Goal: Use online tool/utility: Utilize a website feature to perform a specific function

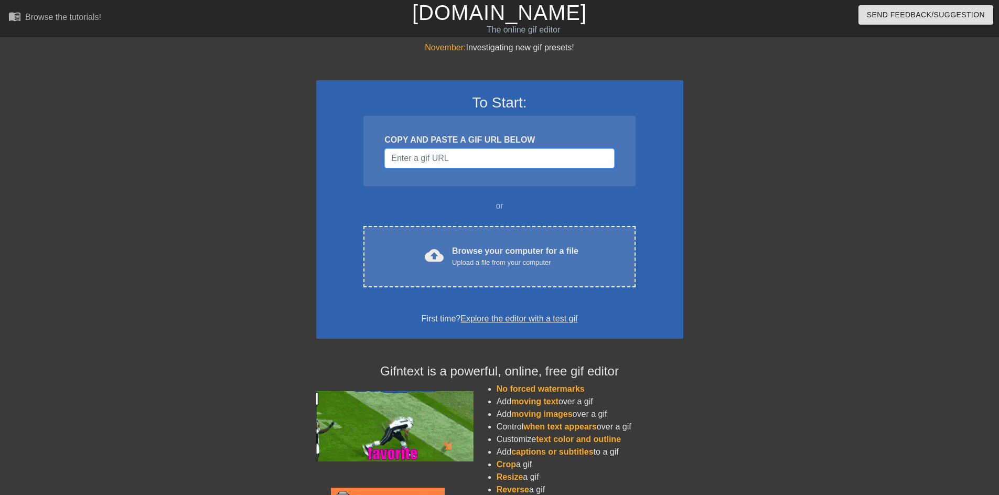
click at [424, 152] on input "Username" at bounding box center [499, 158] width 230 height 20
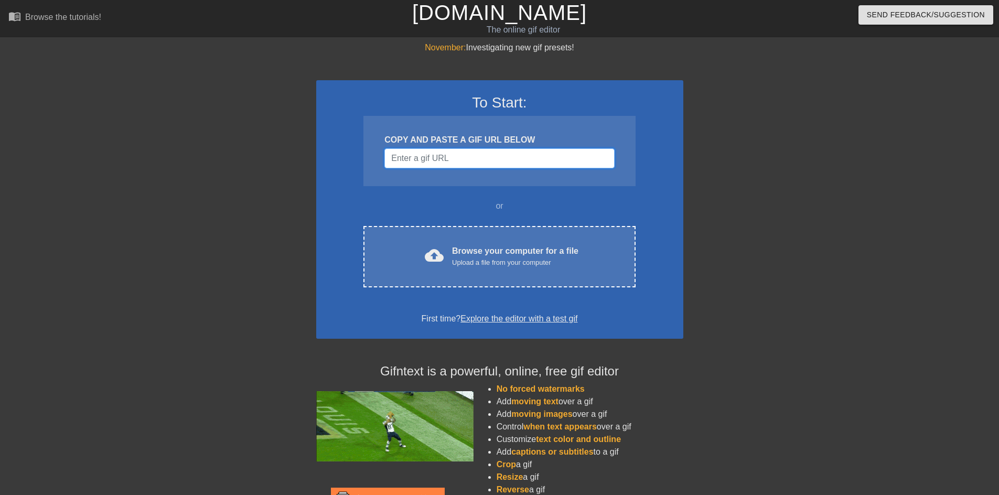
click at [443, 160] on input "Username" at bounding box center [499, 158] width 230 height 20
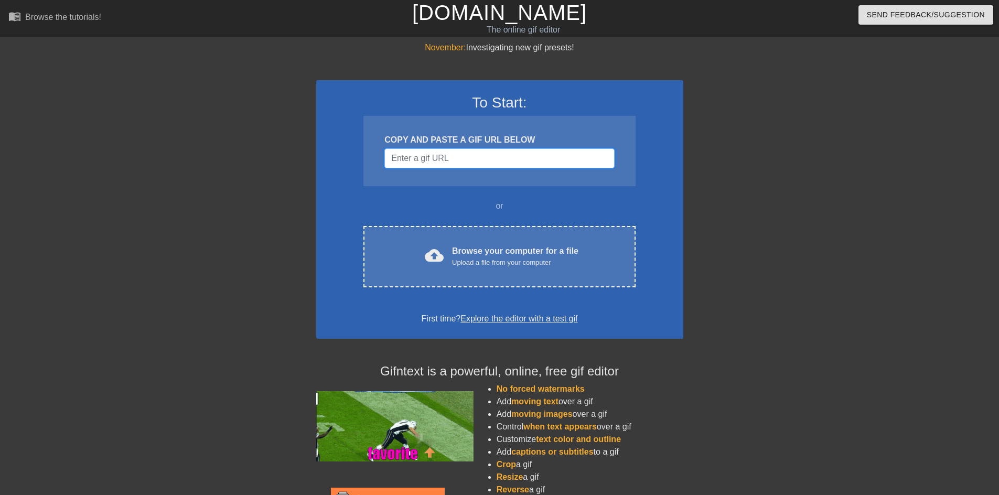
paste input "[URL][DOMAIN_NAME][PERSON_NAME][PERSON_NAME][PERSON_NAME]"
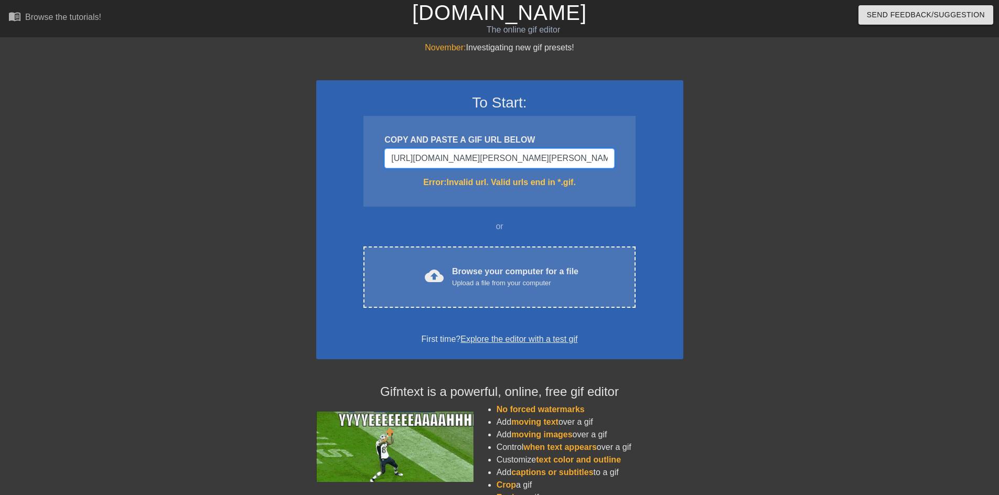
drag, startPoint x: 452, startPoint y: 159, endPoint x: 173, endPoint y: 153, distance: 278.9
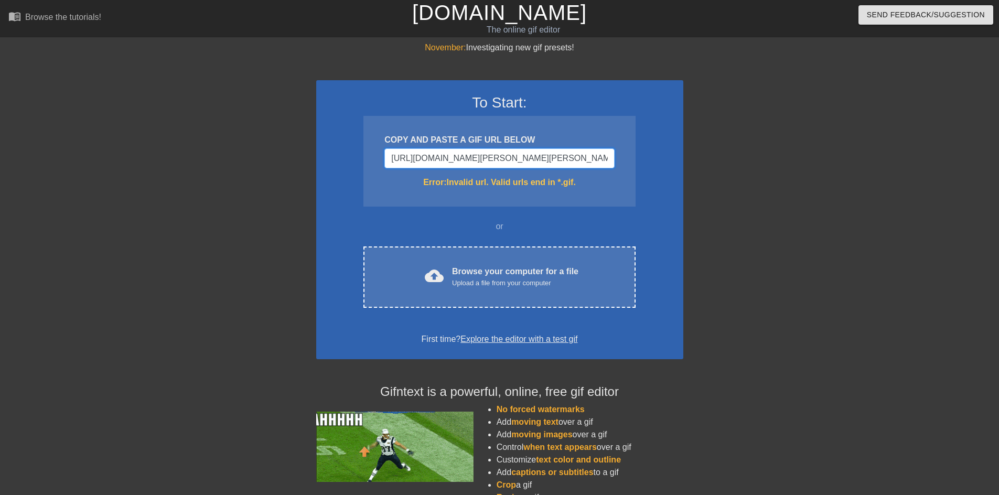
click at [173, 153] on div "November: Investigating new gif presets! To Start: COPY AND PASTE A GIF URL BEL…" at bounding box center [499, 308] width 999 height 534
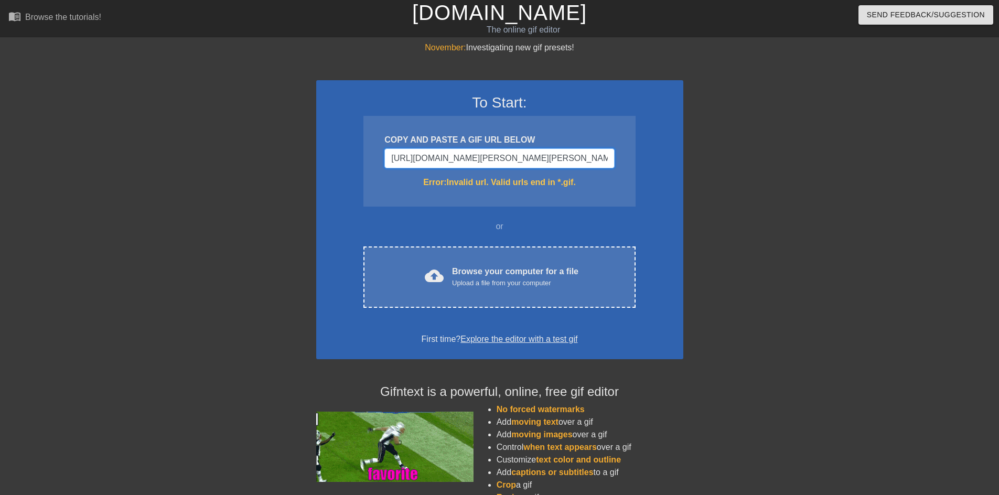
paste input "[DOMAIN_NAME][URL][PERSON_NAME]"
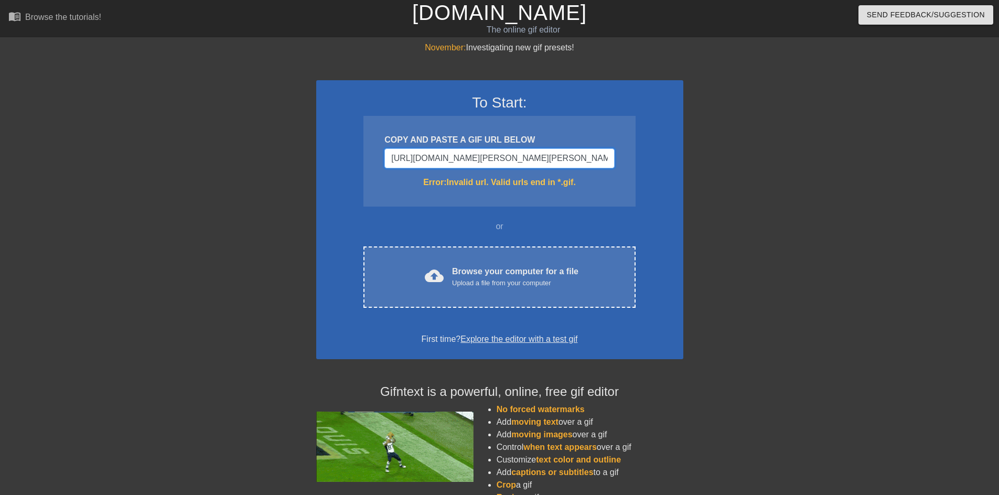
type input "[URL][DOMAIN_NAME][PERSON_NAME]"
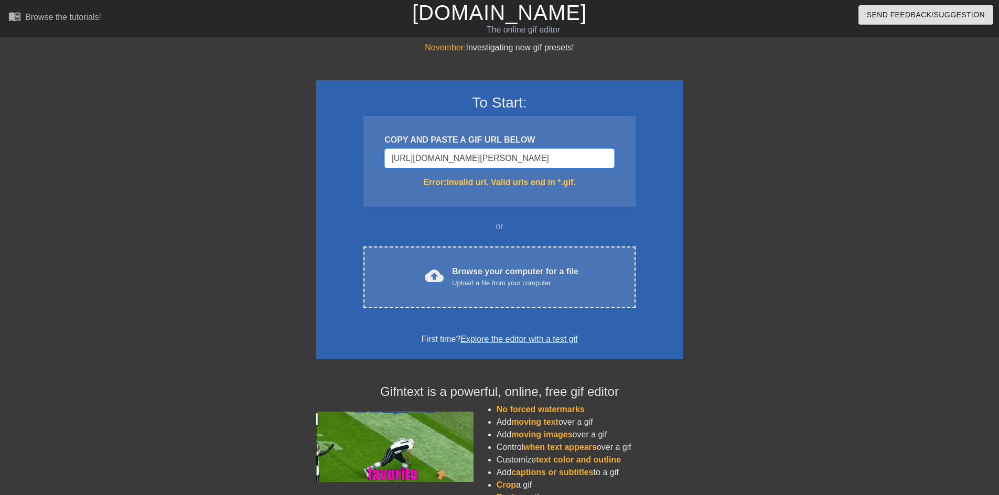
drag, startPoint x: 500, startPoint y: 158, endPoint x: 635, endPoint y: 167, distance: 136.1
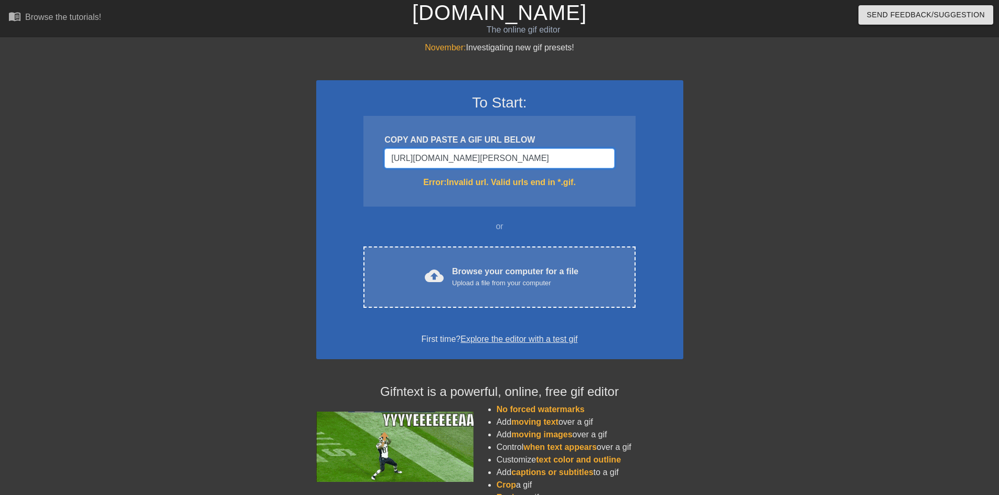
click at [635, 167] on div "To Start: COPY AND PASTE A GIF URL BELOW [URL][DOMAIN_NAME][PERSON_NAME] Error:…" at bounding box center [499, 219] width 367 height 279
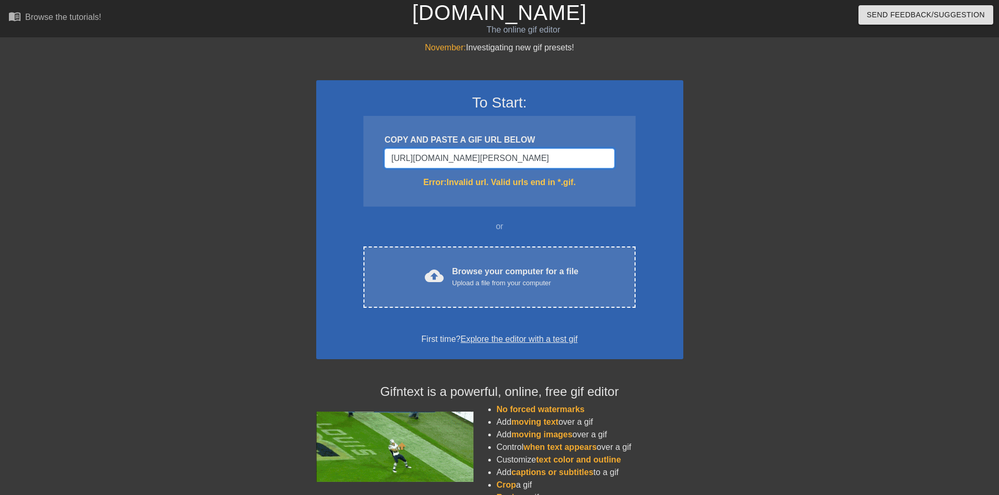
click at [534, 156] on input "[URL][DOMAIN_NAME][PERSON_NAME]" at bounding box center [499, 158] width 230 height 20
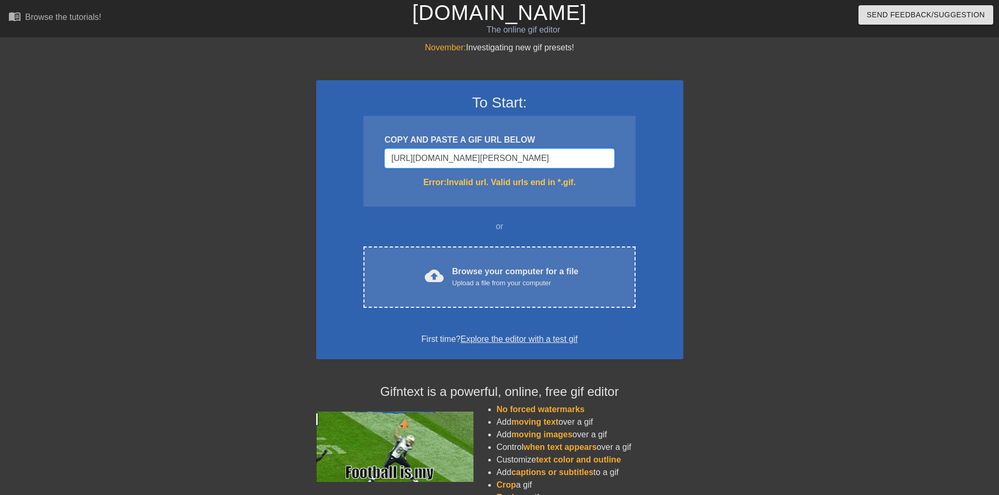
click at [534, 156] on input "[URL][DOMAIN_NAME][PERSON_NAME]" at bounding box center [499, 158] width 230 height 20
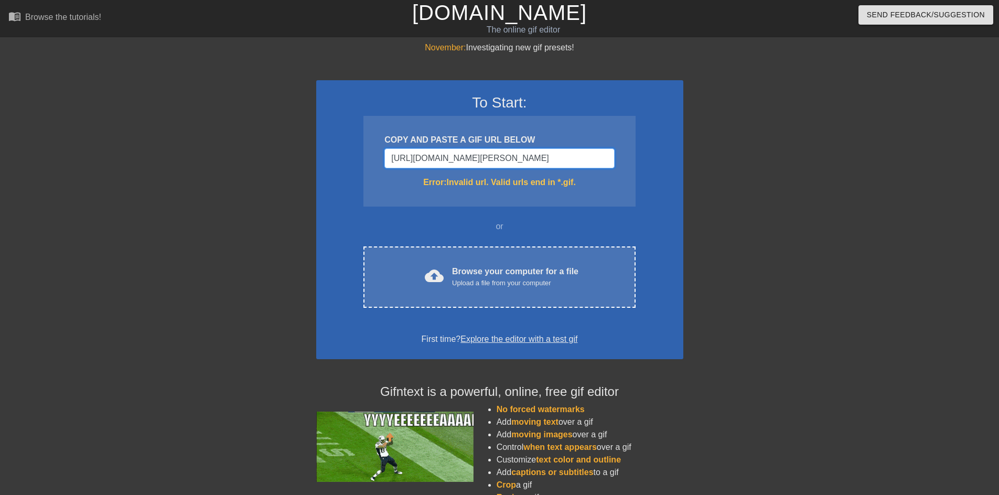
click at [534, 156] on input "[URL][DOMAIN_NAME][PERSON_NAME]" at bounding box center [499, 158] width 230 height 20
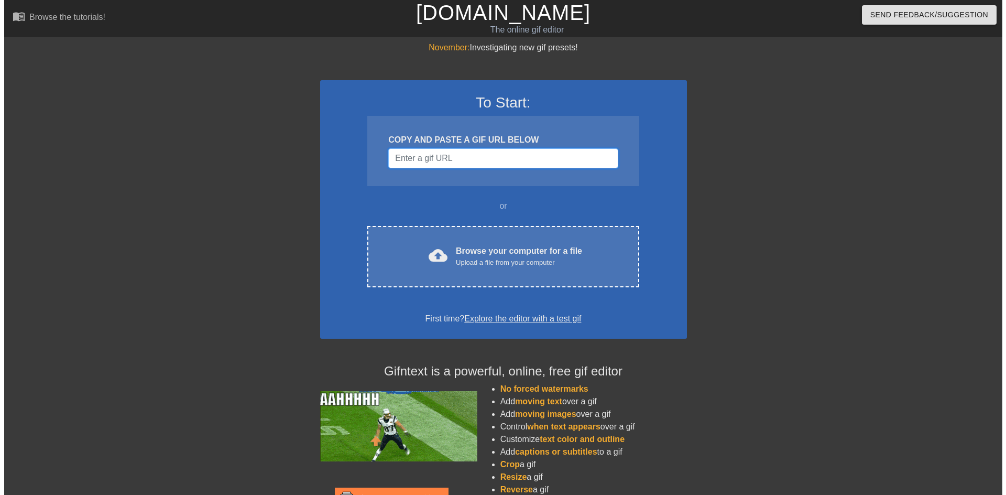
scroll to position [0, 0]
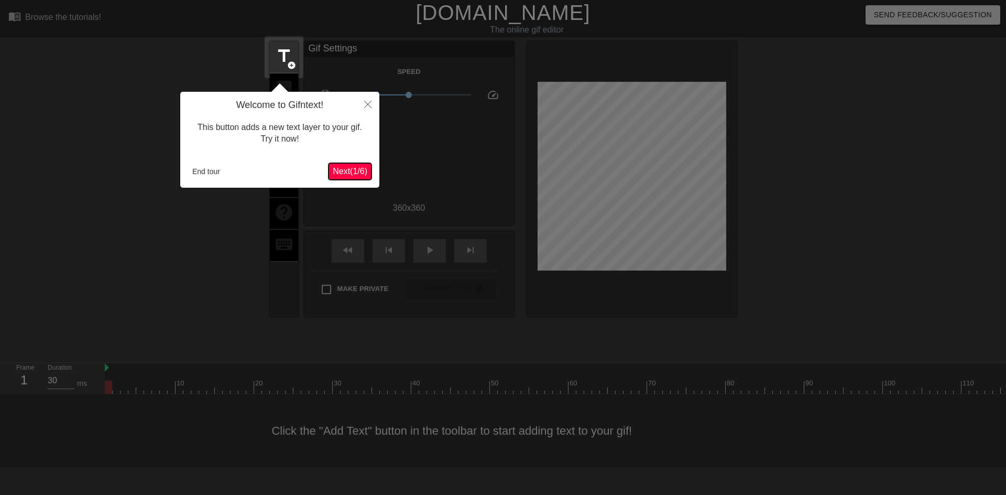
click at [356, 164] on button "Next ( 1 / 6 )" at bounding box center [350, 171] width 43 height 17
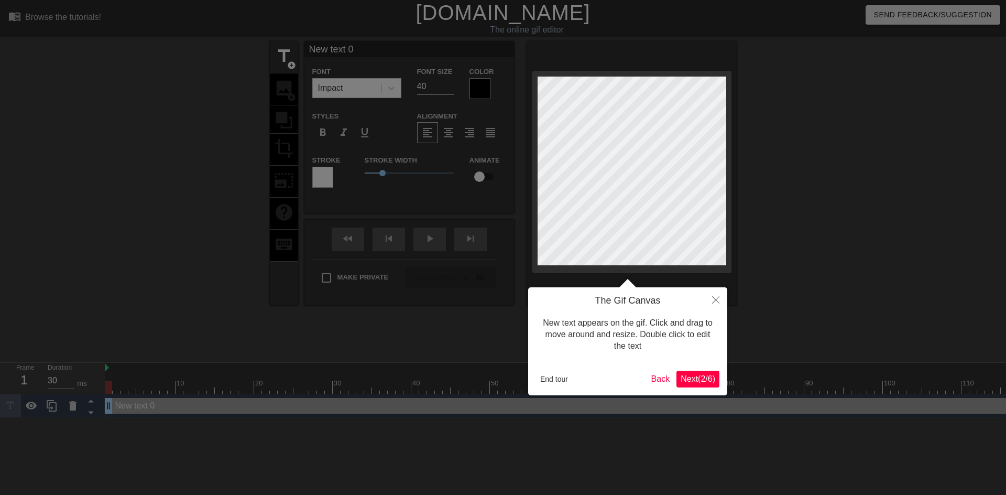
click at [699, 378] on span "Next ( 2 / 6 )" at bounding box center [698, 378] width 35 height 9
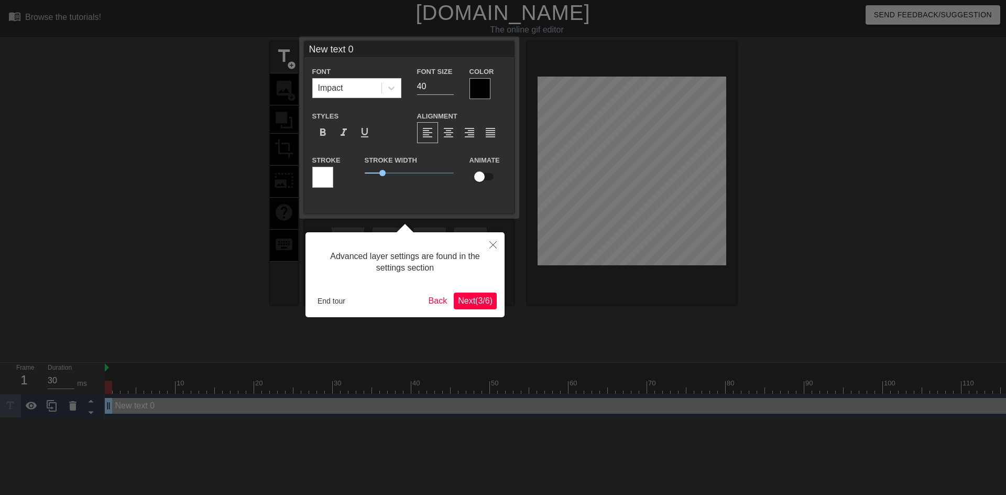
click at [476, 298] on span "Next ( 3 / 6 )" at bounding box center [475, 300] width 35 height 9
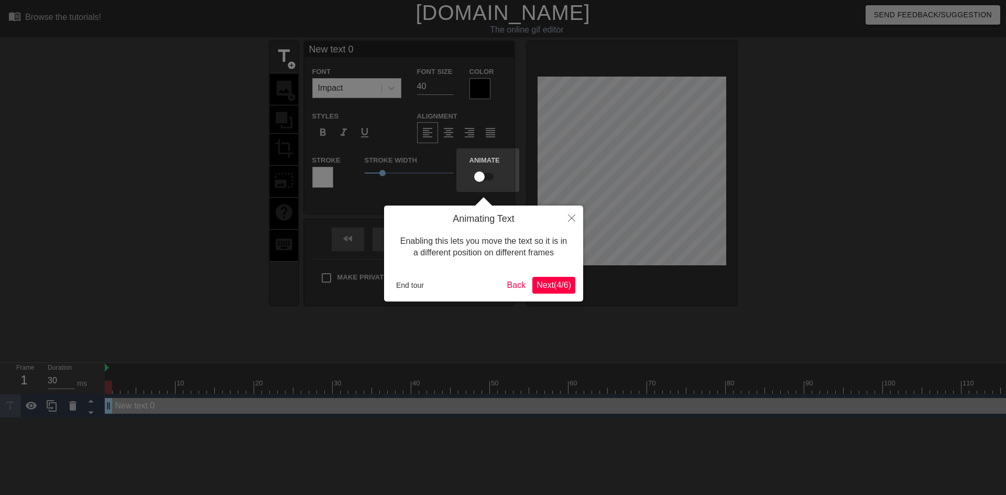
click at [540, 287] on span "Next ( 4 / 6 )" at bounding box center [554, 284] width 35 height 9
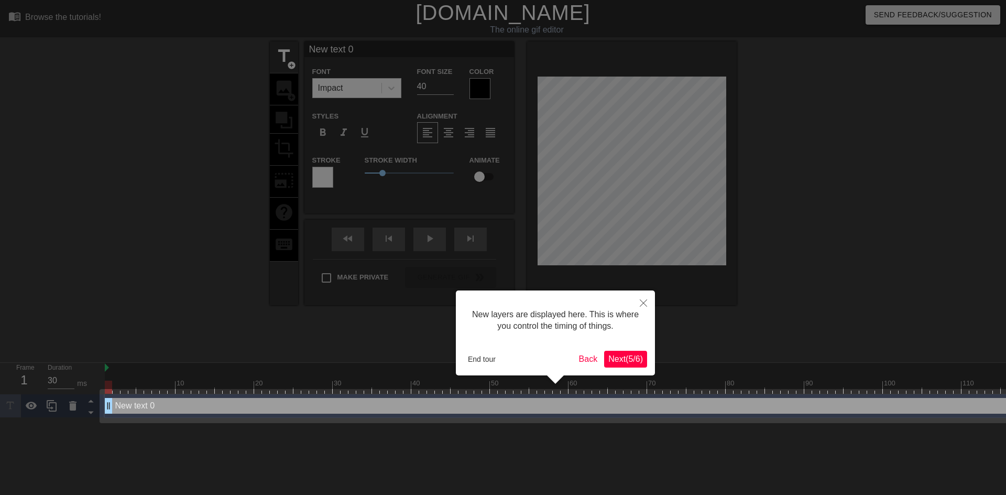
click at [632, 359] on span "Next ( 5 / 6 )" at bounding box center [626, 358] width 35 height 9
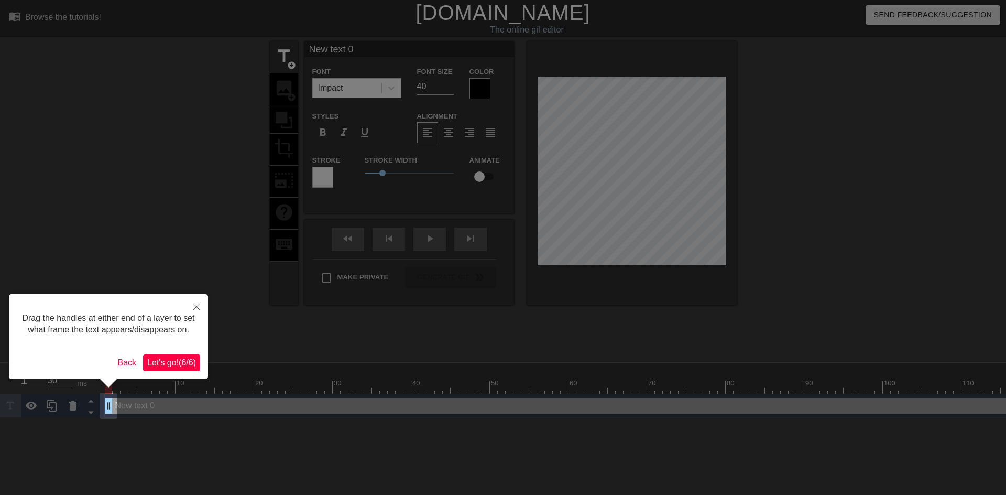
click at [164, 366] on span "Let's go! ( 6 / 6 )" at bounding box center [171, 362] width 49 height 9
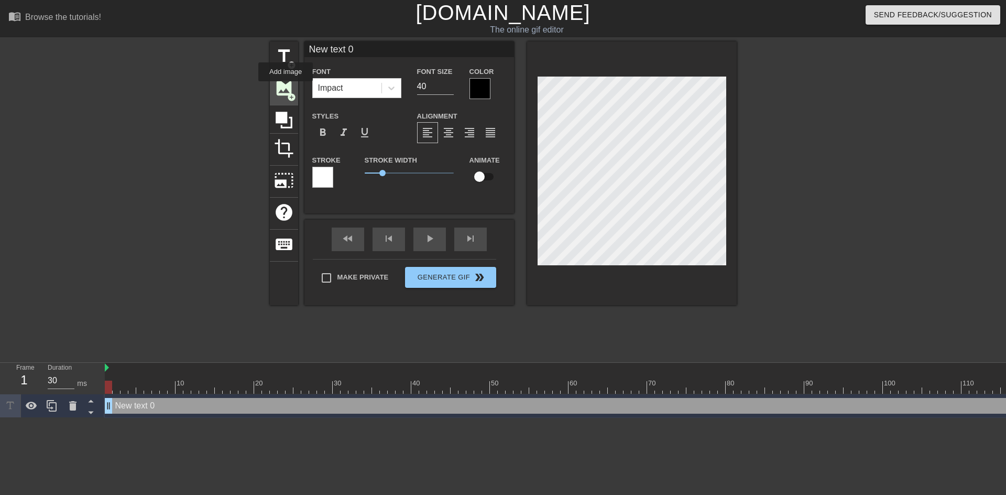
click at [286, 89] on span "image" at bounding box center [284, 88] width 20 height 20
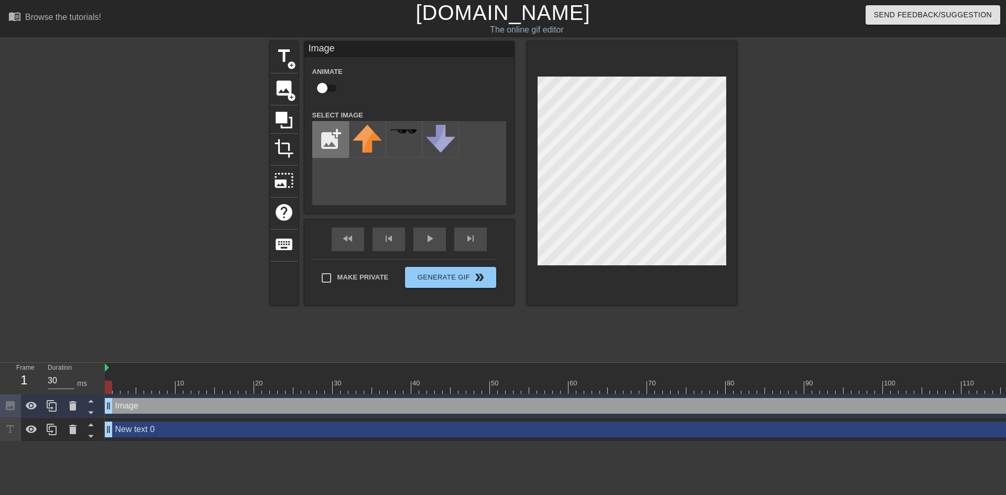
click at [327, 143] on input "file" at bounding box center [331, 140] width 36 height 36
type input "C:\fakepath\AdobeStock_626667397.png"
click at [367, 144] on img at bounding box center [367, 139] width 29 height 29
click at [707, 326] on div "title add_circle image add_circle crop photo_size_select_large help keyboard Im…" at bounding box center [503, 198] width 467 height 315
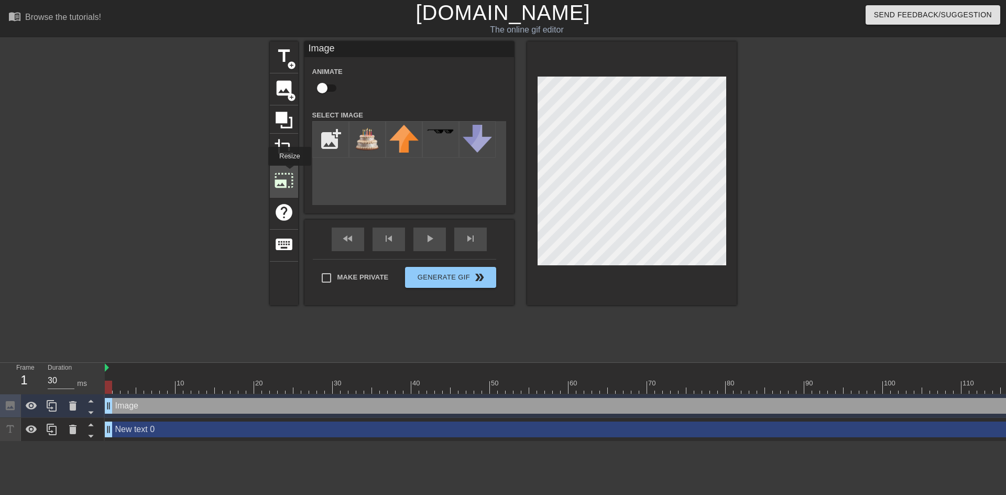
click at [289, 173] on span "photo_size_select_large" at bounding box center [284, 180] width 20 height 20
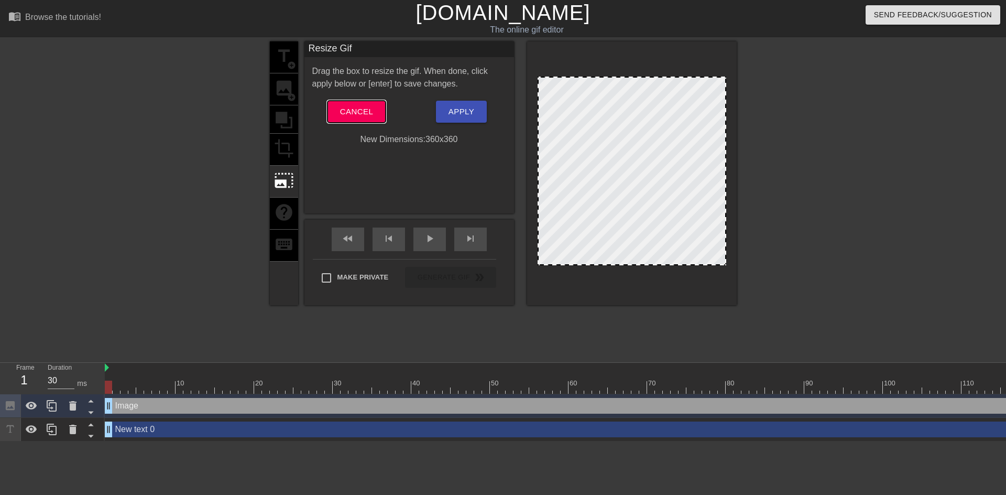
click at [352, 113] on span "Cancel" at bounding box center [356, 112] width 33 height 14
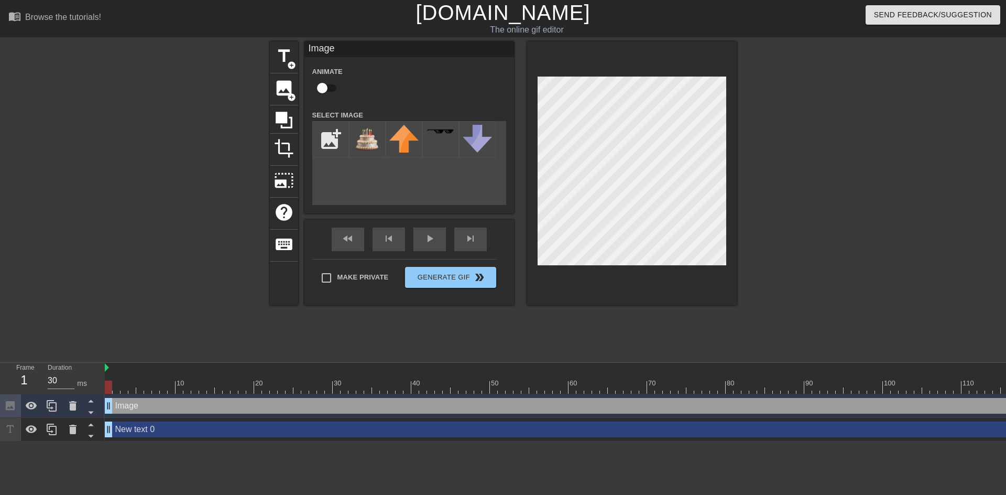
click at [640, 361] on div "menu_book Browse the tutorials! [DOMAIN_NAME] The online gif editor Send Feedba…" at bounding box center [503, 220] width 1006 height 441
click at [532, 208] on div at bounding box center [632, 173] width 210 height 264
click at [998, 281] on div "title add_circle image add_circle crop photo_size_select_large help keyboard Im…" at bounding box center [503, 198] width 1006 height 315
click at [319, 88] on input "checkbox" at bounding box center [323, 88] width 60 height 20
checkbox input "true"
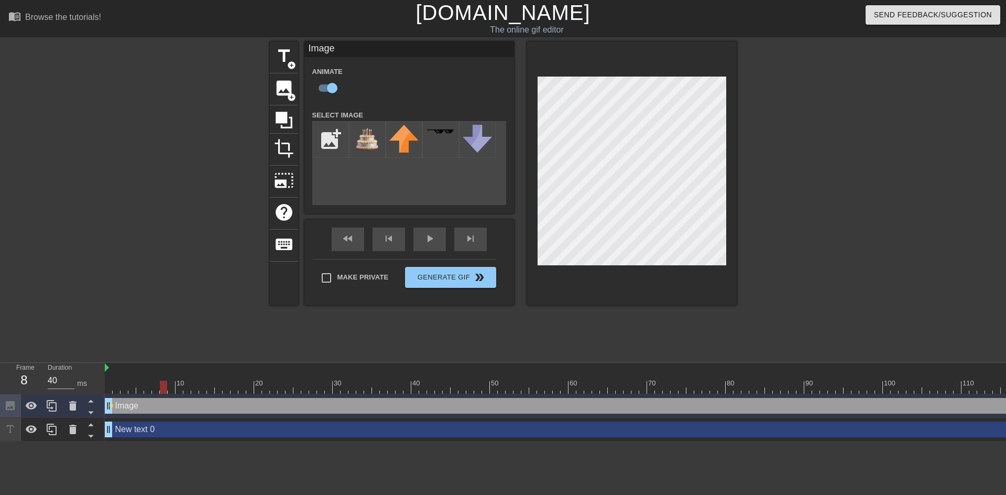
drag, startPoint x: 109, startPoint y: 385, endPoint x: 166, endPoint y: 387, distance: 57.7
click at [166, 387] on div at bounding box center [163, 387] width 7 height 13
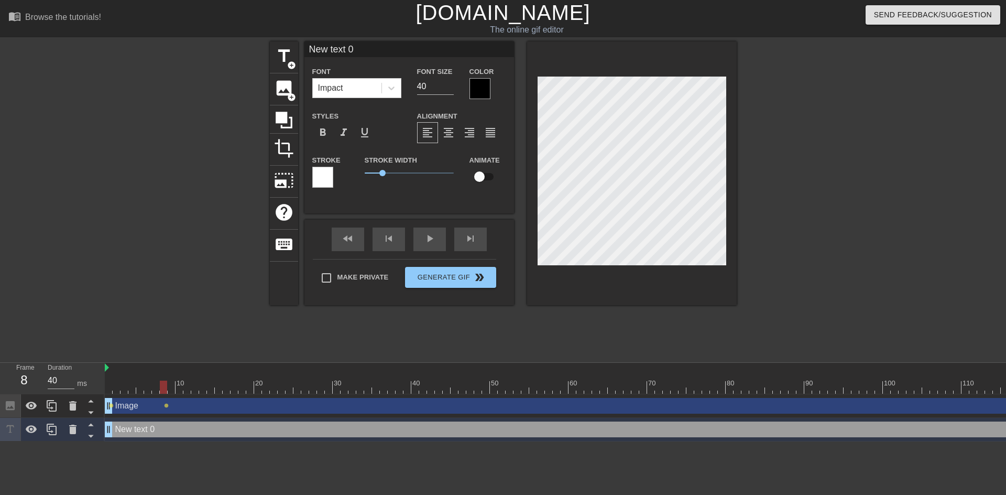
click at [670, 368] on div "menu_book Browse the tutorials! [DOMAIN_NAME] The online gif editor Send Feedba…" at bounding box center [503, 220] width 1006 height 441
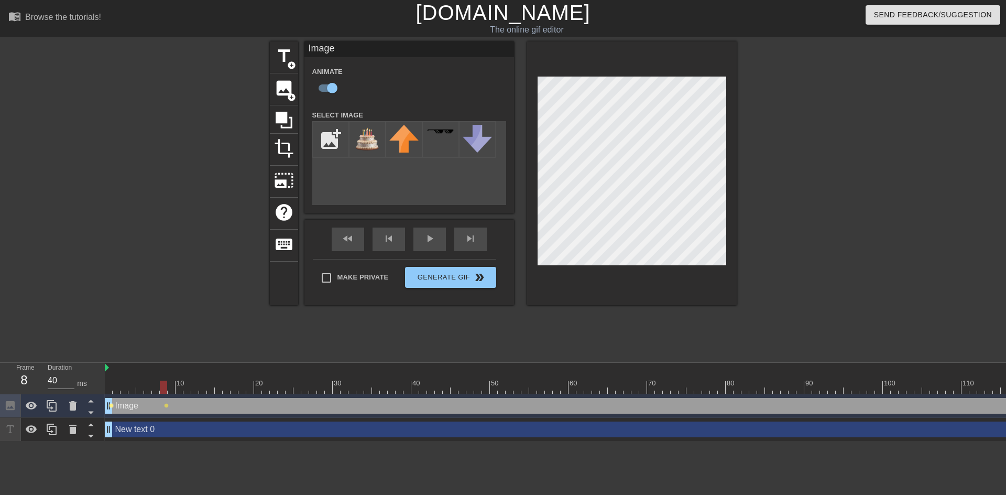
click at [112, 407] on span "lens" at bounding box center [111, 405] width 5 height 5
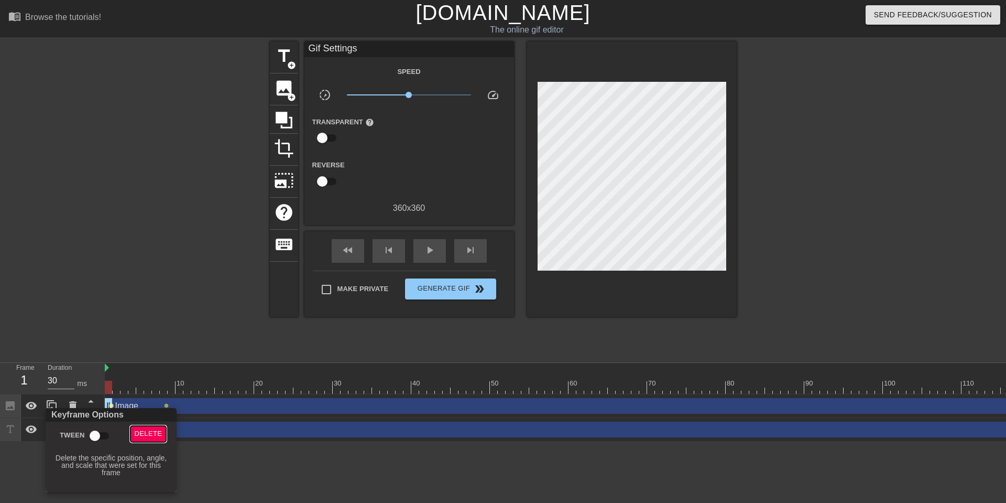
click at [145, 430] on span "Delete" at bounding box center [149, 434] width 28 height 12
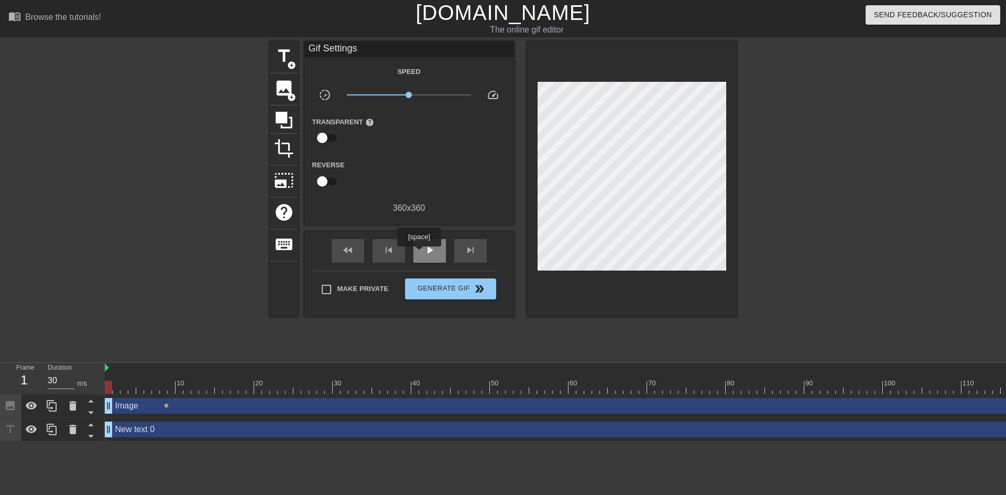
click at [419, 254] on div "play_arrow" at bounding box center [430, 251] width 33 height 24
click at [428, 254] on span "pause" at bounding box center [430, 250] width 13 height 13
drag, startPoint x: 111, startPoint y: 407, endPoint x: 165, endPoint y: 417, distance: 55.3
click at [470, 244] on span "skip_next" at bounding box center [470, 250] width 13 height 13
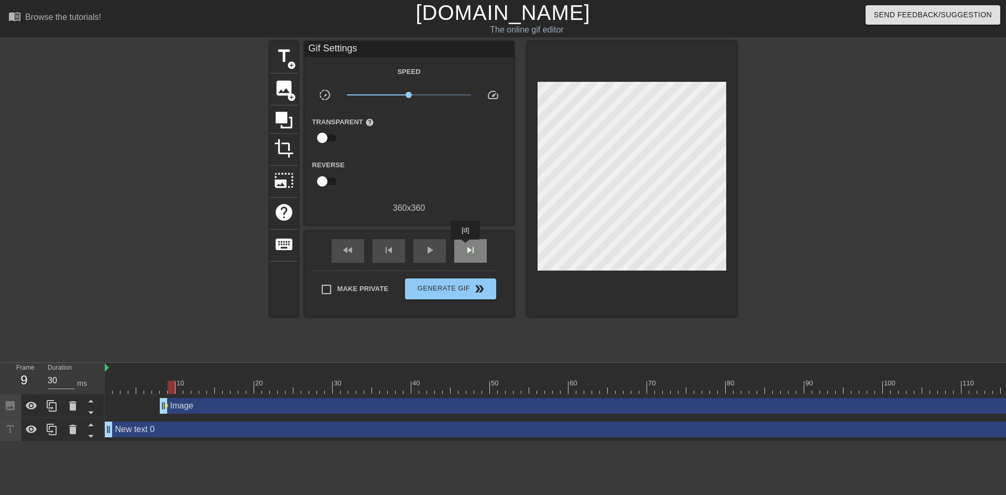
click at [466, 247] on span "skip_next" at bounding box center [470, 250] width 13 height 13
click at [165, 405] on span "lens" at bounding box center [166, 405] width 5 height 5
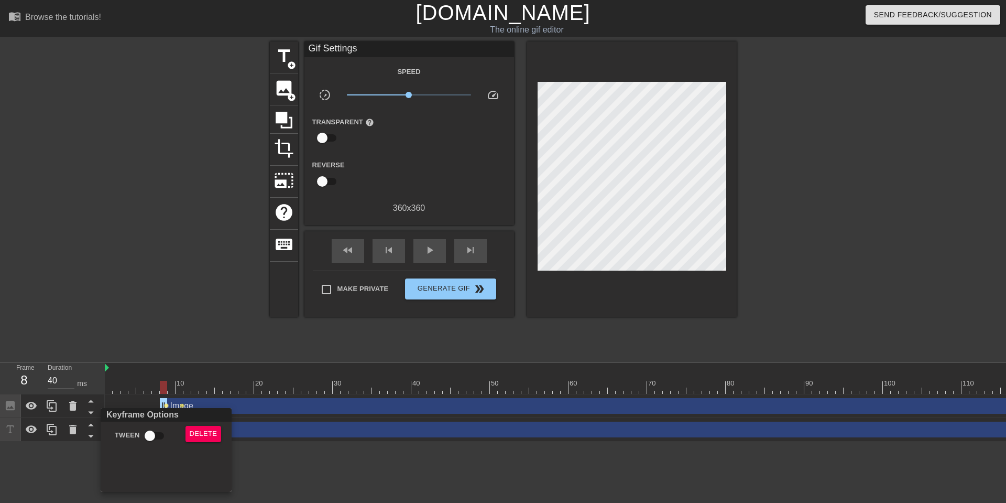
click at [597, 131] on div at bounding box center [503, 251] width 1006 height 503
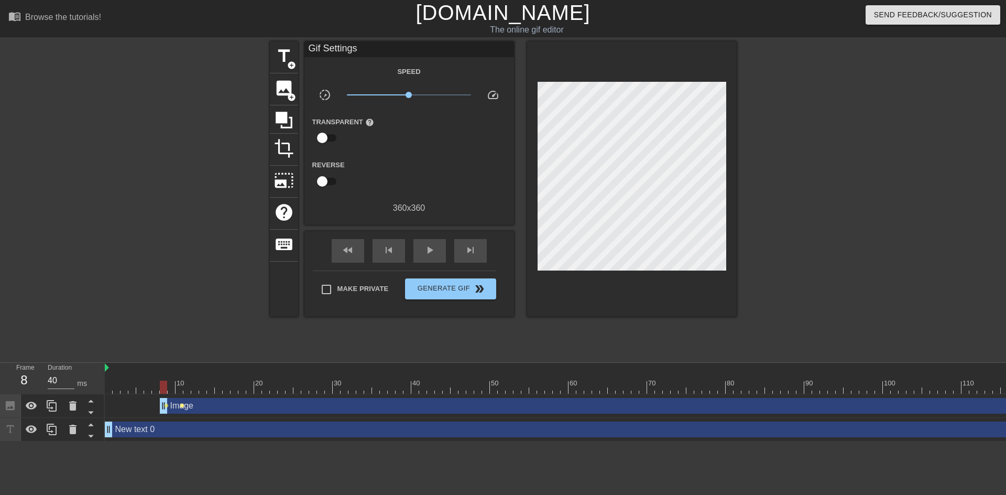
click at [183, 406] on span "lens" at bounding box center [182, 405] width 5 height 5
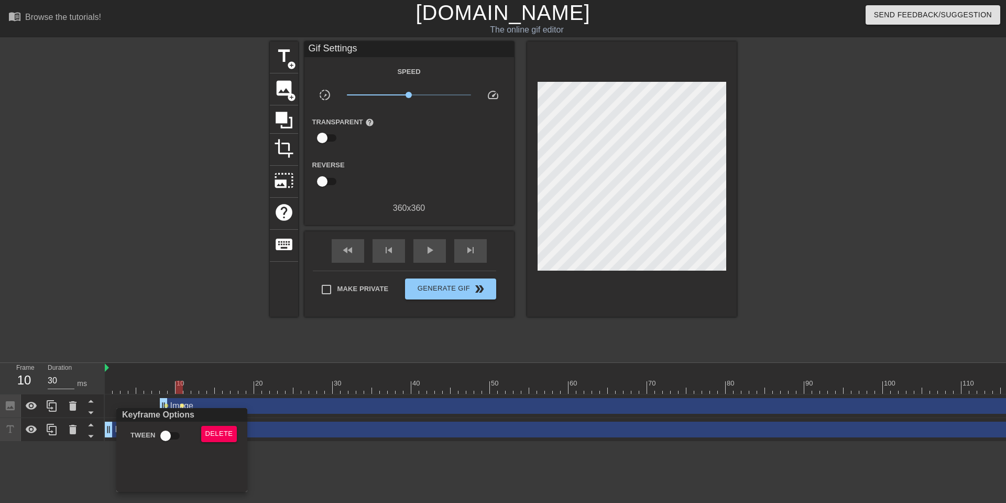
click at [476, 249] on div at bounding box center [503, 251] width 1006 height 503
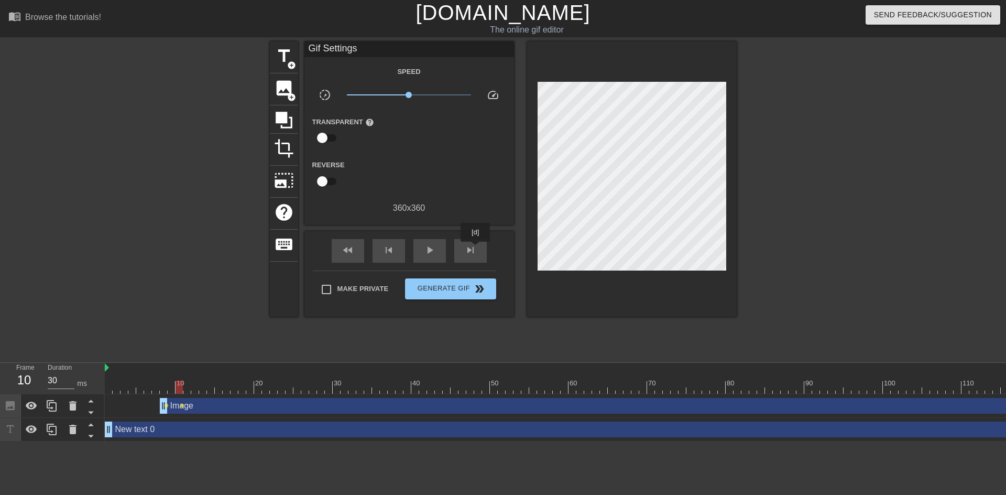
click at [476, 249] on span "skip_next" at bounding box center [470, 250] width 13 height 13
click at [478, 242] on div "skip_next" at bounding box center [470, 251] width 33 height 24
click at [478, 252] on div "skip_next" at bounding box center [470, 251] width 33 height 24
click at [467, 244] on span "skip_next" at bounding box center [470, 250] width 13 height 13
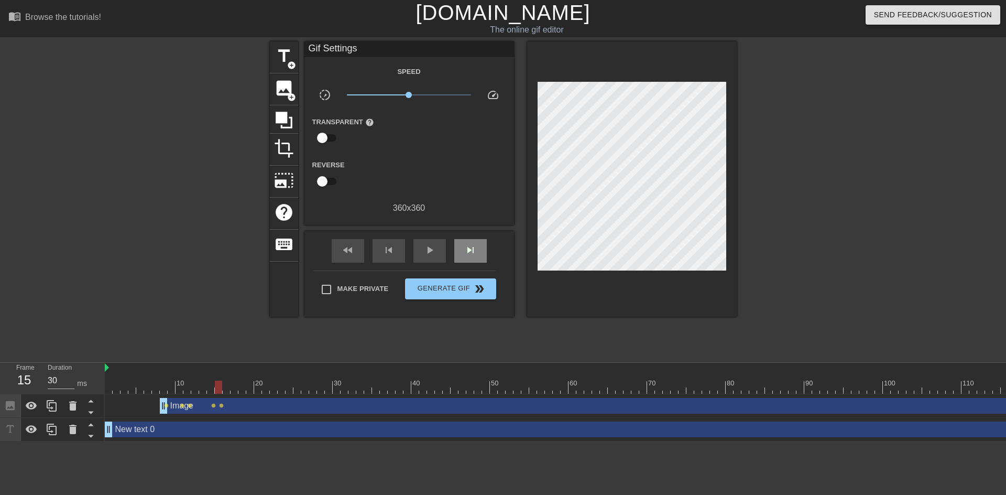
click at [475, 234] on div "fast_rewind skip_previous play_arrow skip_next" at bounding box center [409, 250] width 171 height 39
click at [471, 245] on span "skip_next" at bounding box center [470, 250] width 13 height 13
click at [477, 242] on div "skip_next" at bounding box center [470, 251] width 33 height 24
click at [473, 235] on div "fast_rewind skip_previous play_arrow skip_next" at bounding box center [409, 250] width 171 height 39
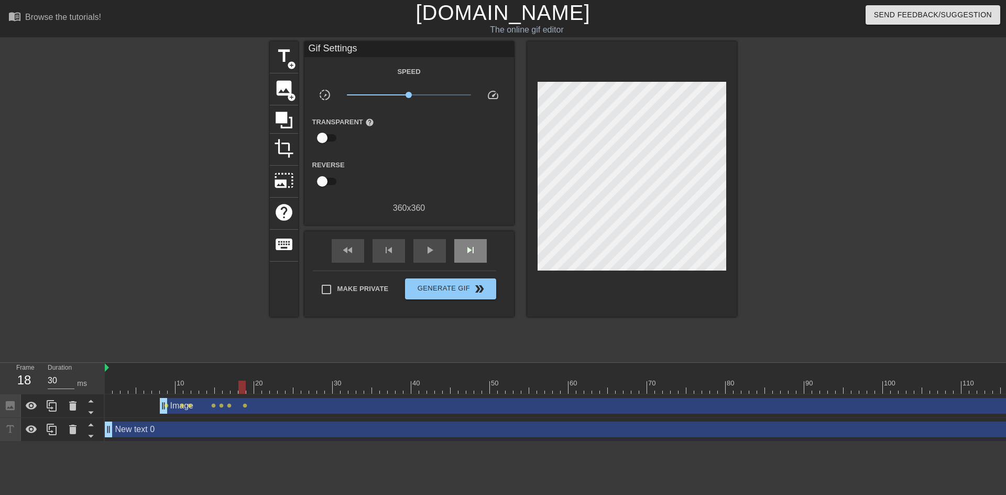
click at [473, 235] on div "fast_rewind skip_previous play_arrow skip_next" at bounding box center [409, 250] width 171 height 39
click at [471, 250] on span "skip_next" at bounding box center [470, 250] width 13 height 13
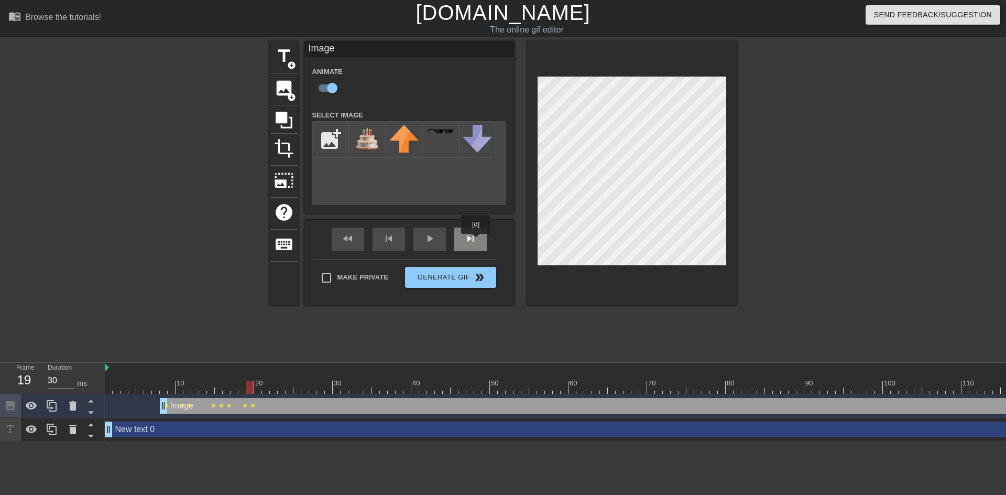
click at [476, 241] on div "skip_next" at bounding box center [470, 240] width 33 height 24
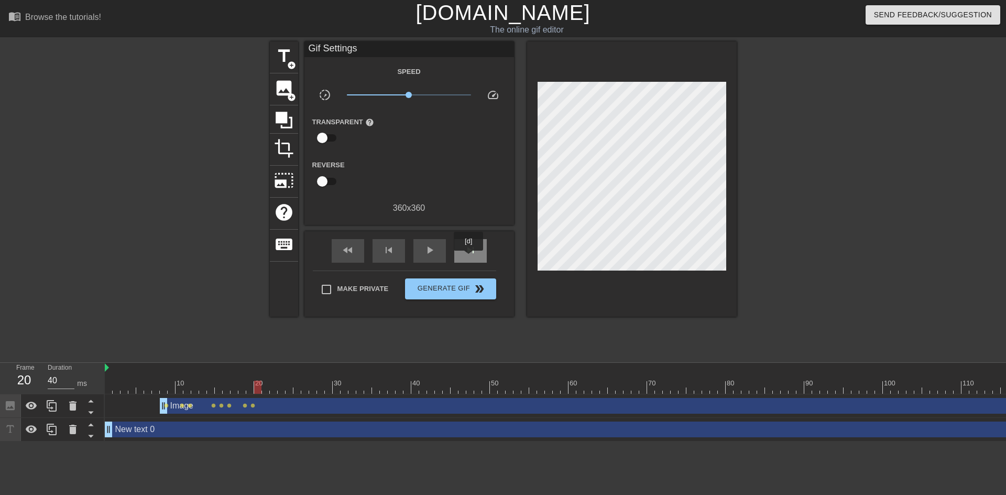
click at [469, 258] on div "skip_next" at bounding box center [470, 251] width 33 height 24
click at [481, 243] on div "skip_next" at bounding box center [470, 251] width 33 height 24
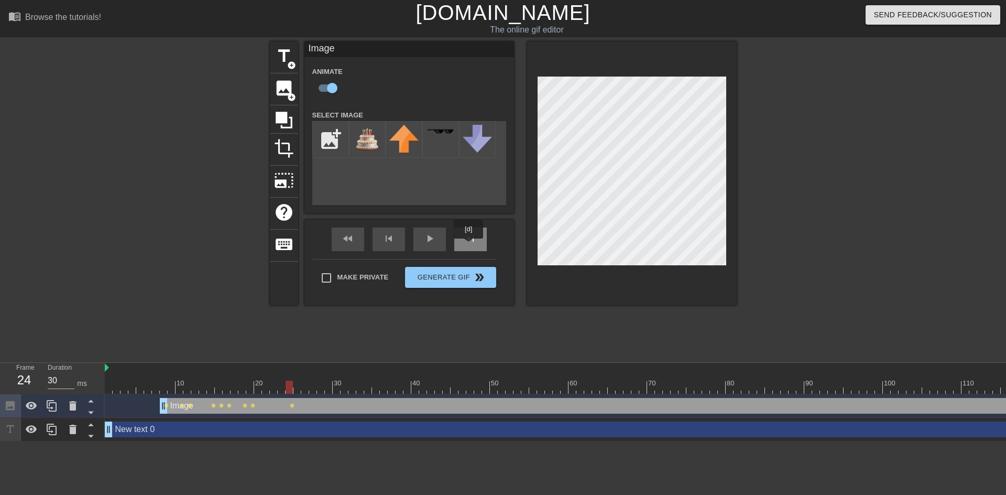
click at [469, 246] on div "skip_next" at bounding box center [470, 240] width 33 height 24
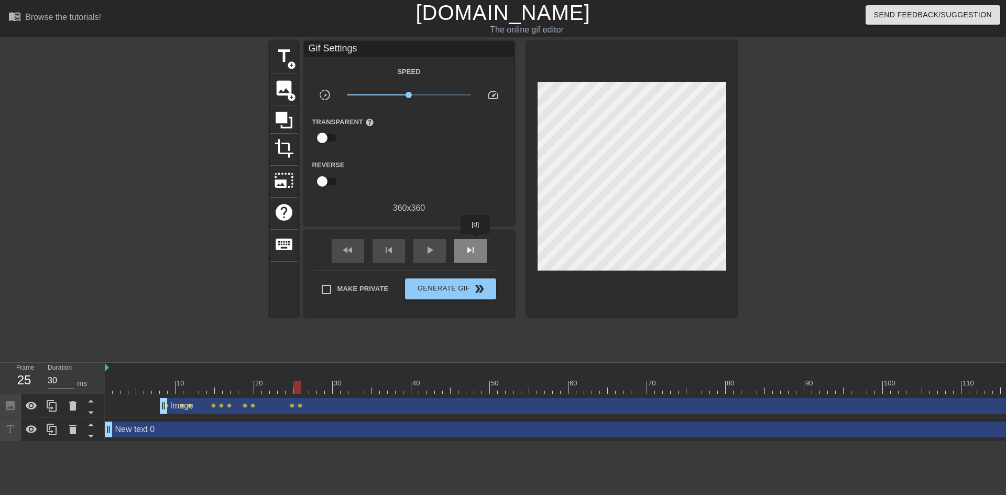
click at [476, 241] on div "skip_next" at bounding box center [470, 251] width 33 height 24
click at [465, 242] on div "skip_next" at bounding box center [470, 251] width 33 height 24
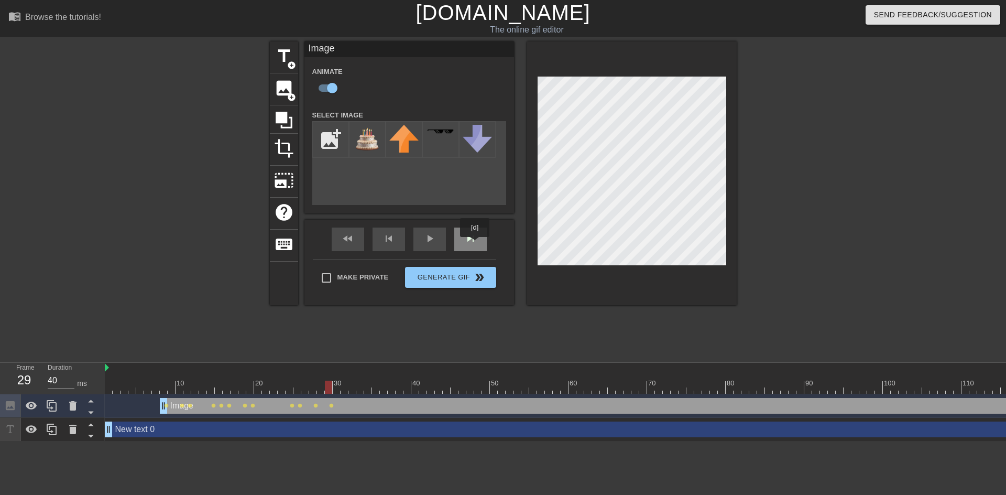
click at [475, 244] on span "skip_next" at bounding box center [470, 238] width 13 height 13
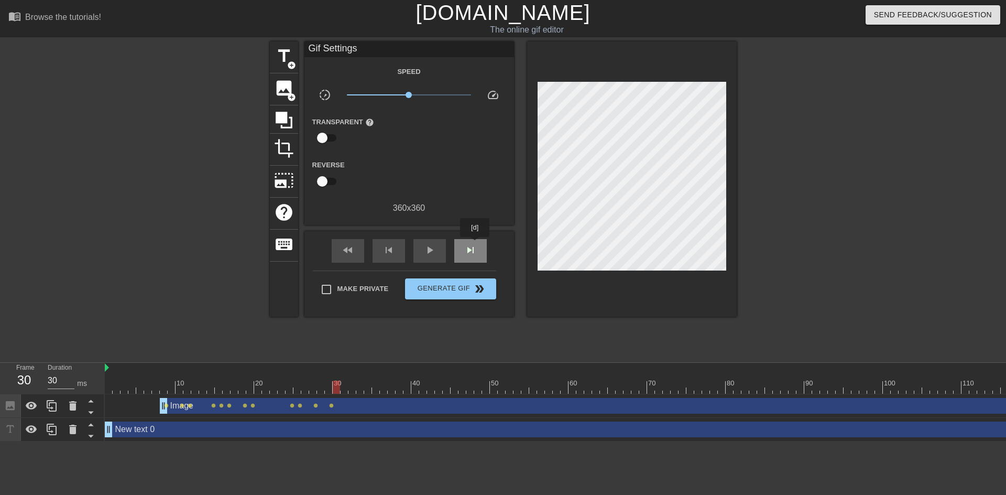
click at [475, 244] on span "skip_next" at bounding box center [470, 250] width 13 height 13
click at [472, 250] on span "skip_next" at bounding box center [470, 250] width 13 height 13
click at [428, 240] on div "play_arrow" at bounding box center [430, 251] width 33 height 24
click at [435, 258] on div "pause" at bounding box center [430, 251] width 33 height 24
click at [353, 406] on span "lens" at bounding box center [355, 405] width 5 height 5
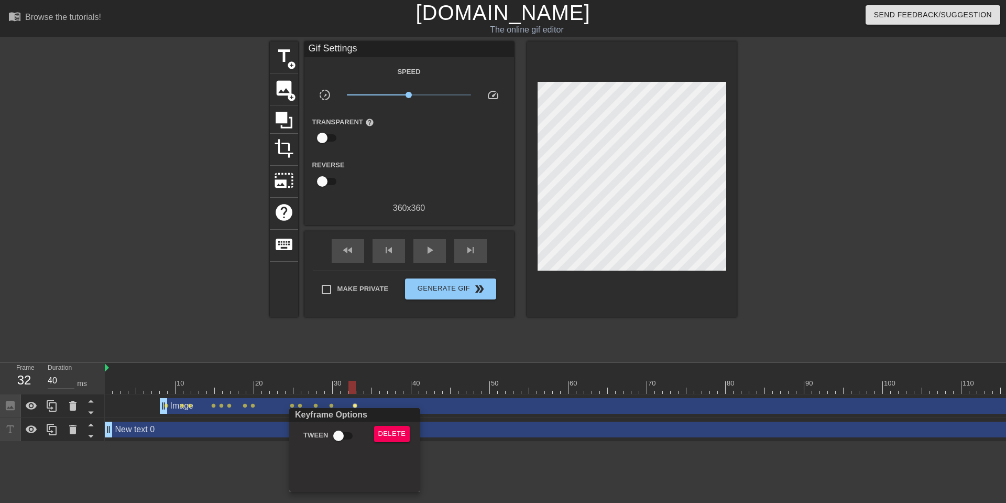
click at [477, 248] on div at bounding box center [503, 251] width 1006 height 503
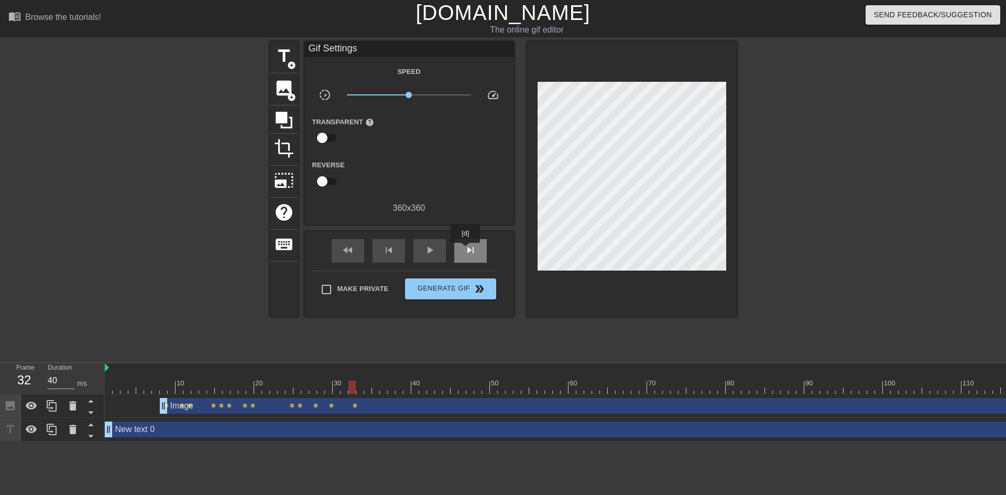
click at [466, 250] on span "skip_next" at bounding box center [470, 250] width 13 height 13
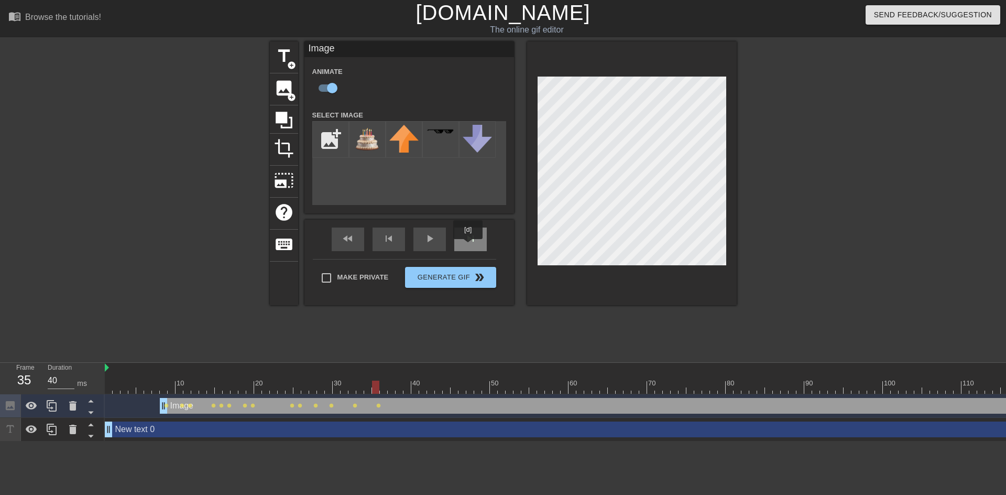
click at [467, 246] on div "skip_next" at bounding box center [470, 240] width 33 height 24
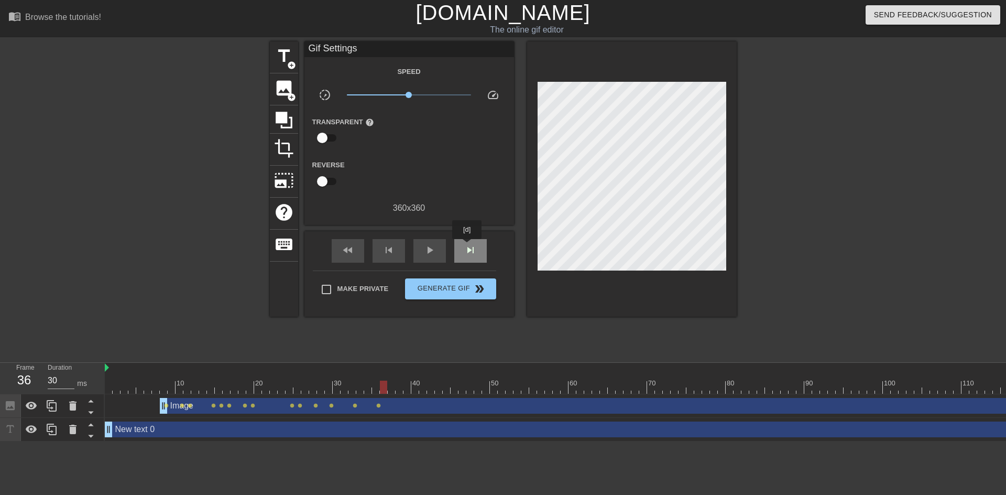
click at [468, 246] on span "skip_next" at bounding box center [470, 250] width 13 height 13
click at [471, 233] on div "fast_rewind skip_previous play_arrow skip_next" at bounding box center [409, 250] width 171 height 39
click at [472, 242] on div "skip_next" at bounding box center [470, 251] width 33 height 24
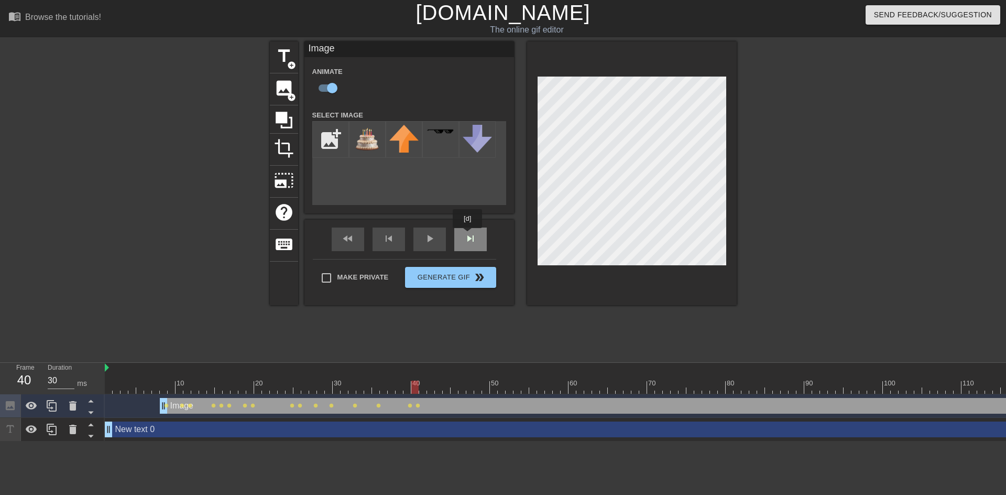
click at [468, 235] on div "fast_rewind skip_previous play_arrow skip_next" at bounding box center [409, 239] width 171 height 39
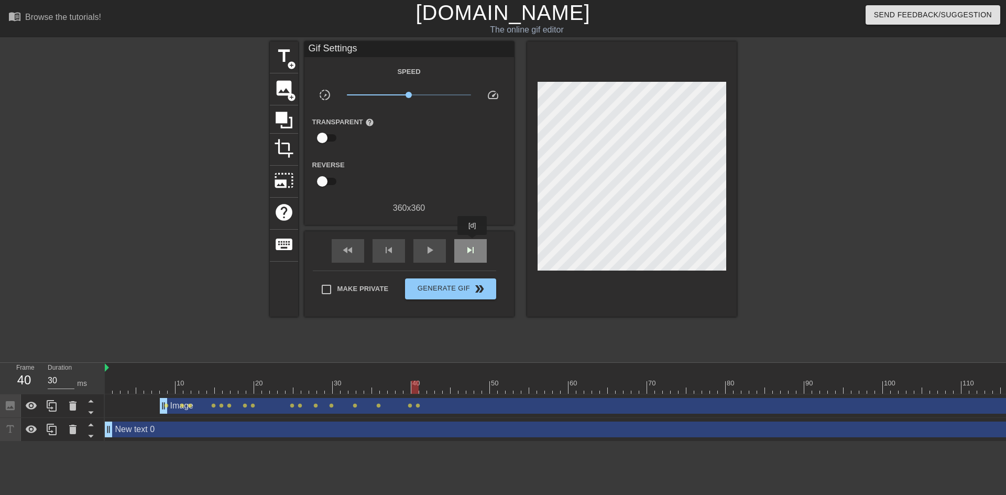
click at [473, 242] on div "skip_next" at bounding box center [470, 251] width 33 height 24
click at [469, 241] on div "skip_next" at bounding box center [470, 251] width 33 height 24
click at [469, 242] on div "skip_next" at bounding box center [470, 251] width 33 height 24
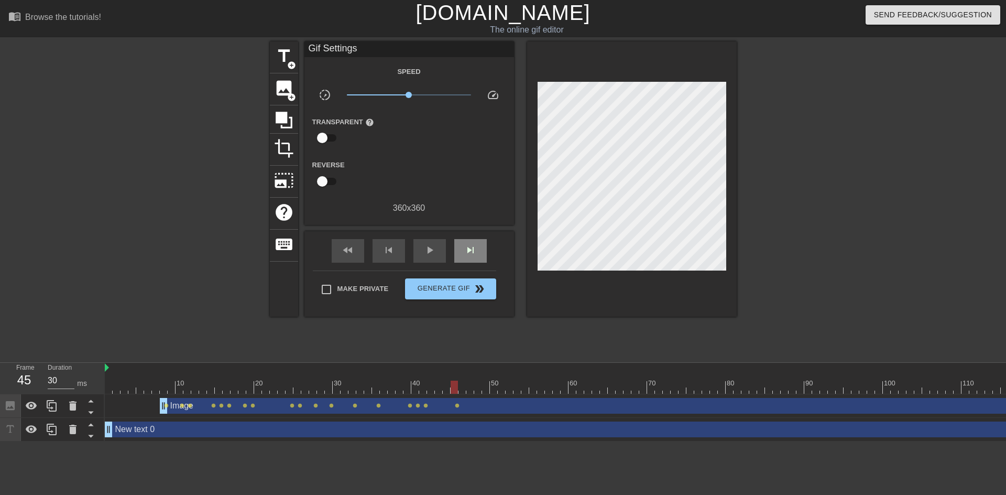
click at [475, 235] on div "fast_rewind skip_previous play_arrow skip_next" at bounding box center [409, 250] width 171 height 39
click at [467, 252] on span "skip_next" at bounding box center [470, 250] width 13 height 13
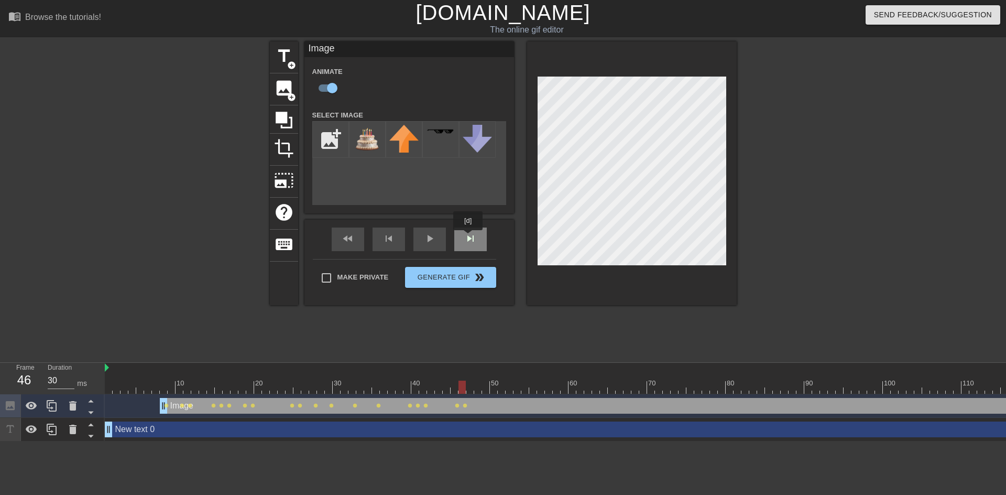
click at [469, 237] on div "fast_rewind skip_previous play_arrow skip_next" at bounding box center [409, 239] width 171 height 39
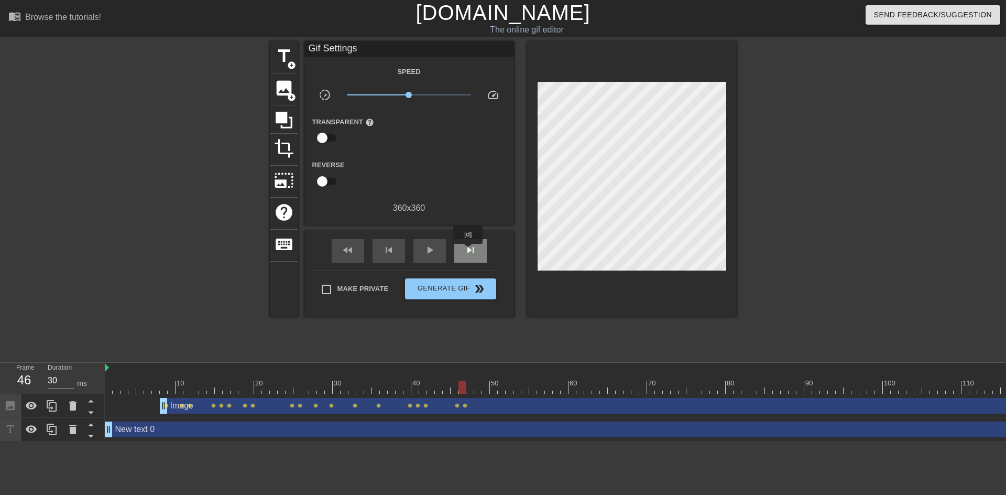
click at [469, 251] on span "skip_next" at bounding box center [470, 250] width 13 height 13
click at [467, 250] on span "skip_next" at bounding box center [470, 250] width 13 height 13
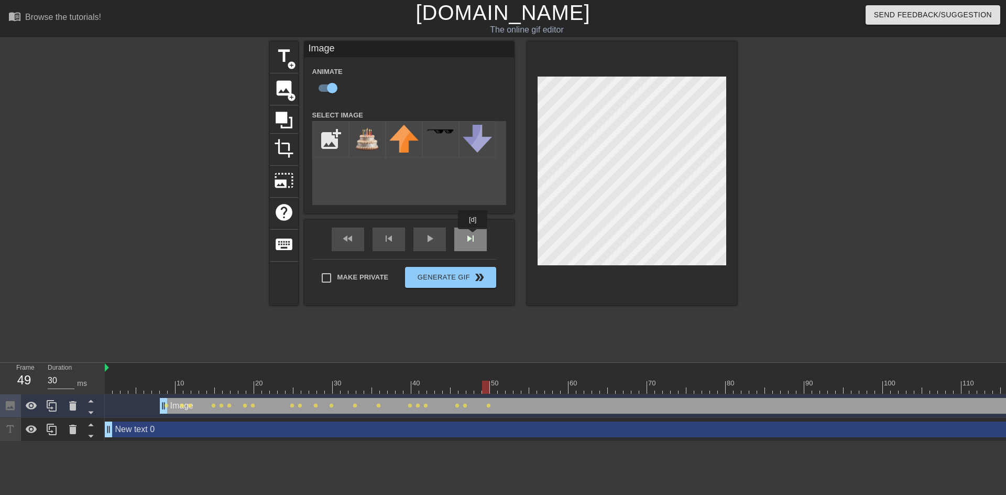
click at [473, 236] on div "fast_rewind skip_previous play_arrow skip_next" at bounding box center [409, 239] width 171 height 39
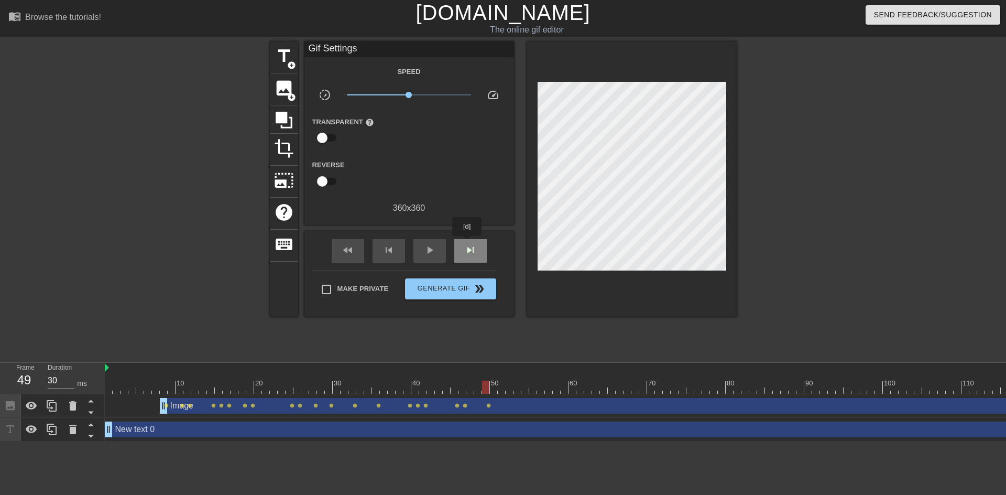
click at [467, 244] on span "skip_next" at bounding box center [470, 250] width 13 height 13
click at [467, 246] on span "skip_next" at bounding box center [470, 250] width 13 height 13
click at [346, 253] on span "fast_rewind" at bounding box center [348, 250] width 13 height 13
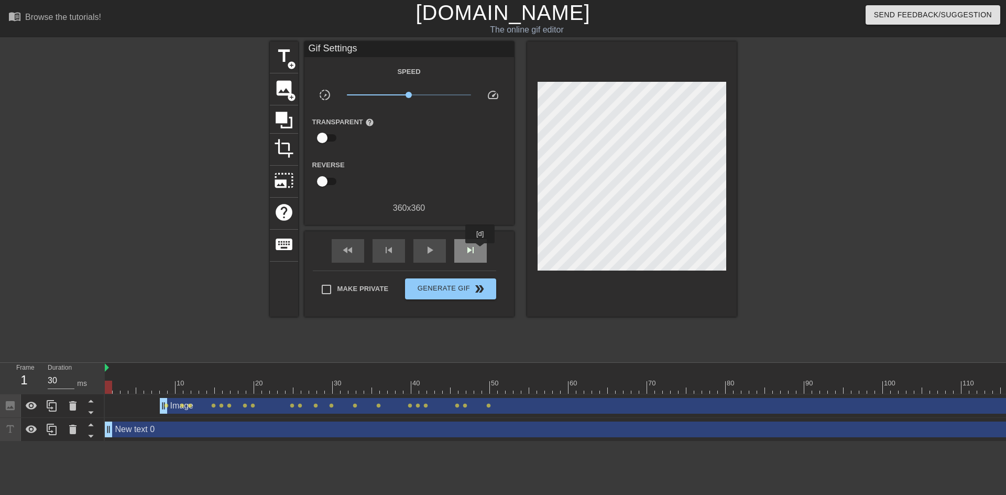
click at [481, 251] on div "skip_next" at bounding box center [470, 251] width 33 height 24
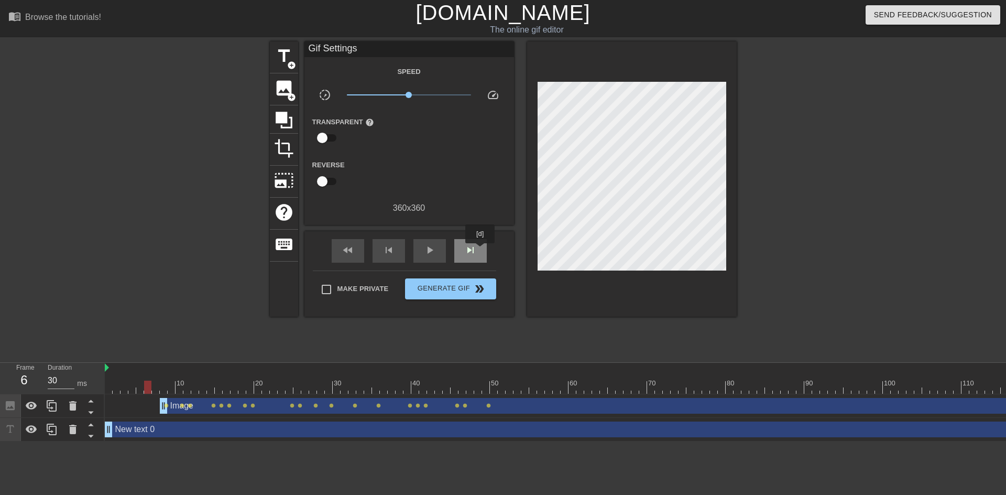
click at [481, 251] on div "skip_next" at bounding box center [470, 251] width 33 height 24
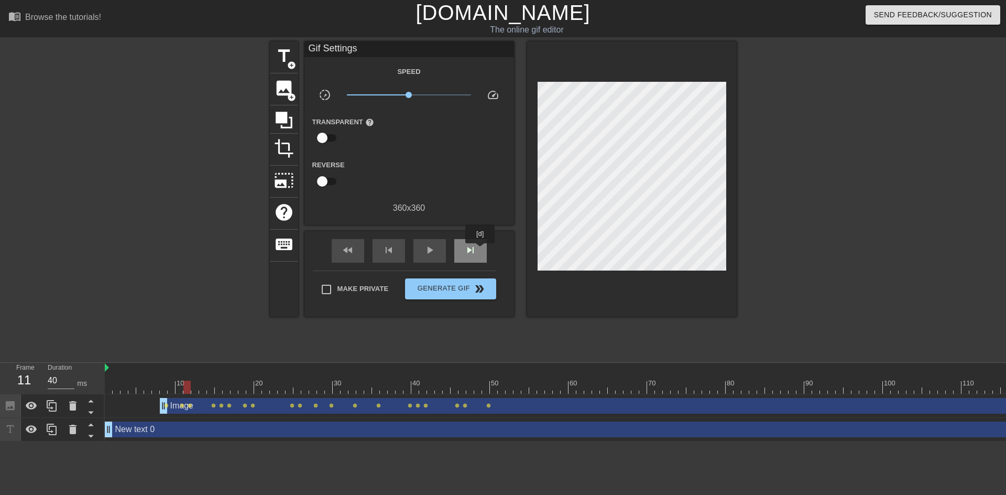
click at [481, 251] on div "skip_next" at bounding box center [470, 251] width 33 height 24
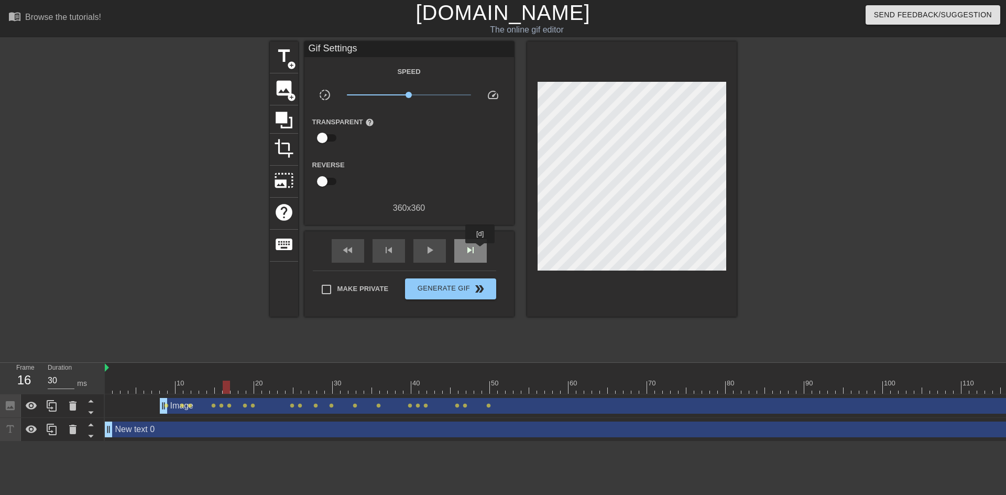
click at [481, 251] on div "skip_next" at bounding box center [470, 251] width 33 height 24
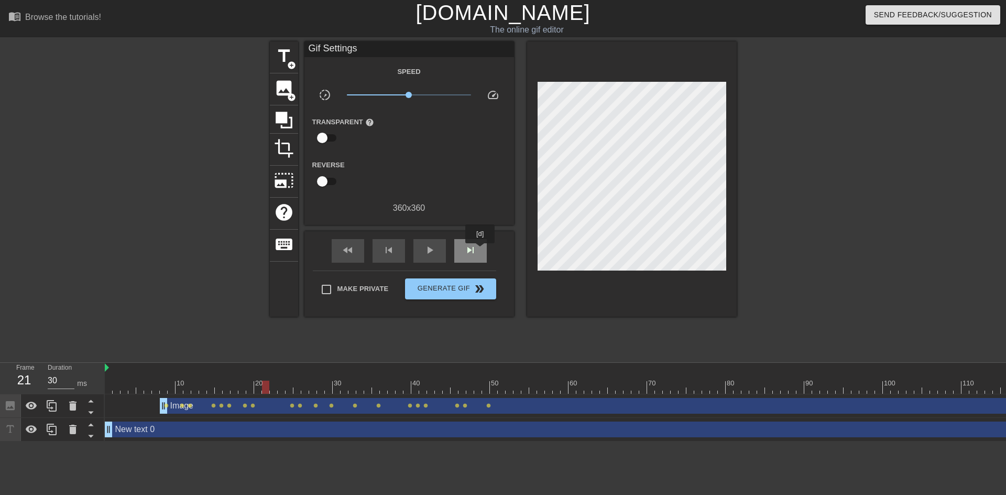
click at [481, 251] on div "skip_next" at bounding box center [470, 251] width 33 height 24
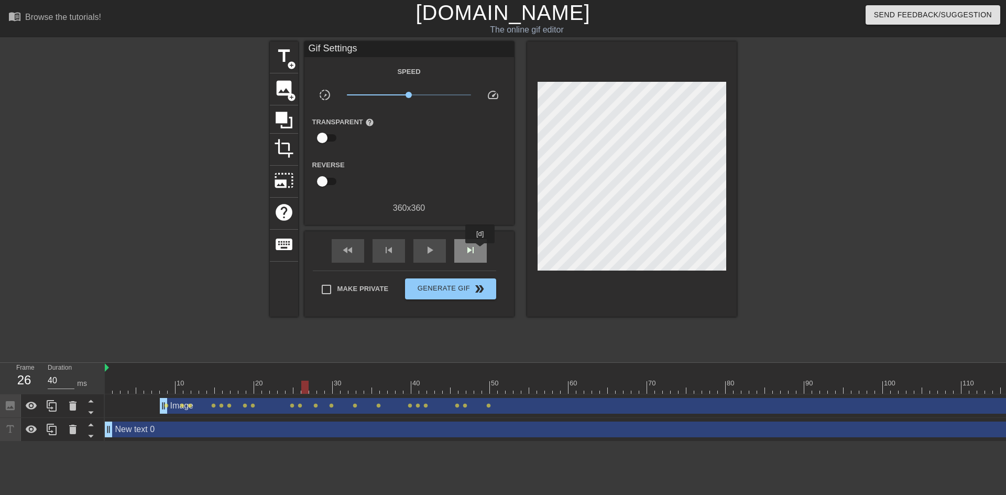
click at [481, 251] on div "skip_next" at bounding box center [470, 251] width 33 height 24
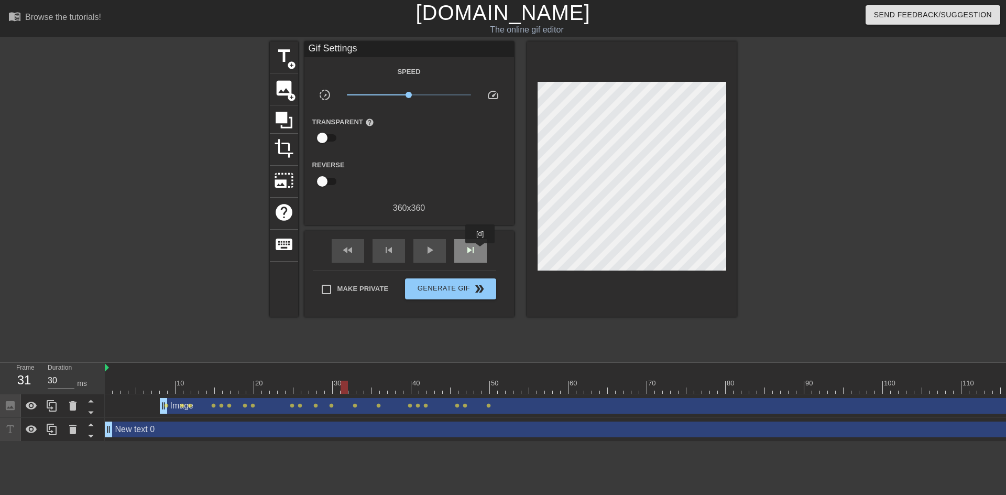
click at [481, 251] on div "skip_next" at bounding box center [470, 251] width 33 height 24
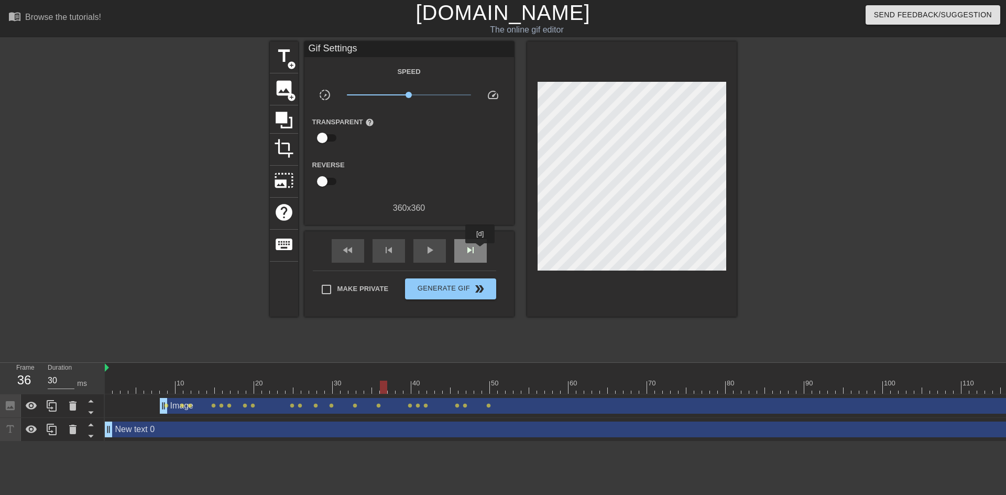
click at [481, 251] on div "skip_next" at bounding box center [470, 251] width 33 height 24
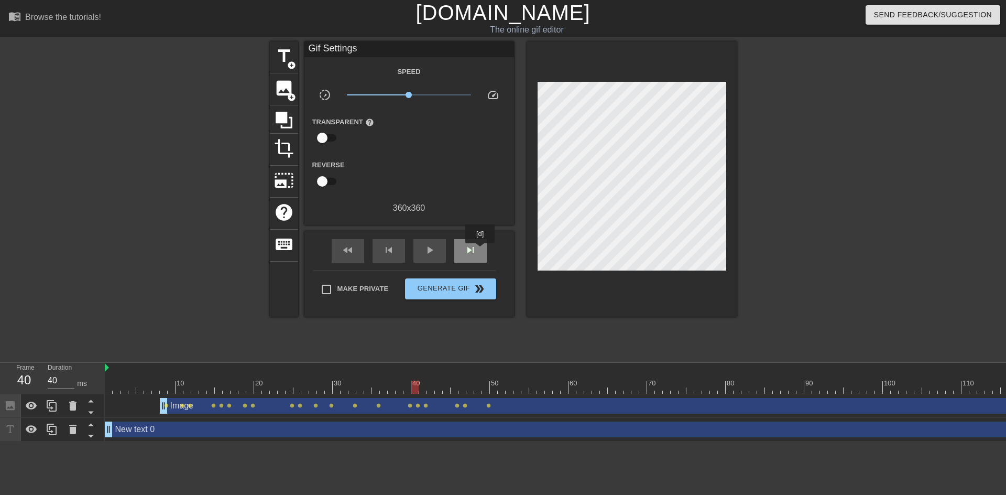
click at [481, 251] on div "skip_next" at bounding box center [470, 251] width 33 height 24
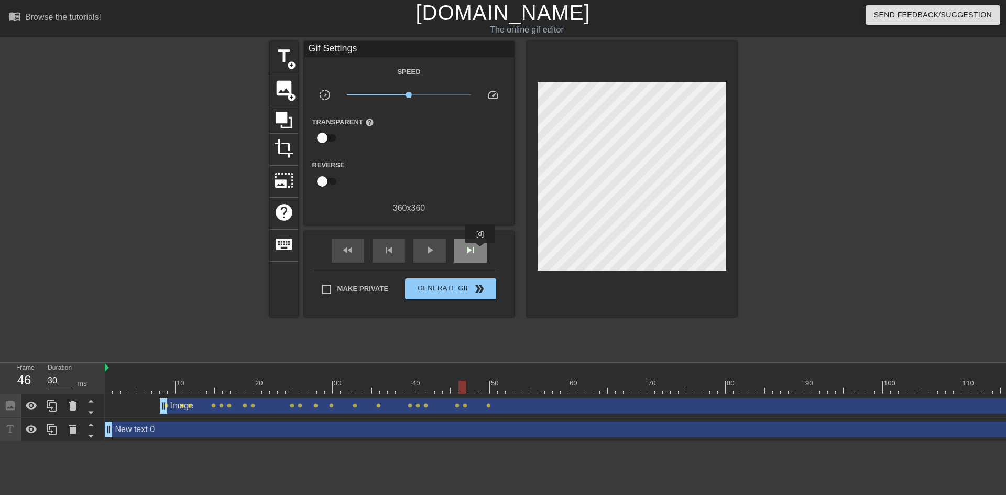
click at [481, 251] on div "skip_next" at bounding box center [470, 251] width 33 height 24
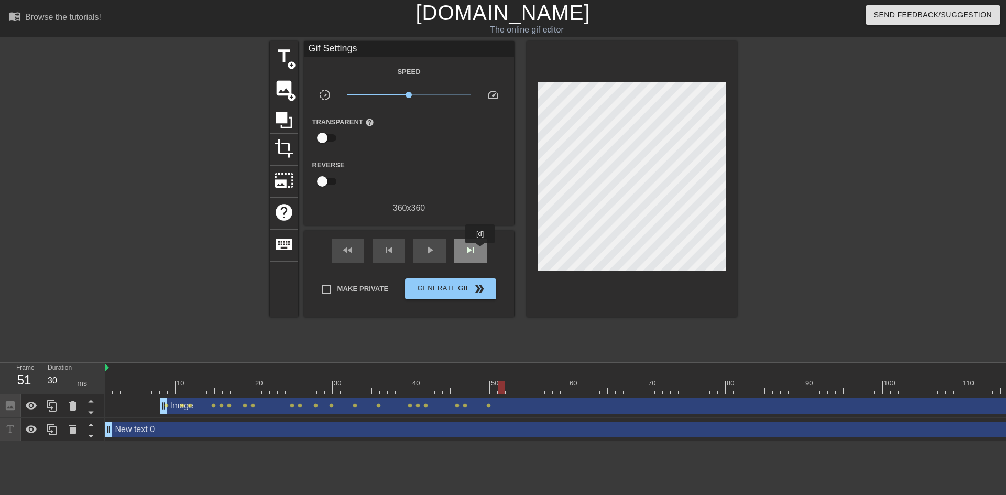
click at [481, 251] on div "skip_next" at bounding box center [470, 251] width 33 height 24
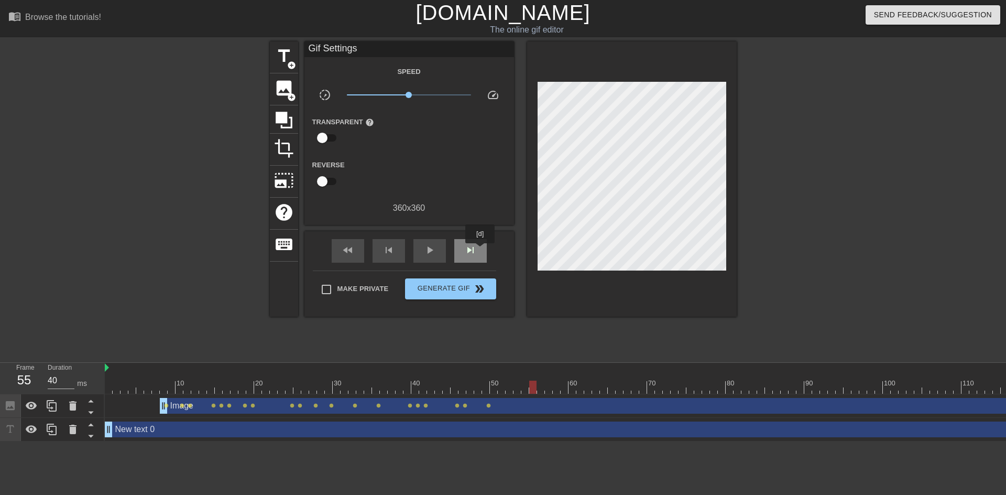
click at [481, 251] on div "skip_next" at bounding box center [470, 251] width 33 height 24
click at [479, 251] on div "skip_next" at bounding box center [470, 251] width 33 height 24
click at [479, 252] on div "skip_next" at bounding box center [470, 251] width 33 height 24
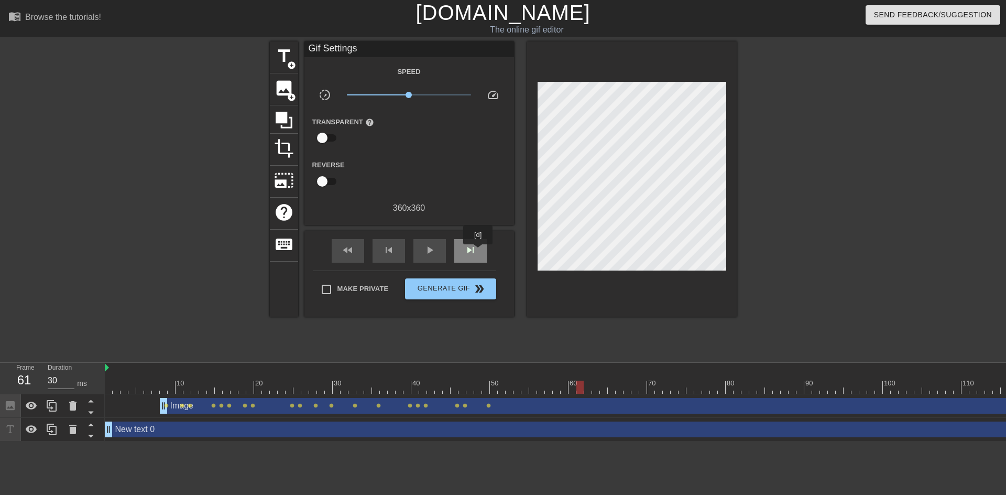
click at [479, 252] on div "skip_next" at bounding box center [470, 251] width 33 height 24
click at [489, 405] on span "lens" at bounding box center [488, 405] width 5 height 5
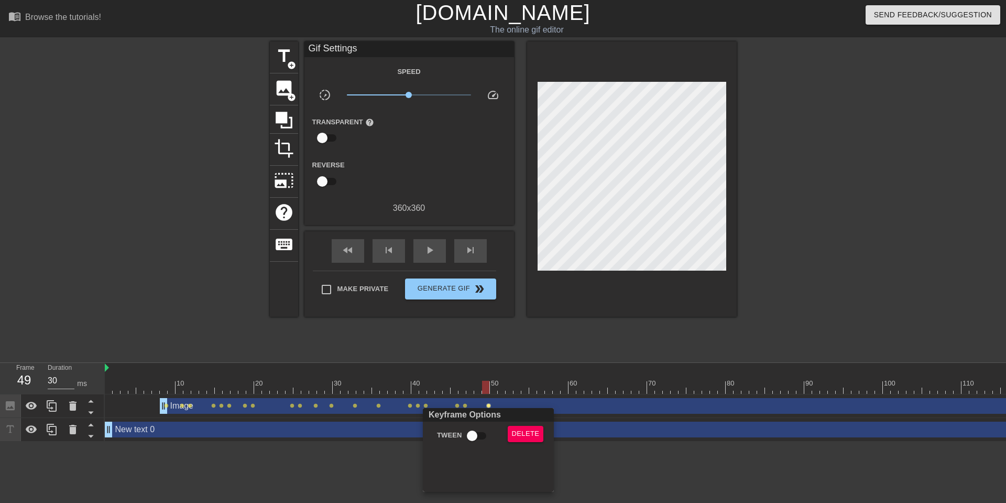
click at [463, 252] on div at bounding box center [503, 251] width 1006 height 503
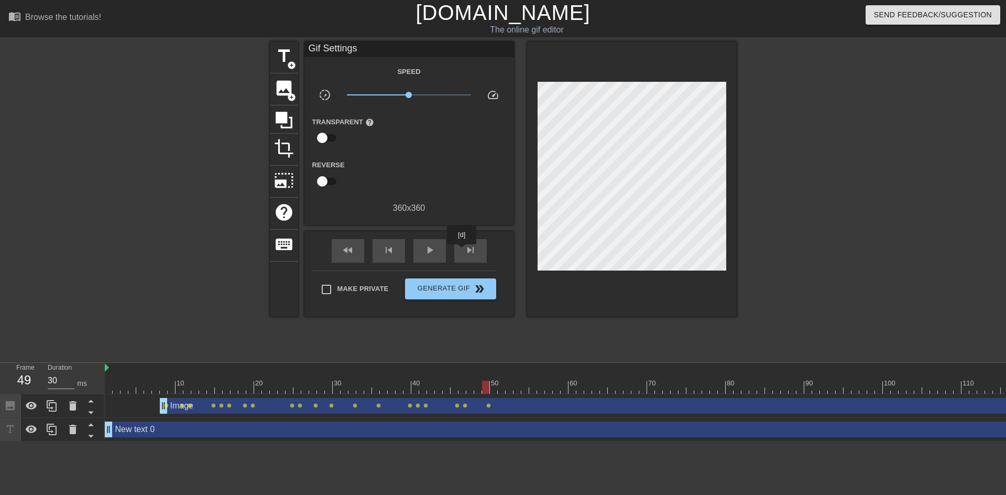
click at [462, 252] on div "skip_next" at bounding box center [470, 251] width 33 height 24
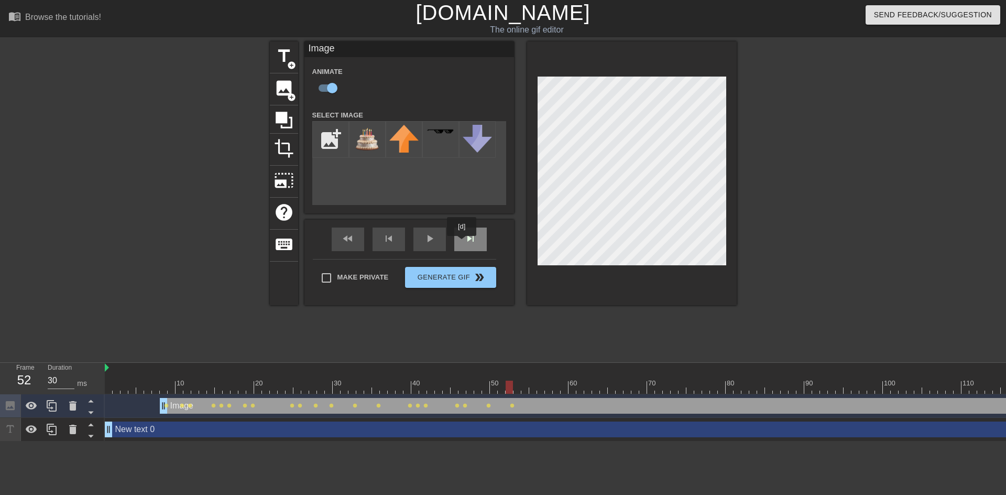
click at [462, 243] on div "skip_next" at bounding box center [470, 240] width 33 height 24
click at [471, 240] on div "skip_next" at bounding box center [470, 240] width 33 height 24
click at [473, 241] on div "skip_next" at bounding box center [470, 240] width 33 height 24
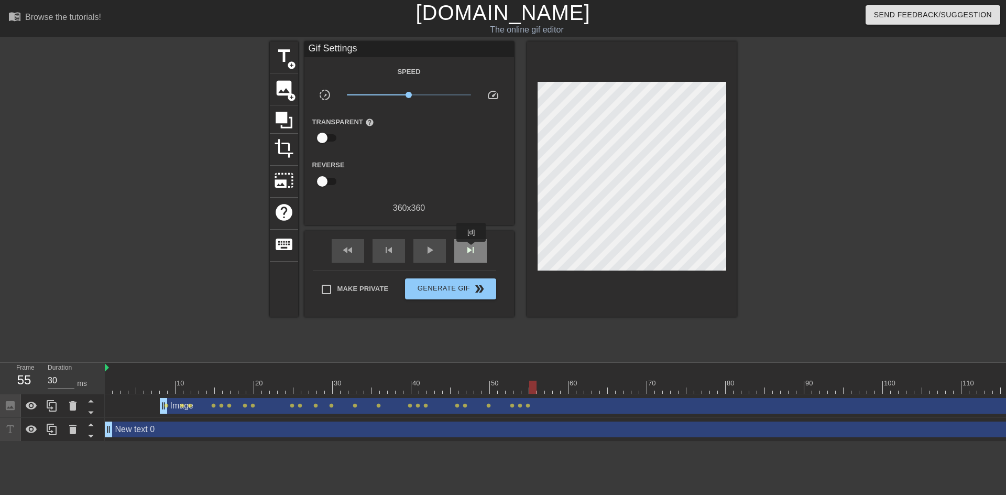
click at [472, 249] on span "skip_next" at bounding box center [470, 250] width 13 height 13
click at [474, 241] on div "skip_next" at bounding box center [470, 251] width 33 height 24
click at [472, 248] on span "skip_next" at bounding box center [470, 250] width 13 height 13
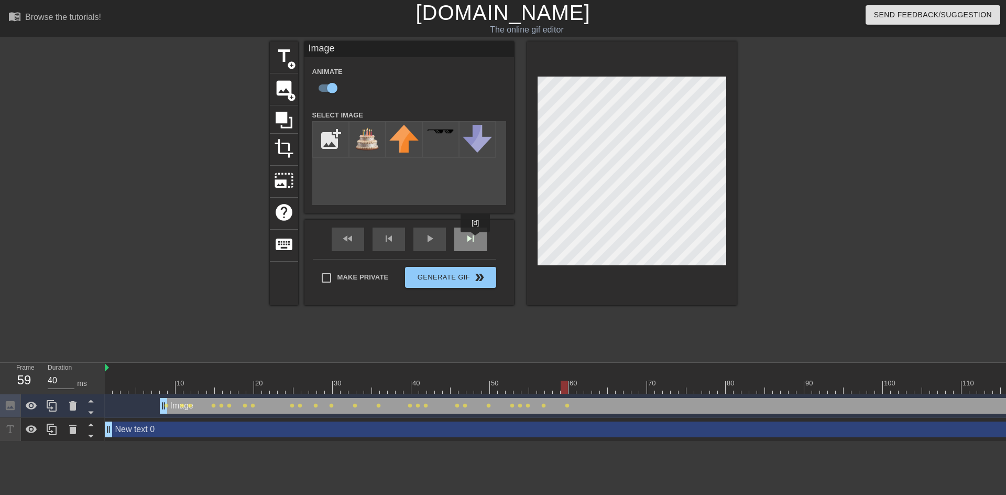
click at [475, 241] on div "skip_next" at bounding box center [470, 240] width 33 height 24
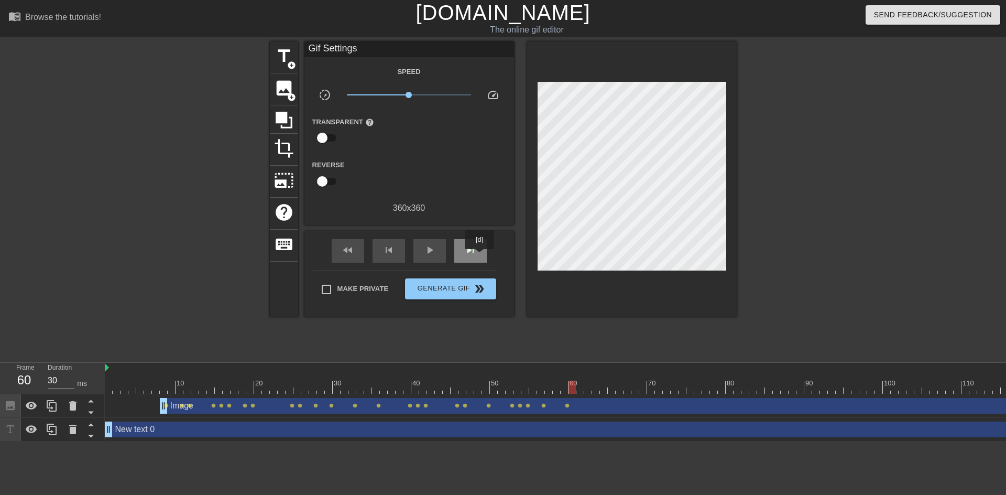
click at [480, 256] on div "skip_next" at bounding box center [470, 251] width 33 height 24
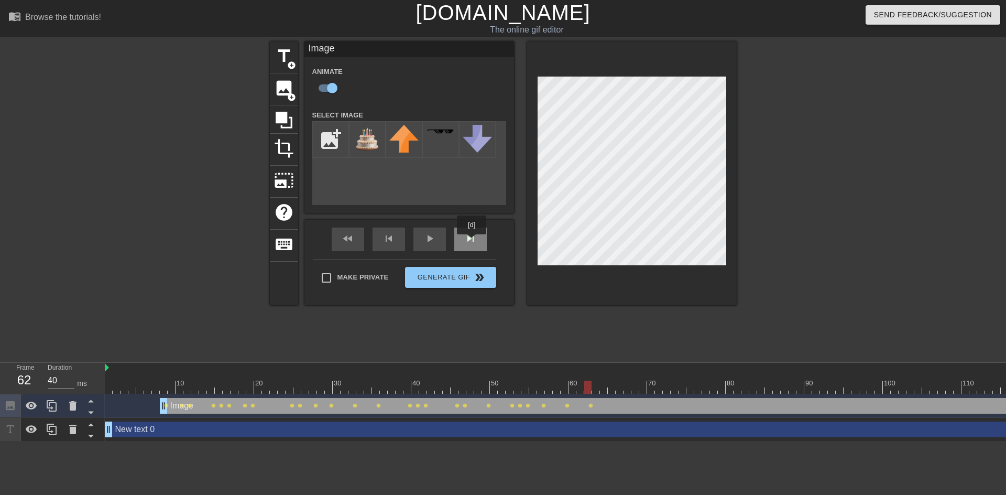
click at [472, 242] on div "skip_next" at bounding box center [470, 240] width 33 height 24
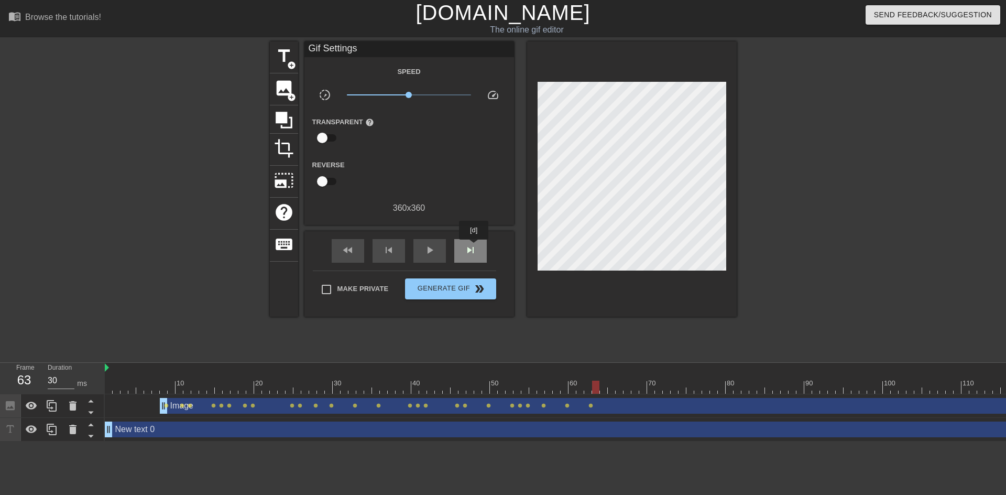
click at [474, 247] on span "skip_next" at bounding box center [470, 250] width 13 height 13
click at [472, 244] on span "skip_next" at bounding box center [470, 250] width 13 height 13
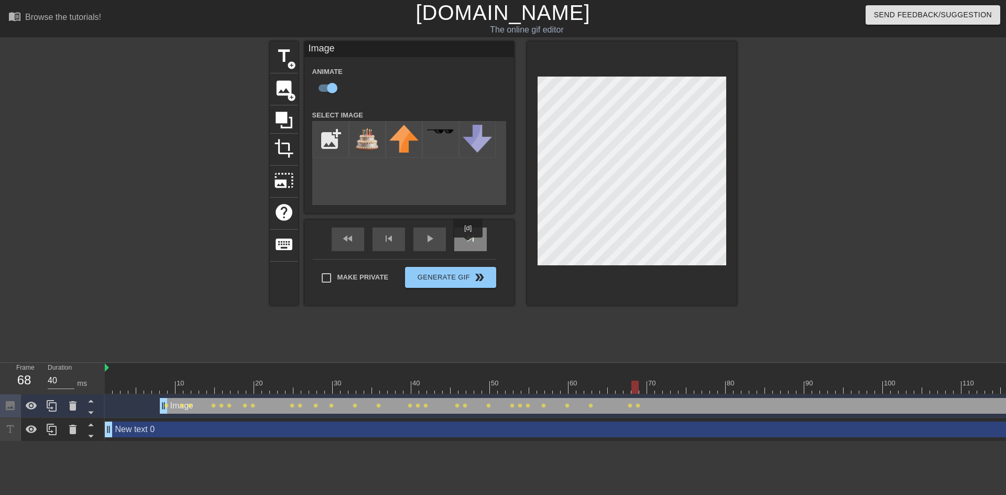
click at [469, 245] on div "skip_next" at bounding box center [470, 240] width 33 height 24
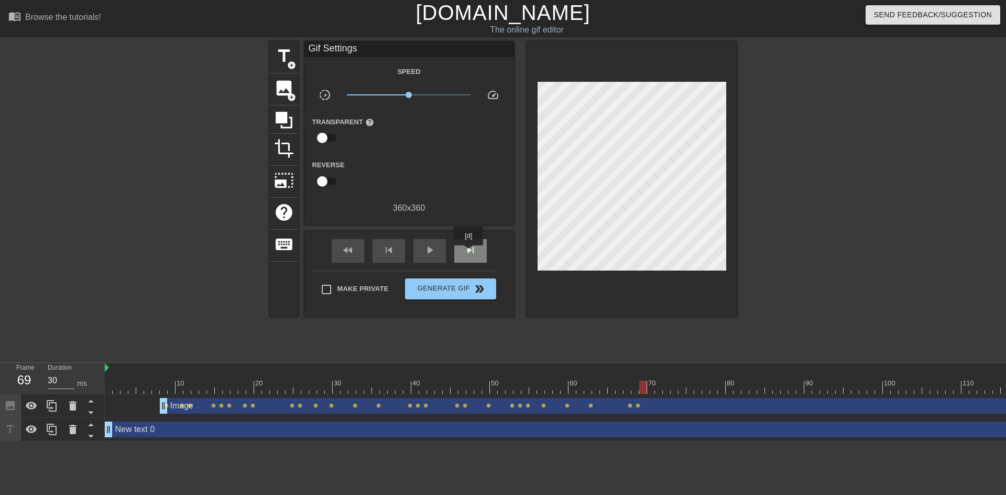
click at [469, 253] on span "skip_next" at bounding box center [470, 250] width 13 height 13
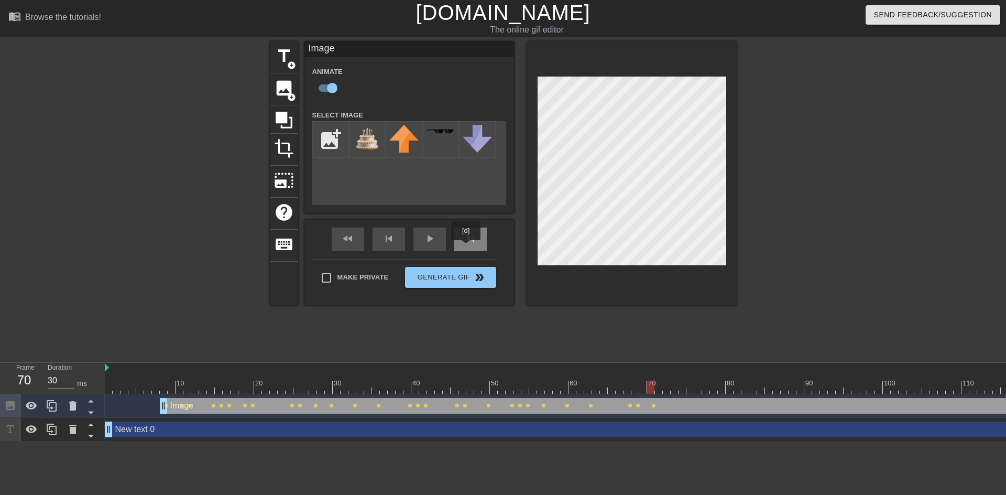
click at [467, 247] on div "skip_next" at bounding box center [470, 240] width 33 height 24
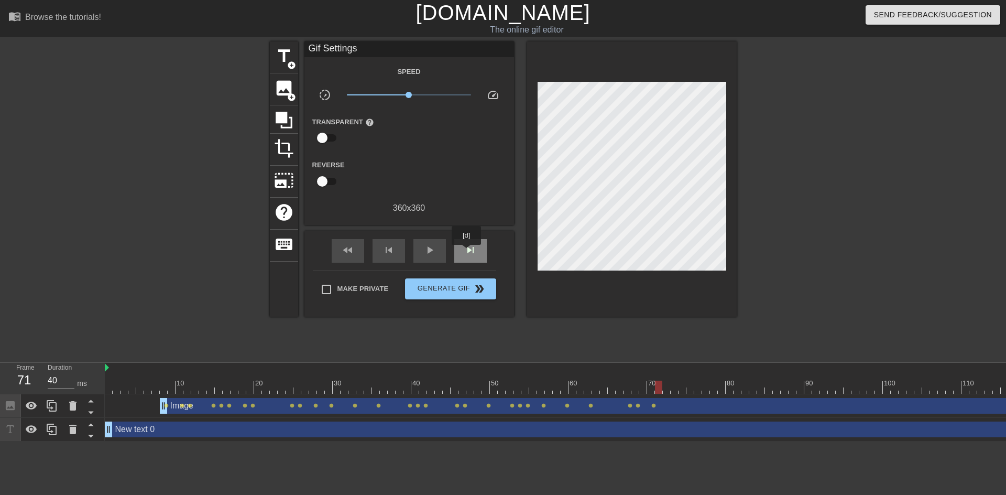
click at [467, 252] on span "skip_next" at bounding box center [470, 250] width 13 height 13
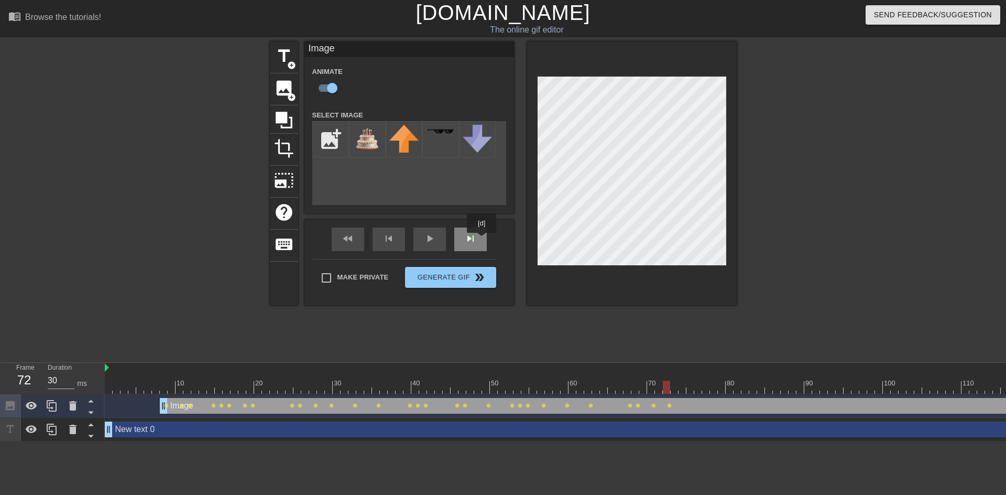
click at [480, 240] on div "skip_next" at bounding box center [470, 240] width 33 height 24
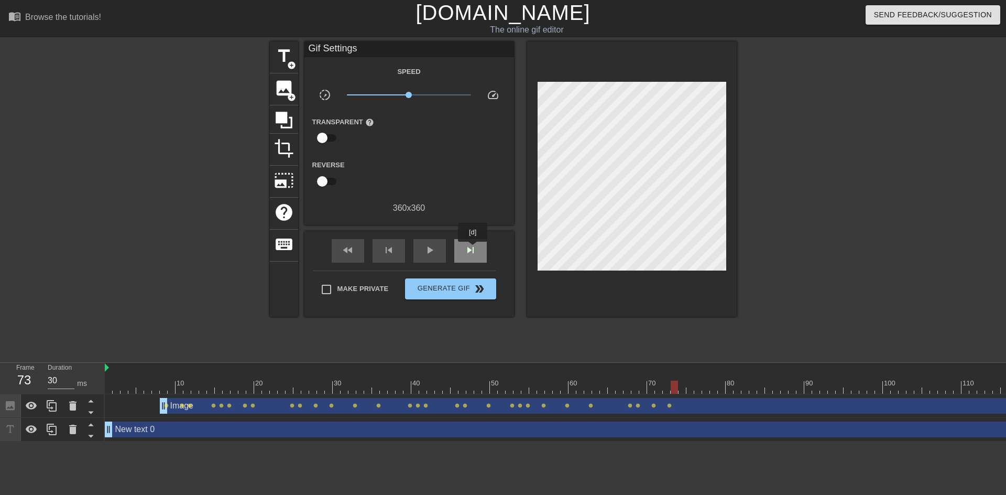
click at [473, 249] on span "skip_next" at bounding box center [470, 250] width 13 height 13
click at [475, 254] on span "skip_next" at bounding box center [470, 250] width 13 height 13
click at [469, 241] on div "skip_next" at bounding box center [470, 251] width 33 height 24
click at [469, 251] on span "skip_next" at bounding box center [470, 250] width 13 height 13
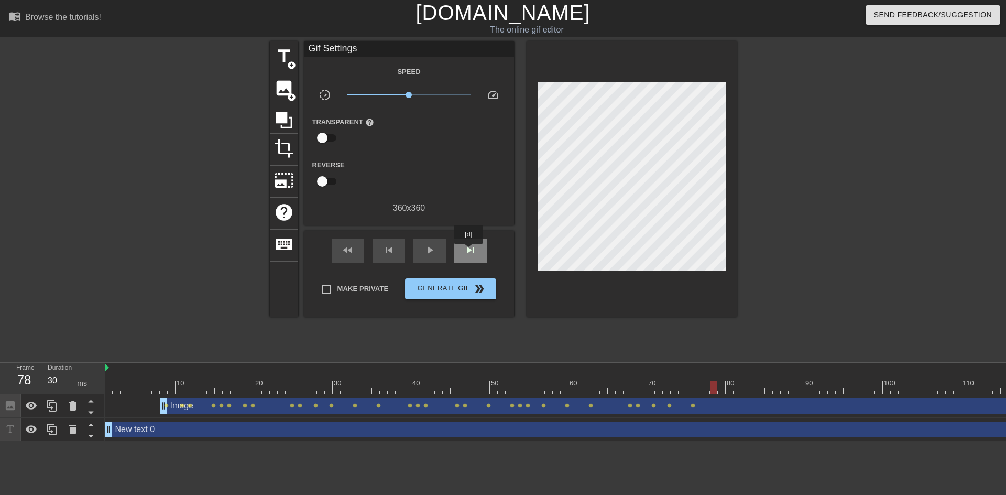
click at [469, 251] on span "skip_next" at bounding box center [470, 250] width 13 height 13
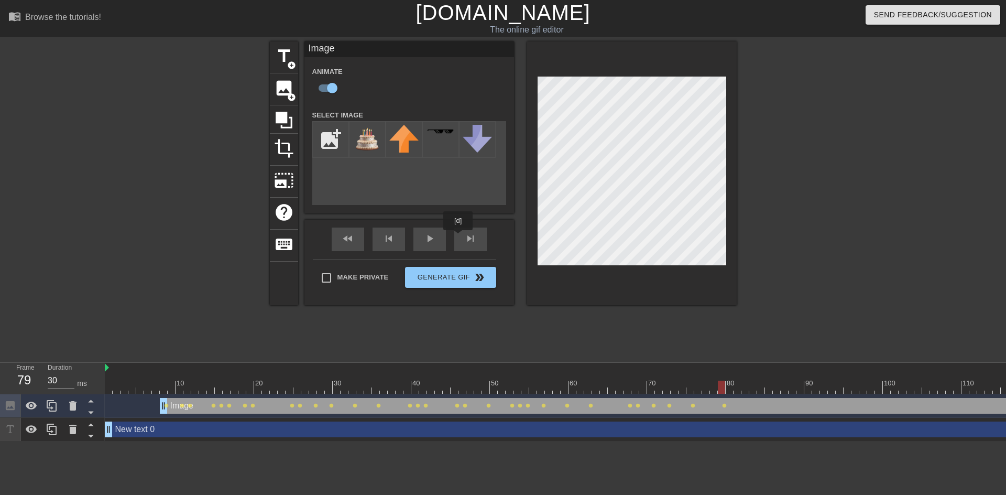
click at [460, 237] on div "fast_rewind skip_previous play_arrow skip_next" at bounding box center [409, 239] width 171 height 39
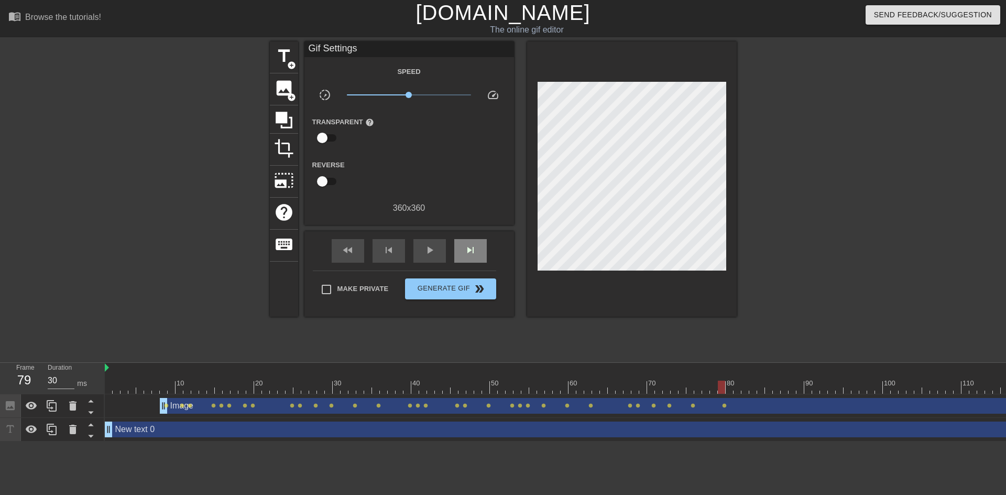
click at [469, 241] on div "skip_next" at bounding box center [470, 251] width 33 height 24
click at [343, 258] on div "fast_rewind" at bounding box center [348, 251] width 33 height 24
click at [725, 406] on span "lens" at bounding box center [724, 405] width 5 height 5
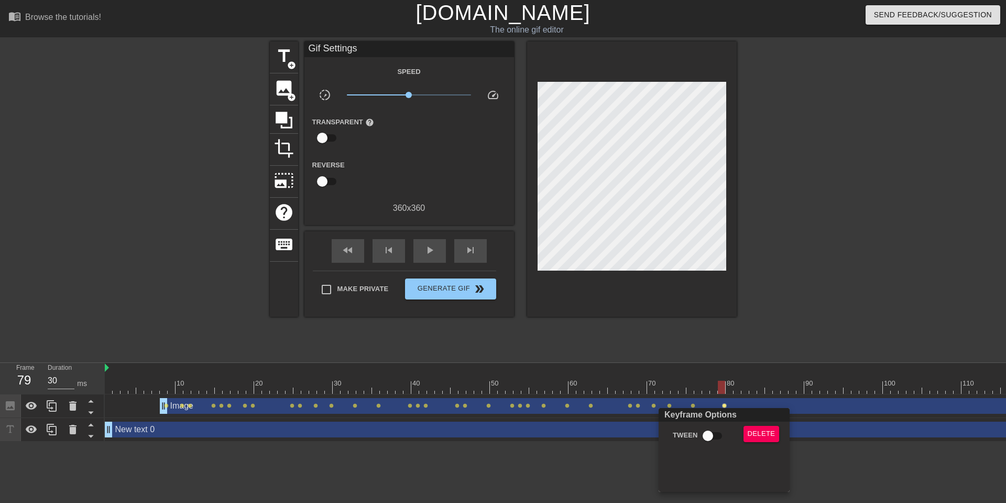
click at [467, 248] on div at bounding box center [503, 251] width 1006 height 503
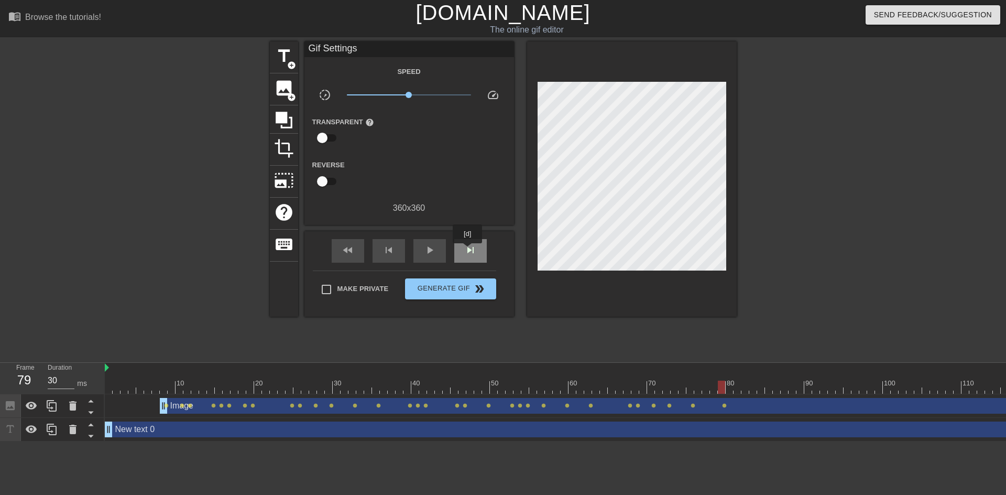
click at [468, 251] on span "skip_next" at bounding box center [470, 250] width 13 height 13
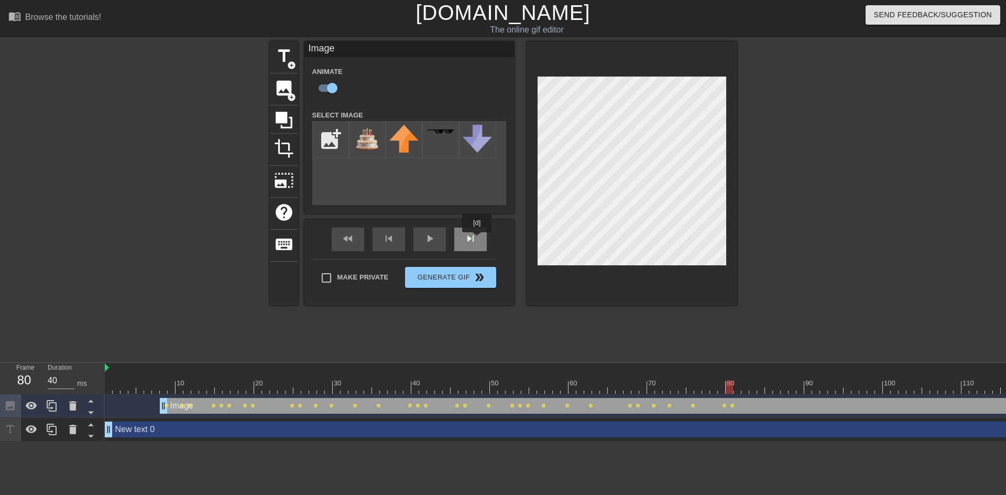
click at [476, 239] on div "skip_next" at bounding box center [470, 240] width 33 height 24
click at [471, 237] on div "fast_rewind skip_previous play_arrow skip_next" at bounding box center [409, 239] width 171 height 39
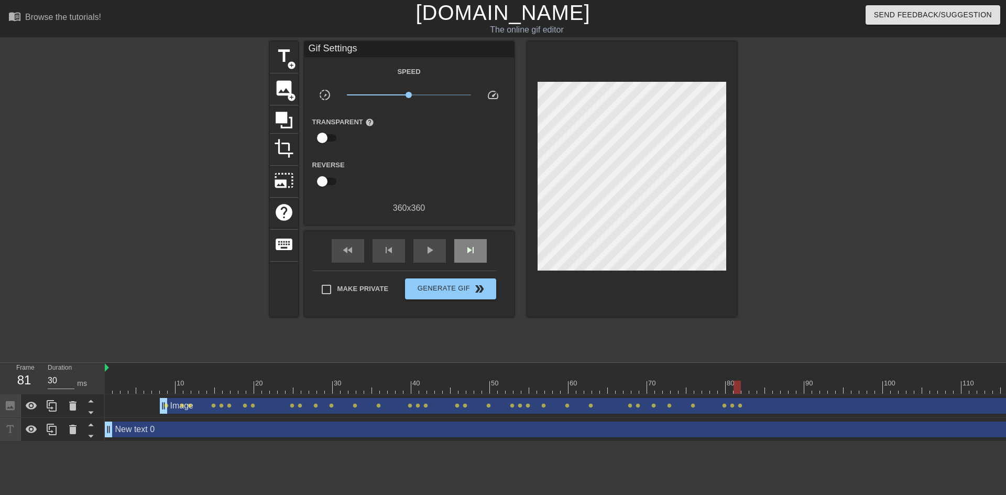
click at [471, 237] on div "fast_rewind skip_previous play_arrow skip_next" at bounding box center [409, 250] width 171 height 39
click at [473, 247] on span "skip_next" at bounding box center [470, 250] width 13 height 13
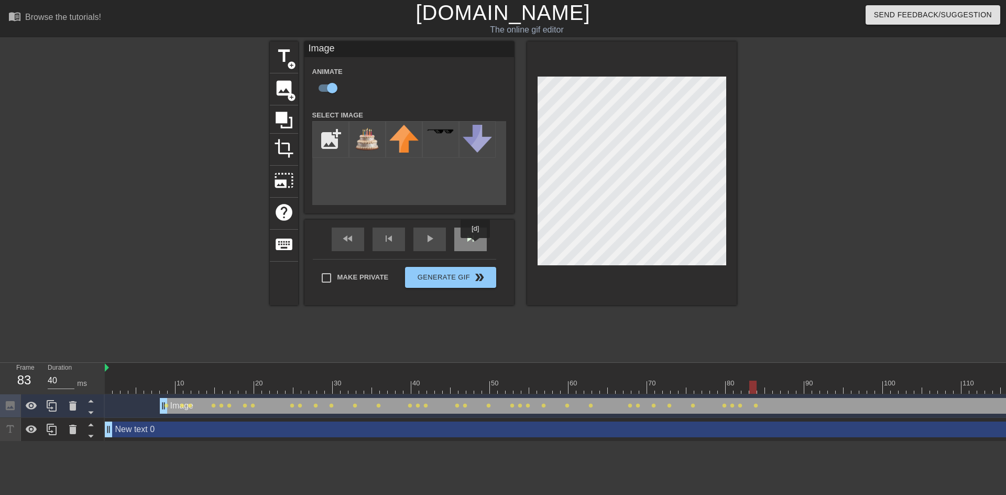
click at [475, 245] on div "skip_next" at bounding box center [470, 240] width 33 height 24
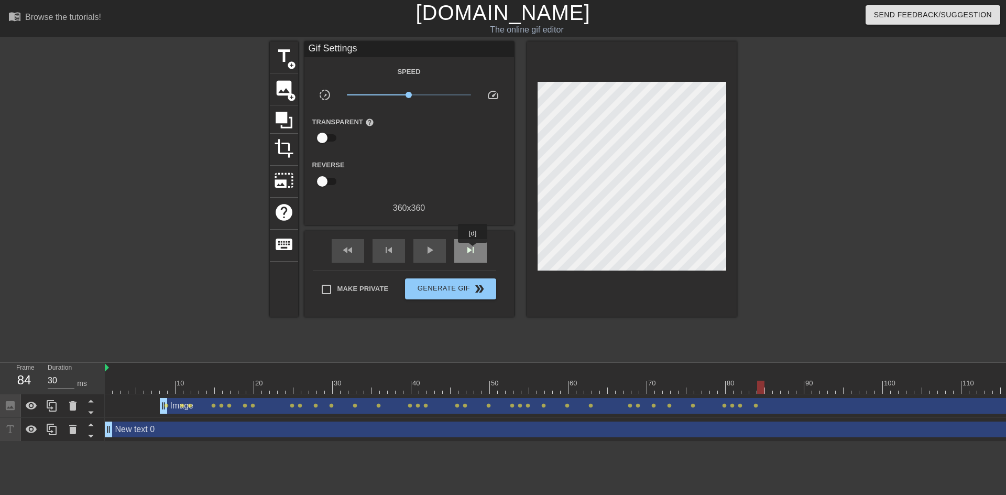
click at [473, 250] on span "skip_next" at bounding box center [470, 250] width 13 height 13
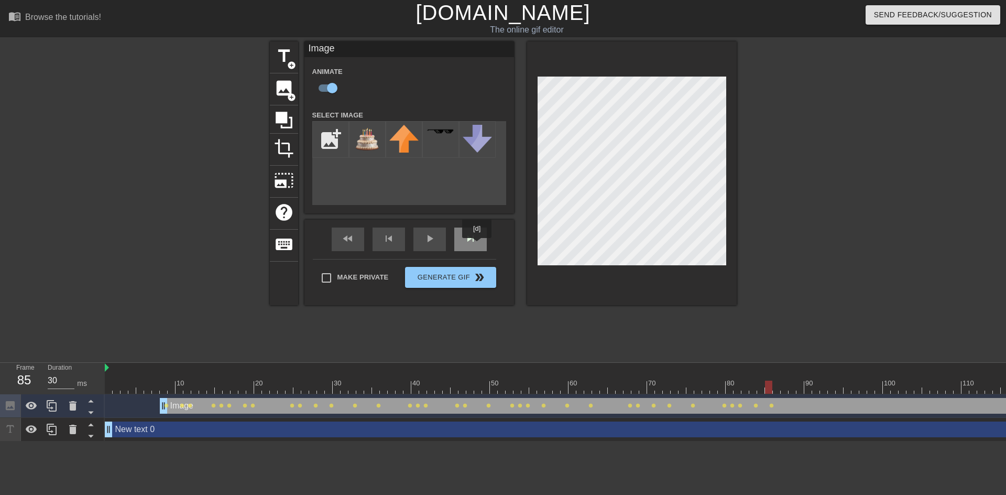
click at [475, 243] on span "skip_next" at bounding box center [470, 238] width 13 height 13
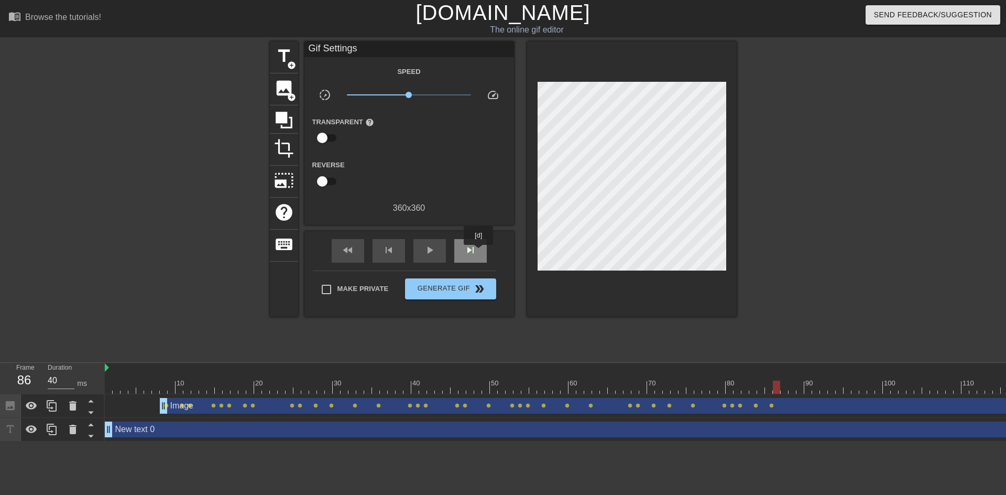
click at [479, 252] on div "skip_next" at bounding box center [470, 251] width 33 height 24
click at [473, 241] on div "skip_next" at bounding box center [470, 251] width 33 height 24
click at [787, 406] on span "lens" at bounding box center [787, 405] width 5 height 5
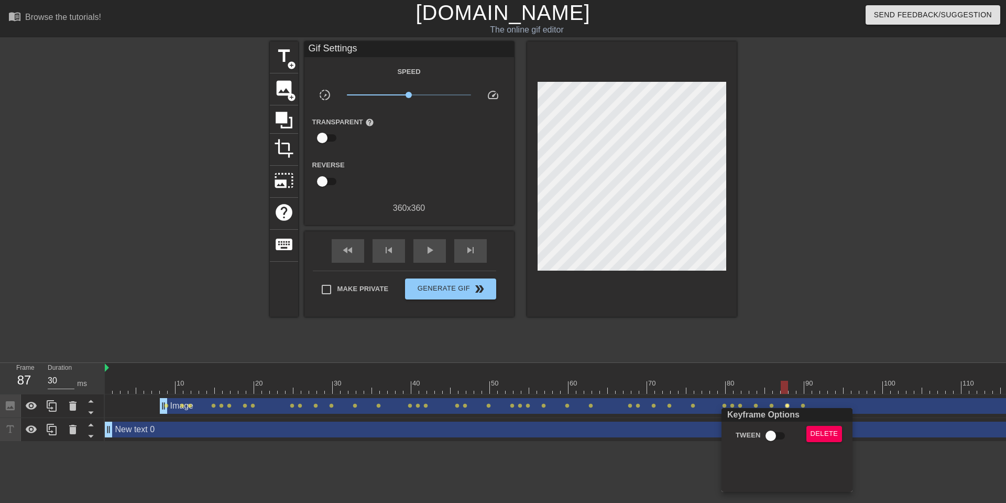
click at [475, 248] on div at bounding box center [503, 251] width 1006 height 503
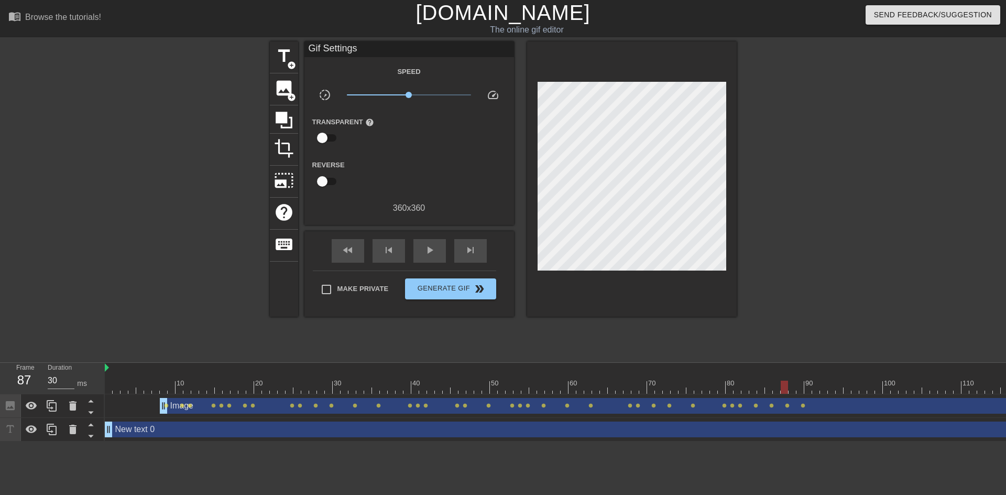
click at [475, 248] on span "skip_next" at bounding box center [470, 250] width 13 height 13
click at [787, 405] on span "lens" at bounding box center [787, 405] width 5 height 5
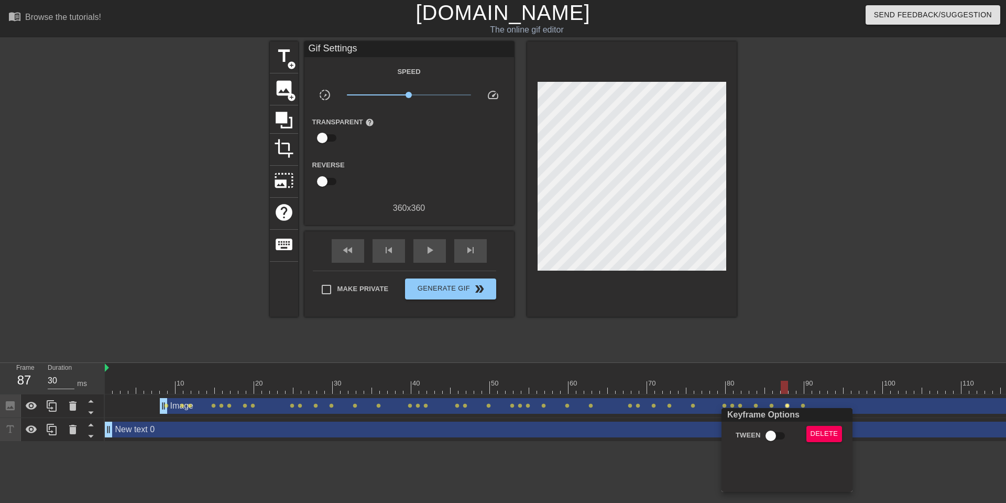
click at [588, 146] on div at bounding box center [503, 251] width 1006 height 503
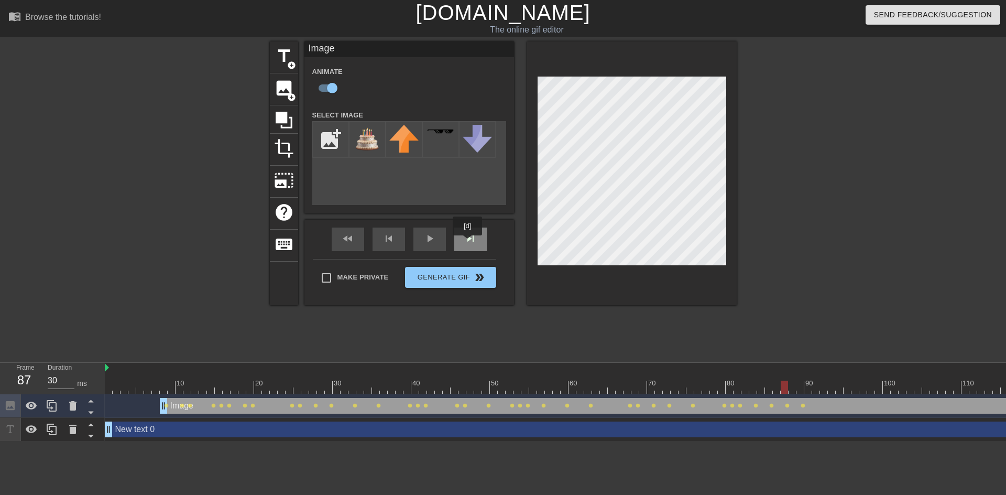
click at [473, 236] on div "fast_rewind skip_previous play_arrow skip_next" at bounding box center [409, 239] width 171 height 39
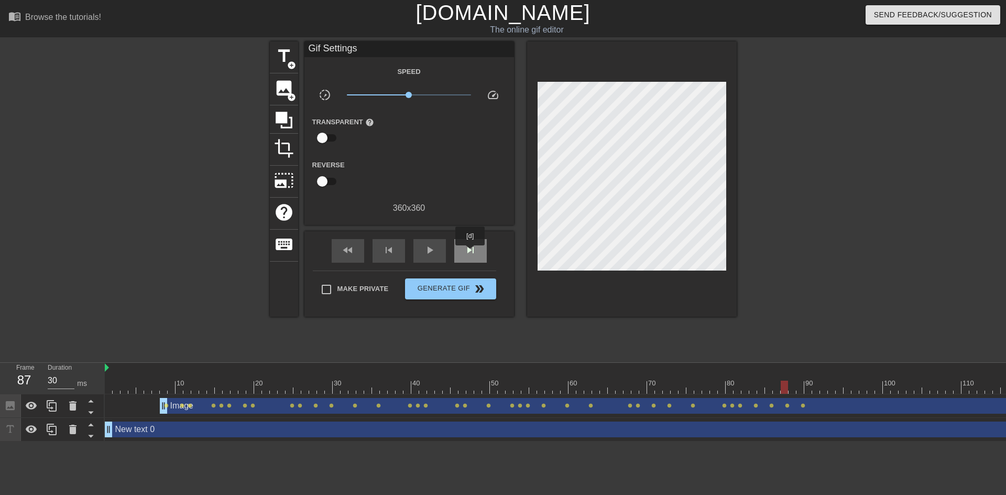
click at [470, 248] on span "skip_next" at bounding box center [470, 250] width 13 height 13
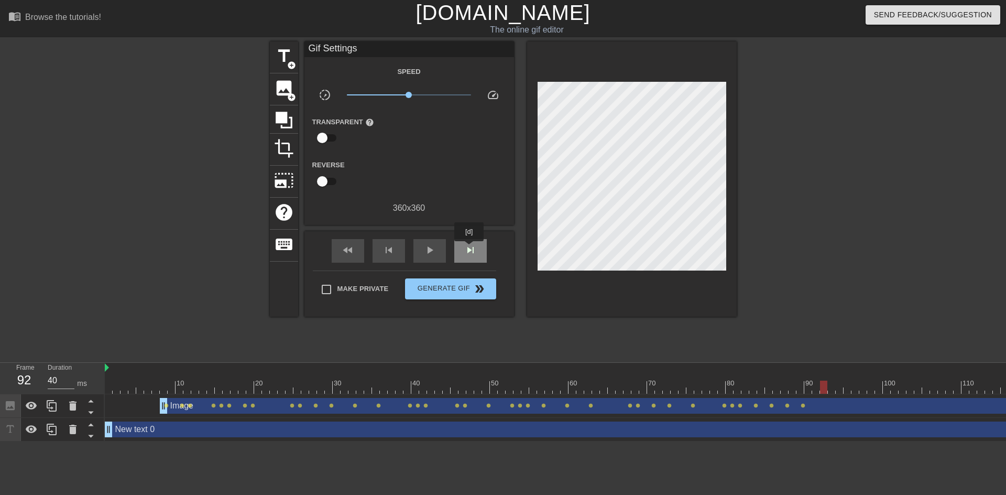
click at [470, 248] on span "skip_next" at bounding box center [470, 250] width 13 height 13
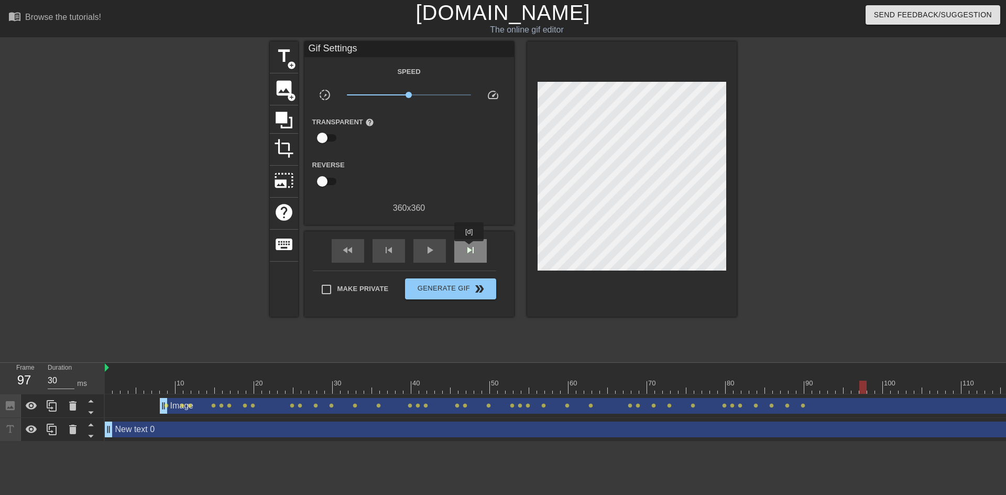
click at [470, 248] on span "skip_next" at bounding box center [470, 250] width 13 height 13
click at [802, 406] on span "lens" at bounding box center [803, 405] width 5 height 5
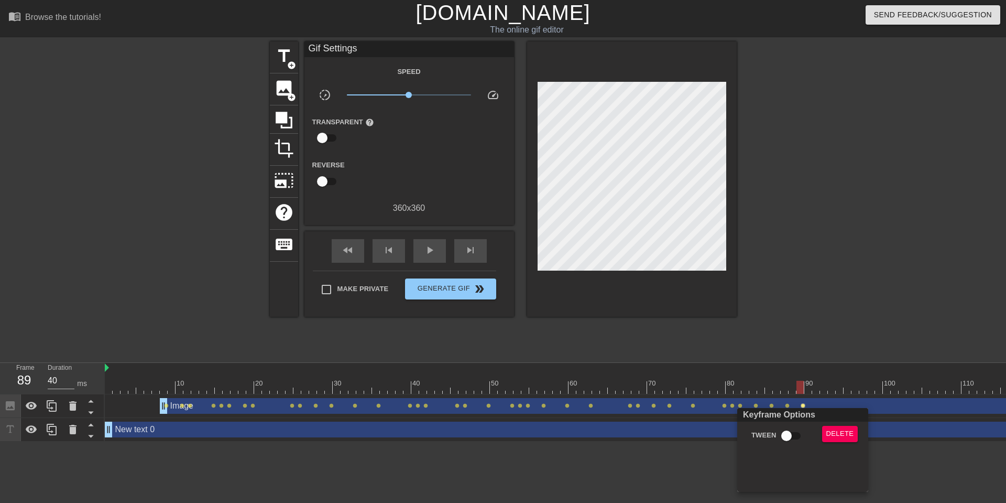
click at [430, 184] on div at bounding box center [503, 251] width 1006 height 503
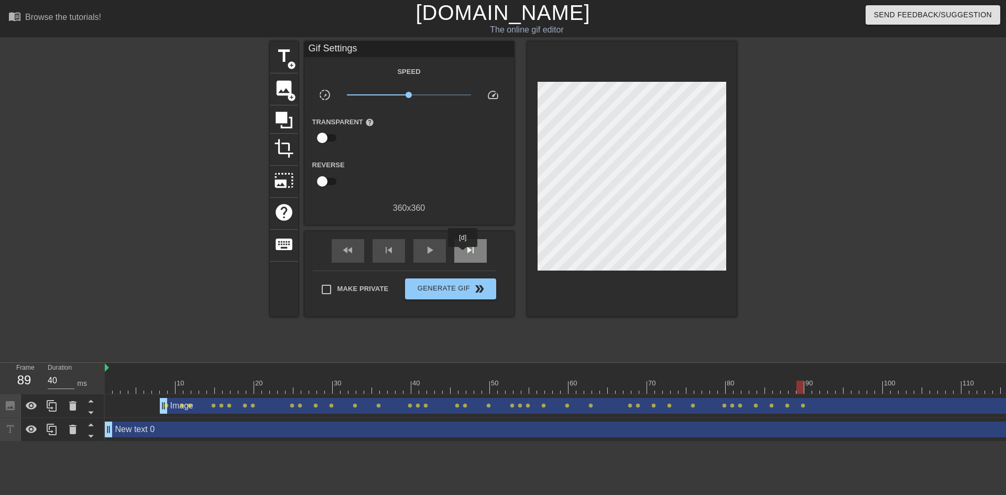
click at [463, 254] on div "skip_next" at bounding box center [470, 251] width 33 height 24
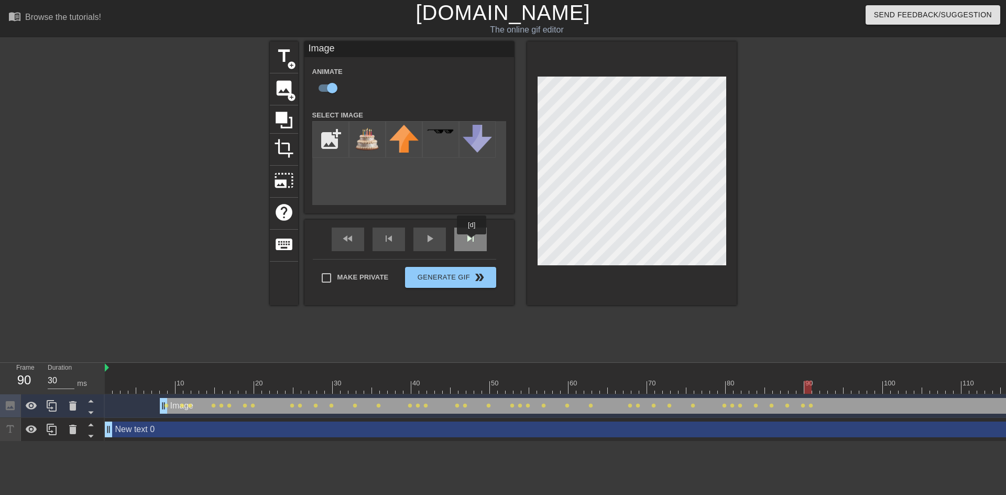
click at [472, 242] on div "skip_next" at bounding box center [470, 240] width 33 height 24
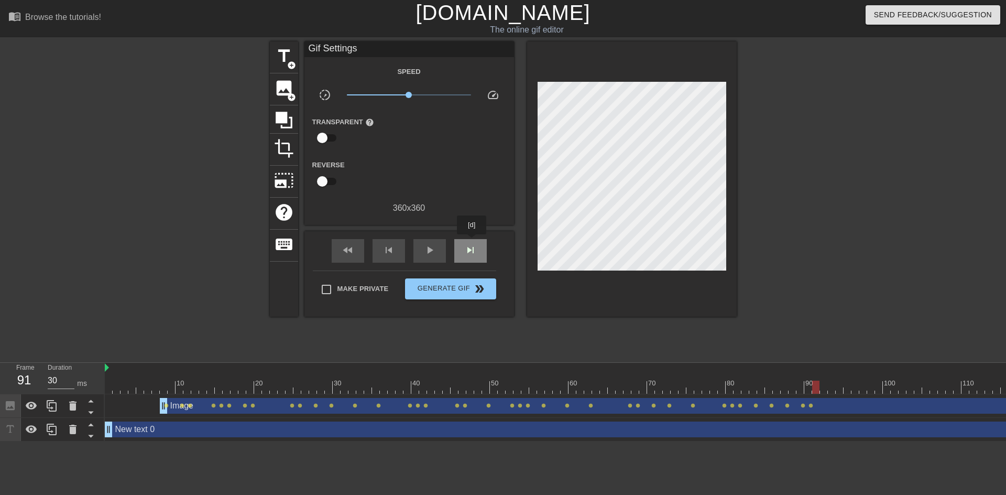
click at [472, 242] on div "skip_next" at bounding box center [470, 251] width 33 height 24
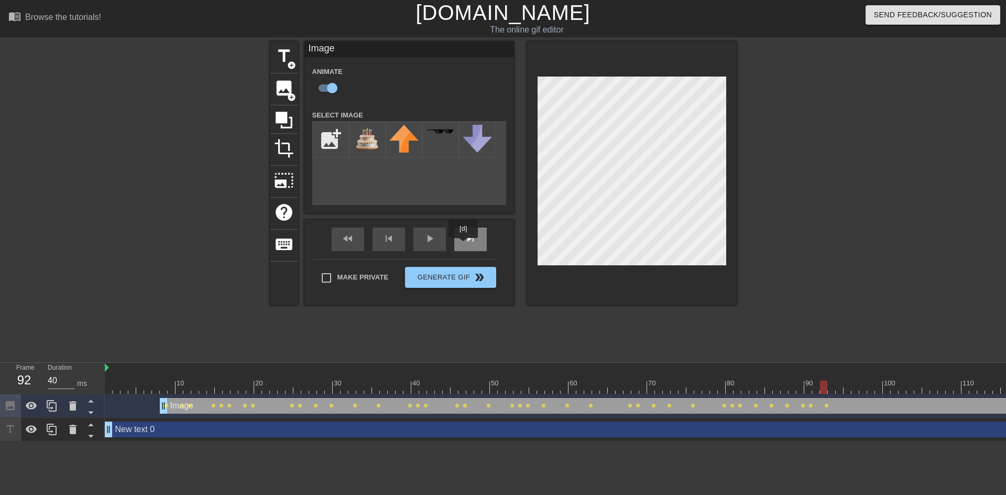
click at [464, 245] on div "skip_next" at bounding box center [470, 240] width 33 height 24
click at [476, 246] on div "skip_next" at bounding box center [470, 240] width 33 height 24
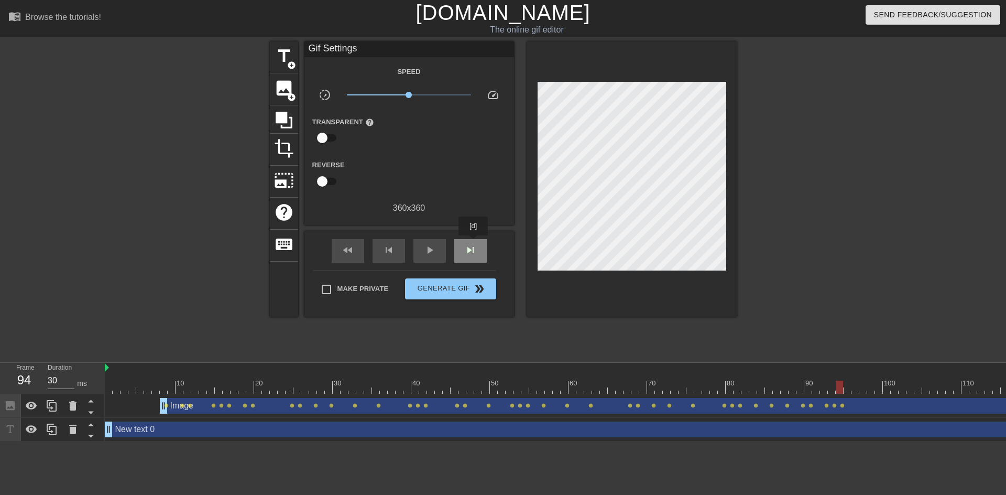
click at [474, 244] on span "skip_next" at bounding box center [470, 250] width 13 height 13
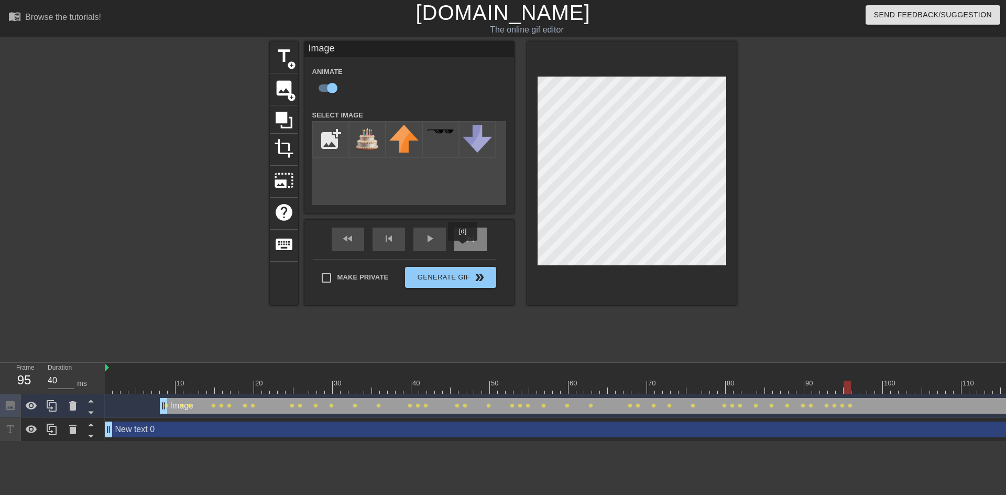
click at [463, 248] on div "skip_next" at bounding box center [470, 240] width 33 height 24
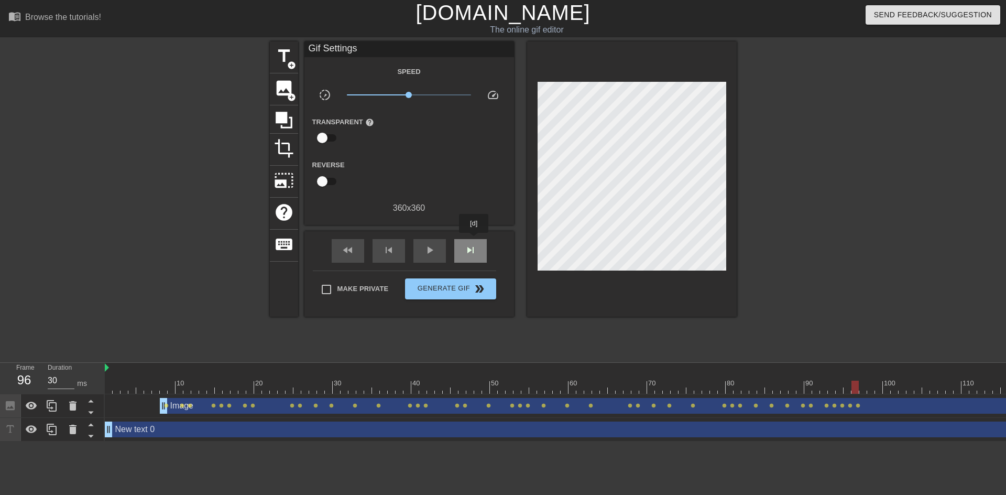
click at [474, 240] on div "skip_next" at bounding box center [470, 251] width 33 height 24
click at [476, 253] on span "skip_next" at bounding box center [470, 250] width 13 height 13
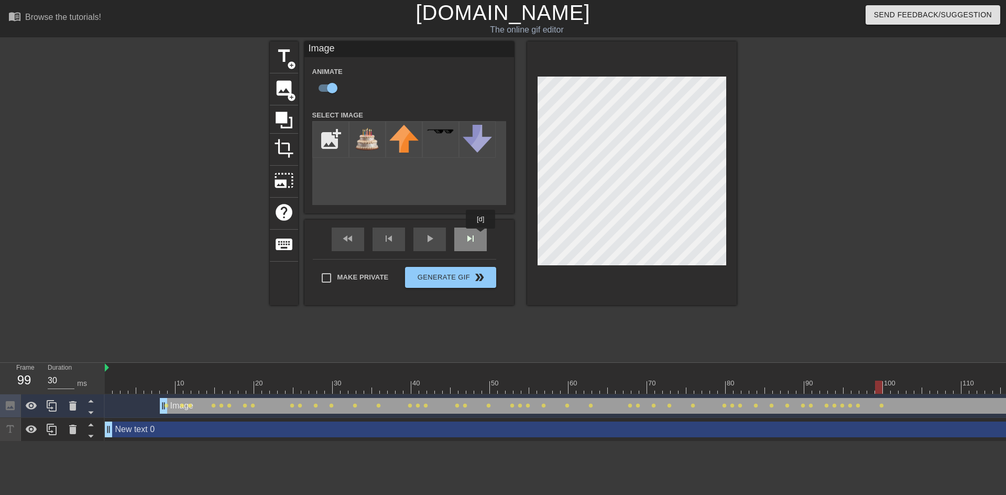
click at [481, 236] on div "fast_rewind skip_previous play_arrow skip_next" at bounding box center [409, 239] width 171 height 39
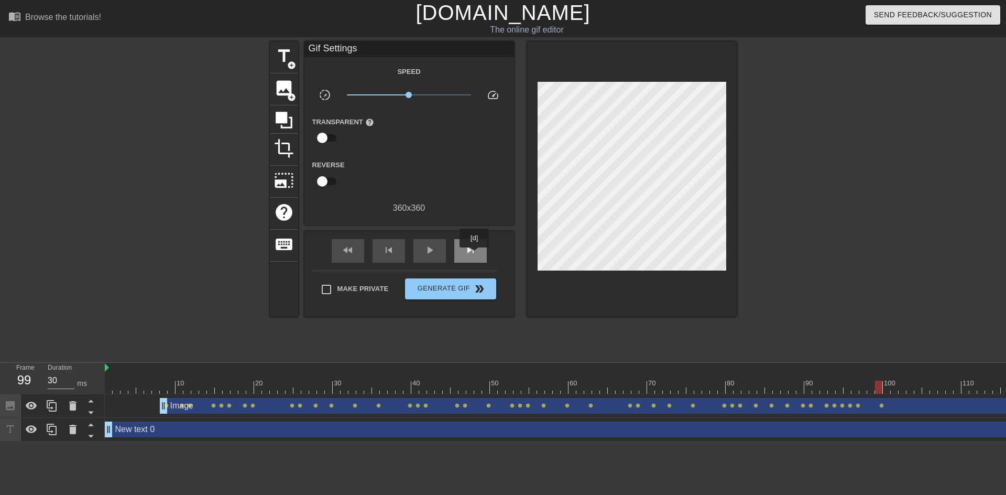
click at [475, 255] on span "skip_next" at bounding box center [470, 250] width 13 height 13
click at [467, 239] on div "skip_next" at bounding box center [470, 251] width 33 height 24
click at [463, 242] on div "skip_next" at bounding box center [470, 251] width 33 height 24
click at [471, 240] on div "skip_next" at bounding box center [470, 251] width 33 height 24
click at [479, 242] on div "skip_next" at bounding box center [470, 251] width 33 height 24
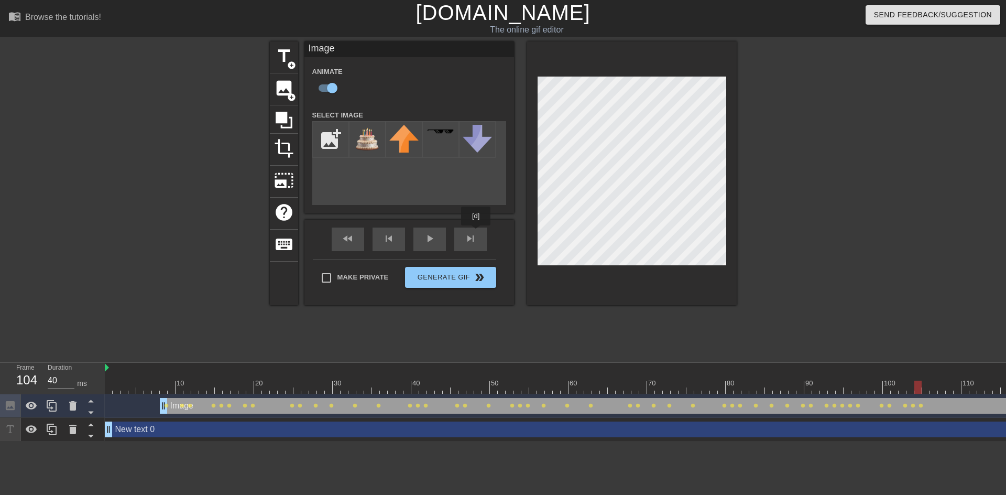
click at [479, 232] on div "fast_rewind skip_previous play_arrow skip_next" at bounding box center [409, 239] width 171 height 39
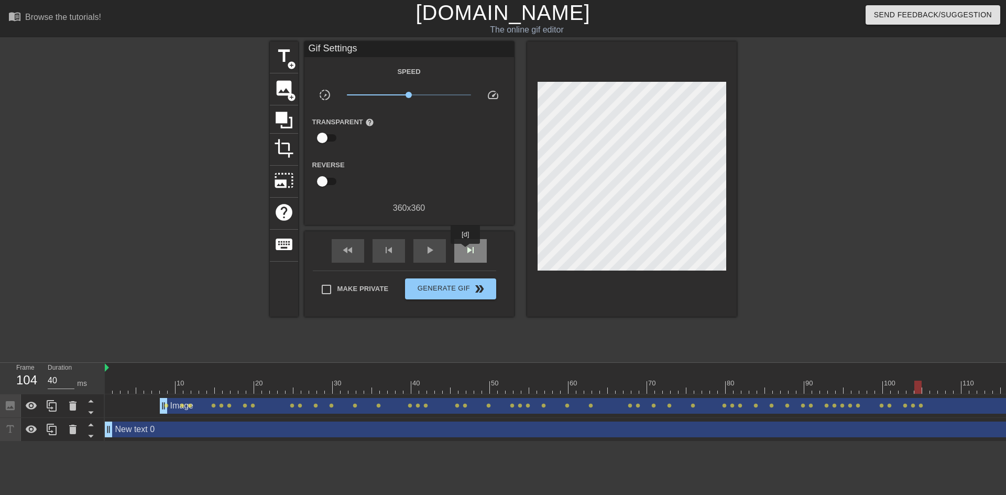
click at [466, 251] on span "skip_next" at bounding box center [470, 250] width 13 height 13
click at [345, 246] on span "fast_rewind" at bounding box center [348, 250] width 13 height 13
click at [426, 253] on span "play_arrow" at bounding box center [430, 250] width 13 height 13
drag, startPoint x: 162, startPoint y: 411, endPoint x: 153, endPoint y: 266, distance: 145.5
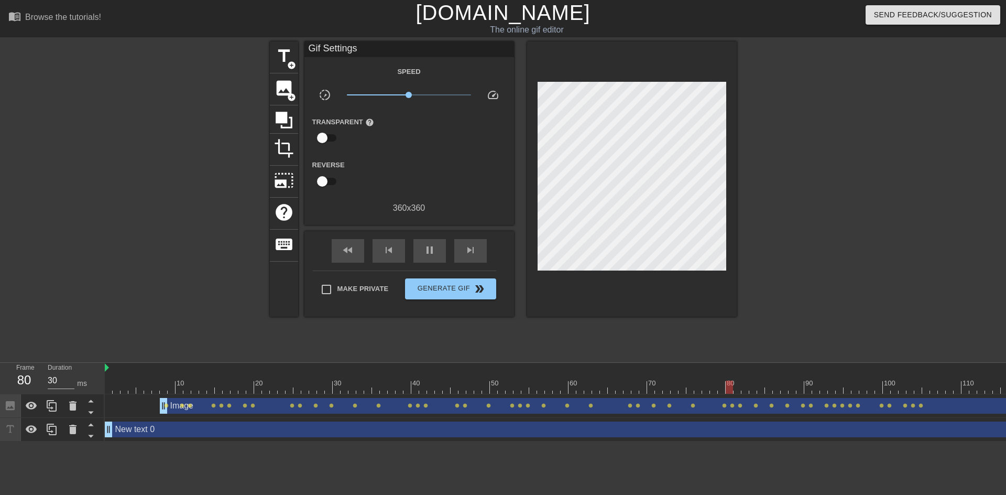
click at [153, 266] on div at bounding box center [178, 198] width 157 height 315
click at [923, 406] on span "lens" at bounding box center [921, 405] width 5 height 5
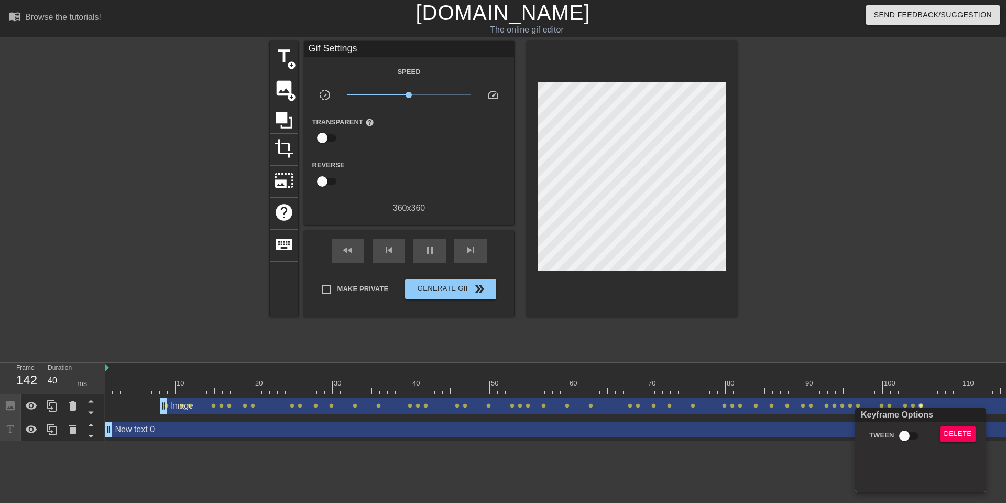
click at [175, 229] on div at bounding box center [503, 251] width 1006 height 503
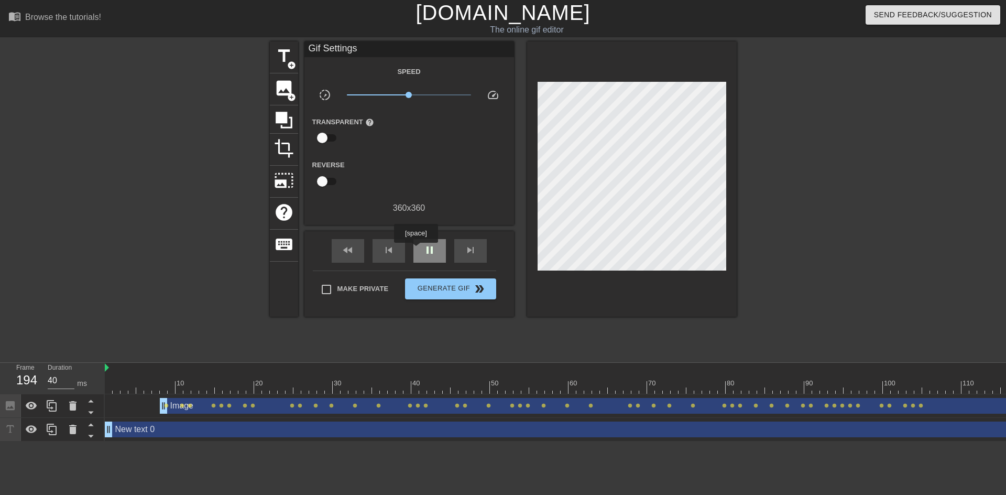
click at [427, 250] on span "pause" at bounding box center [430, 250] width 13 height 13
click at [923, 404] on span "lens" at bounding box center [921, 405] width 5 height 5
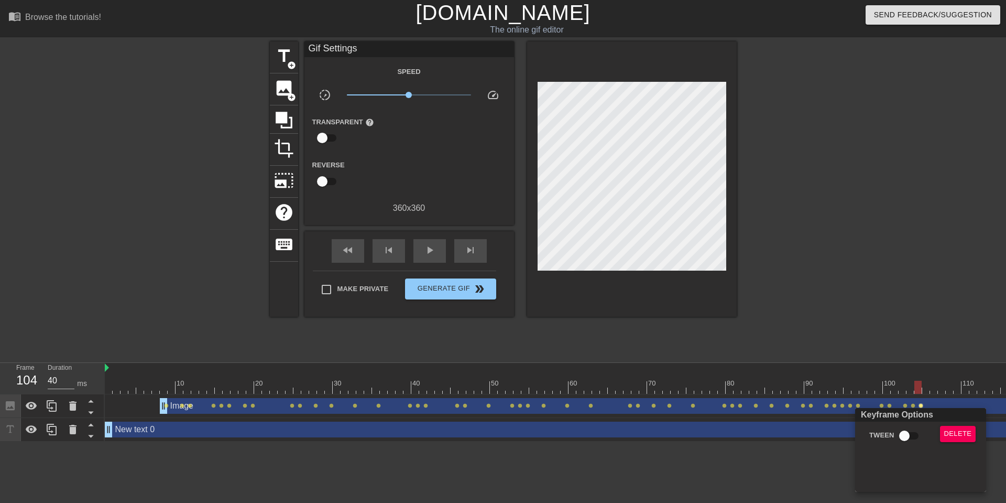
click at [920, 405] on div at bounding box center [503, 251] width 1006 height 503
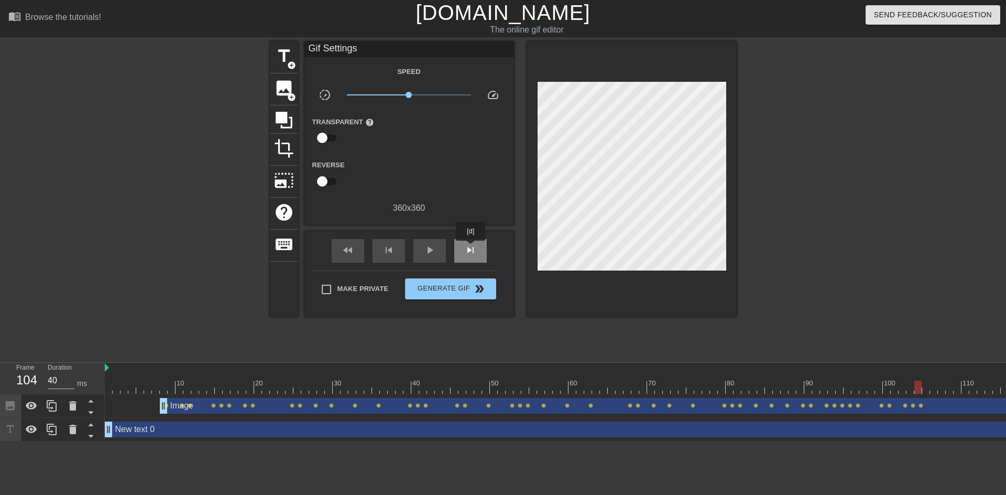
click at [471, 248] on span "skip_next" at bounding box center [470, 250] width 13 height 13
click at [477, 252] on div "skip_next" at bounding box center [470, 251] width 33 height 24
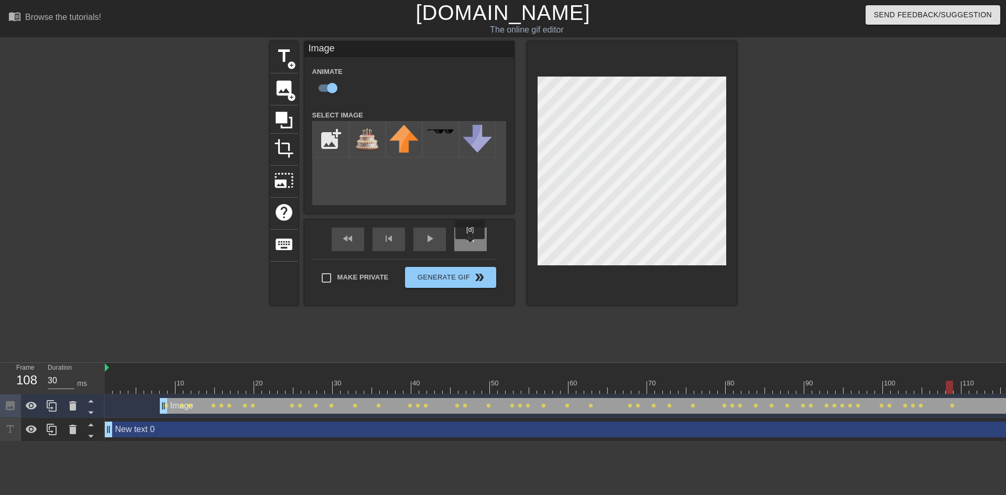
click at [471, 245] on div "skip_next" at bounding box center [470, 240] width 33 height 24
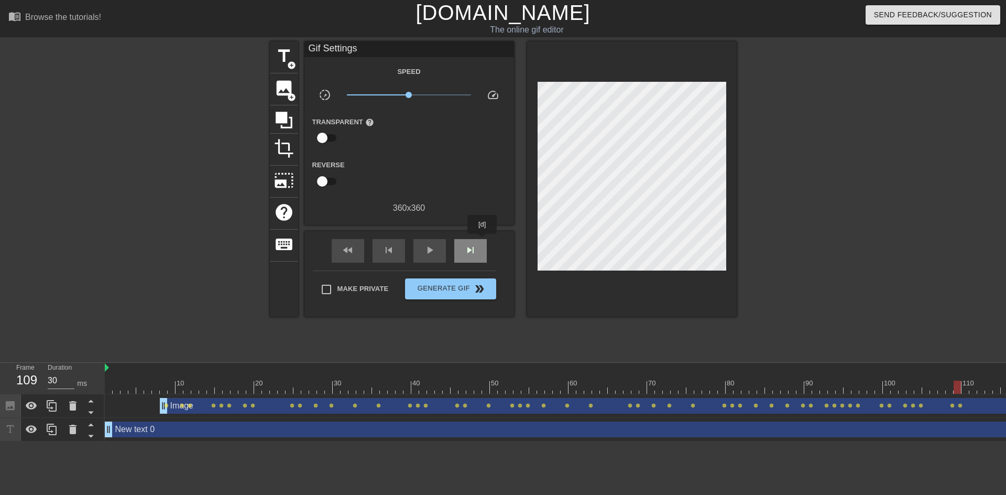
click at [483, 241] on div "skip_next" at bounding box center [470, 251] width 33 height 24
click at [481, 248] on div "skip_next" at bounding box center [470, 251] width 33 height 24
click at [470, 232] on div "fast_rewind skip_previous play_arrow skip_next" at bounding box center [409, 250] width 171 height 39
click at [468, 255] on span "skip_next" at bounding box center [470, 250] width 13 height 13
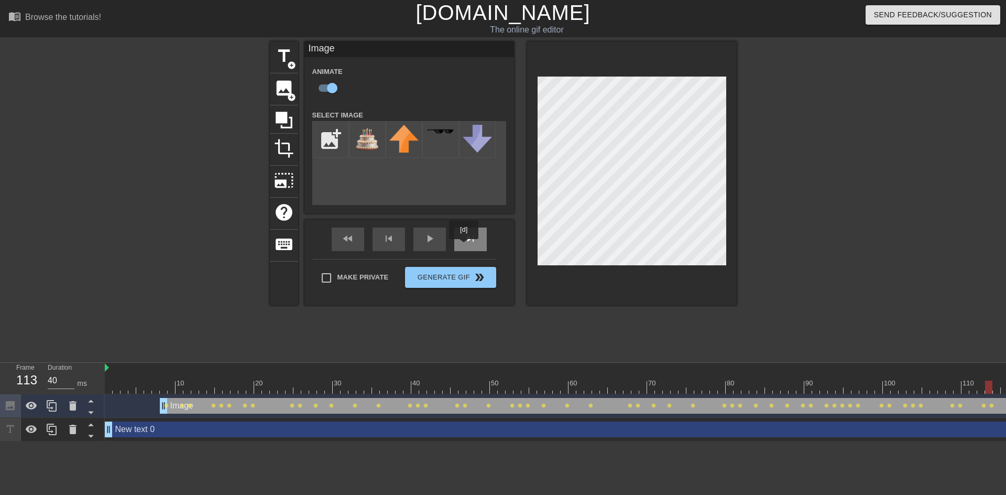
click at [464, 246] on div "skip_next" at bounding box center [470, 240] width 33 height 24
click at [466, 240] on div "skip_next" at bounding box center [470, 240] width 33 height 24
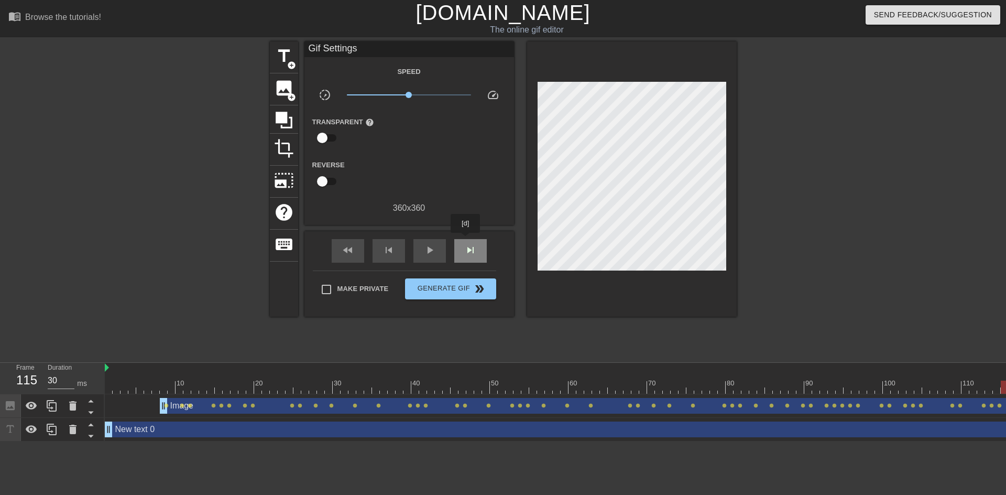
click at [466, 240] on div "skip_next" at bounding box center [470, 251] width 33 height 24
click at [482, 236] on div "fast_rewind skip_previous play_arrow skip_next" at bounding box center [409, 250] width 171 height 39
click at [477, 244] on div "skip_next" at bounding box center [470, 251] width 33 height 24
click at [478, 250] on div "skip_next" at bounding box center [470, 251] width 33 height 24
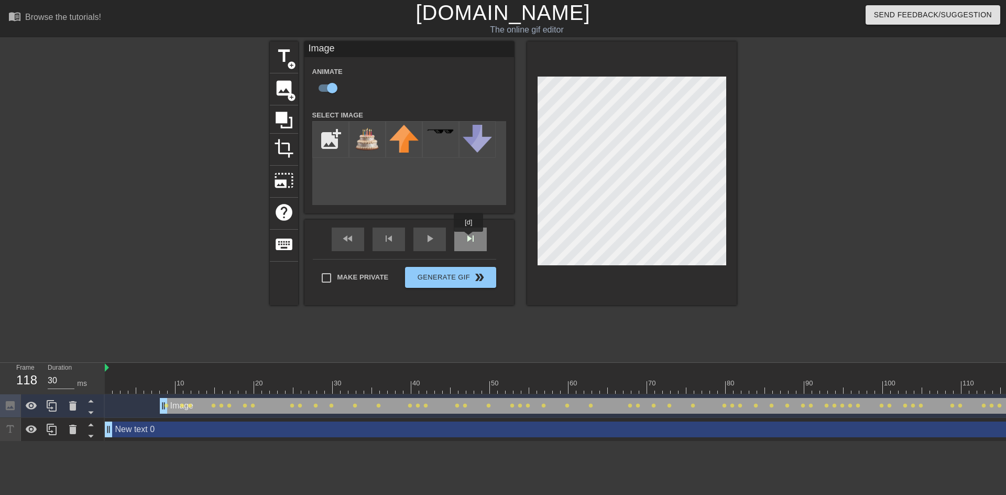
click at [469, 239] on div "skip_next" at bounding box center [470, 240] width 33 height 24
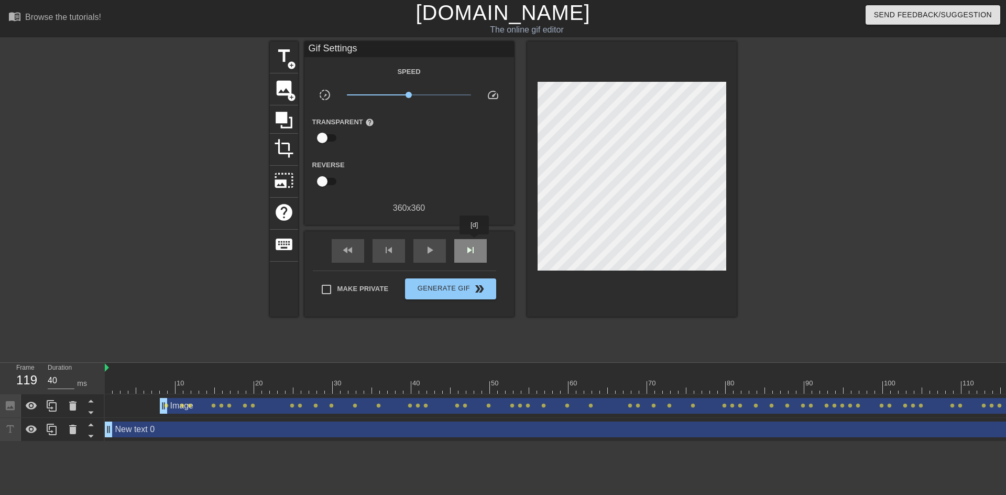
click at [475, 242] on div "skip_next" at bounding box center [470, 251] width 33 height 24
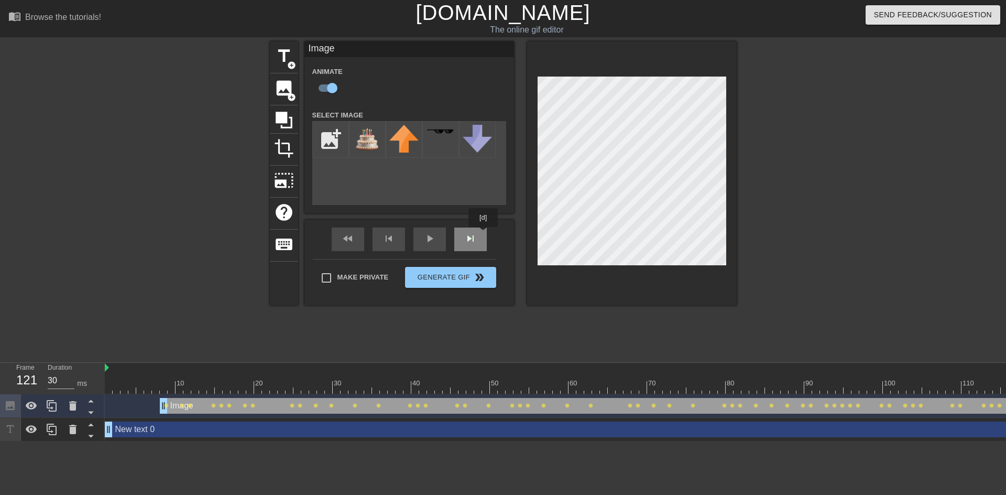
click at [484, 234] on div "fast_rewind skip_previous play_arrow skip_next" at bounding box center [409, 239] width 171 height 39
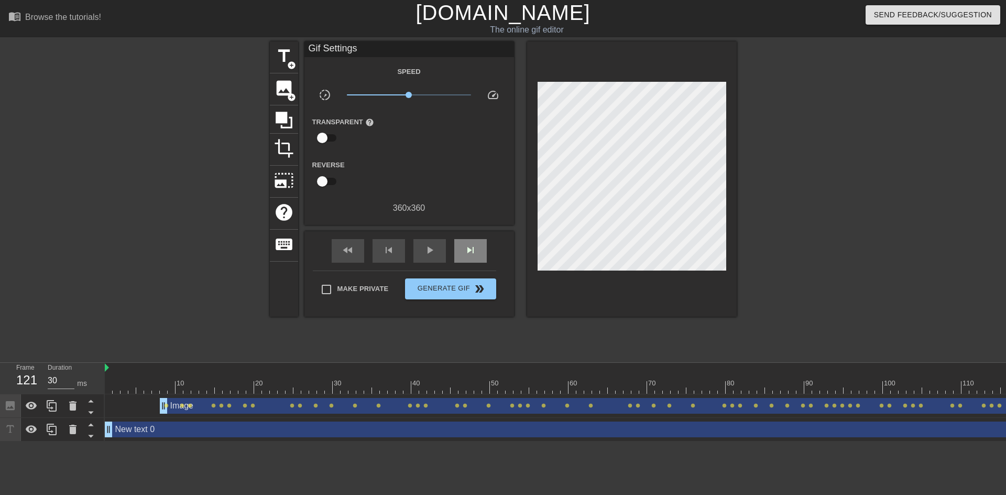
click at [484, 234] on div "fast_rewind skip_previous play_arrow skip_next" at bounding box center [409, 250] width 171 height 39
click at [479, 248] on div "skip_next" at bounding box center [470, 251] width 33 height 24
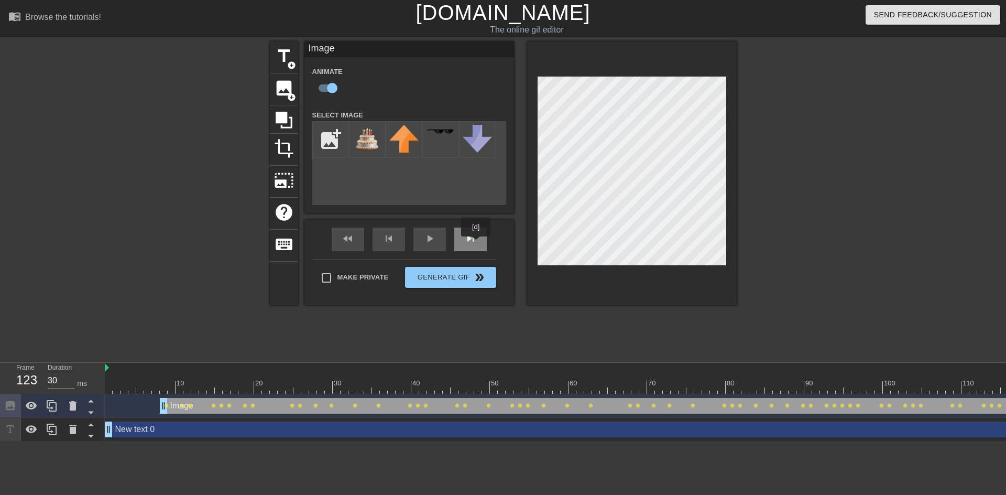
click at [476, 244] on span "skip_next" at bounding box center [470, 238] width 13 height 13
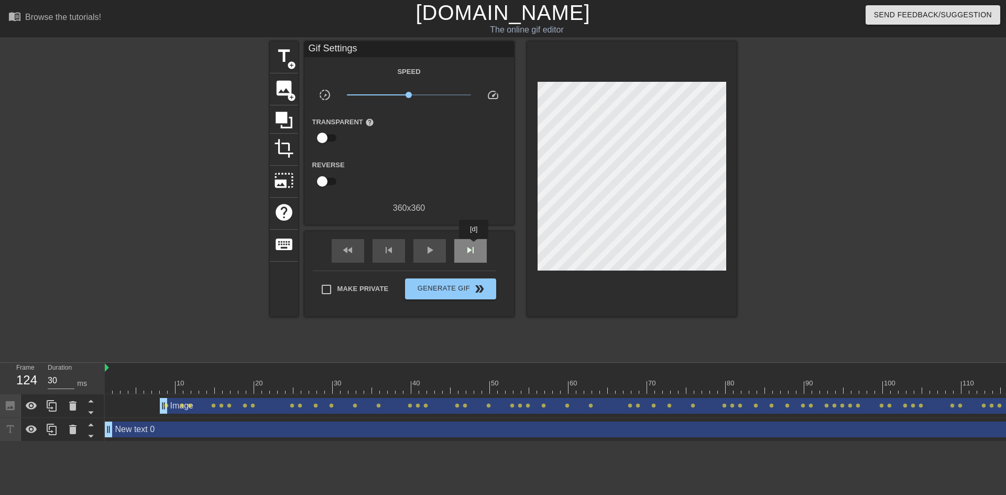
click at [474, 246] on div "skip_next" at bounding box center [470, 251] width 33 height 24
click at [474, 246] on span "skip_next" at bounding box center [470, 250] width 13 height 13
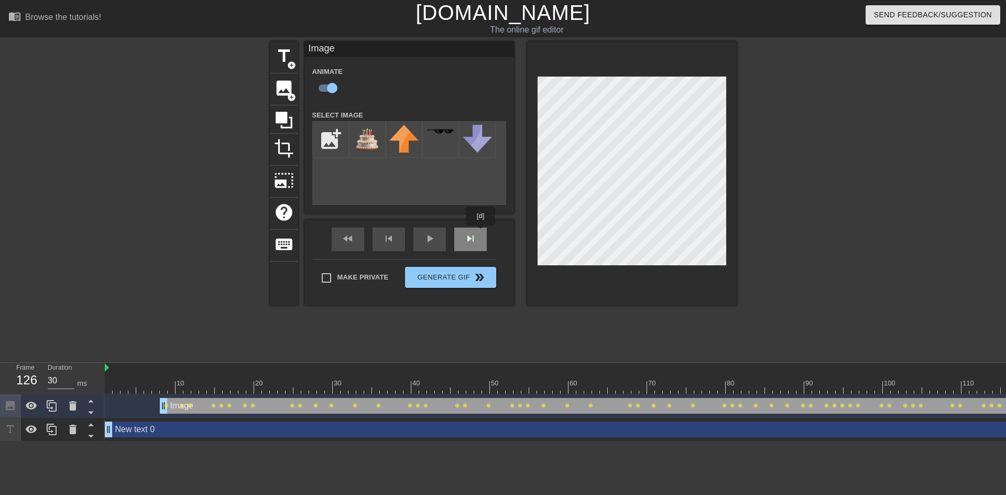
click at [481, 233] on div "fast_rewind skip_previous play_arrow skip_next" at bounding box center [409, 239] width 171 height 39
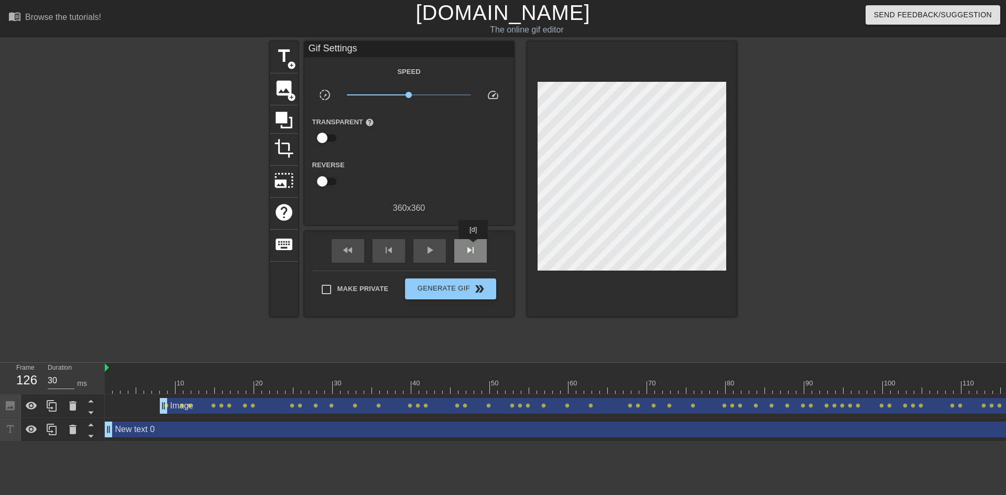
click at [474, 246] on span "skip_next" at bounding box center [470, 250] width 13 height 13
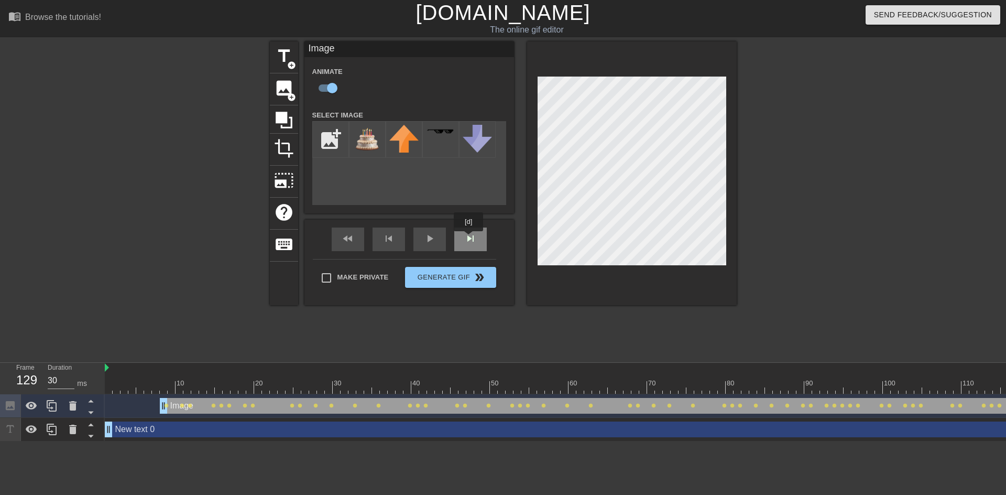
click at [469, 239] on div "skip_next" at bounding box center [470, 240] width 33 height 24
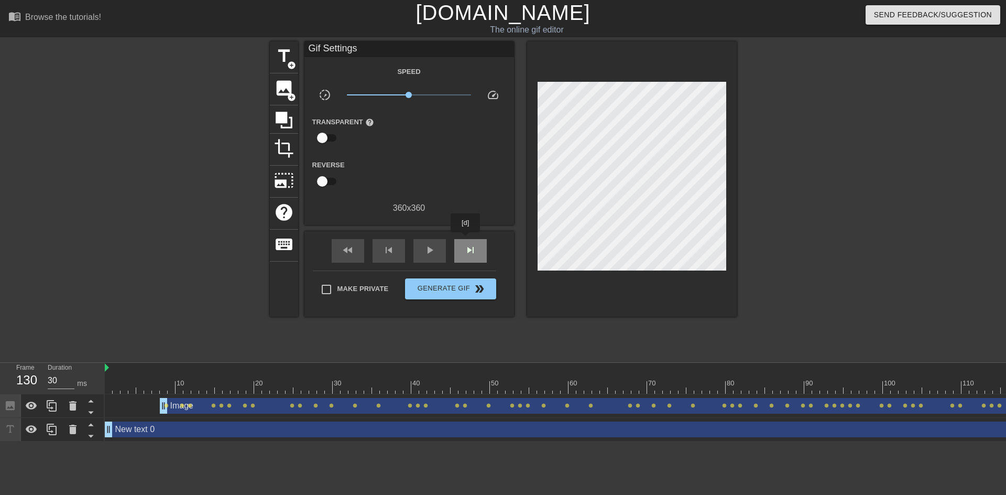
click at [466, 240] on div "skip_next" at bounding box center [470, 251] width 33 height 24
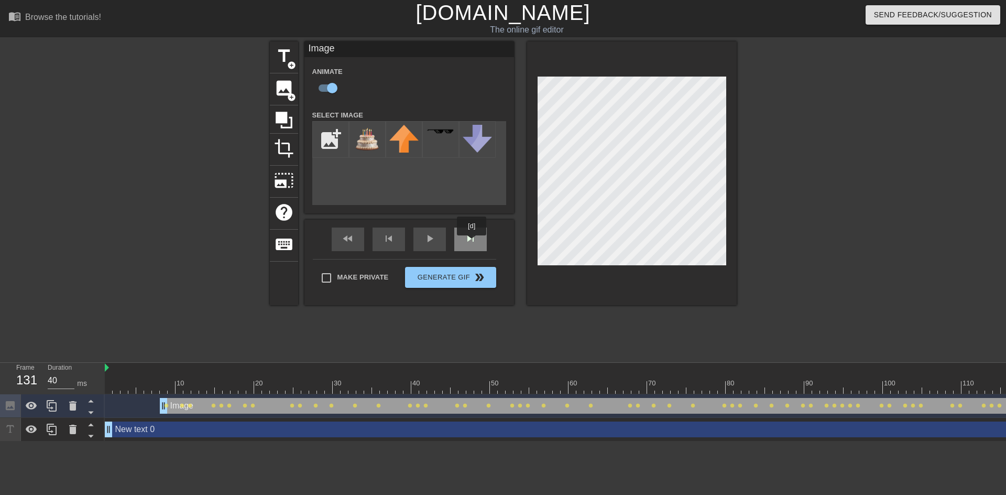
click at [472, 243] on span "skip_next" at bounding box center [470, 238] width 13 height 13
click at [473, 240] on div "skip_next" at bounding box center [470, 240] width 33 height 24
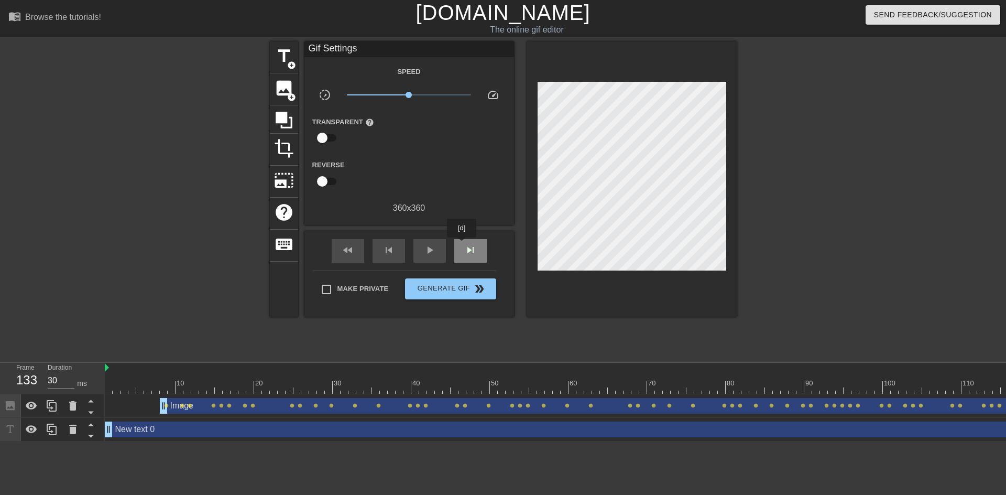
click at [462, 245] on div "skip_next" at bounding box center [470, 251] width 33 height 24
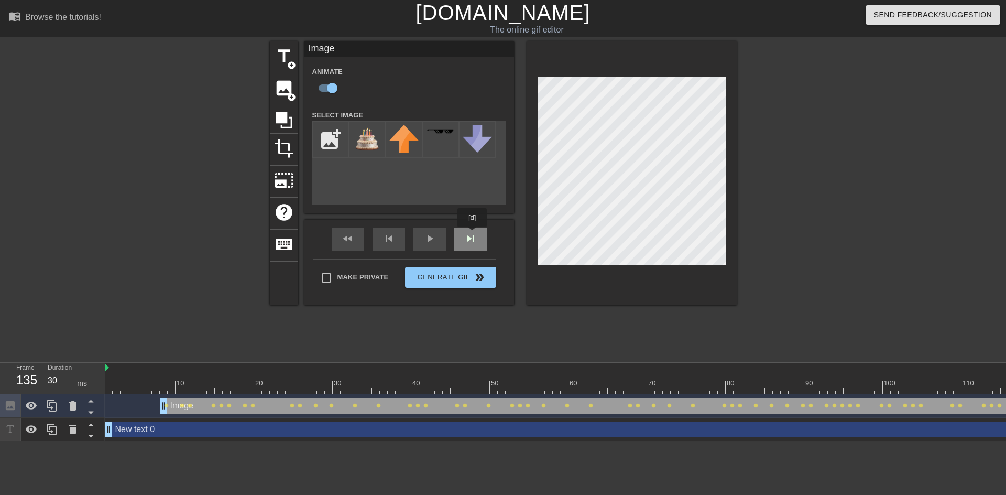
click at [473, 234] on div "fast_rewind skip_previous play_arrow skip_next" at bounding box center [409, 239] width 171 height 39
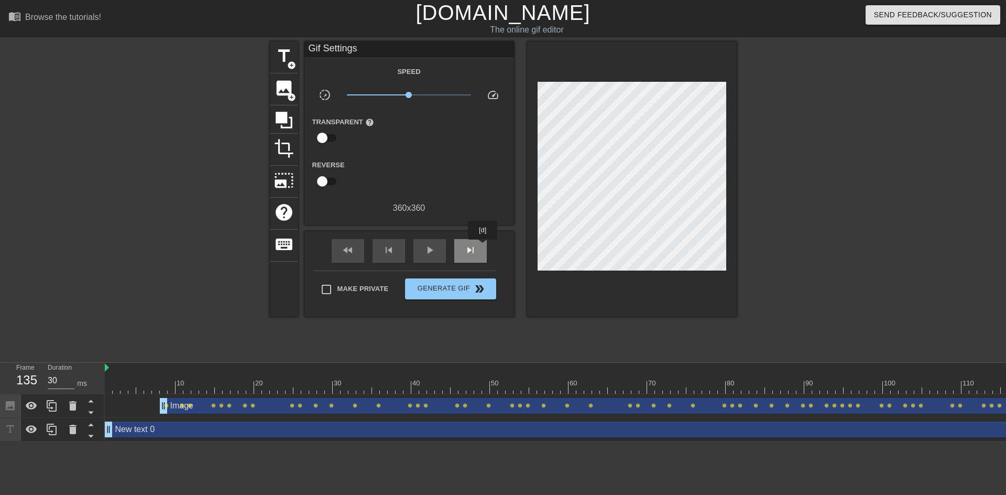
click at [483, 247] on div "skip_next" at bounding box center [470, 251] width 33 height 24
click at [468, 235] on div "fast_rewind skip_previous play_arrow skip_next" at bounding box center [409, 250] width 171 height 39
click at [467, 246] on span "skip_next" at bounding box center [470, 250] width 13 height 13
click at [467, 244] on span "skip_next" at bounding box center [470, 250] width 13 height 13
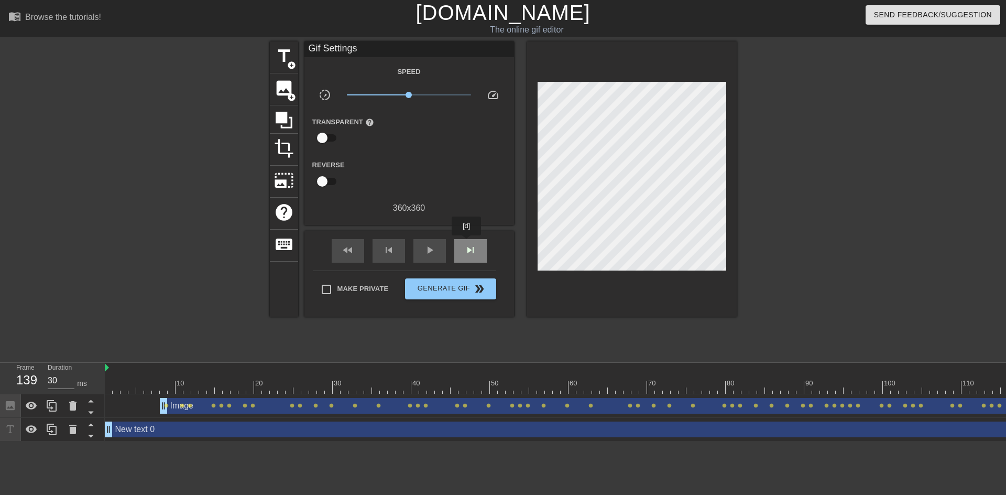
click at [467, 244] on span "skip_next" at bounding box center [470, 250] width 13 height 13
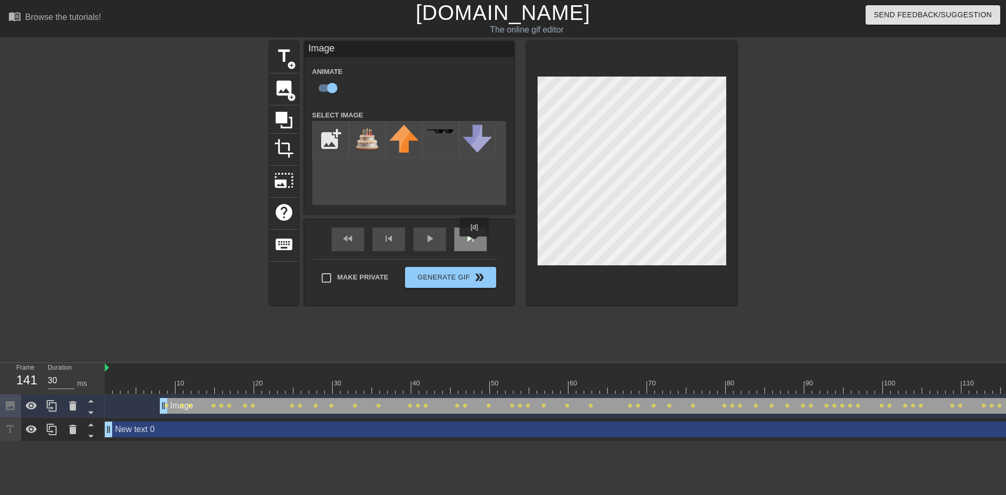
click at [475, 244] on span "skip_next" at bounding box center [470, 238] width 13 height 13
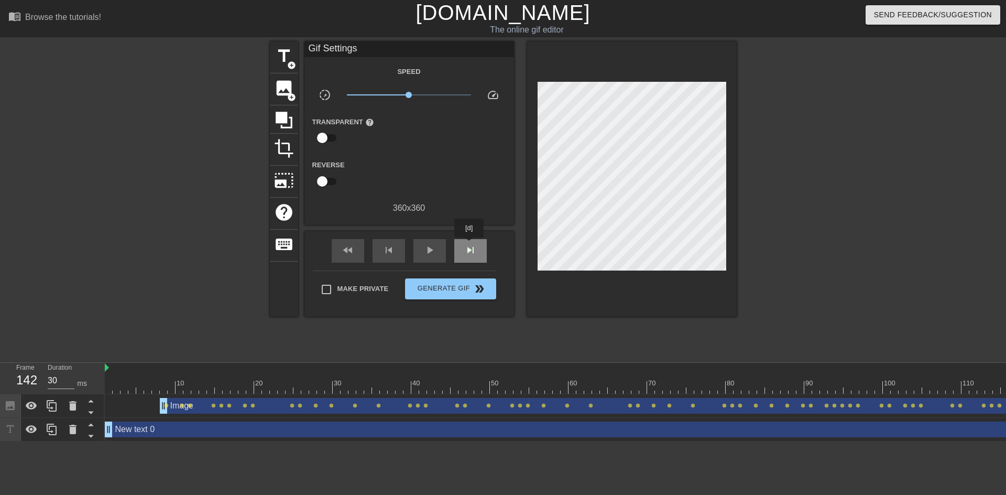
click at [470, 245] on div "skip_next" at bounding box center [470, 251] width 33 height 24
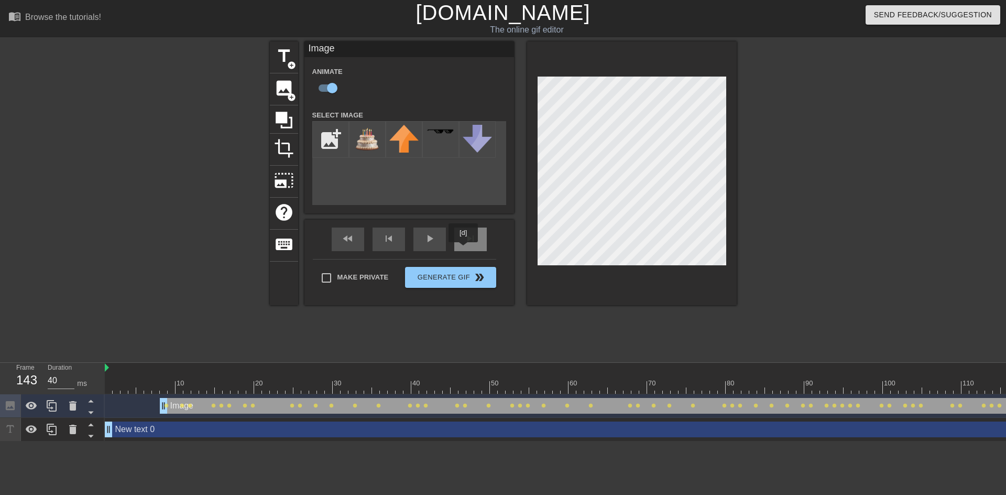
click at [464, 250] on div "skip_next" at bounding box center [470, 240] width 33 height 24
click at [470, 245] on div "skip_next" at bounding box center [470, 240] width 33 height 24
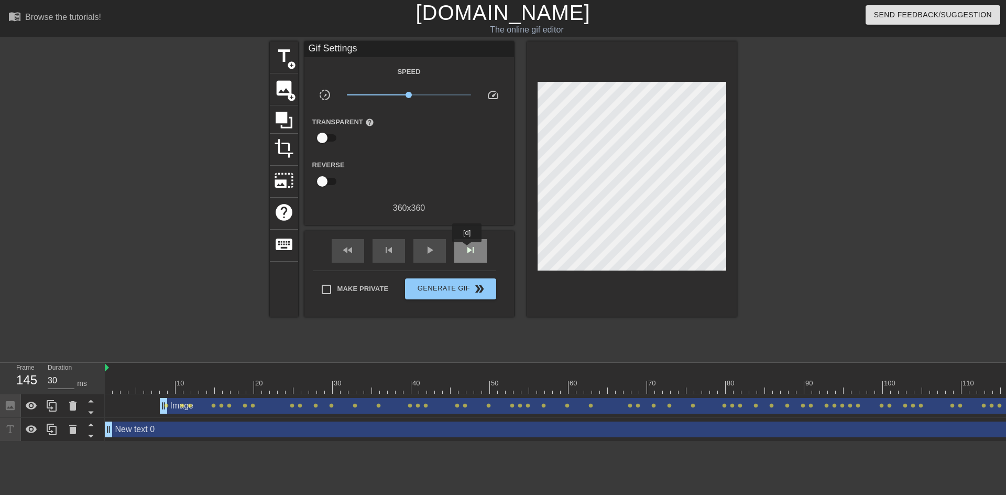
click at [468, 250] on span "skip_next" at bounding box center [470, 250] width 13 height 13
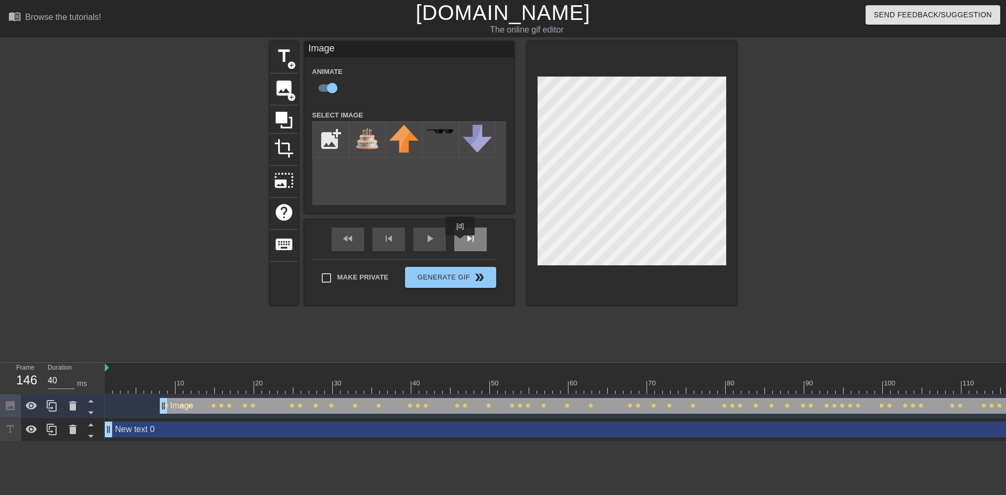
click at [461, 243] on div "skip_next" at bounding box center [470, 240] width 33 height 24
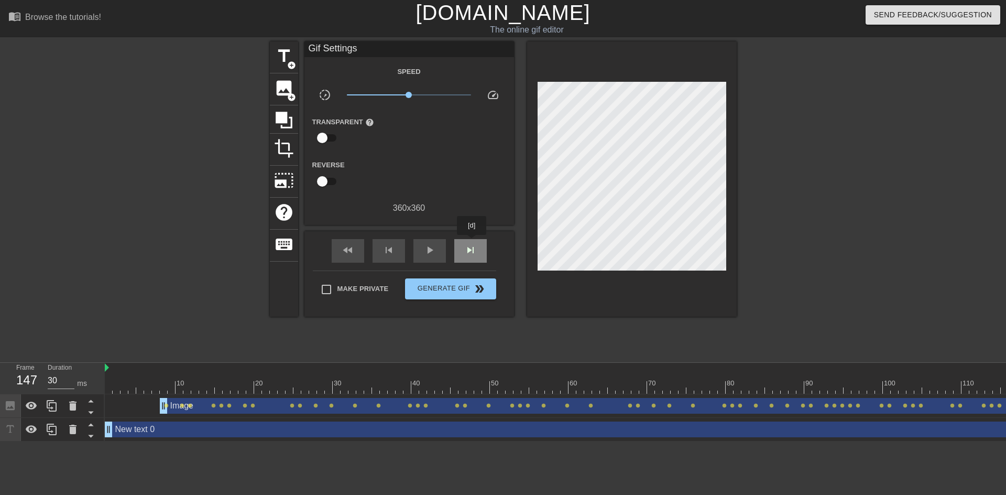
click at [472, 242] on div "skip_next" at bounding box center [470, 251] width 33 height 24
click at [470, 254] on span "skip_next" at bounding box center [470, 250] width 13 height 13
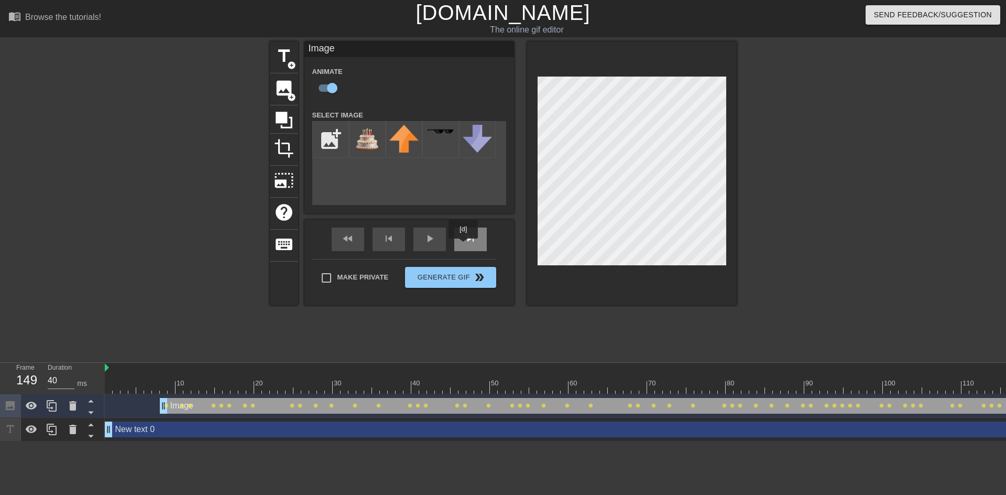
click at [464, 246] on div "skip_next" at bounding box center [470, 240] width 33 height 24
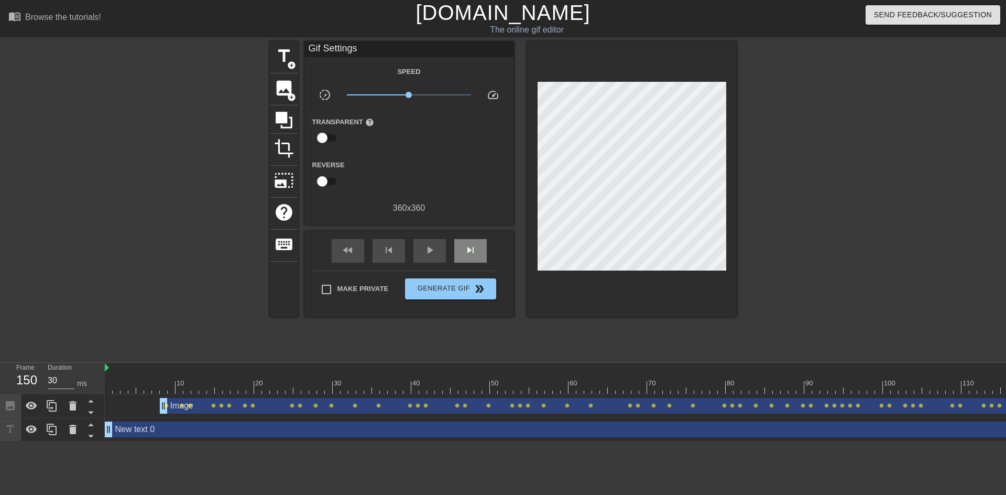
click at [470, 233] on div "fast_rewind skip_previous play_arrow skip_next" at bounding box center [409, 250] width 171 height 39
click at [474, 246] on span "skip_next" at bounding box center [470, 250] width 13 height 13
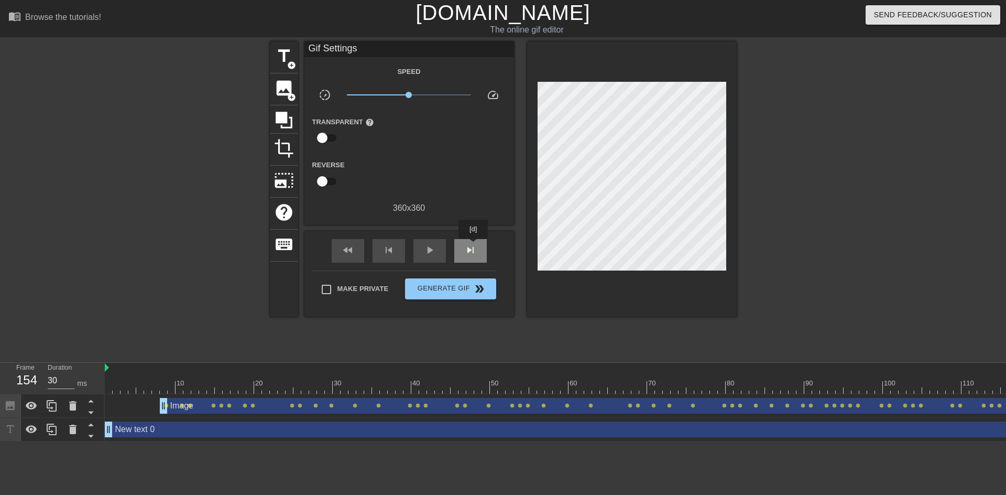
click at [474, 246] on span "skip_next" at bounding box center [470, 250] width 13 height 13
click at [481, 239] on div "skip_next" at bounding box center [470, 251] width 33 height 24
click at [477, 248] on div "skip_next" at bounding box center [470, 251] width 33 height 24
click at [474, 239] on div "skip_next" at bounding box center [470, 251] width 33 height 24
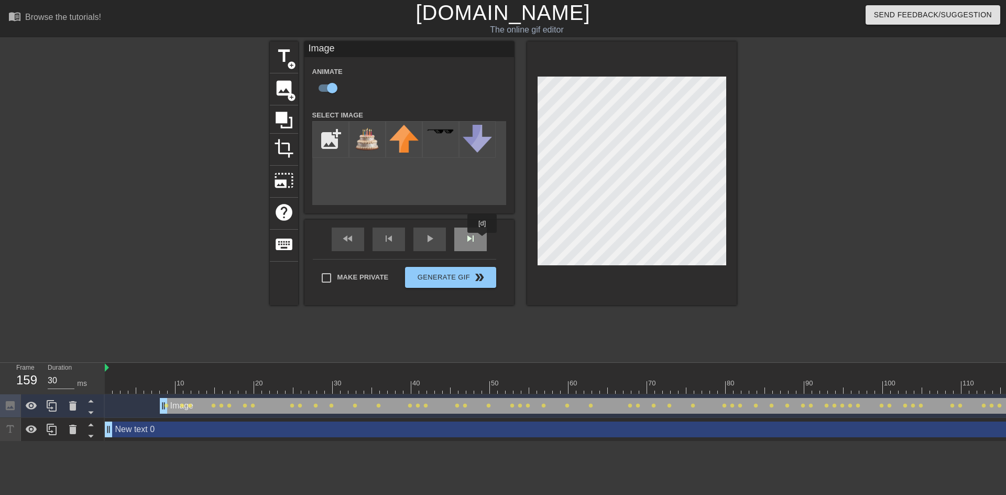
click at [483, 240] on div "skip_next" at bounding box center [470, 240] width 33 height 24
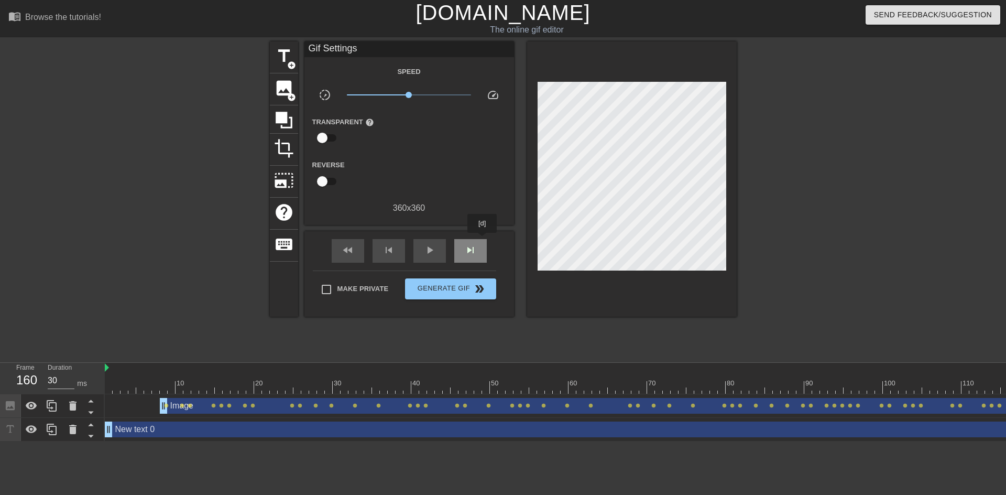
click at [483, 240] on div "skip_next" at bounding box center [470, 251] width 33 height 24
click at [463, 242] on div "skip_next" at bounding box center [470, 251] width 33 height 24
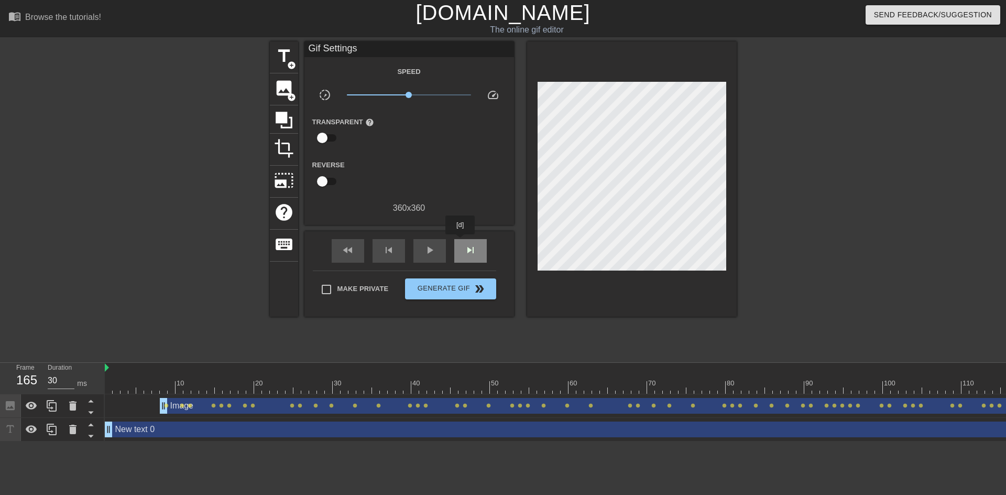
click at [461, 242] on div "skip_next" at bounding box center [470, 251] width 33 height 24
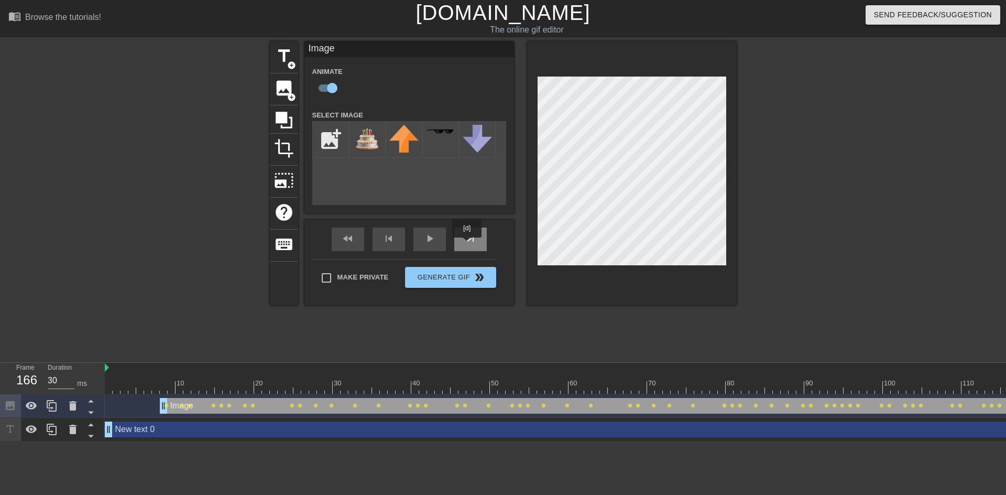
click at [468, 245] on div "skip_next" at bounding box center [470, 240] width 33 height 24
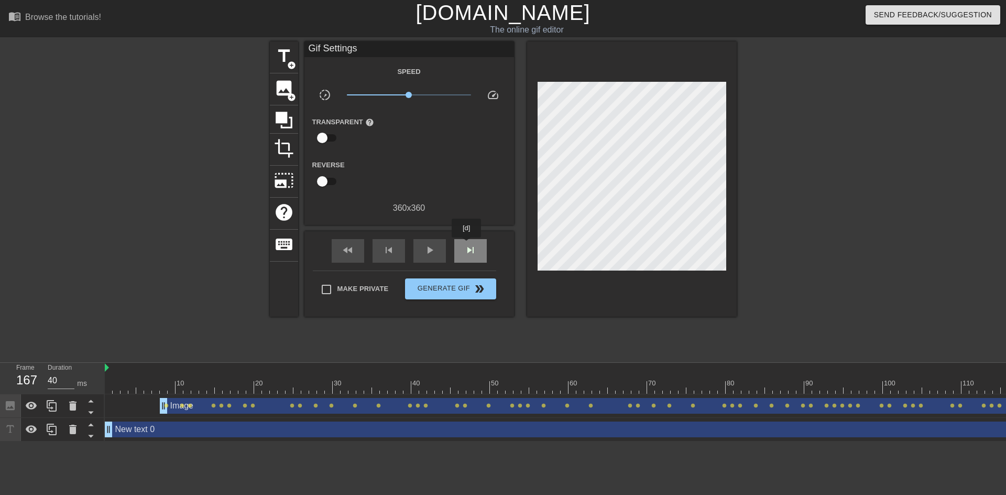
click at [467, 245] on div "skip_next" at bounding box center [470, 251] width 33 height 24
click at [468, 247] on span "skip_next" at bounding box center [470, 250] width 13 height 13
click at [469, 249] on div "skip_next" at bounding box center [470, 251] width 33 height 24
click at [469, 249] on span "skip_next" at bounding box center [470, 250] width 13 height 13
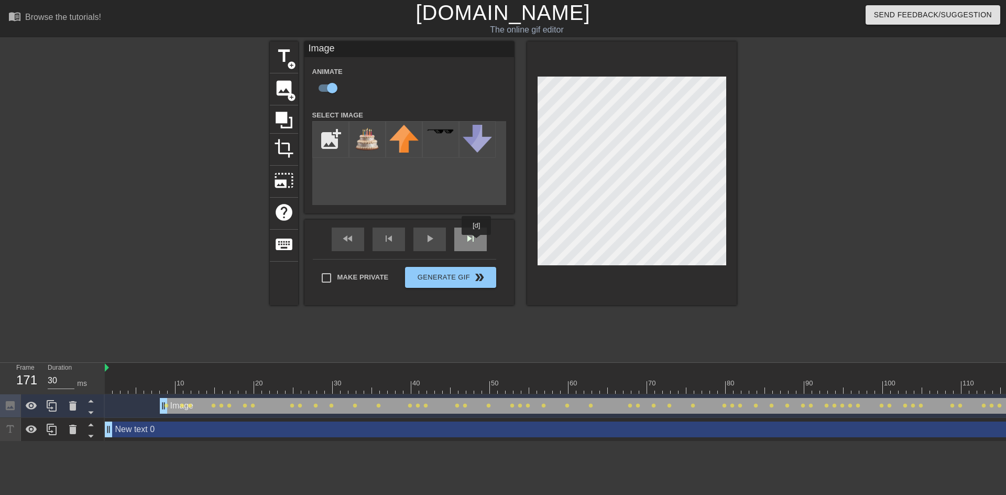
click at [477, 242] on div "skip_next" at bounding box center [470, 240] width 33 height 24
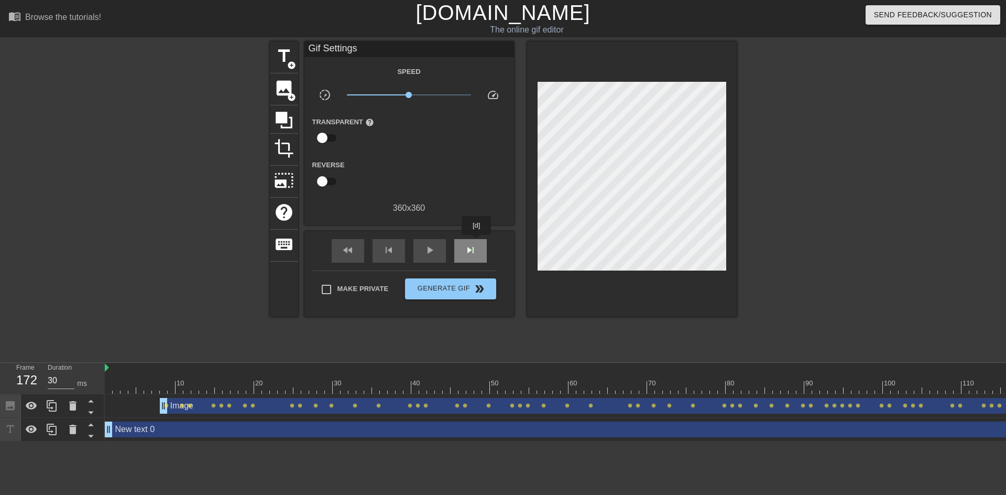
click at [477, 242] on div "skip_next" at bounding box center [470, 251] width 33 height 24
click at [482, 245] on div "skip_next" at bounding box center [470, 251] width 33 height 24
click at [481, 244] on div "skip_next" at bounding box center [470, 251] width 33 height 24
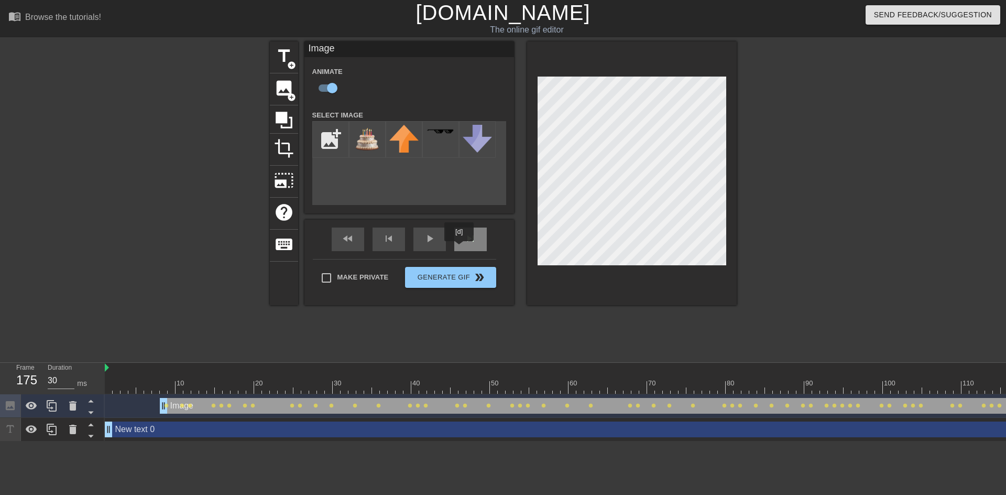
click at [460, 248] on div "skip_next" at bounding box center [470, 240] width 33 height 24
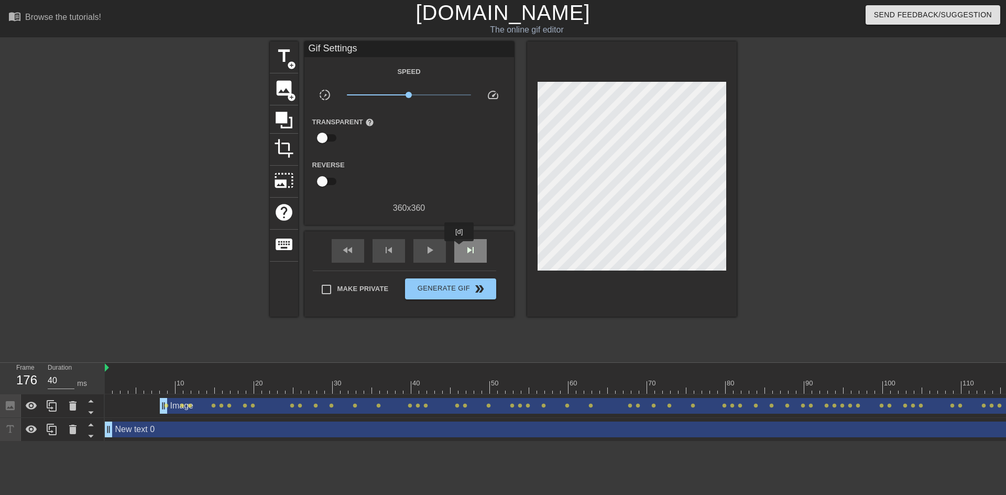
click at [460, 248] on div "skip_next" at bounding box center [470, 251] width 33 height 24
click at [474, 247] on span "skip_next" at bounding box center [470, 250] width 13 height 13
click at [477, 247] on div "skip_next" at bounding box center [470, 251] width 33 height 24
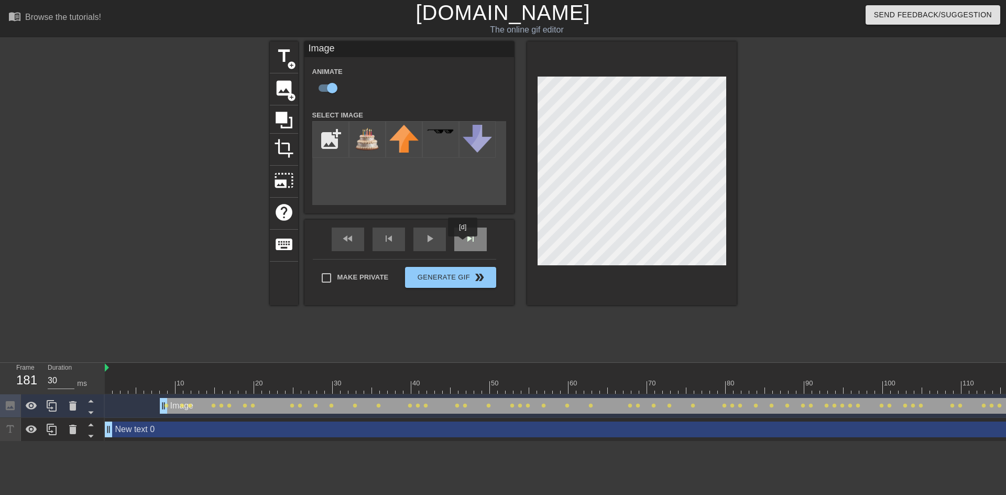
click at [463, 244] on div "skip_next" at bounding box center [470, 240] width 33 height 24
click at [478, 237] on div "fast_rewind skip_previous play_arrow skip_next" at bounding box center [409, 239] width 171 height 39
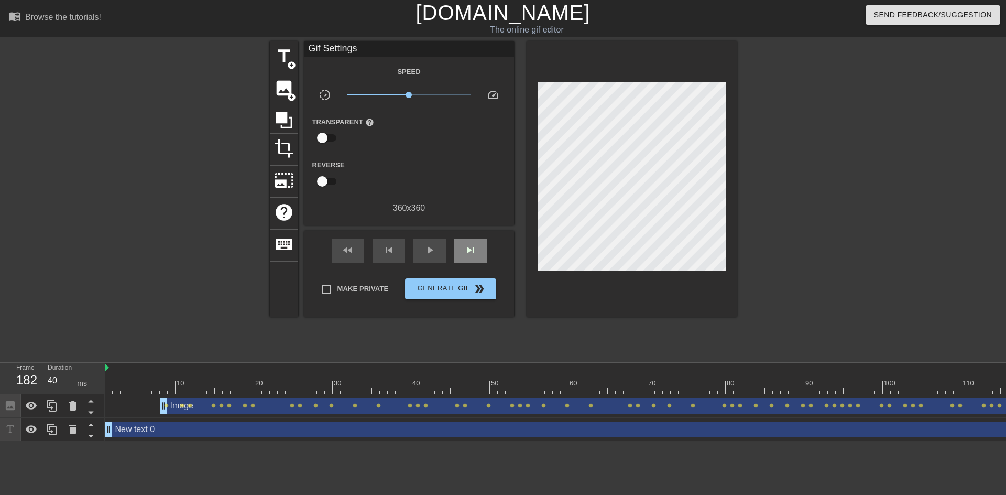
click at [478, 237] on div "fast_rewind skip_previous play_arrow skip_next" at bounding box center [409, 250] width 171 height 39
click at [468, 245] on span "skip_next" at bounding box center [470, 250] width 13 height 13
click at [462, 253] on div "skip_next" at bounding box center [470, 251] width 33 height 24
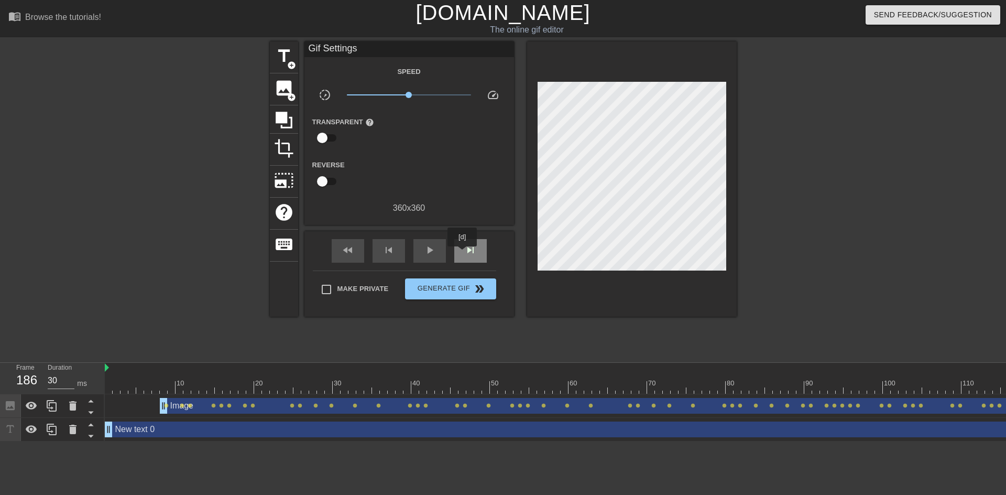
click at [463, 254] on div "skip_next" at bounding box center [470, 251] width 33 height 24
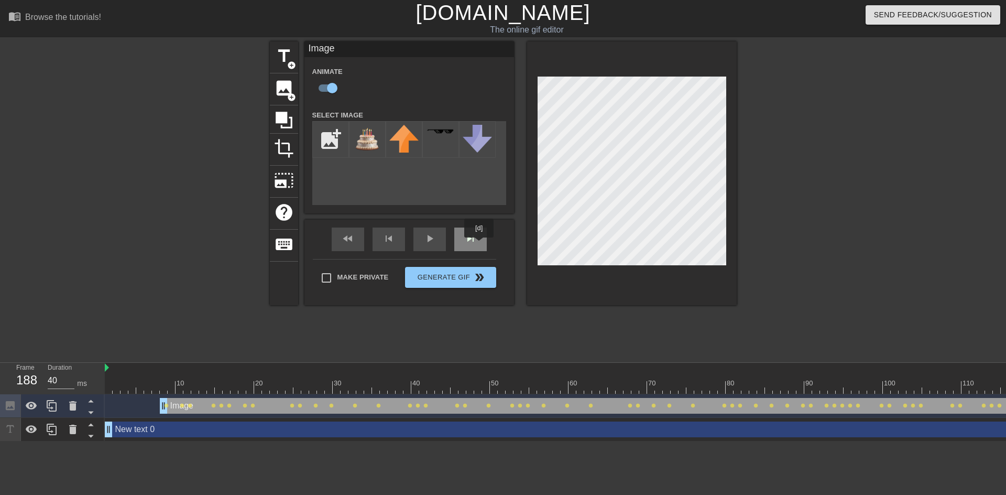
click at [480, 245] on div "skip_next" at bounding box center [470, 240] width 33 height 24
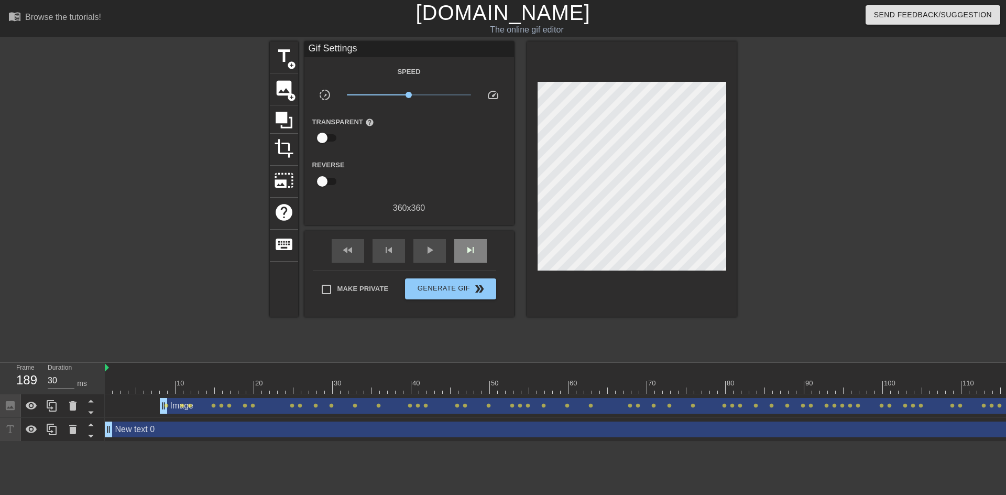
click at [475, 234] on div "fast_rewind skip_previous play_arrow skip_next" at bounding box center [409, 250] width 171 height 39
click at [472, 241] on div "skip_next" at bounding box center [470, 251] width 33 height 24
click at [468, 244] on span "skip_next" at bounding box center [470, 250] width 13 height 13
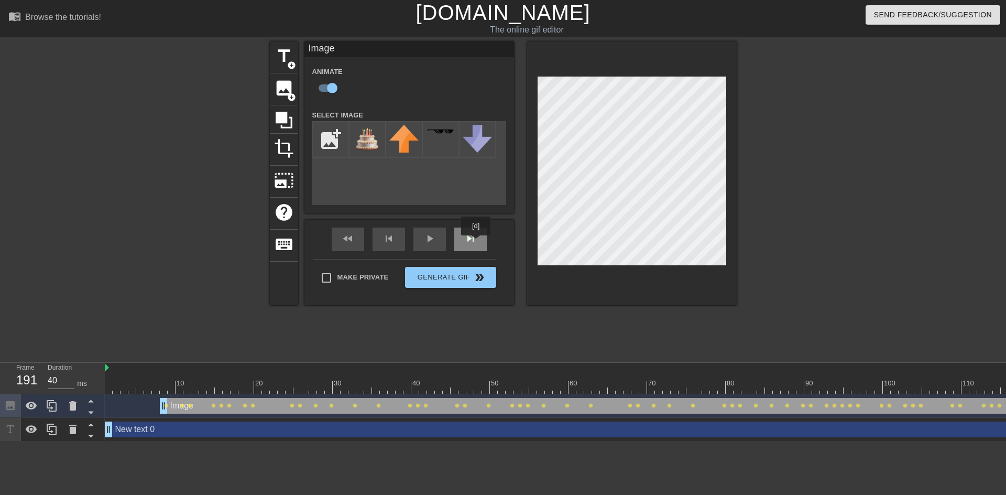
click at [476, 243] on span "skip_next" at bounding box center [470, 238] width 13 height 13
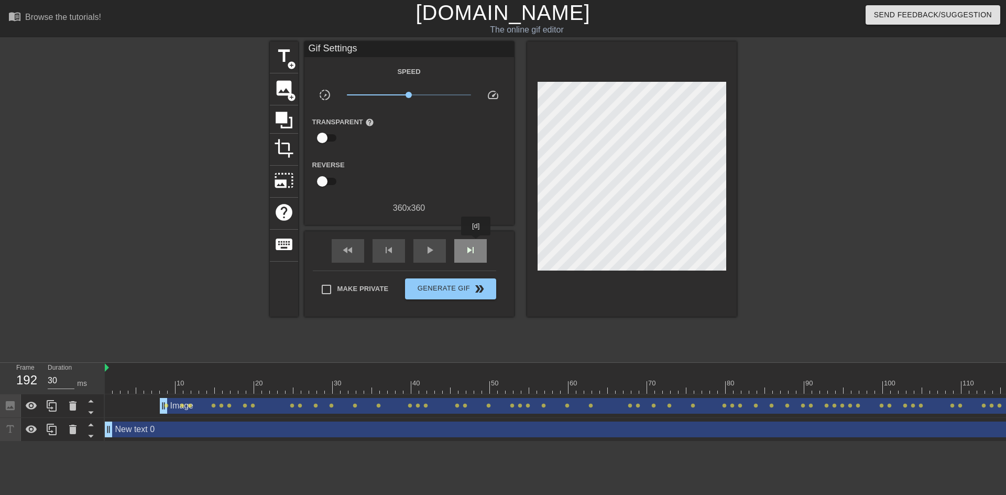
click at [476, 244] on span "skip_next" at bounding box center [470, 250] width 13 height 13
click at [468, 244] on span "skip_next" at bounding box center [470, 250] width 13 height 13
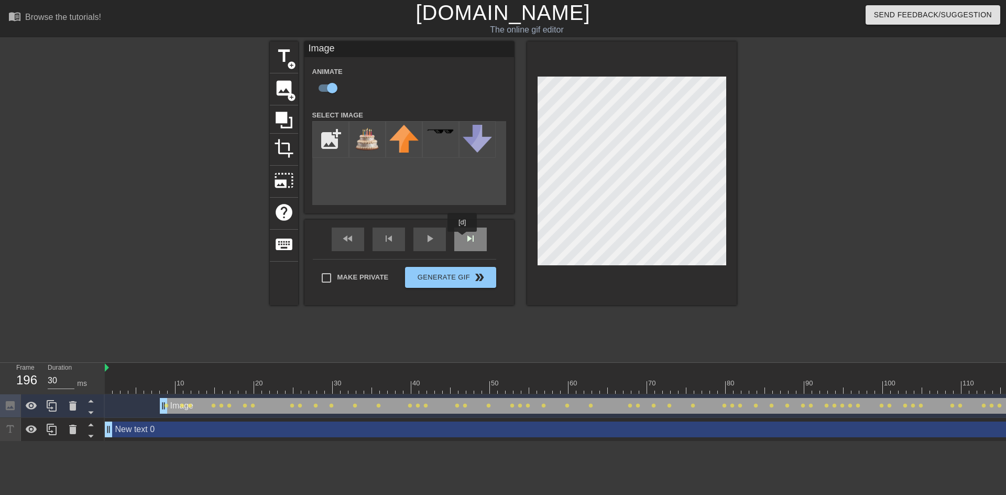
click at [463, 239] on div "skip_next" at bounding box center [470, 240] width 33 height 24
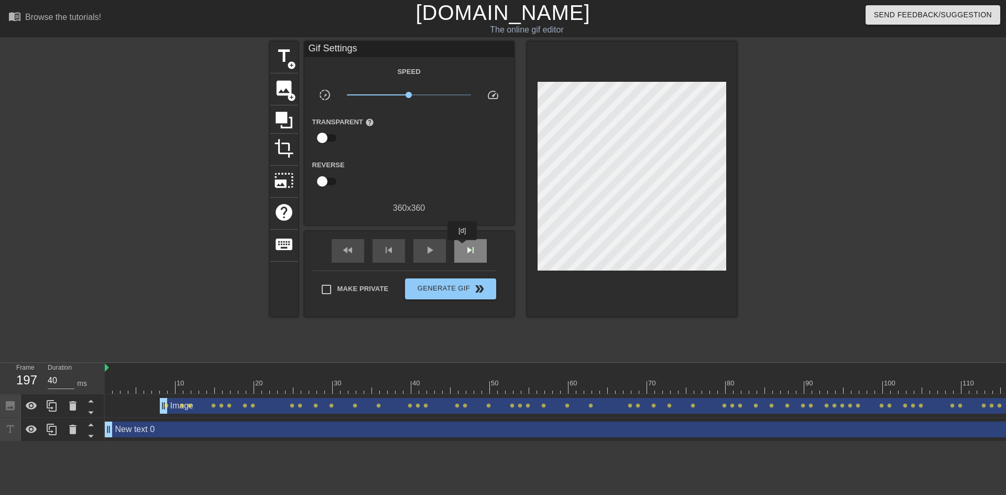
click at [464, 247] on div "skip_next" at bounding box center [470, 251] width 33 height 24
click at [465, 246] on span "skip_next" at bounding box center [470, 250] width 13 height 13
click at [467, 246] on div "skip_next" at bounding box center [470, 251] width 33 height 24
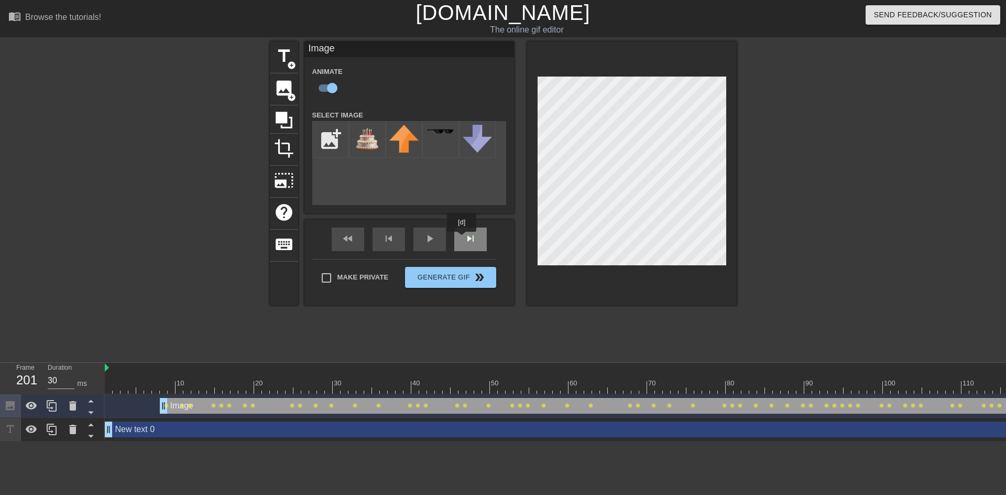
click at [462, 239] on div "skip_next" at bounding box center [470, 240] width 33 height 24
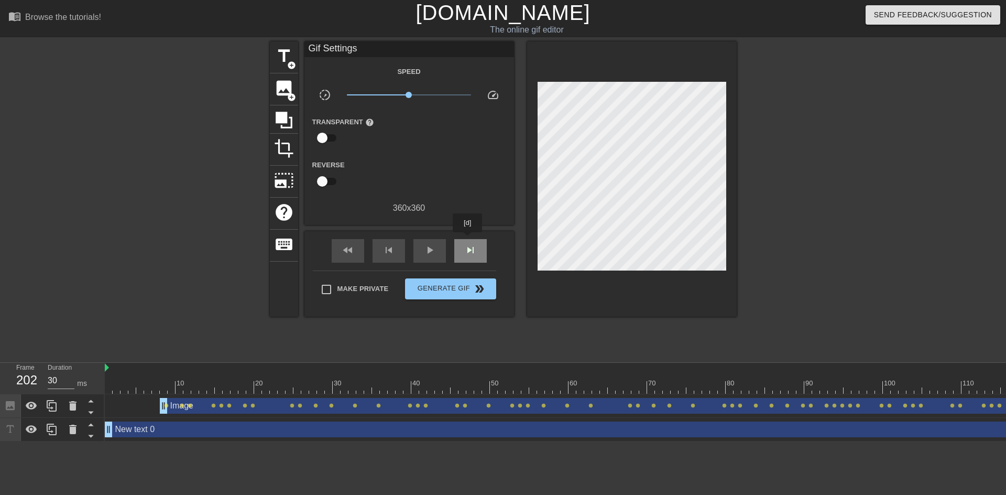
click at [468, 240] on div "skip_next" at bounding box center [470, 251] width 33 height 24
click at [465, 242] on div "skip_next" at bounding box center [470, 251] width 33 height 24
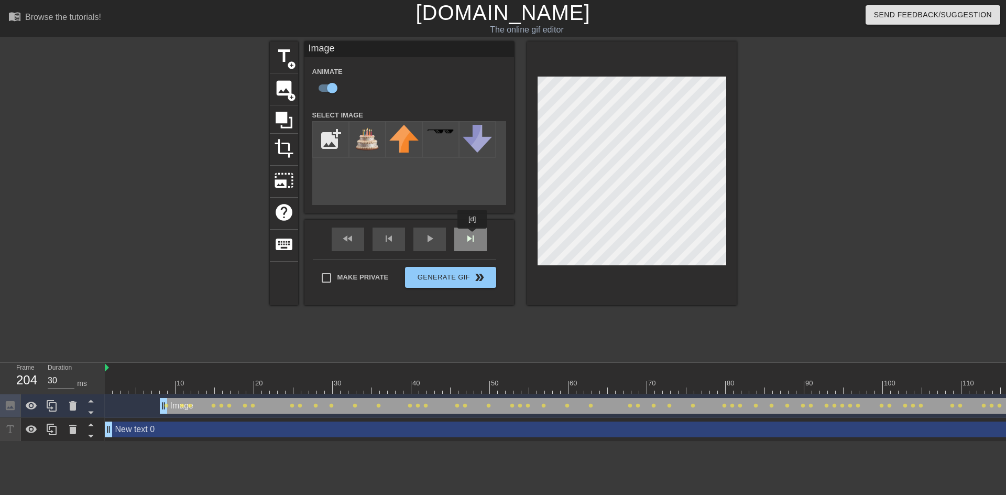
click at [473, 236] on div "fast_rewind skip_previous play_arrow skip_next" at bounding box center [409, 239] width 171 height 39
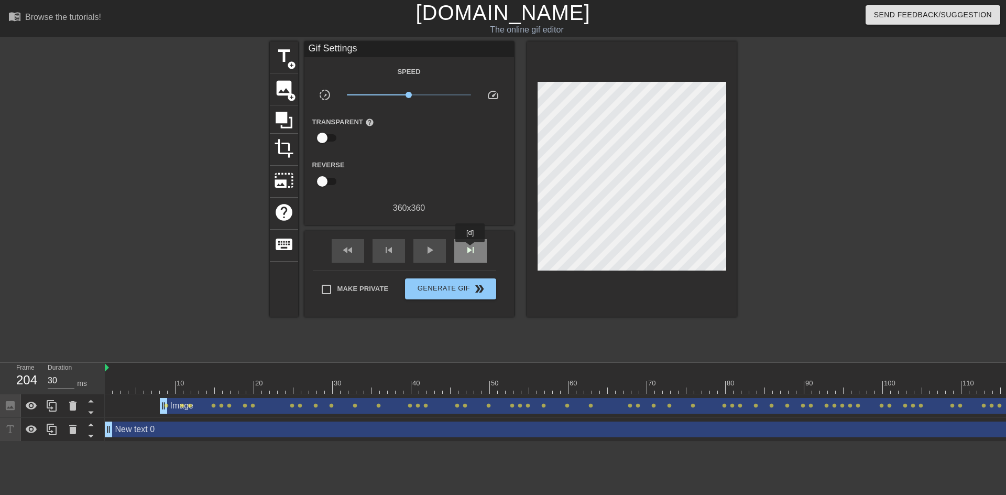
click at [471, 250] on span "skip_next" at bounding box center [470, 250] width 13 height 13
click at [433, 237] on div "fast_rewind skip_previous play_arrow skip_next" at bounding box center [409, 250] width 171 height 39
click at [430, 257] on div "play_arrow" at bounding box center [430, 251] width 33 height 24
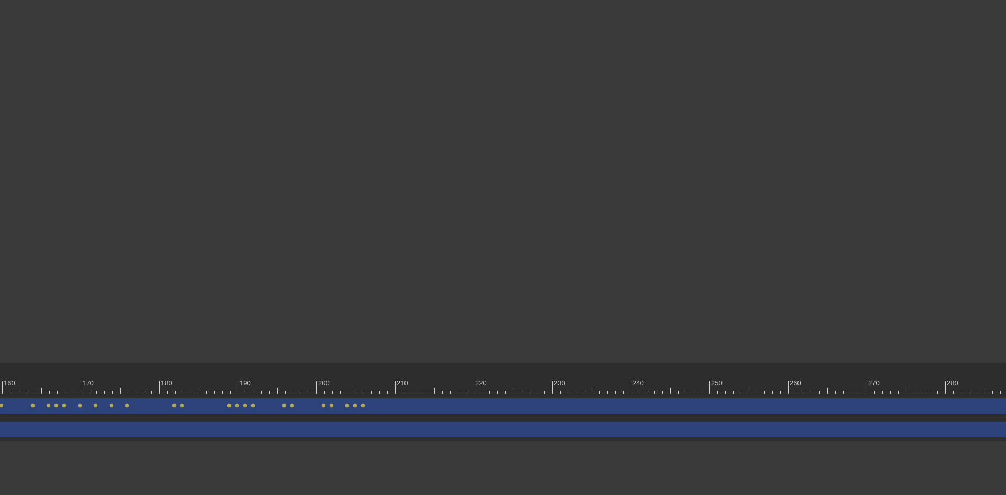
scroll to position [0, 1483]
click at [231, 406] on span "lens" at bounding box center [232, 405] width 5 height 5
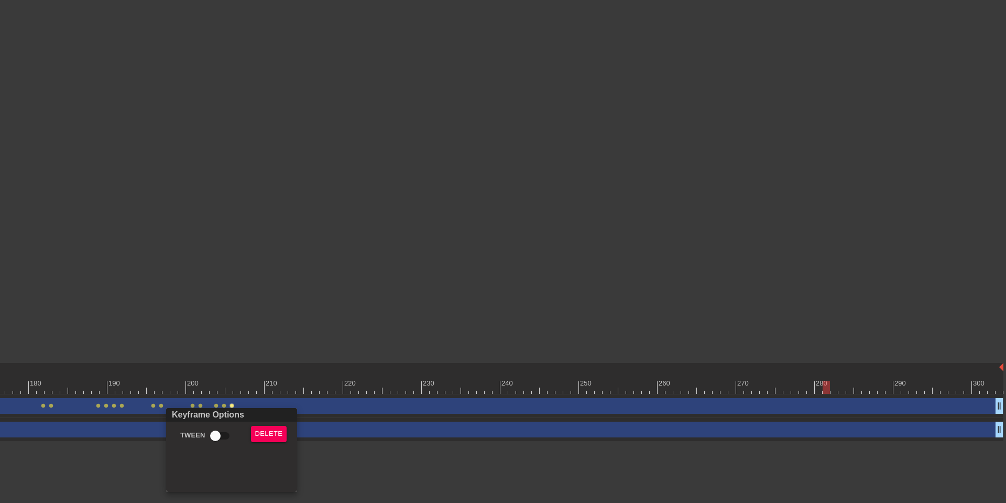
click at [424, 474] on div at bounding box center [503, 251] width 1006 height 503
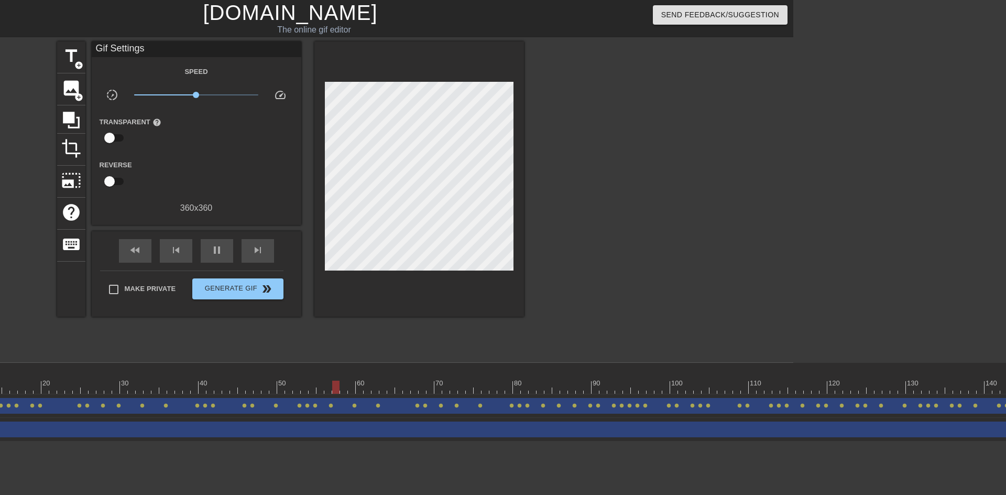
scroll to position [0, 163]
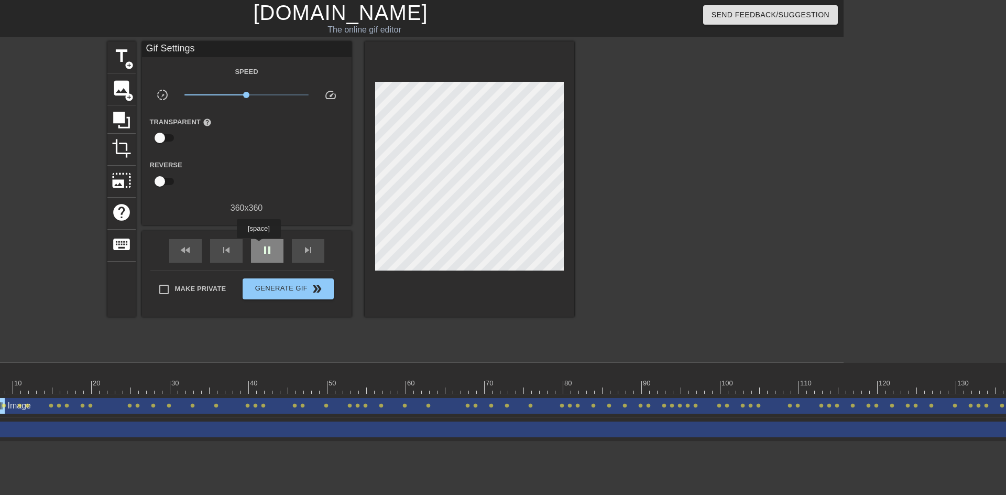
click at [266, 247] on span "pause" at bounding box center [267, 250] width 13 height 13
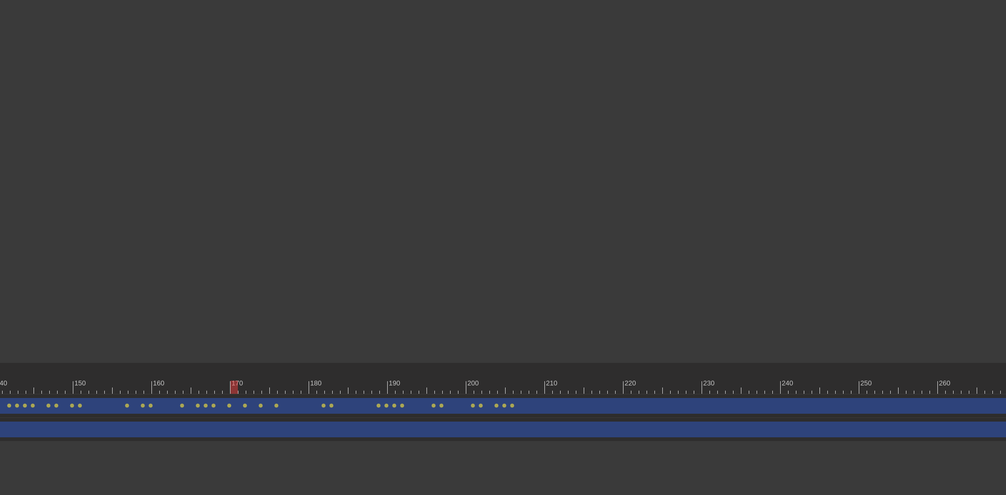
scroll to position [0, 1172]
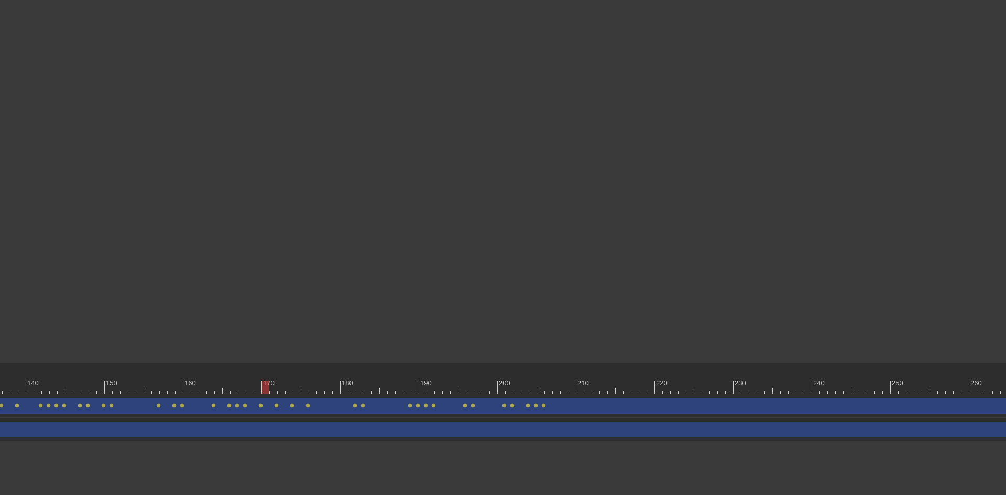
click at [820, 395] on div "Image drag_handle drag_handle lens lens lens lens lens lens lens lens lens lens…" at bounding box center [124, 406] width 2382 height 24
click at [821, 385] on div at bounding box center [124, 387] width 2382 height 13
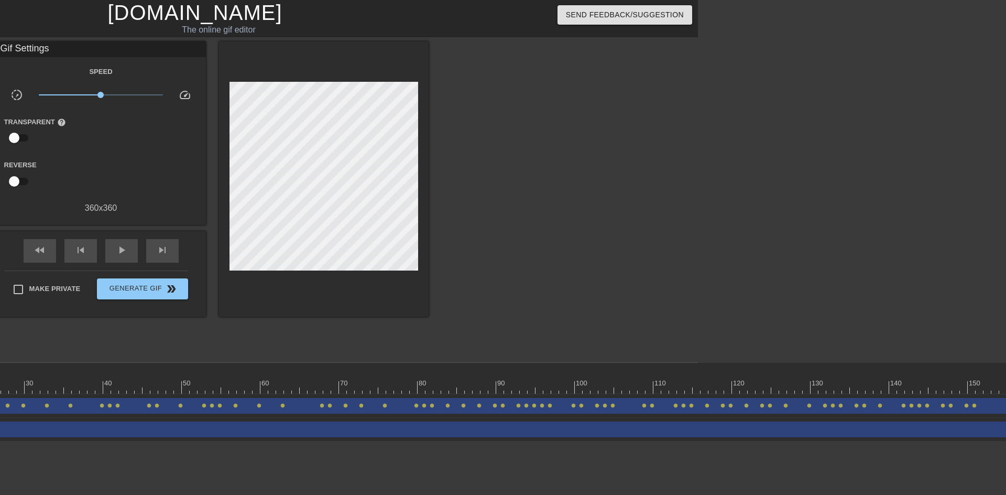
scroll to position [0, 206]
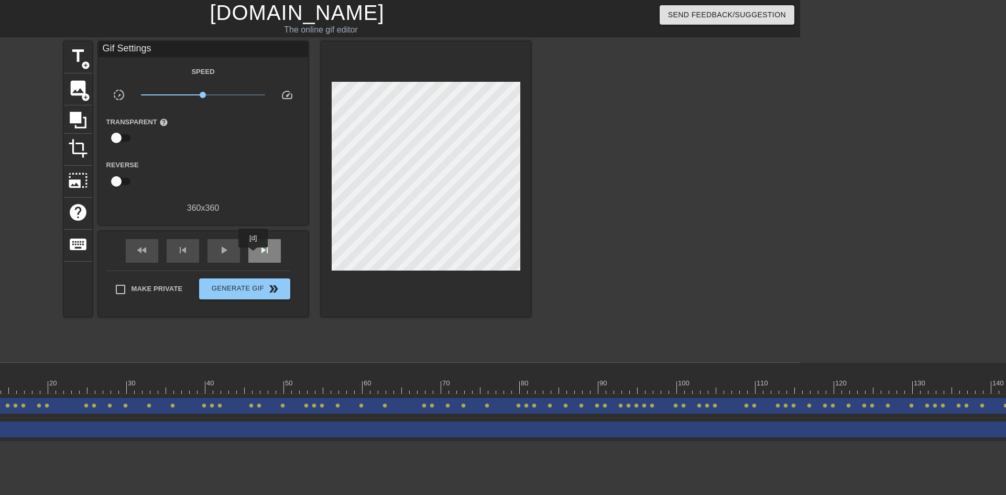
click at [254, 255] on div "skip_next" at bounding box center [264, 251] width 33 height 24
click at [255, 253] on div "skip_next" at bounding box center [264, 251] width 33 height 24
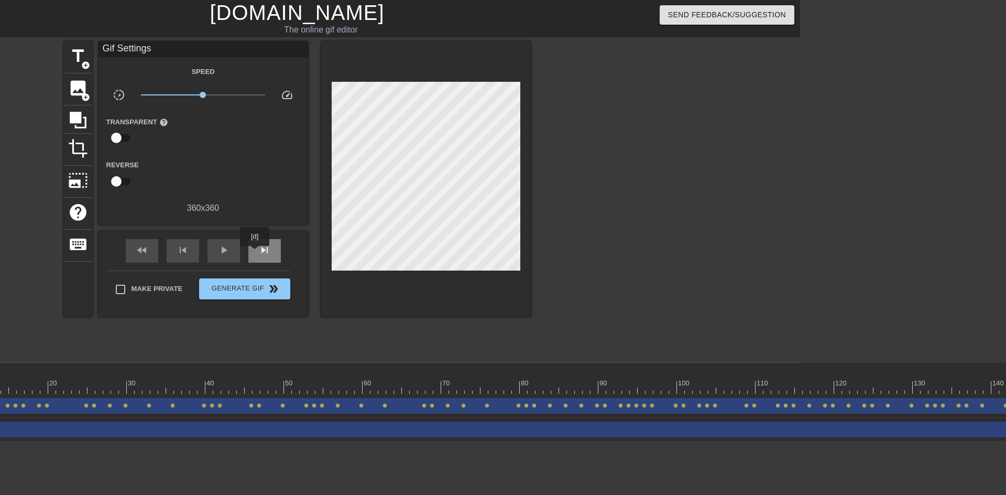
click at [256, 253] on div "skip_next" at bounding box center [264, 251] width 33 height 24
click at [171, 254] on div "skip_previous" at bounding box center [183, 251] width 33 height 24
click at [172, 254] on div "skip_previous" at bounding box center [183, 251] width 33 height 24
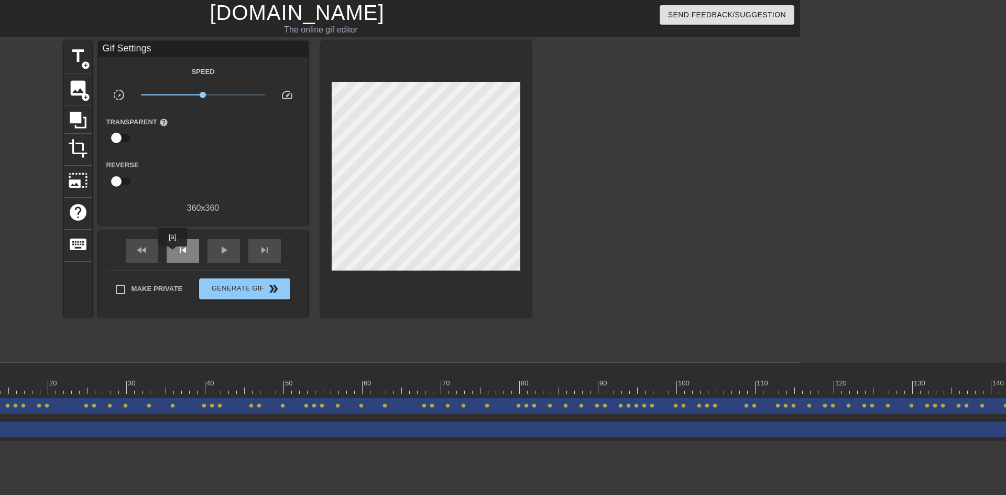
click at [172, 254] on div "skip_previous" at bounding box center [183, 251] width 33 height 24
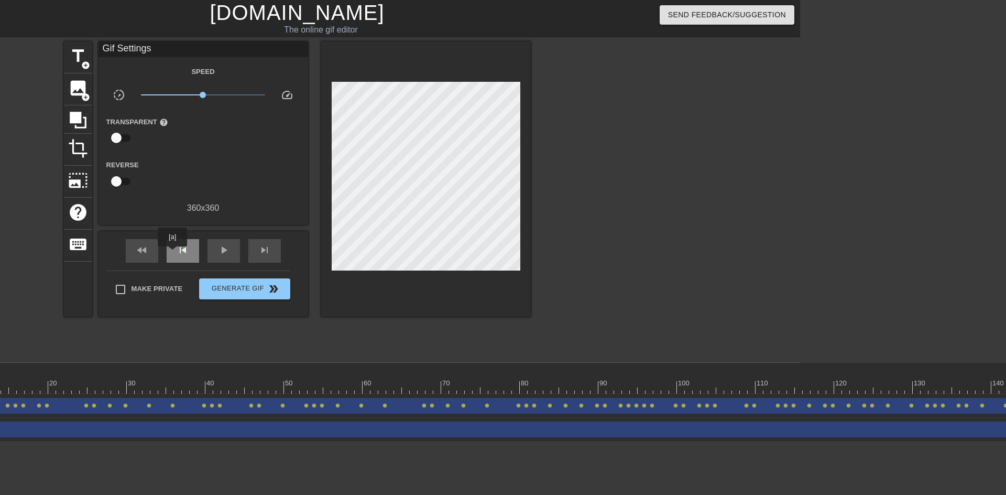
click at [172, 254] on div "skip_previous" at bounding box center [183, 251] width 33 height 24
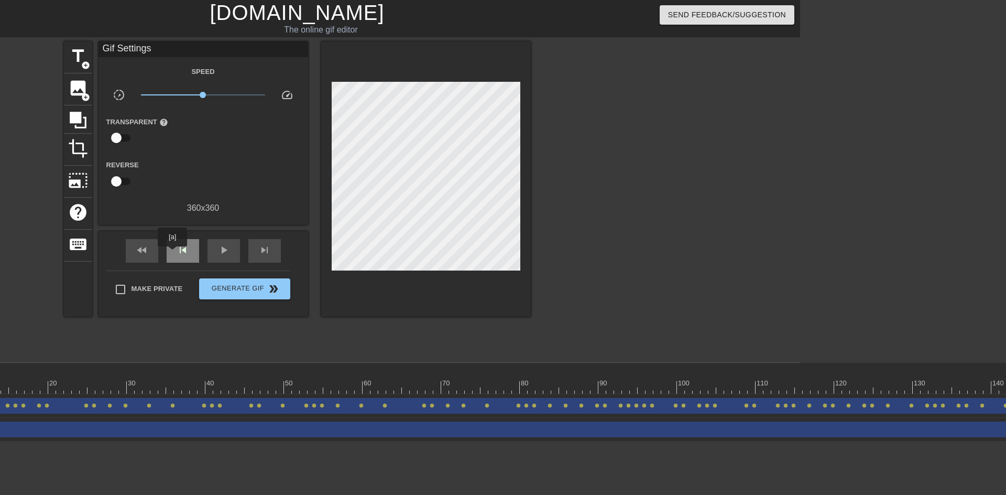
click at [172, 254] on div "skip_previous" at bounding box center [183, 251] width 33 height 24
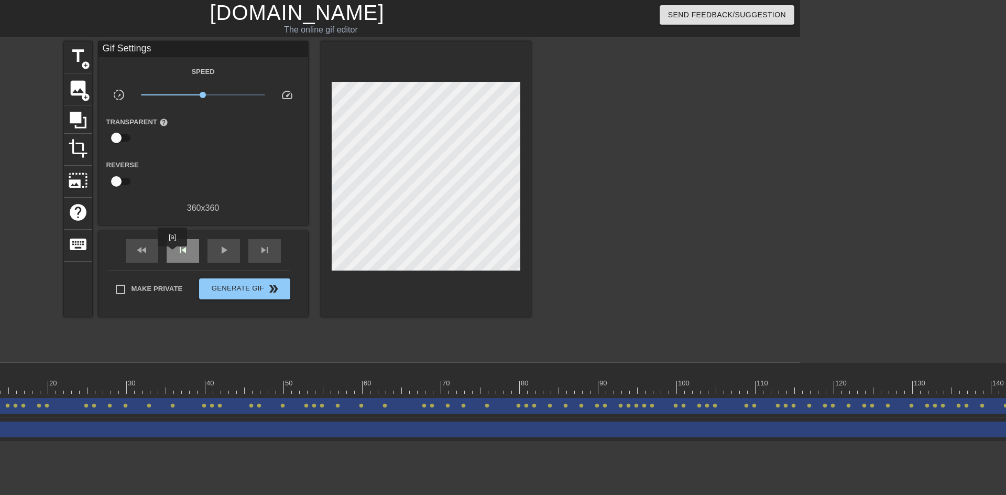
click at [172, 254] on div "skip_previous" at bounding box center [183, 251] width 33 height 24
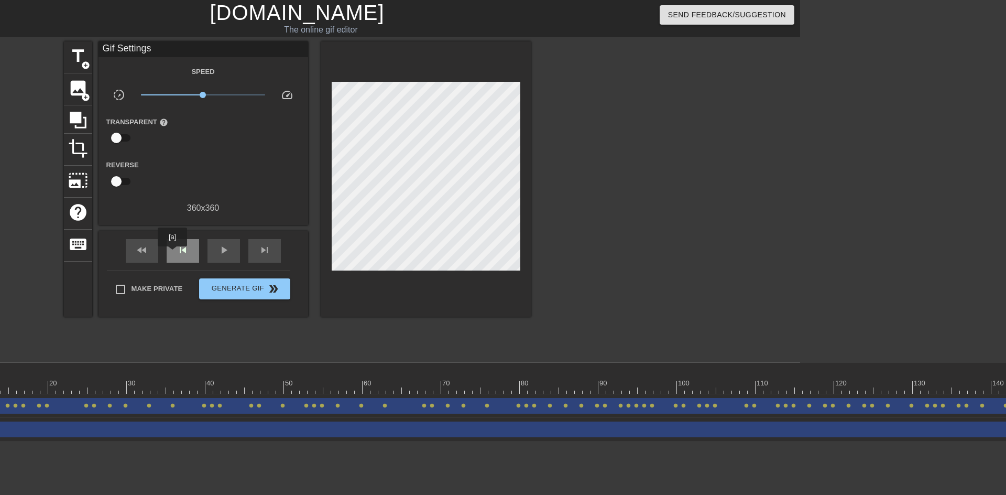
click at [172, 254] on div "skip_previous" at bounding box center [183, 251] width 33 height 24
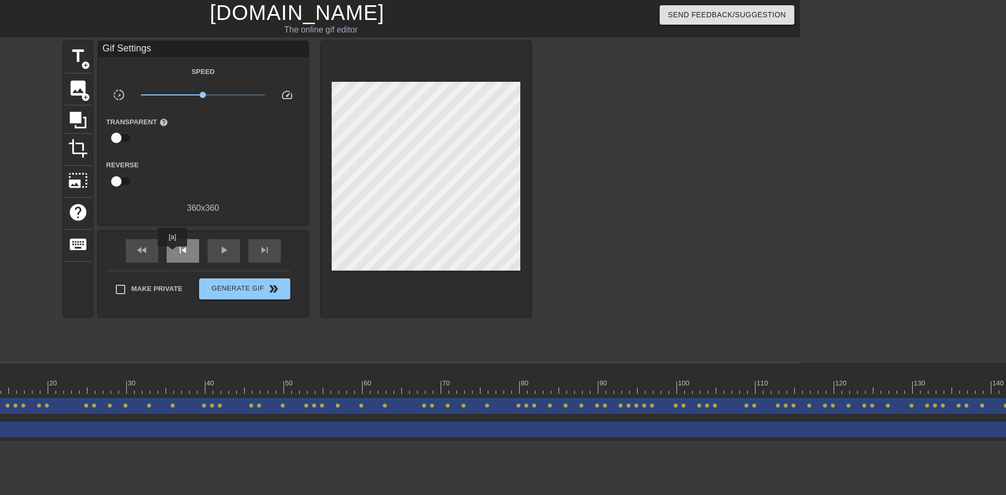
click at [172, 254] on div "skip_previous" at bounding box center [183, 251] width 33 height 24
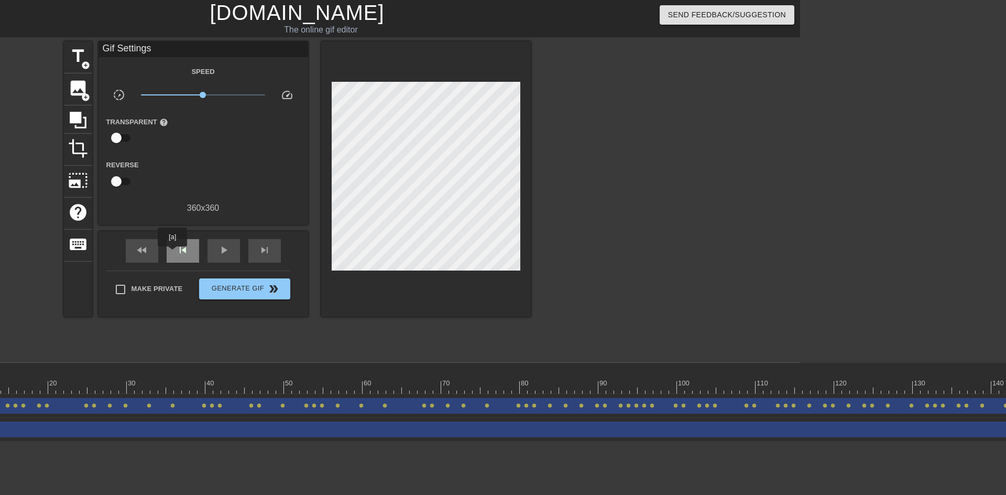
click at [172, 254] on div "skip_previous" at bounding box center [183, 251] width 33 height 24
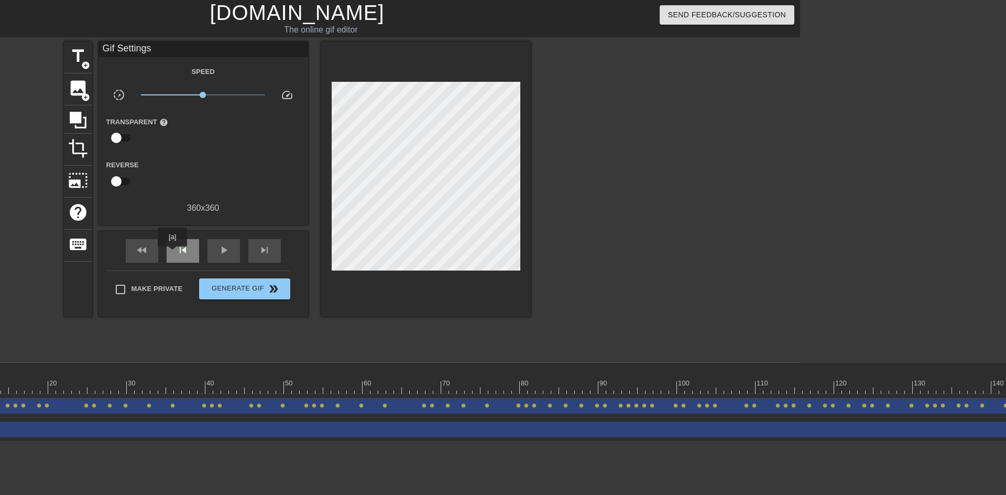
click at [172, 254] on div "skip_previous" at bounding box center [183, 251] width 33 height 24
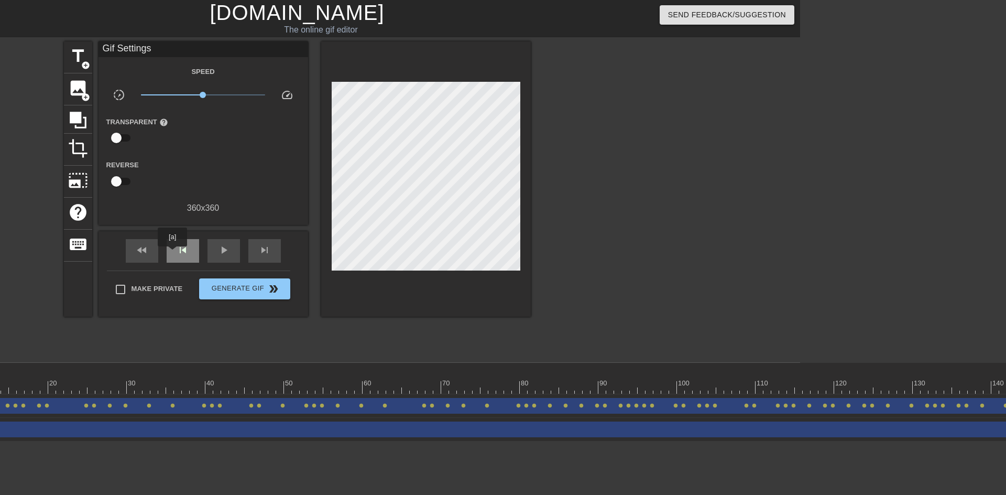
click at [172, 254] on div "skip_previous" at bounding box center [183, 251] width 33 height 24
click at [264, 251] on span "skip_next" at bounding box center [264, 250] width 13 height 13
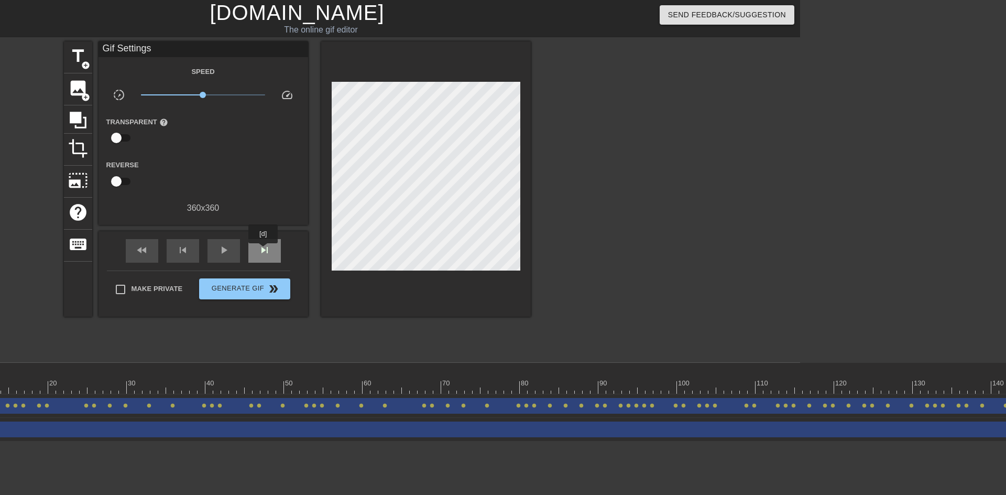
click at [264, 251] on span "skip_next" at bounding box center [264, 250] width 13 height 13
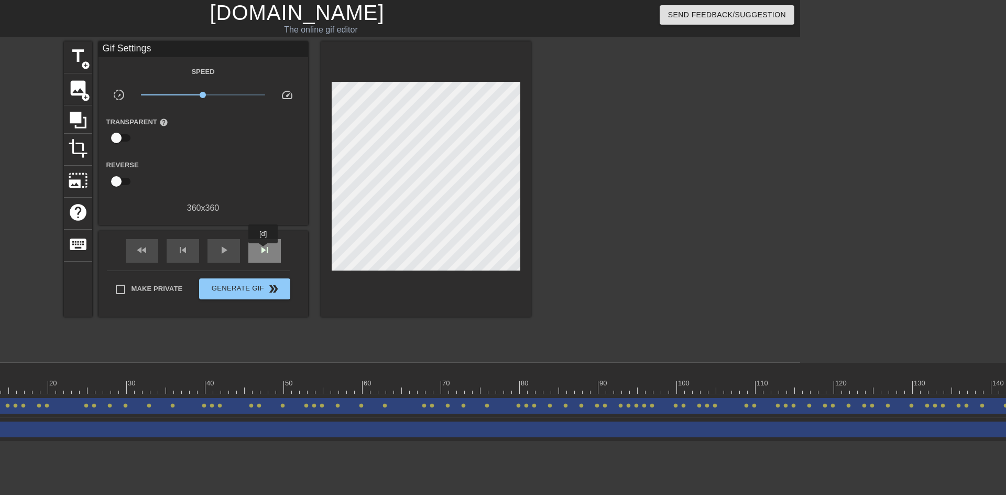
click at [264, 251] on span "skip_next" at bounding box center [264, 250] width 13 height 13
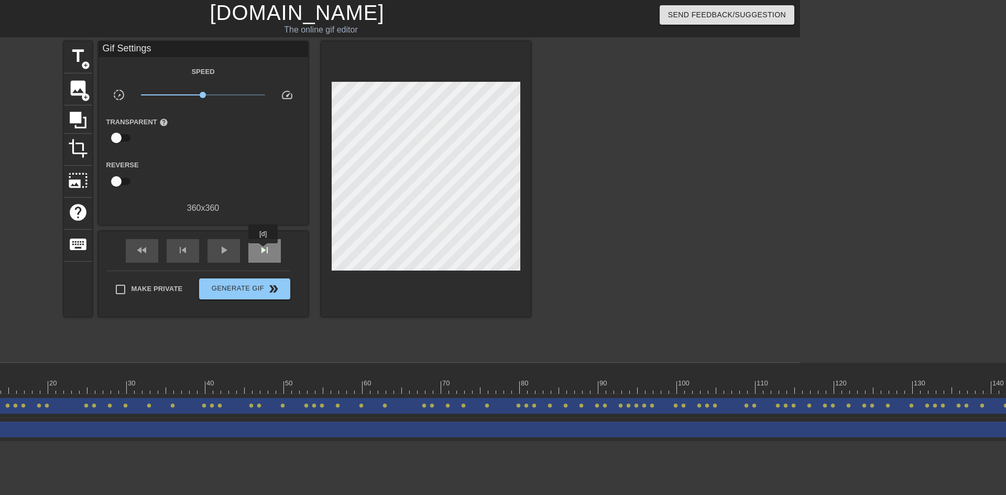
click at [264, 251] on span "skip_next" at bounding box center [264, 250] width 13 height 13
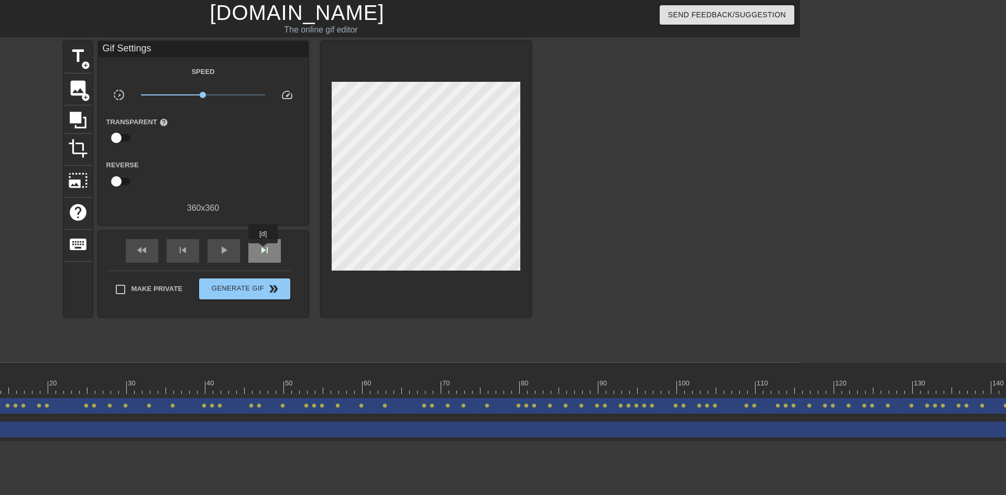
click at [264, 251] on span "skip_next" at bounding box center [264, 250] width 13 height 13
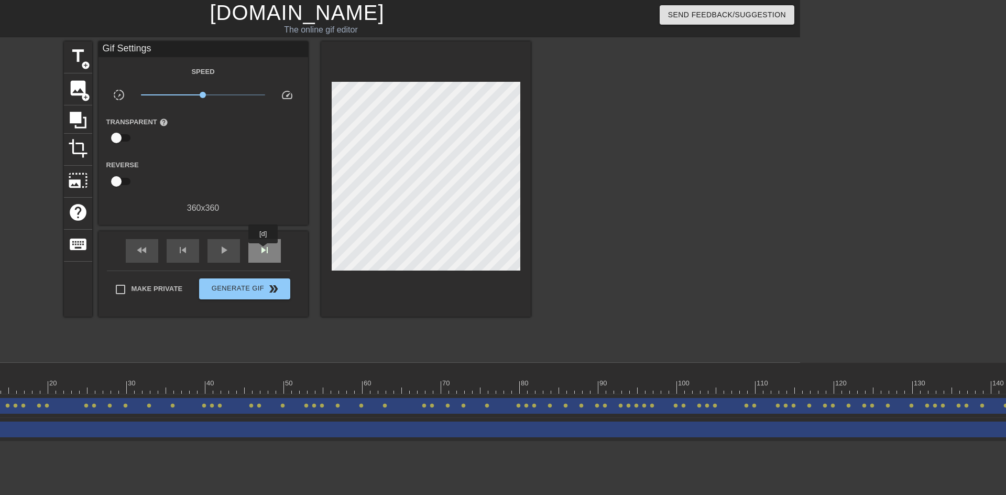
click at [264, 251] on span "skip_next" at bounding box center [264, 250] width 13 height 13
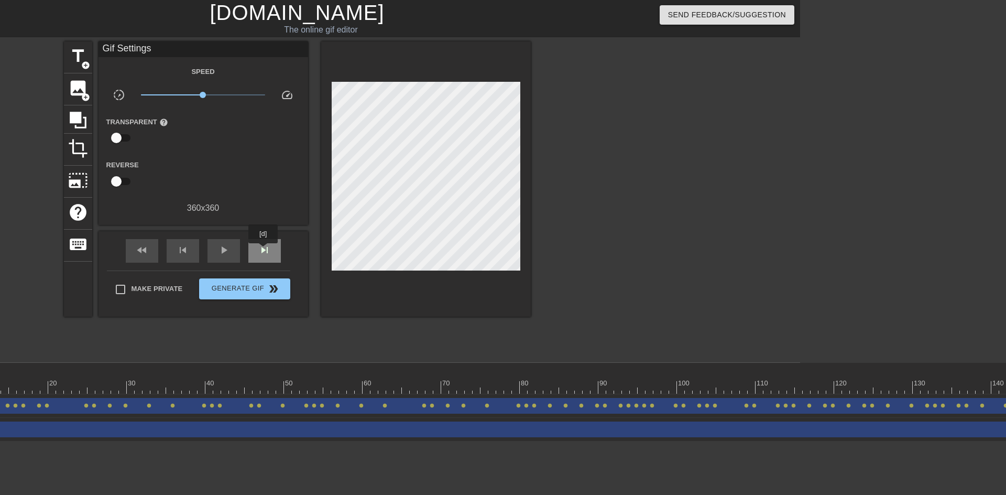
click at [264, 251] on span "skip_next" at bounding box center [264, 250] width 13 height 13
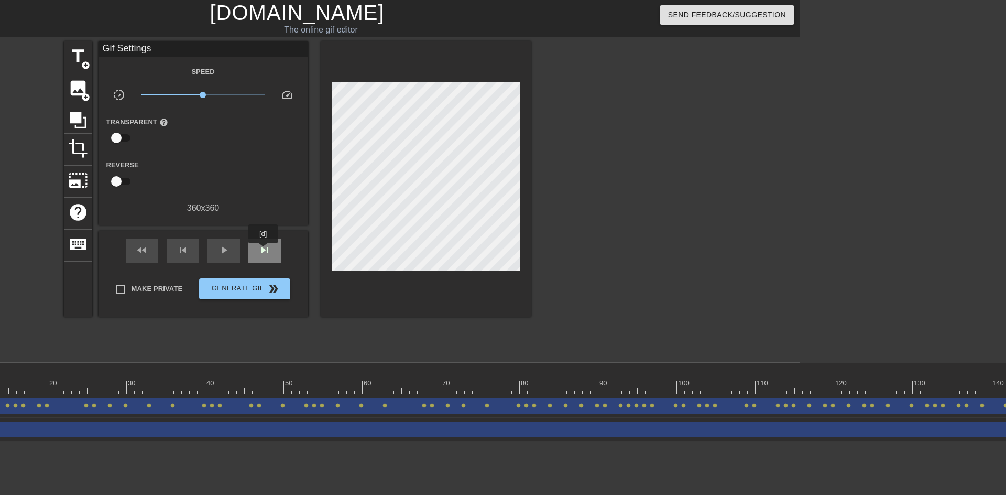
click at [264, 251] on span "skip_next" at bounding box center [264, 250] width 13 height 13
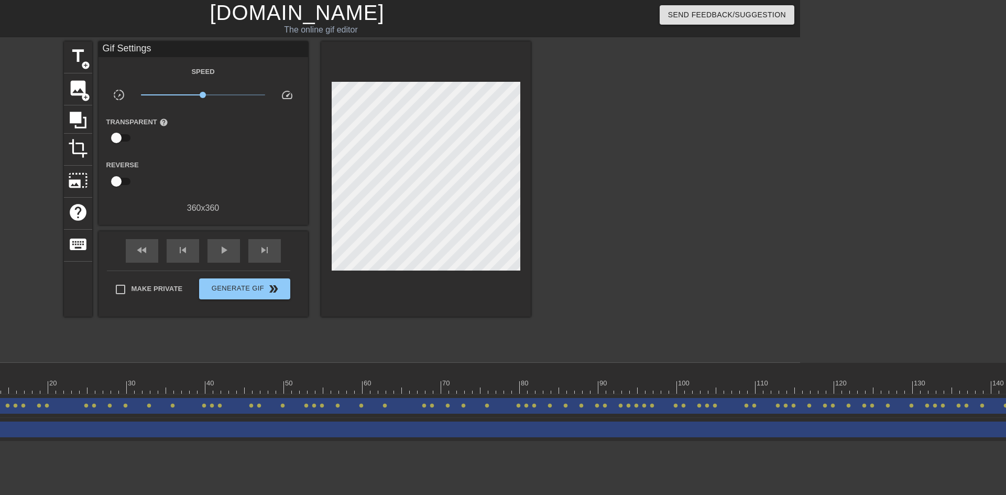
drag, startPoint x: 448, startPoint y: 494, endPoint x: 468, endPoint y: 498, distance: 20.3
click at [468, 441] on html "menu_book Browse the tutorials! [DOMAIN_NAME] The online gif editor Send Feedba…" at bounding box center [297, 220] width 1006 height 441
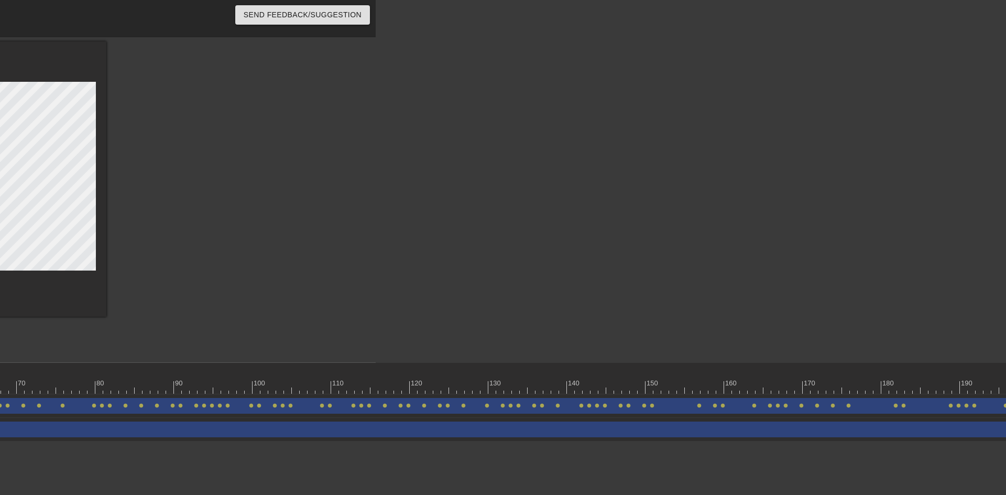
scroll to position [0, 235]
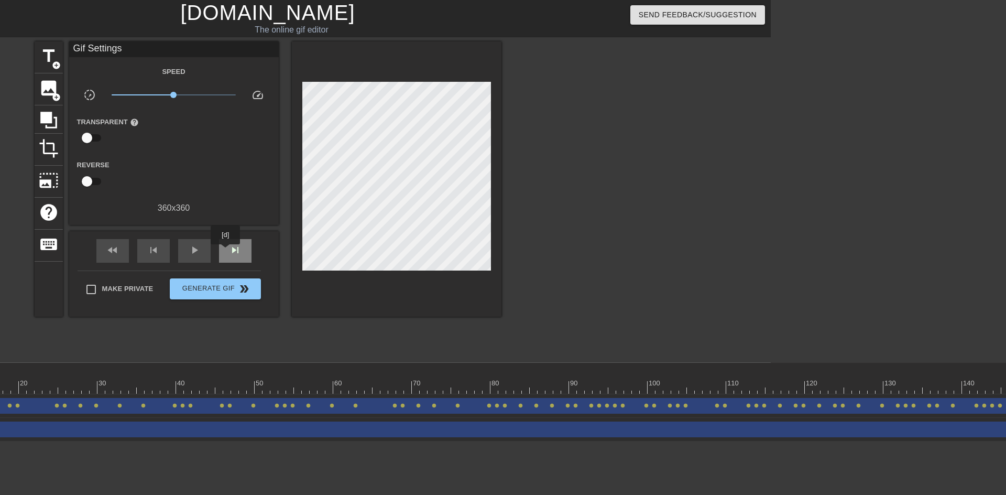
click at [226, 252] on div "skip_next" at bounding box center [235, 251] width 33 height 24
click at [241, 252] on span "skip_next" at bounding box center [235, 250] width 13 height 13
click at [236, 254] on span "skip_next" at bounding box center [235, 250] width 13 height 13
click at [231, 236] on div "fast_rewind skip_previous play_arrow skip_next" at bounding box center [174, 250] width 171 height 39
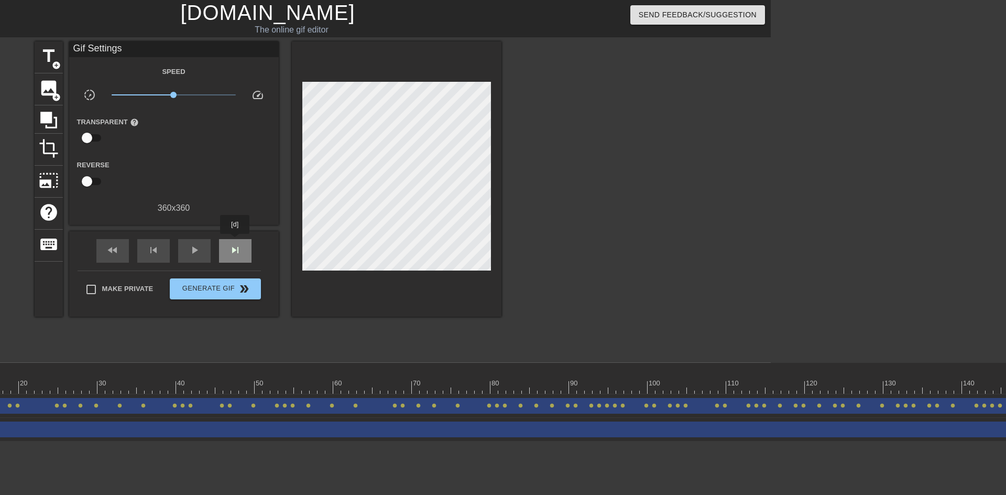
click at [235, 241] on div "skip_next" at bounding box center [235, 251] width 33 height 24
click at [242, 250] on div "skip_next" at bounding box center [235, 251] width 33 height 24
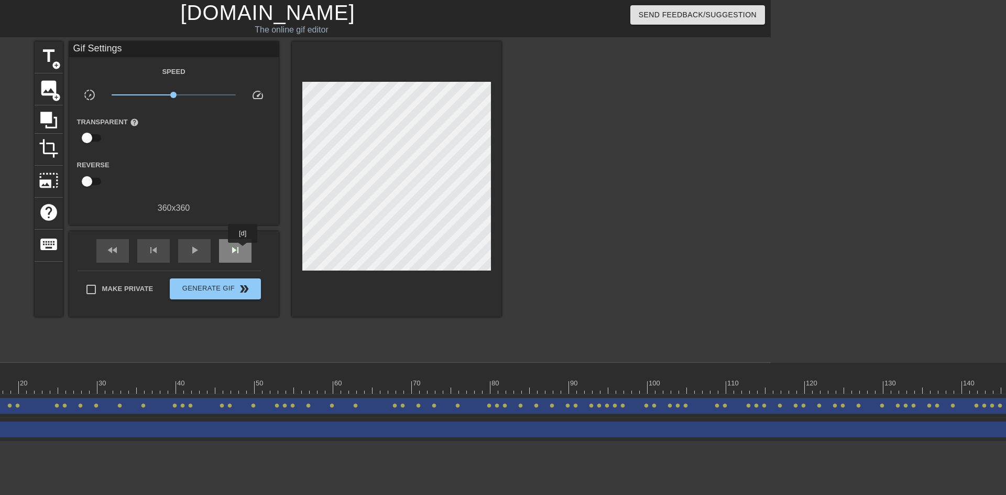
click at [243, 250] on div "skip_next" at bounding box center [235, 251] width 33 height 24
click at [240, 235] on div "fast_rewind skip_previous play_arrow skip_next" at bounding box center [174, 250] width 171 height 39
click at [235, 256] on div "skip_next" at bounding box center [235, 251] width 33 height 24
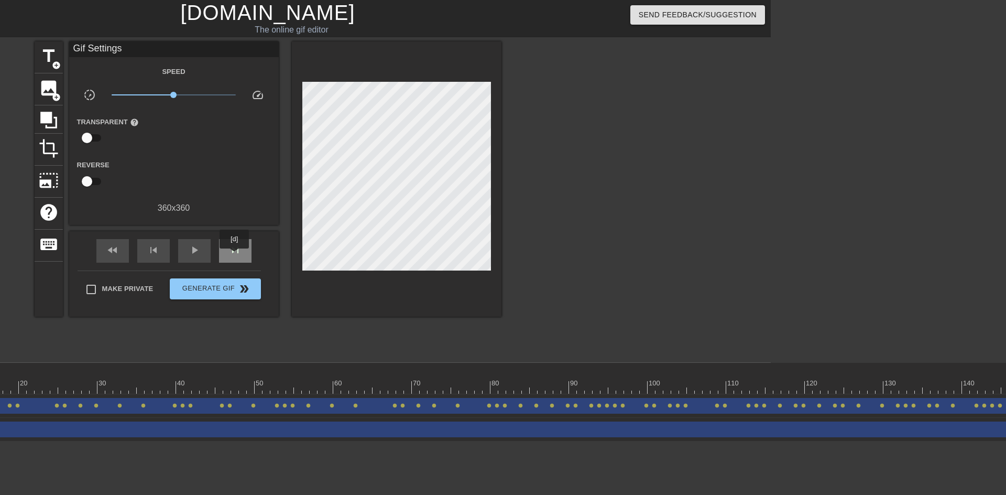
click at [235, 256] on div "skip_next" at bounding box center [235, 251] width 33 height 24
click at [245, 242] on div "skip_next" at bounding box center [235, 251] width 33 height 24
click at [241, 248] on span "skip_next" at bounding box center [235, 250] width 13 height 13
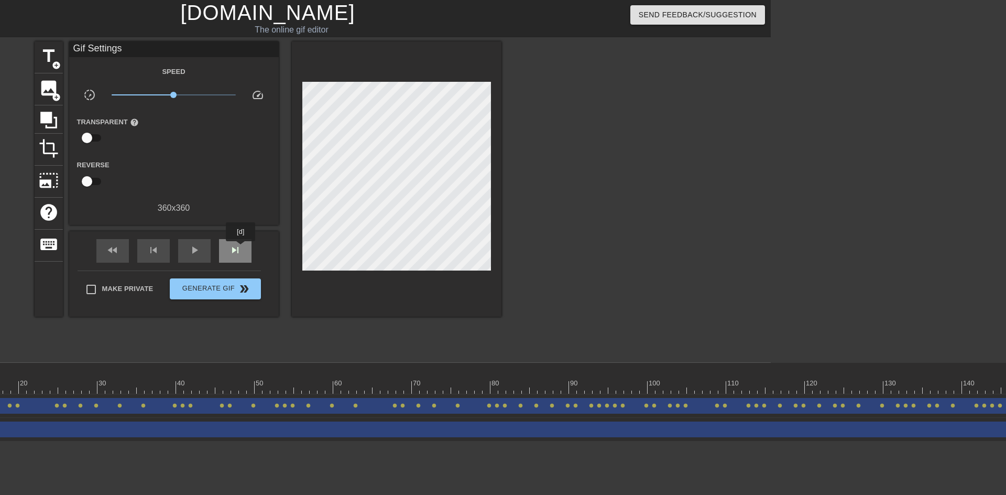
click at [241, 248] on span "skip_next" at bounding box center [235, 250] width 13 height 13
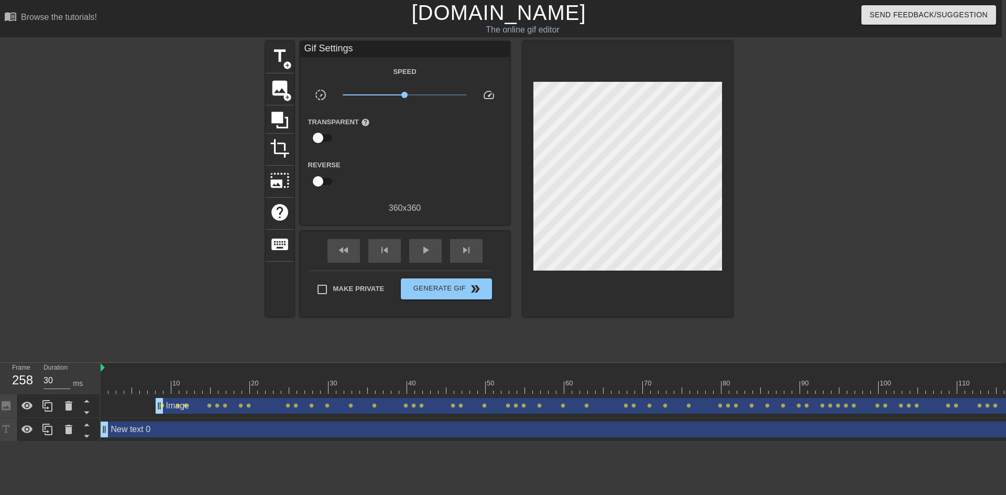
scroll to position [0, 0]
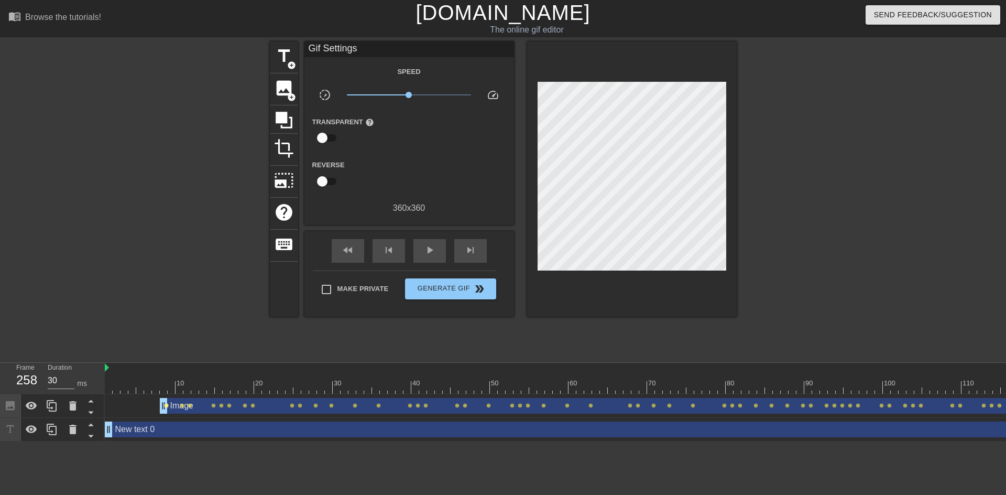
click at [166, 407] on span "lens" at bounding box center [166, 405] width 5 height 5
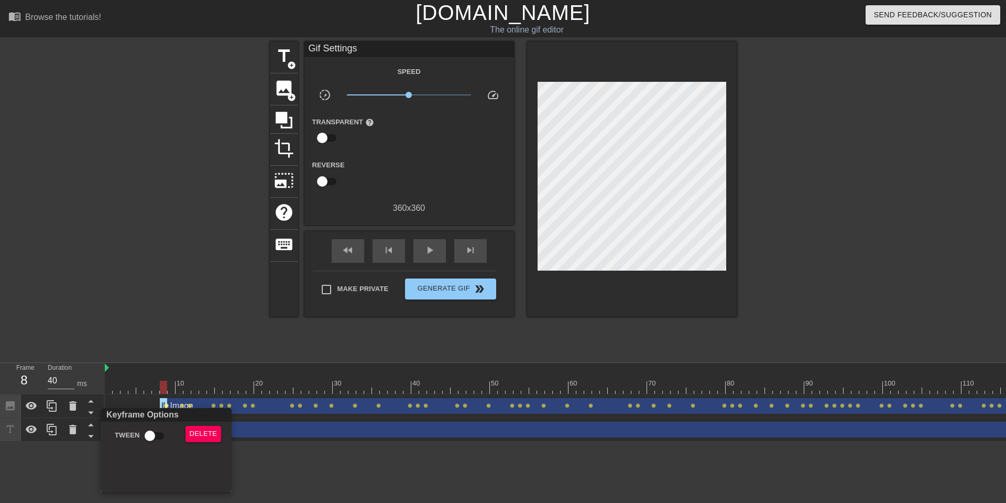
click at [116, 395] on div at bounding box center [503, 251] width 1006 height 503
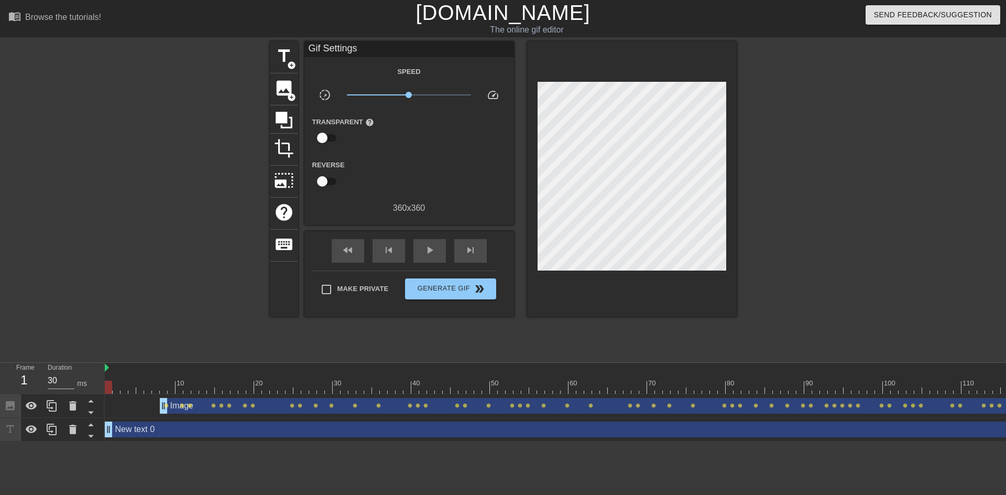
click at [432, 255] on span "play_arrow" at bounding box center [430, 250] width 13 height 13
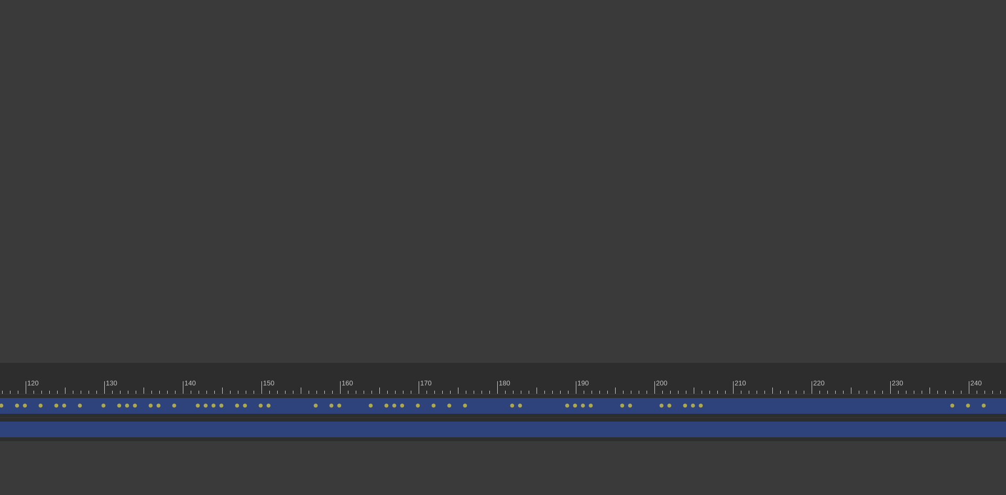
scroll to position [0, 1051]
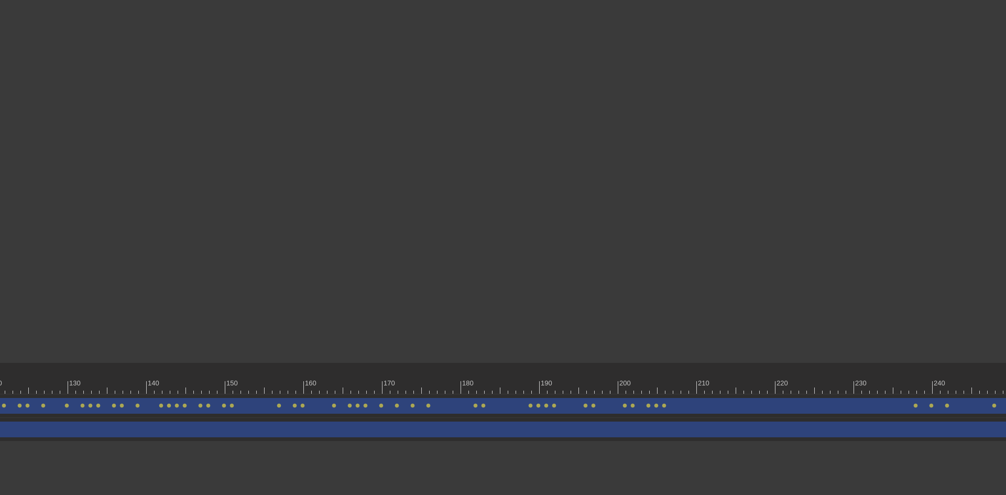
click at [684, 382] on div at bounding box center [245, 387] width 2382 height 13
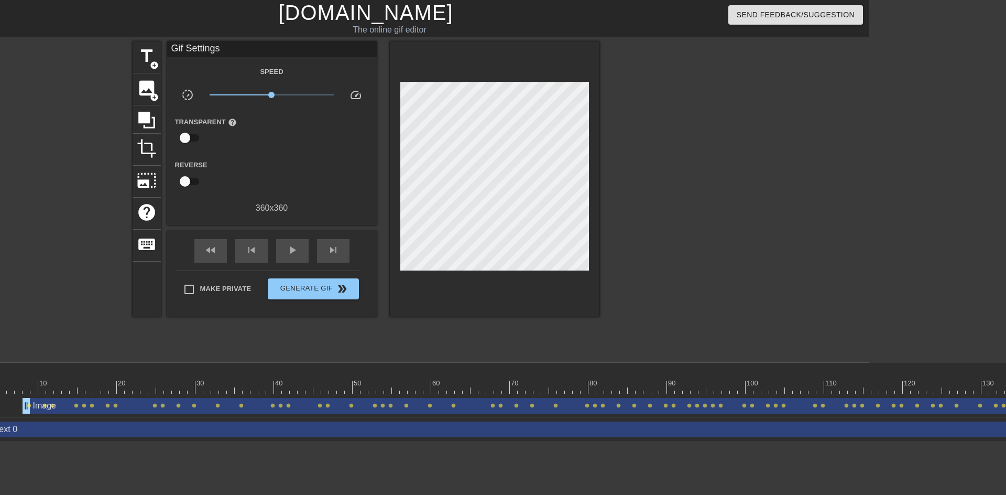
scroll to position [0, 128]
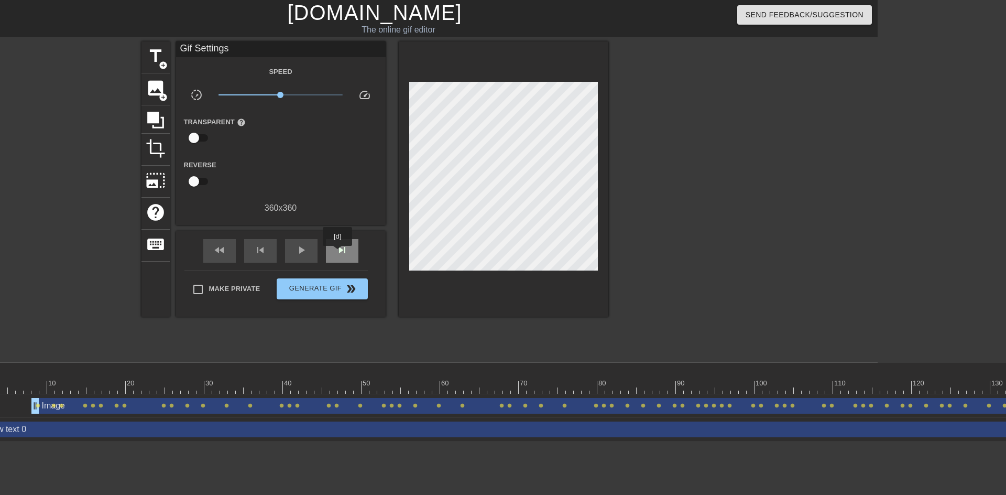
click at [339, 254] on span "skip_next" at bounding box center [342, 250] width 13 height 13
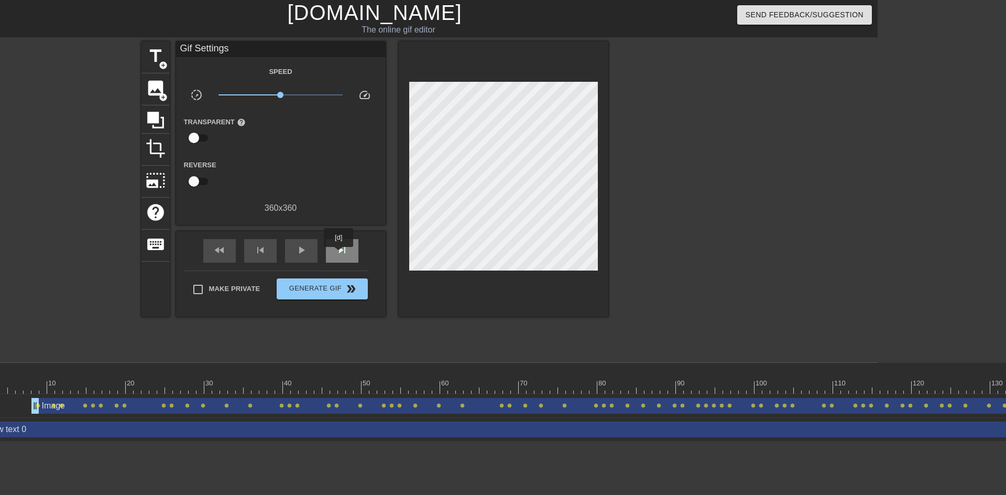
click at [339, 254] on span "skip_next" at bounding box center [342, 250] width 13 height 13
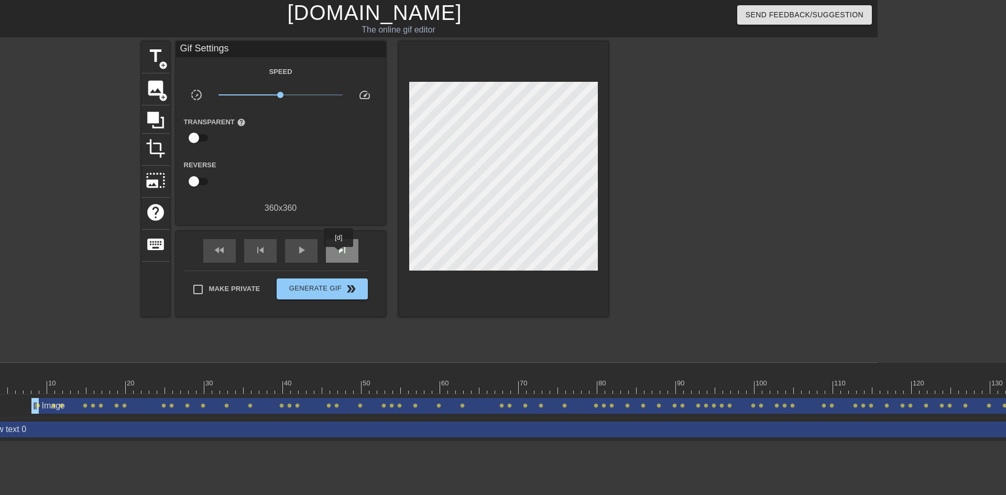
click at [339, 254] on span "skip_next" at bounding box center [342, 250] width 13 height 13
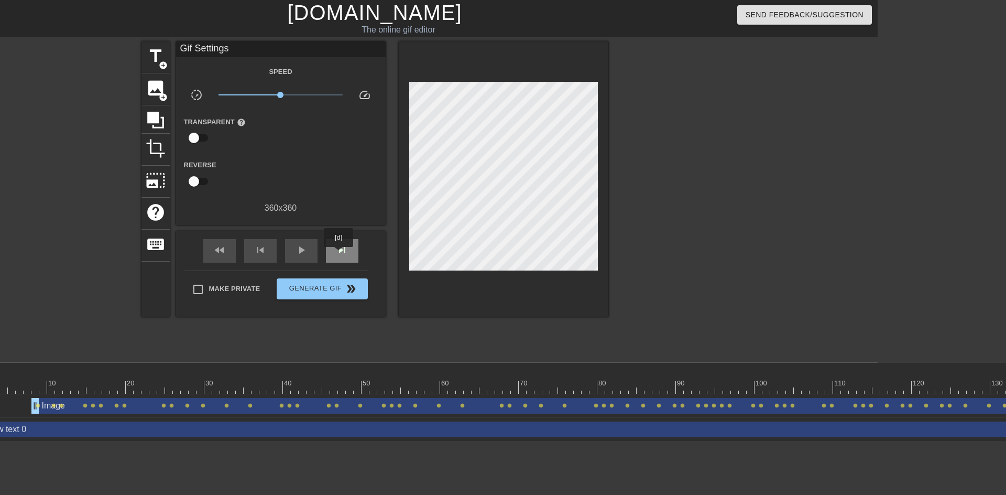
click at [339, 254] on span "skip_next" at bounding box center [342, 250] width 13 height 13
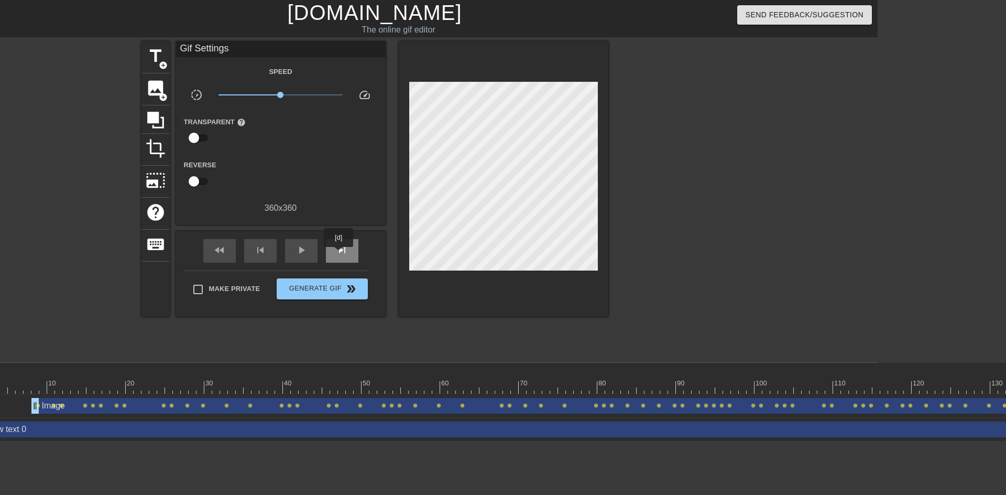
click at [339, 254] on span "skip_next" at bounding box center [342, 250] width 13 height 13
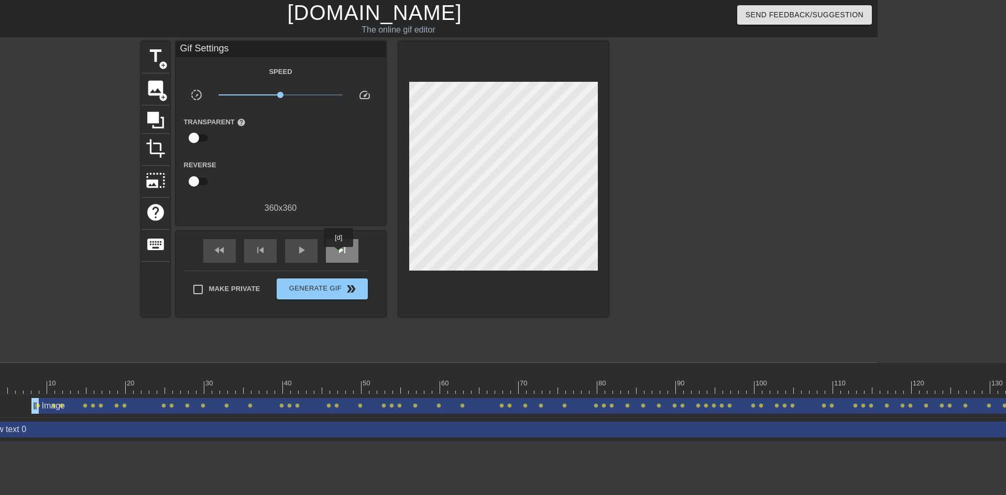
click at [339, 254] on span "skip_next" at bounding box center [342, 250] width 13 height 13
click at [232, 245] on div "fast_rewind" at bounding box center [219, 251] width 33 height 24
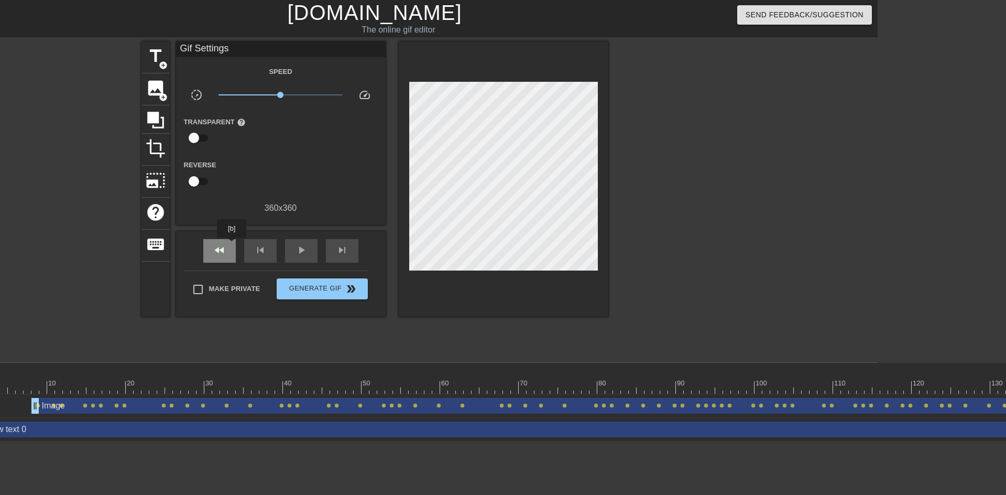
click at [232, 245] on div "fast_rewind" at bounding box center [219, 251] width 33 height 24
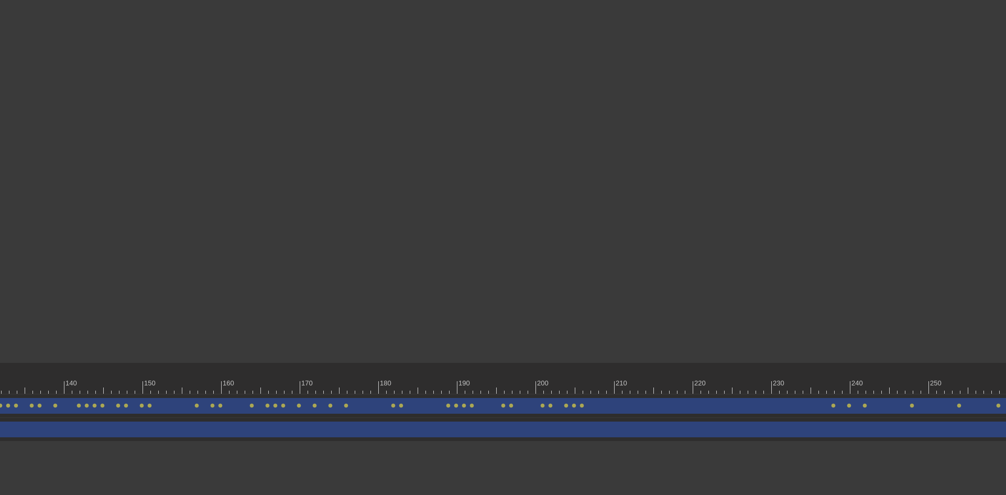
scroll to position [0, 1136]
click at [609, 402] on div "Image drag_handle drag_handle" at bounding box center [187, 406] width 2327 height 16
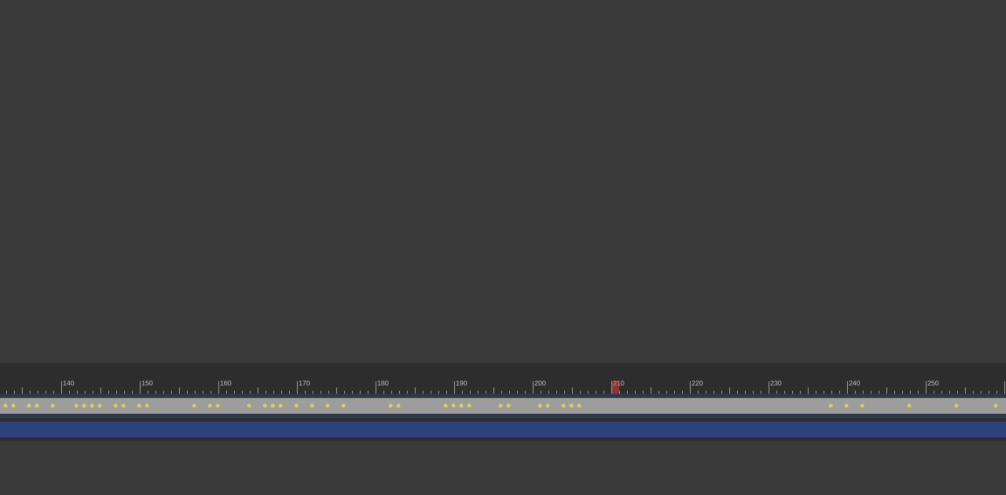
click at [618, 388] on div at bounding box center [160, 387] width 2382 height 13
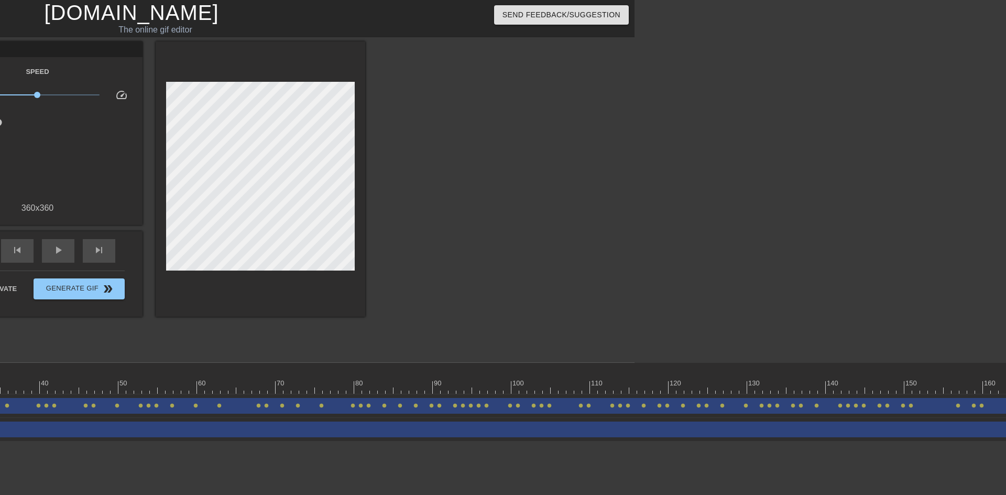
scroll to position [0, 197]
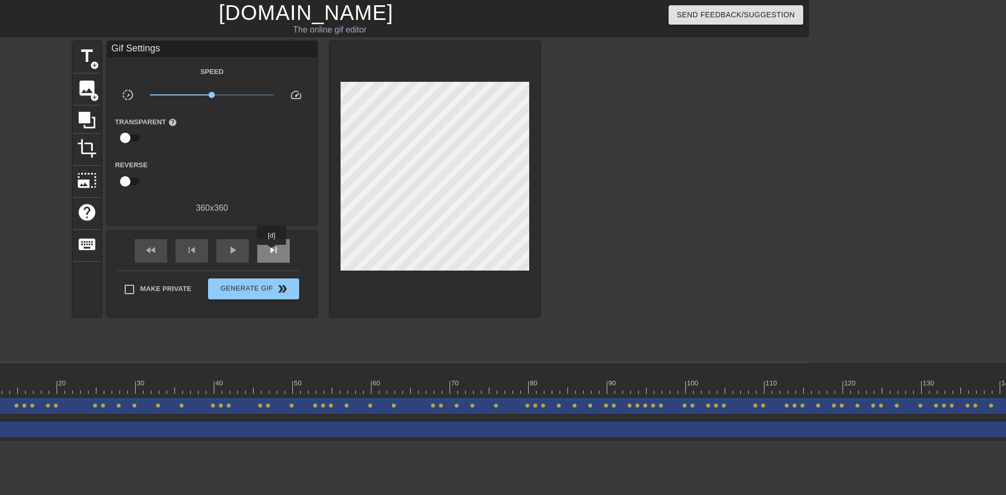
click at [272, 252] on span "skip_next" at bounding box center [273, 250] width 13 height 13
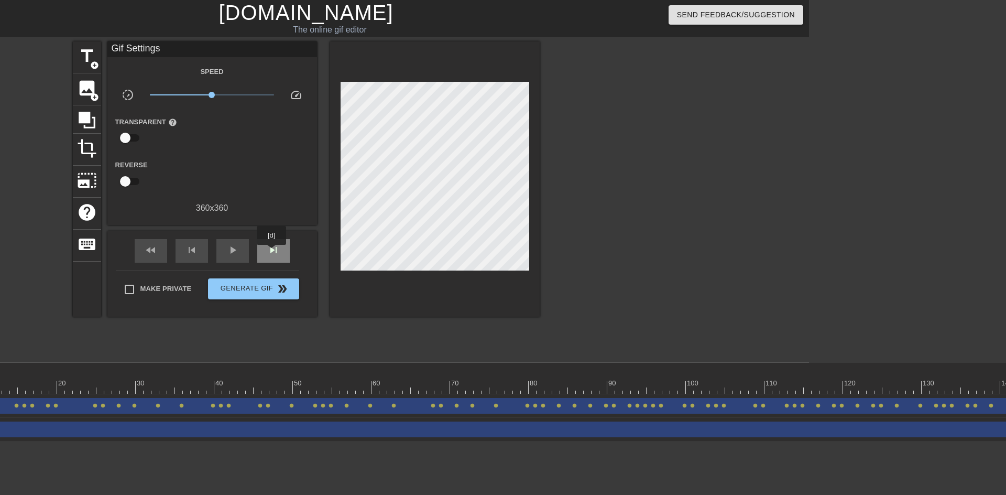
click at [272, 252] on span "skip_next" at bounding box center [273, 250] width 13 height 13
click at [275, 253] on span "skip_next" at bounding box center [273, 250] width 13 height 13
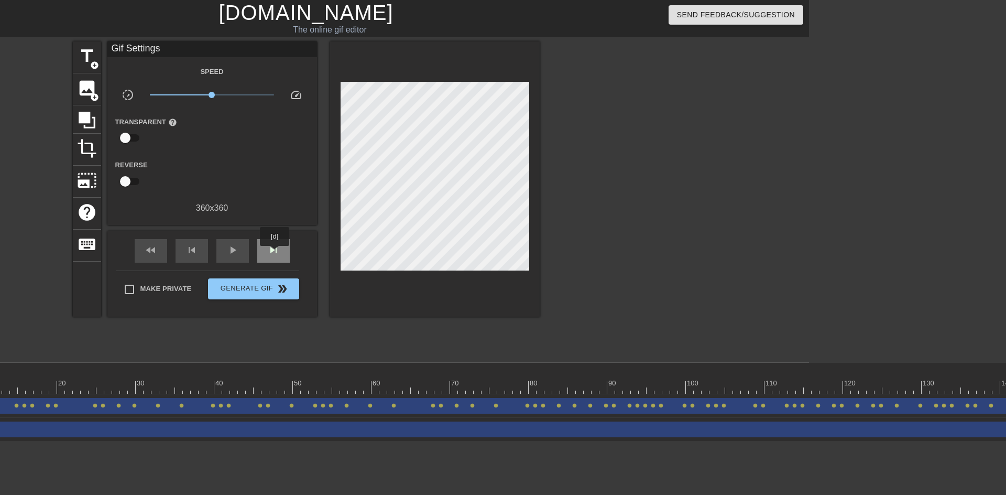
click at [275, 253] on span "skip_next" at bounding box center [273, 250] width 13 height 13
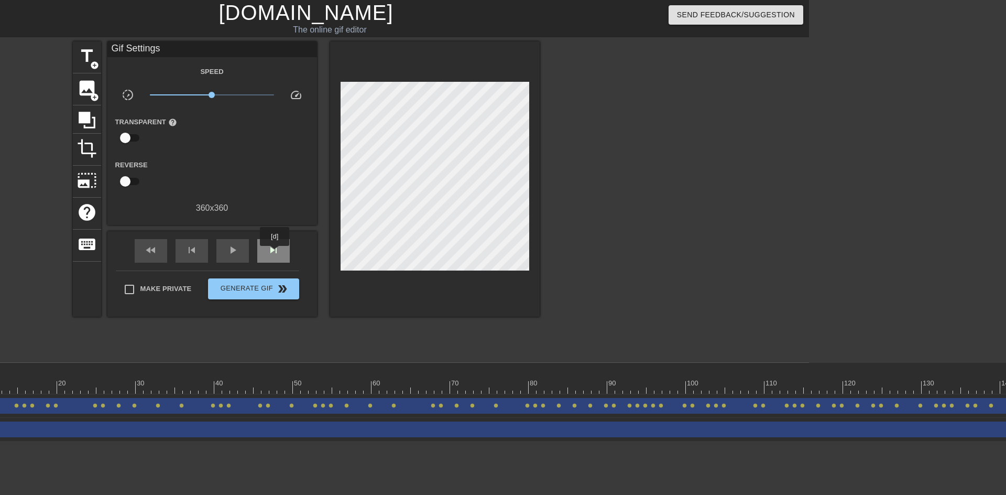
click at [275, 253] on span "skip_next" at bounding box center [273, 250] width 13 height 13
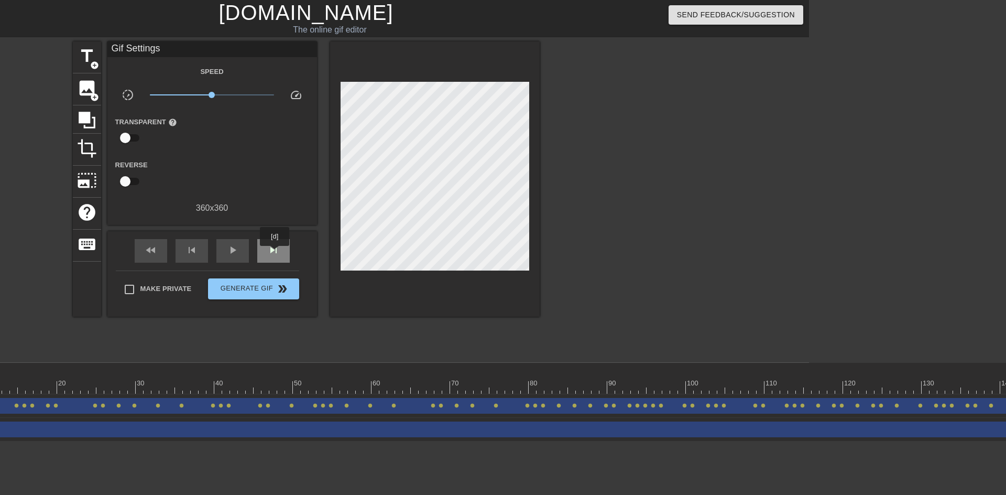
click at [275, 253] on span "skip_next" at bounding box center [273, 250] width 13 height 13
click at [276, 254] on span "skip_next" at bounding box center [273, 250] width 13 height 13
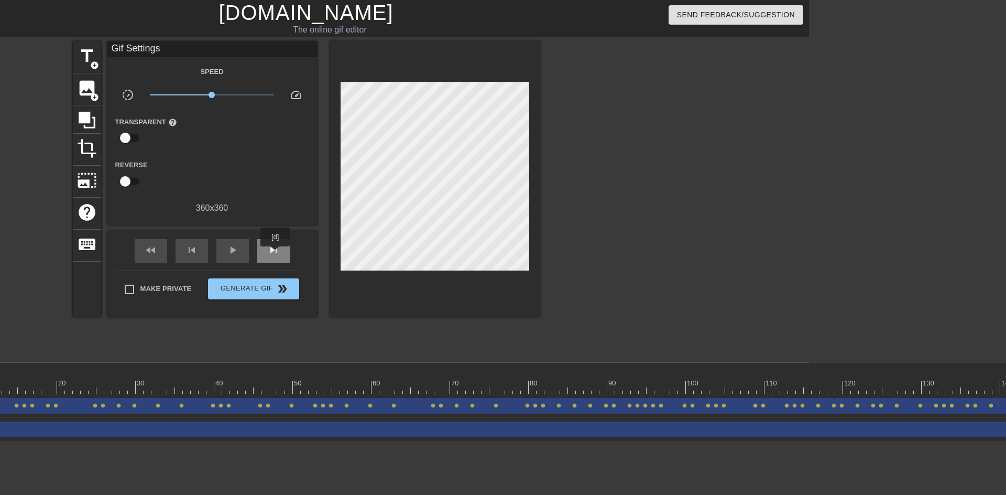
click at [276, 254] on span "skip_next" at bounding box center [273, 250] width 13 height 13
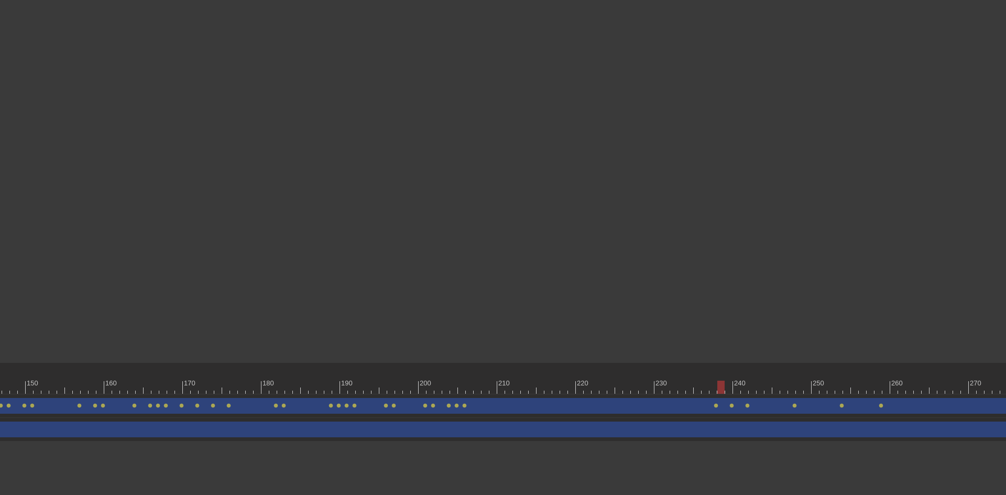
scroll to position [0, 1248]
click at [691, 389] on div at bounding box center [48, 387] width 2382 height 13
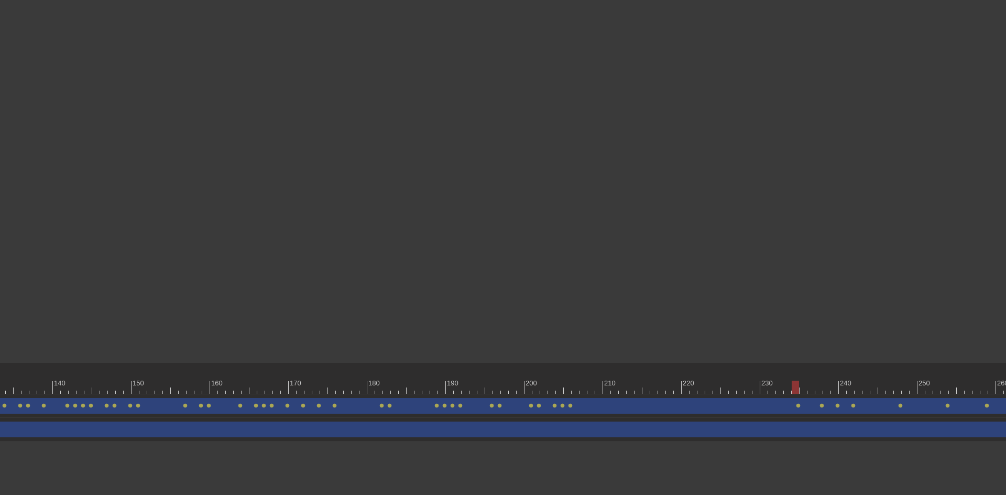
scroll to position [0, 1147]
click at [819, 405] on span "lens" at bounding box center [819, 405] width 5 height 5
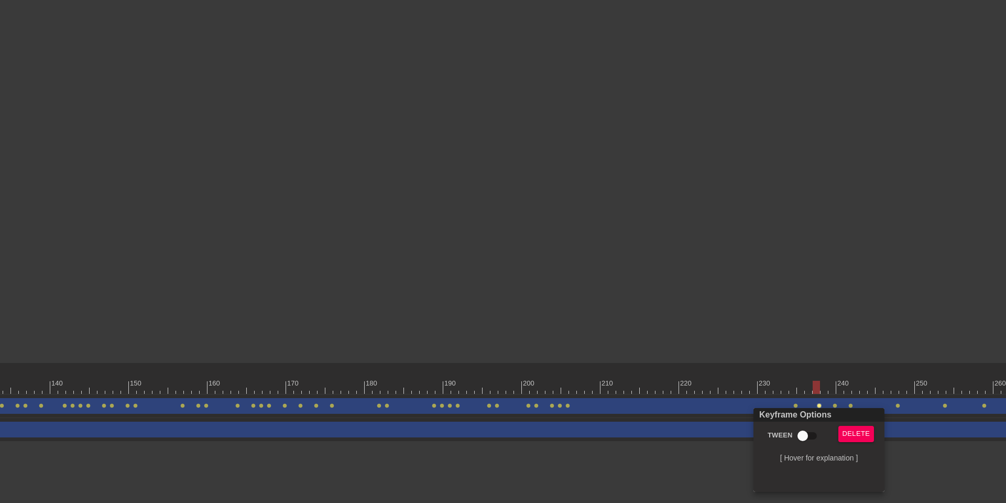
click at [409, 457] on div at bounding box center [503, 251] width 1006 height 503
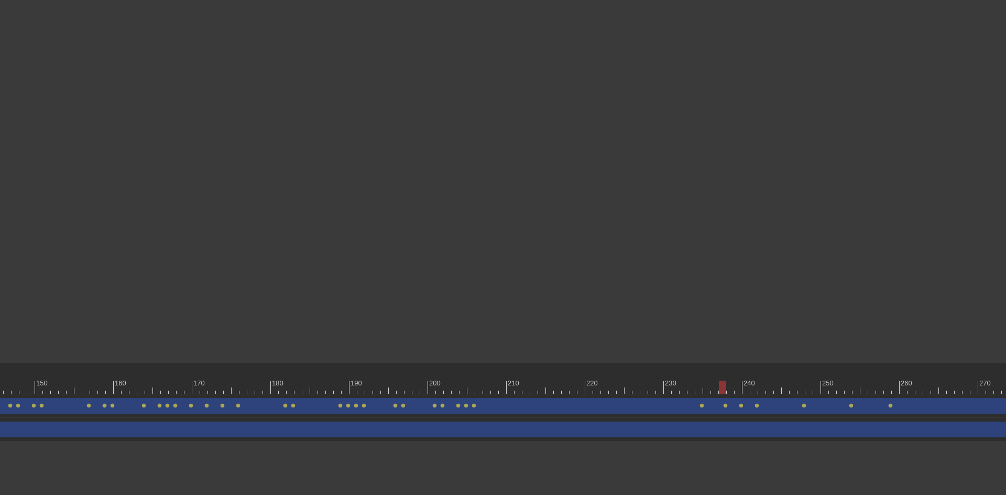
scroll to position [0, 1244]
click at [736, 407] on span "lens" at bounding box center [738, 405] width 5 height 5
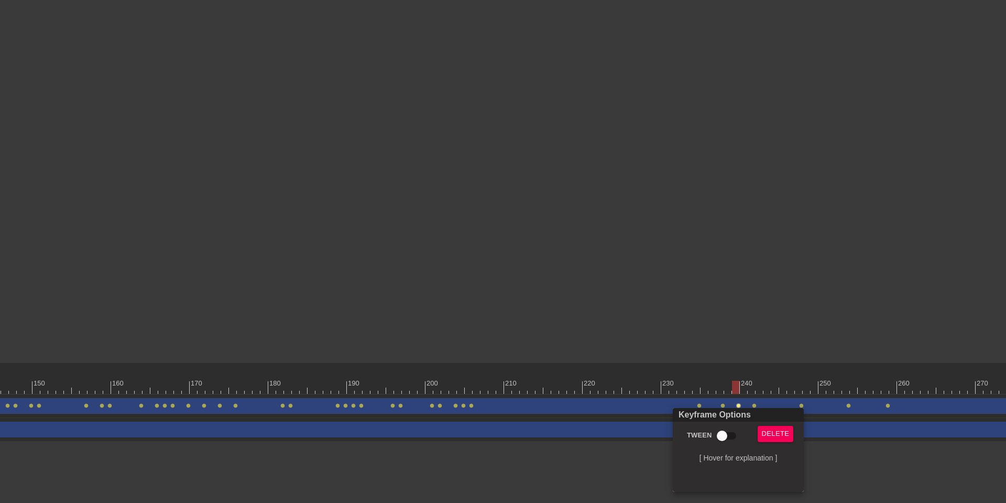
click at [386, 492] on div at bounding box center [503, 251] width 1006 height 503
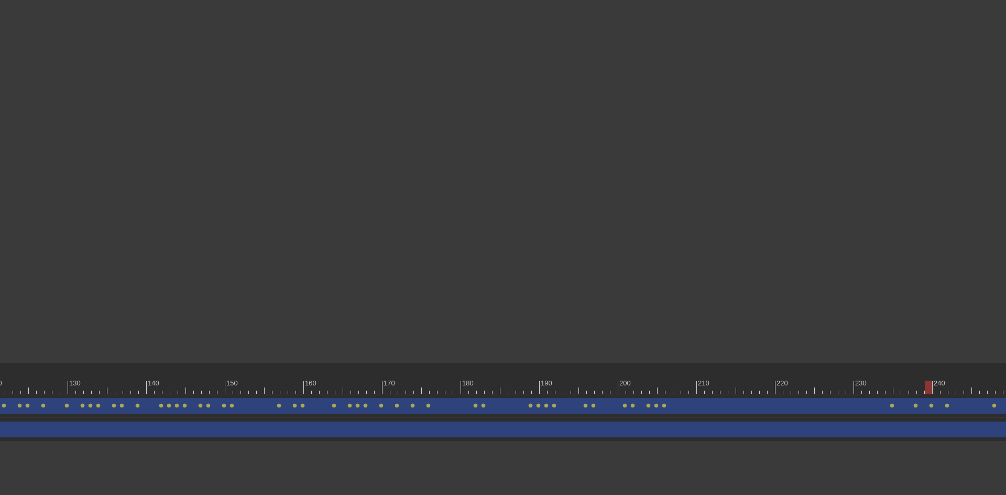
scroll to position [0, 1214]
click at [783, 405] on span "lens" at bounding box center [785, 405] width 5 height 5
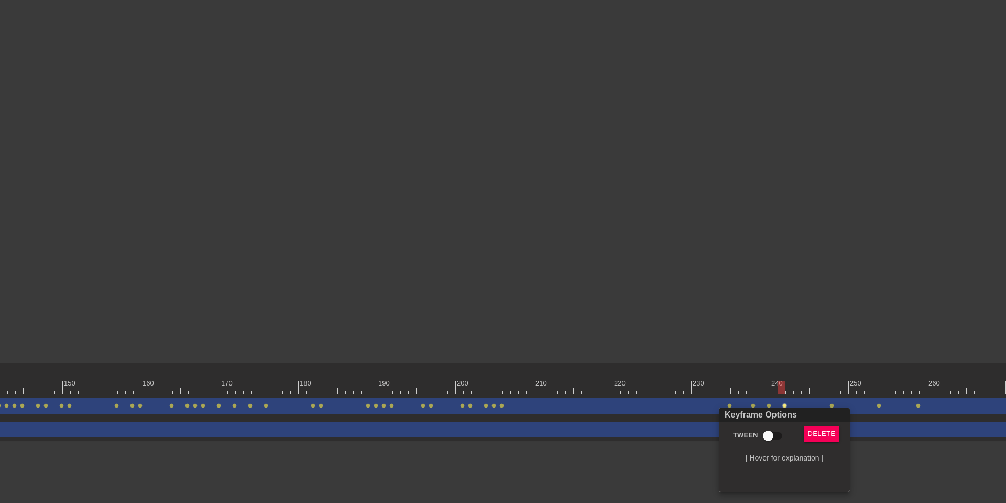
click at [541, 481] on div at bounding box center [503, 251] width 1006 height 503
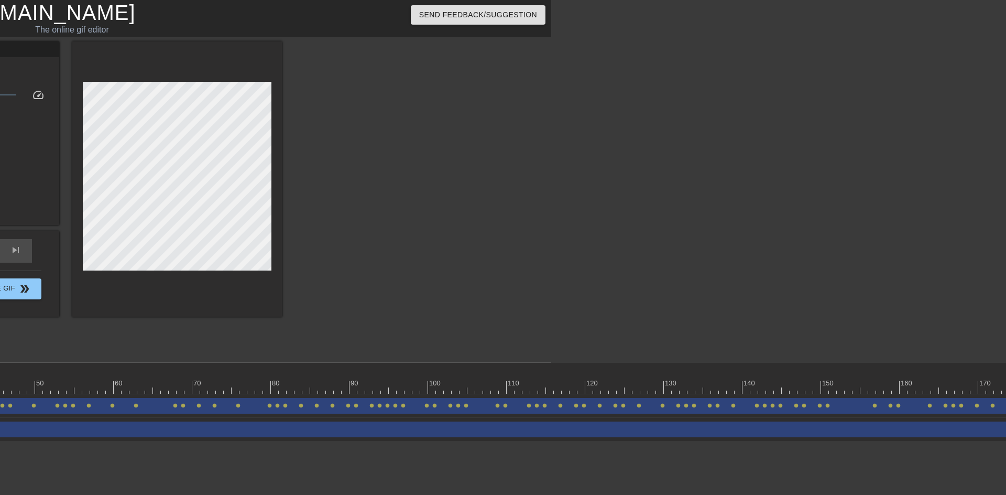
scroll to position [0, 313]
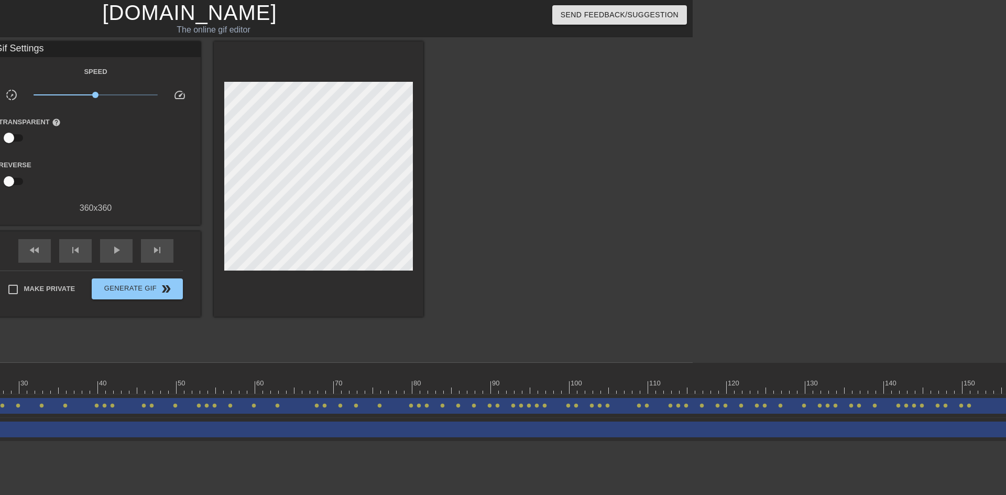
drag, startPoint x: 373, startPoint y: 493, endPoint x: 564, endPoint y: 496, distance: 190.8
click at [564, 441] on html "menu_book Browse the tutorials! [DOMAIN_NAME] The online gif editor Send Feedba…" at bounding box center [190, 220] width 1006 height 441
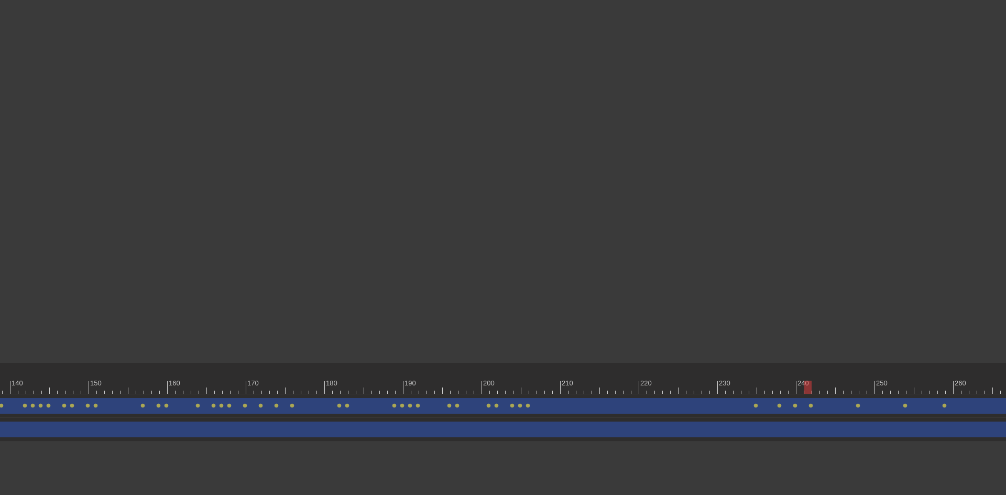
scroll to position [0, 1258]
click at [685, 407] on span "lens" at bounding box center [686, 405] width 5 height 5
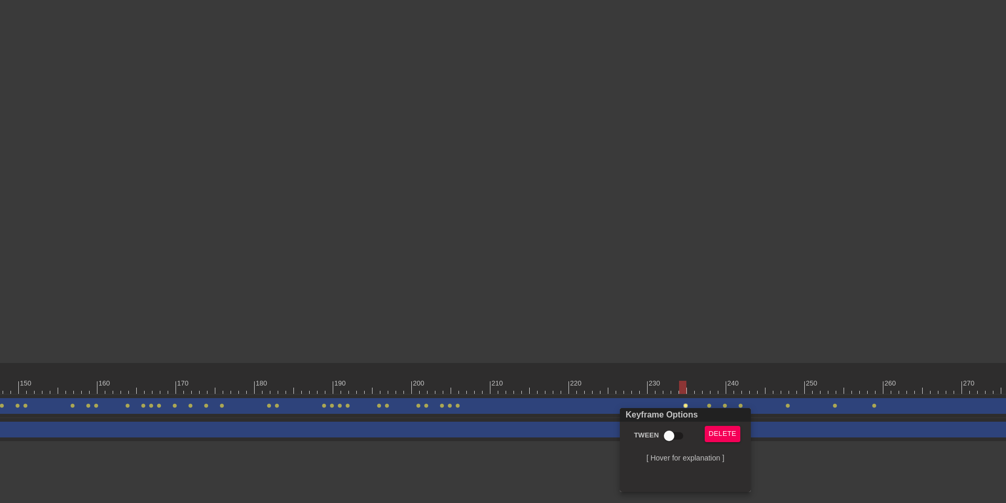
click at [452, 494] on div at bounding box center [503, 251] width 1006 height 503
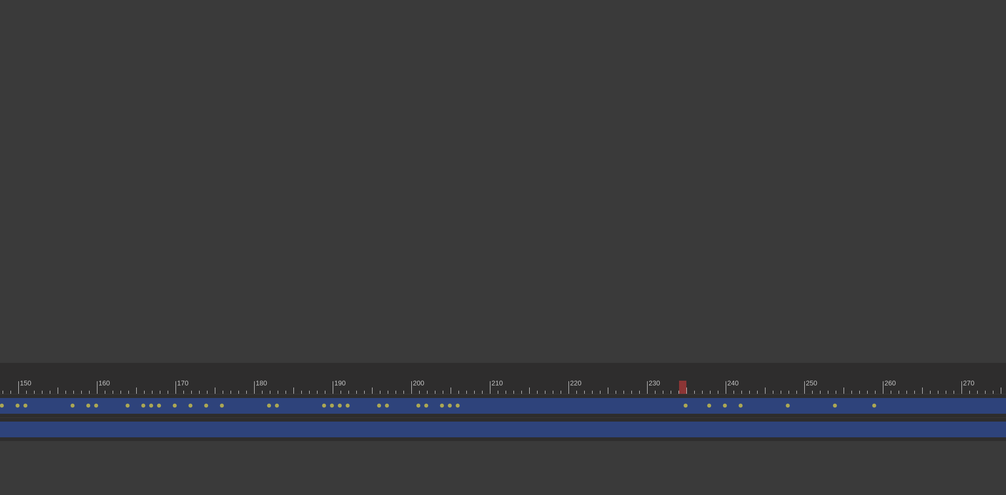
drag, startPoint x: 169, startPoint y: 430, endPoint x: 189, endPoint y: 436, distance: 20.9
click at [178, 432] on div "New text 0 drag_handle drag_handle" at bounding box center [38, 429] width 2382 height 16
click at [457, 373] on div at bounding box center [457, 379] width 8 height 13
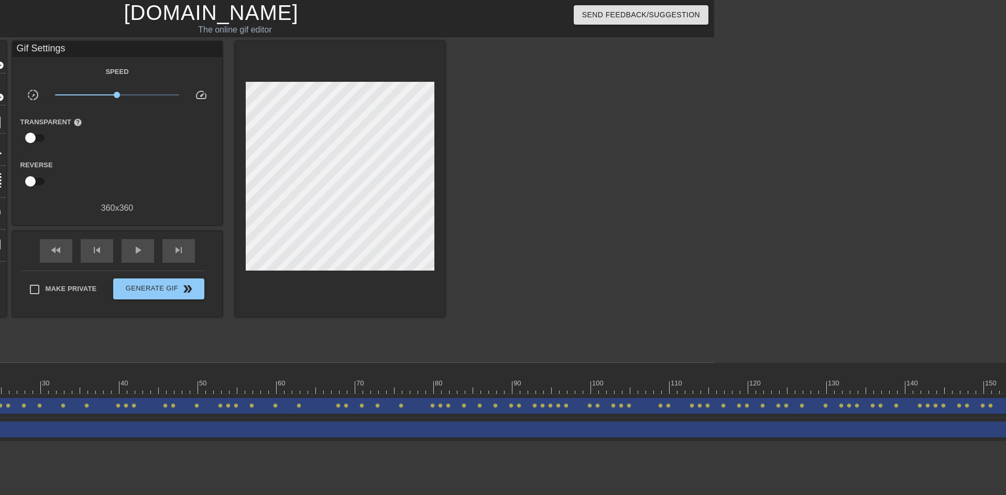
scroll to position [0, 287]
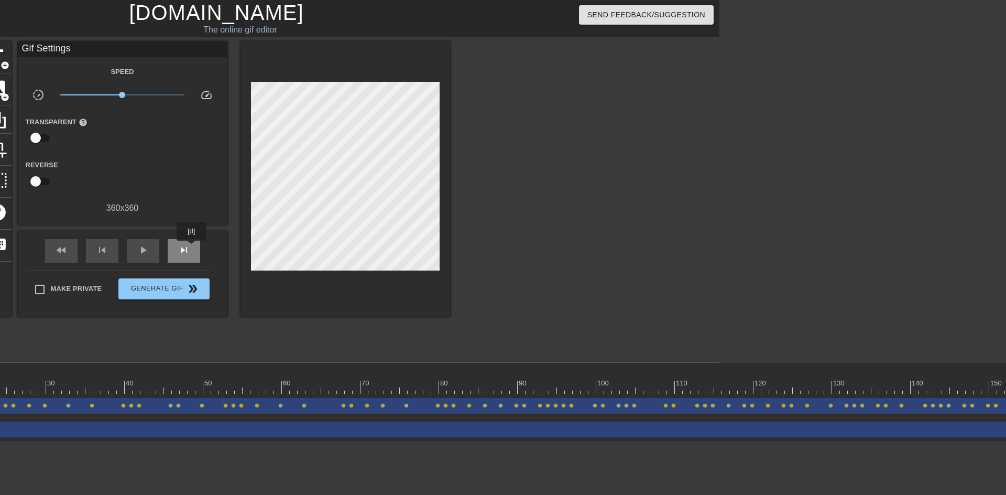
click at [192, 248] on div "skip_next" at bounding box center [184, 251] width 33 height 24
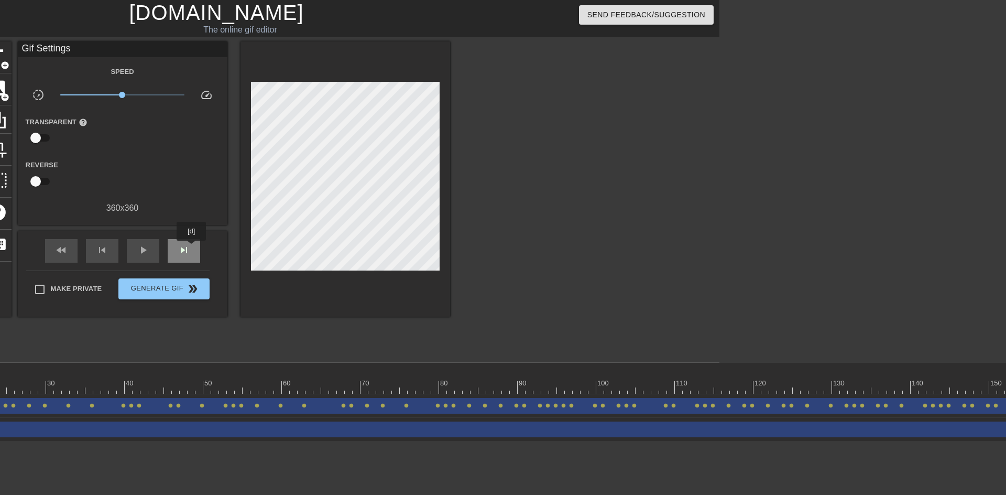
click at [192, 248] on div "skip_next" at bounding box center [184, 251] width 33 height 24
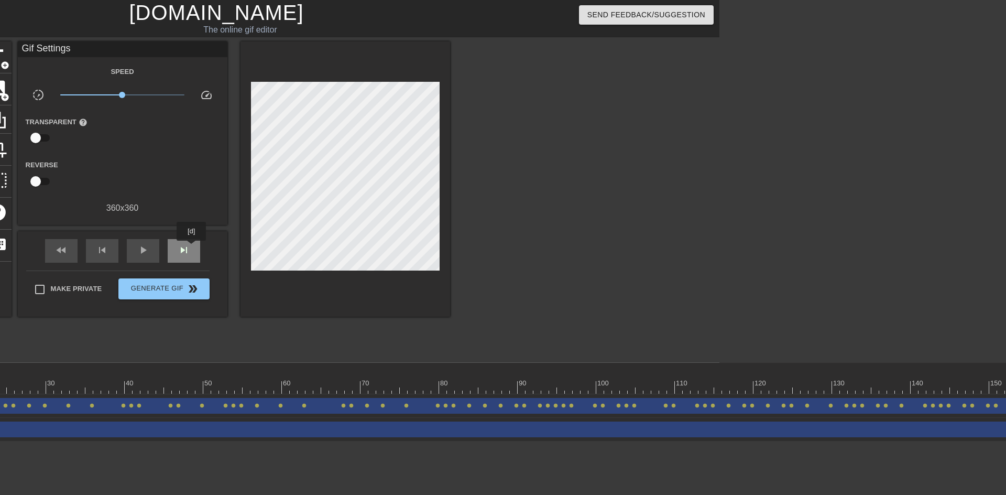
click at [192, 248] on div "skip_next" at bounding box center [184, 251] width 33 height 24
click at [194, 248] on div "skip_next" at bounding box center [184, 251] width 33 height 24
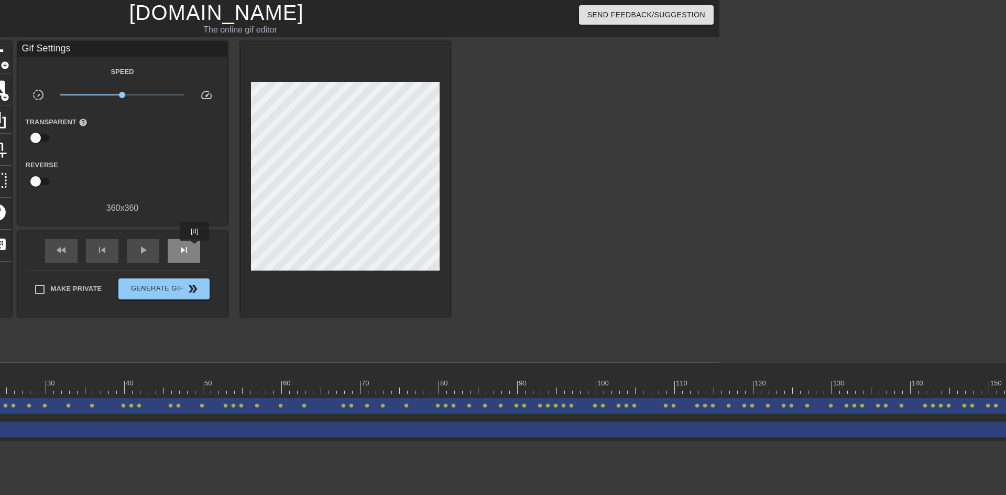
click at [195, 248] on div "skip_next" at bounding box center [184, 251] width 33 height 24
click at [59, 254] on span "fast_rewind" at bounding box center [61, 250] width 13 height 13
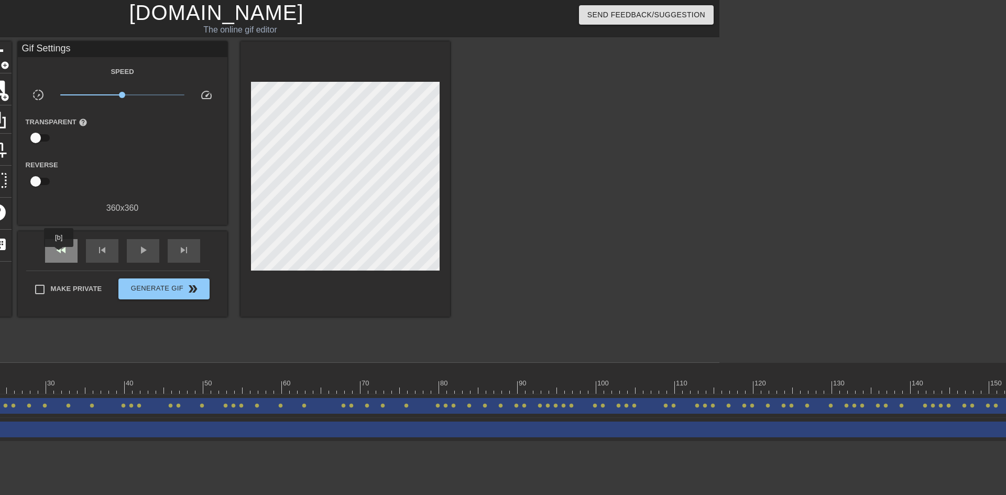
click at [59, 254] on span "fast_rewind" at bounding box center [61, 250] width 13 height 13
click at [958, 383] on div at bounding box center [1009, 387] width 2382 height 13
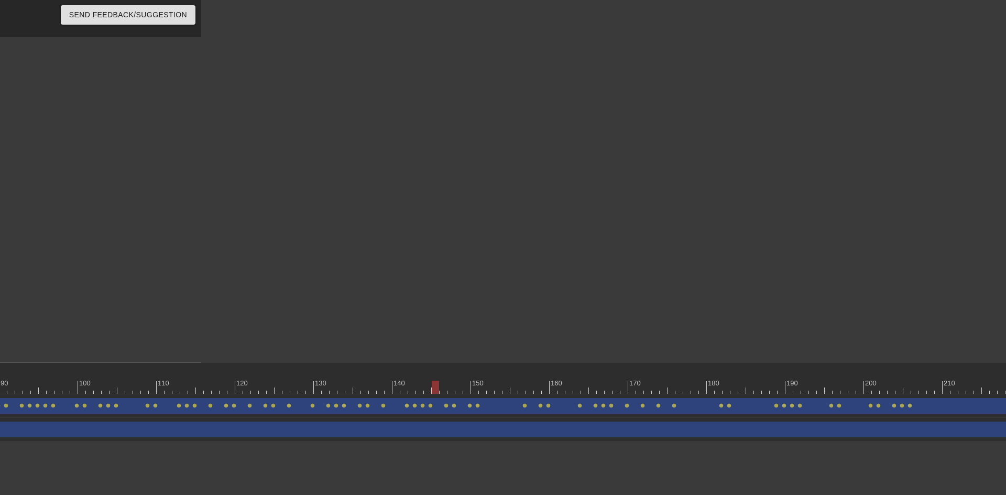
scroll to position [0, 1038]
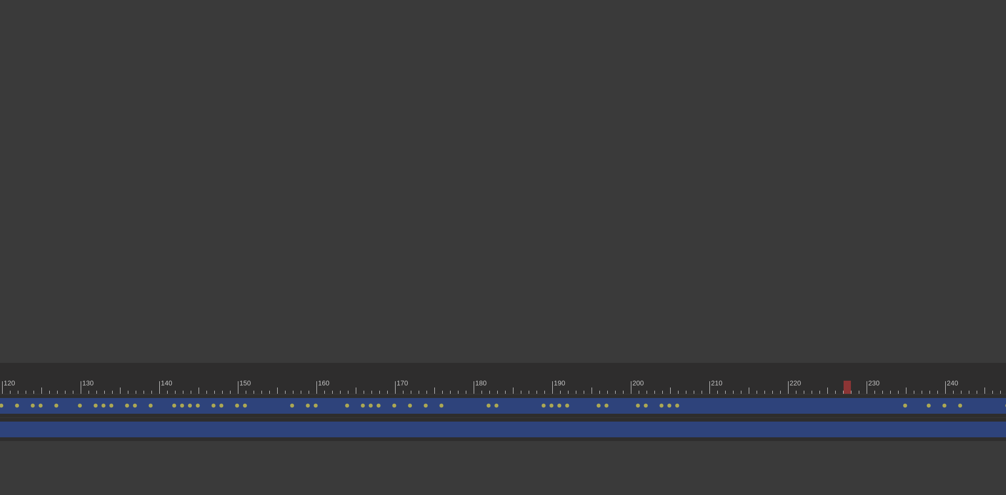
click at [848, 376] on div at bounding box center [848, 379] width 8 height 13
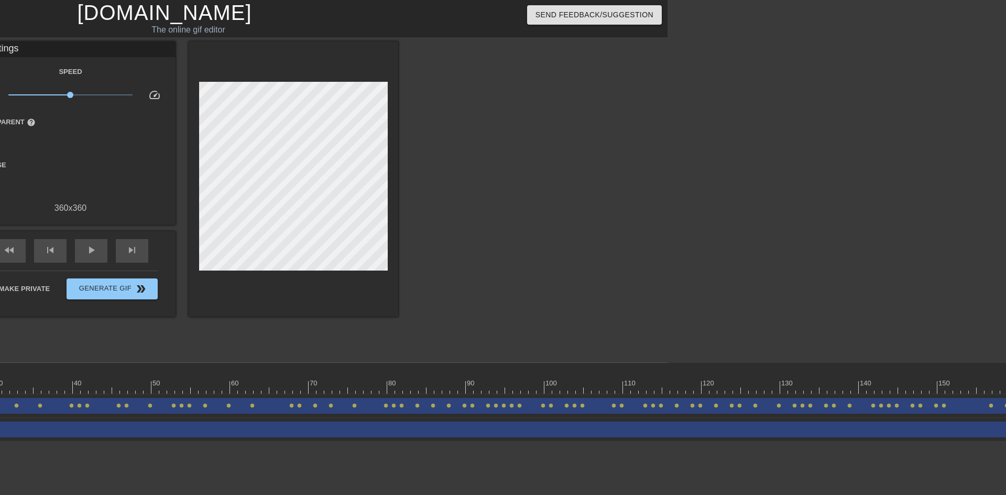
scroll to position [0, 312]
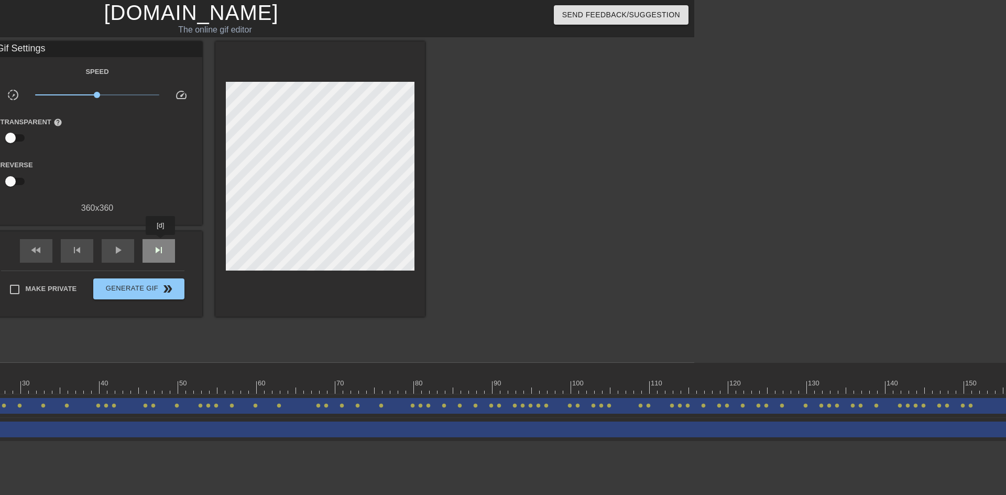
click at [161, 242] on div "skip_next" at bounding box center [159, 251] width 33 height 24
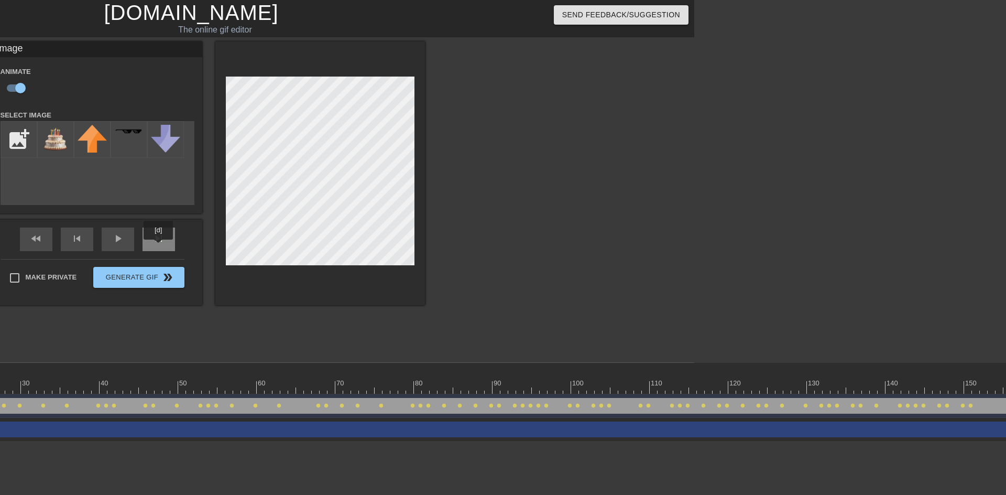
click at [159, 247] on div "skip_next" at bounding box center [159, 240] width 33 height 24
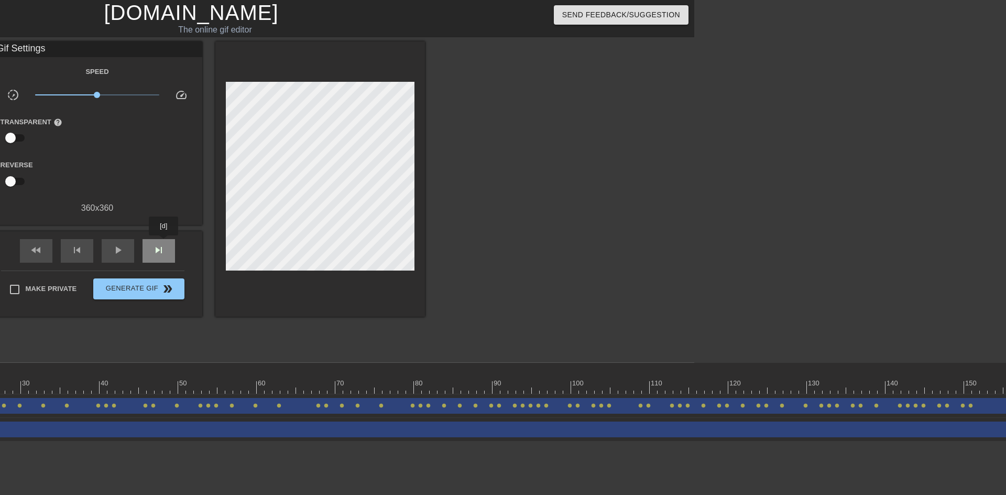
click at [164, 244] on span "skip_next" at bounding box center [159, 250] width 13 height 13
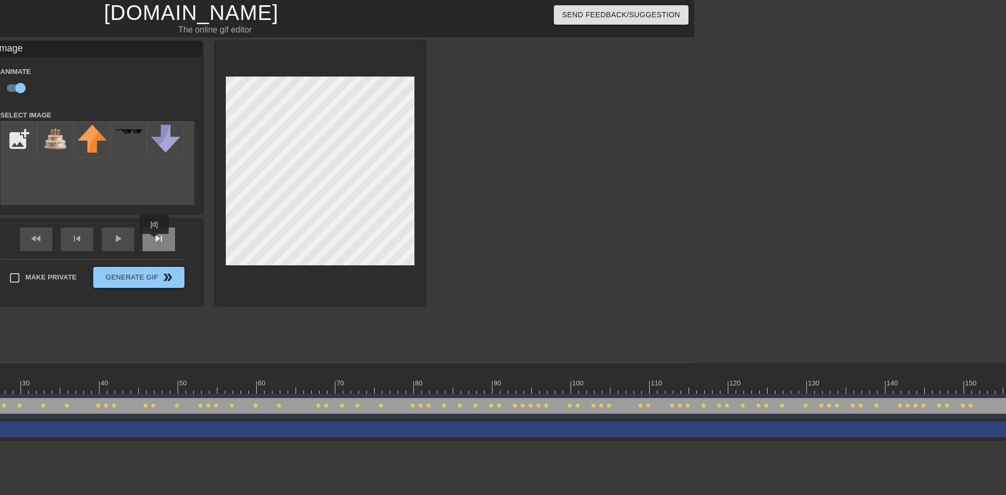
click at [155, 241] on div "skip_next" at bounding box center [159, 240] width 33 height 24
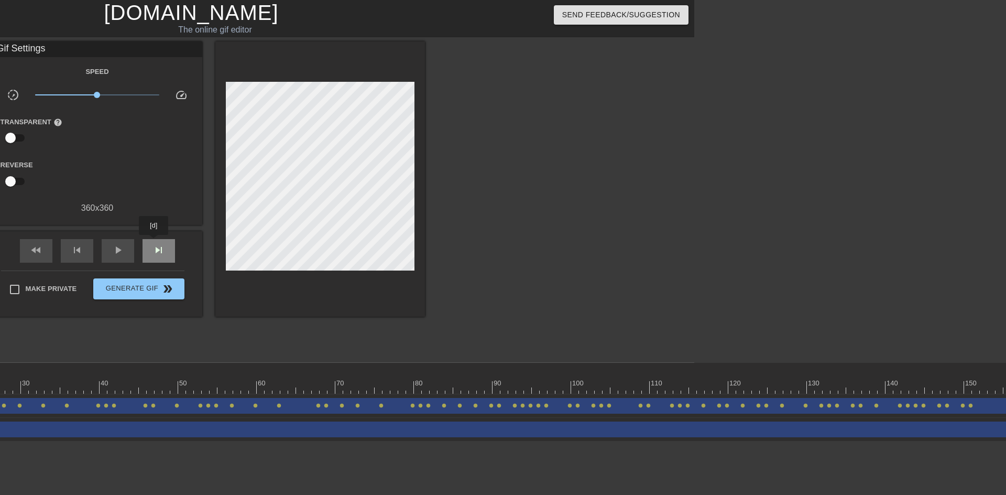
click at [154, 242] on div "skip_next" at bounding box center [159, 251] width 33 height 24
click at [159, 239] on div "skip_next" at bounding box center [159, 251] width 33 height 24
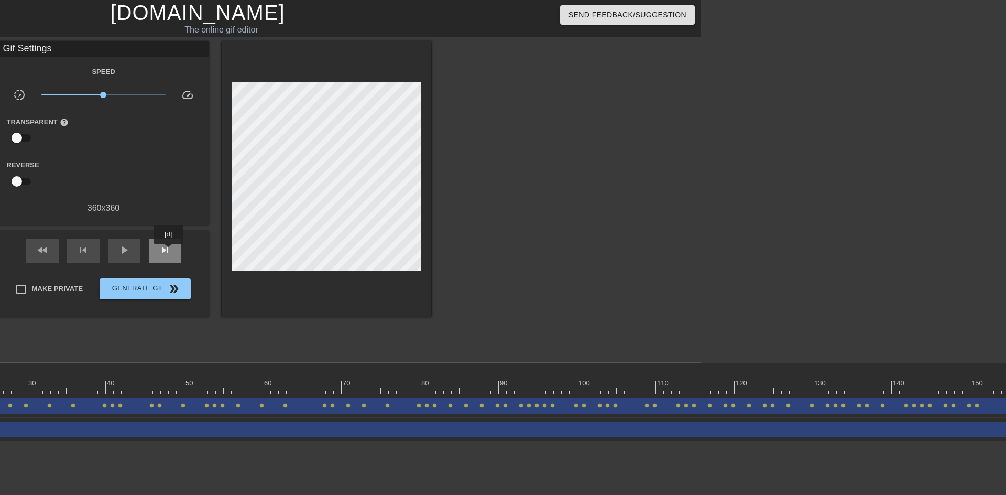
click at [169, 251] on span "skip_next" at bounding box center [165, 250] width 13 height 13
click at [168, 251] on span "skip_next" at bounding box center [165, 250] width 13 height 13
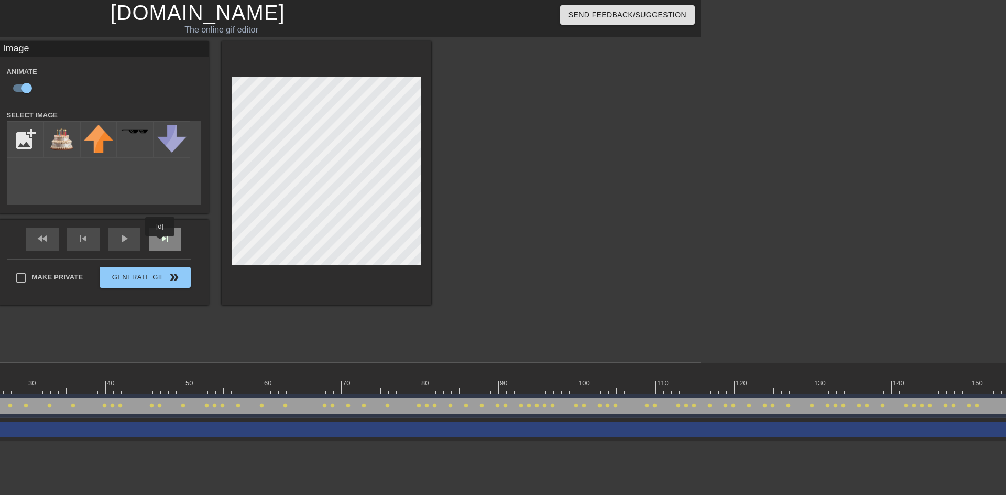
click at [160, 243] on span "skip_next" at bounding box center [165, 238] width 13 height 13
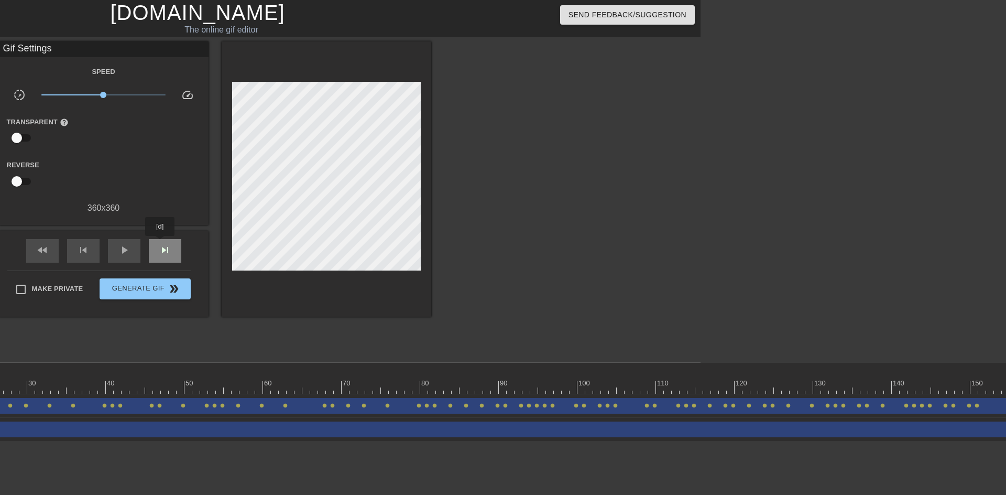
click at [160, 244] on span "skip_next" at bounding box center [165, 250] width 13 height 13
click at [164, 247] on span "skip_next" at bounding box center [165, 250] width 13 height 13
click at [167, 240] on div "skip_next" at bounding box center [165, 251] width 33 height 24
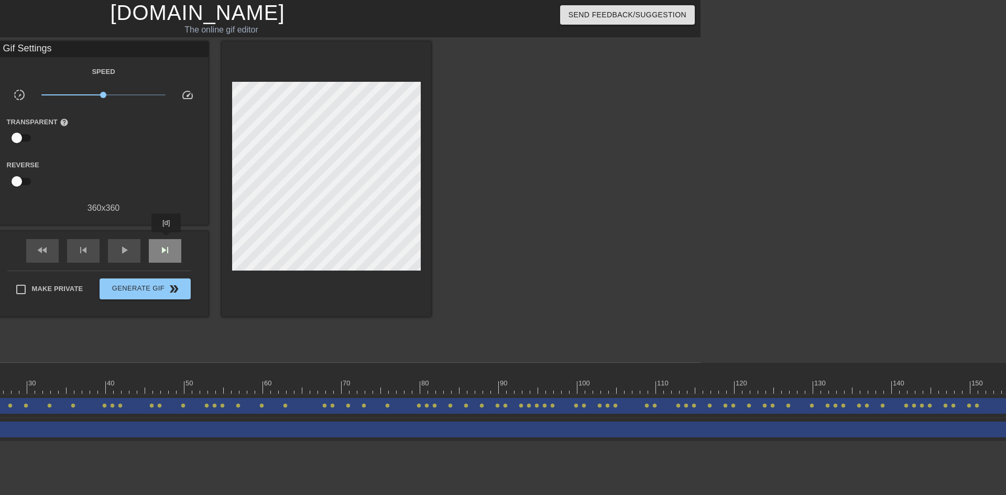
click at [167, 240] on div "skip_next" at bounding box center [165, 251] width 33 height 24
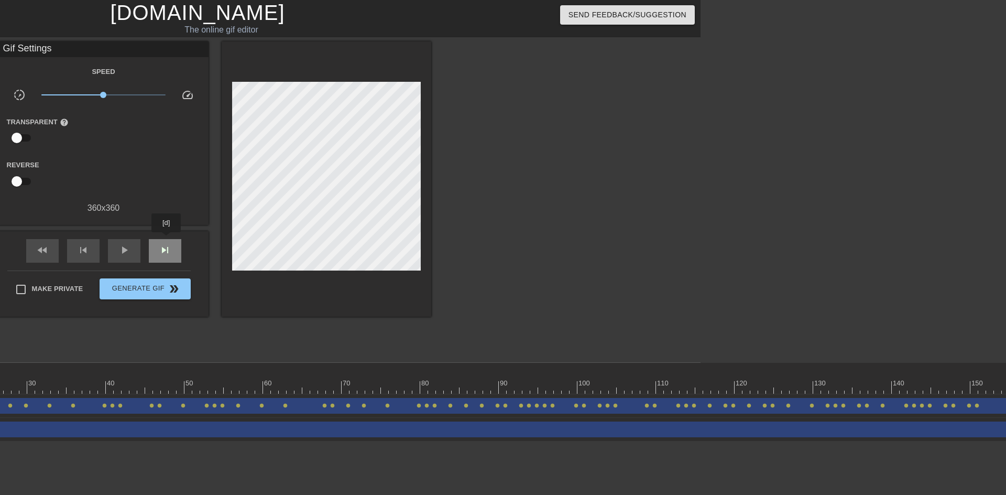
click at [167, 240] on div "skip_next" at bounding box center [165, 251] width 33 height 24
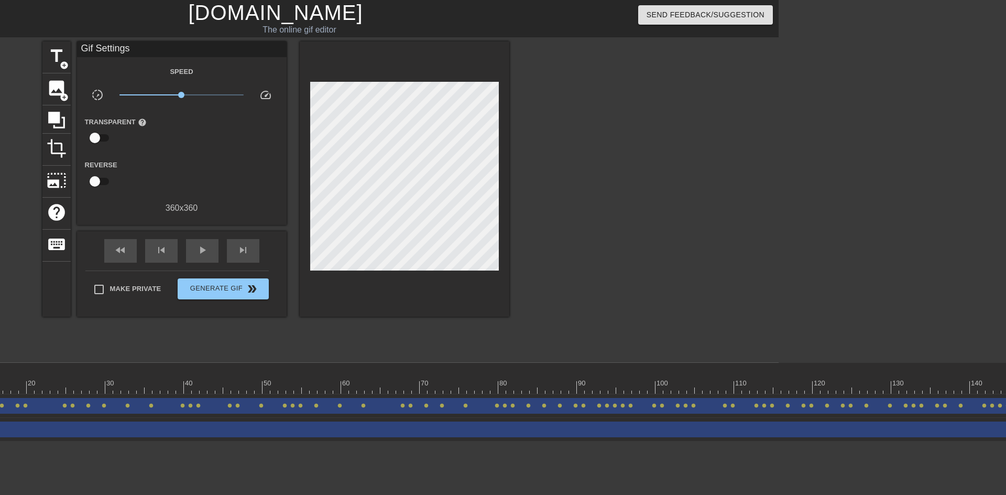
scroll to position [0, 220]
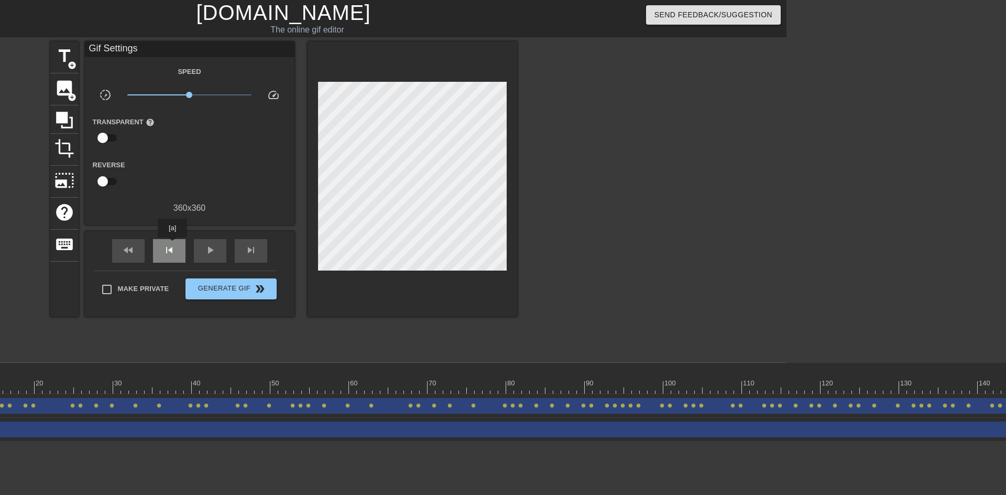
click at [172, 245] on span "skip_previous" at bounding box center [169, 250] width 13 height 13
click at [172, 244] on span "skip_previous" at bounding box center [169, 250] width 13 height 13
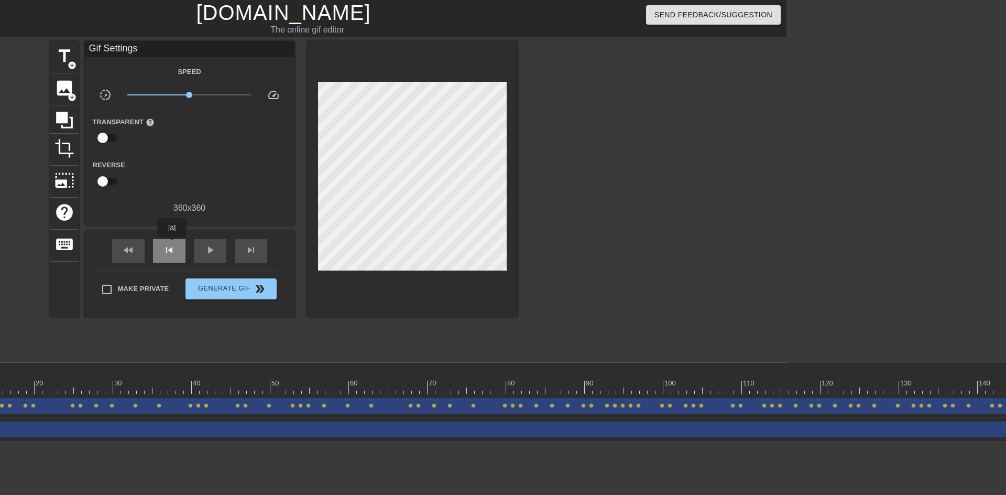
click at [172, 244] on span "skip_previous" at bounding box center [169, 250] width 13 height 13
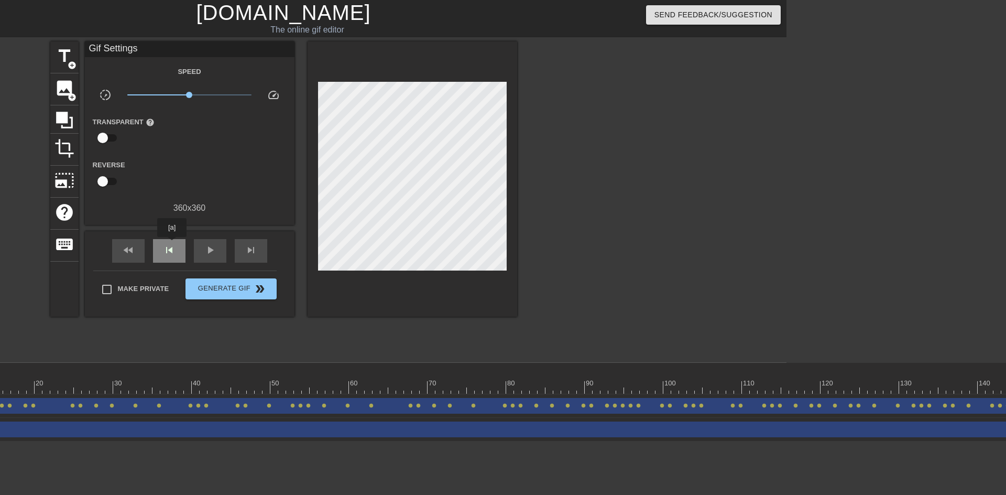
click at [172, 244] on span "skip_previous" at bounding box center [169, 250] width 13 height 13
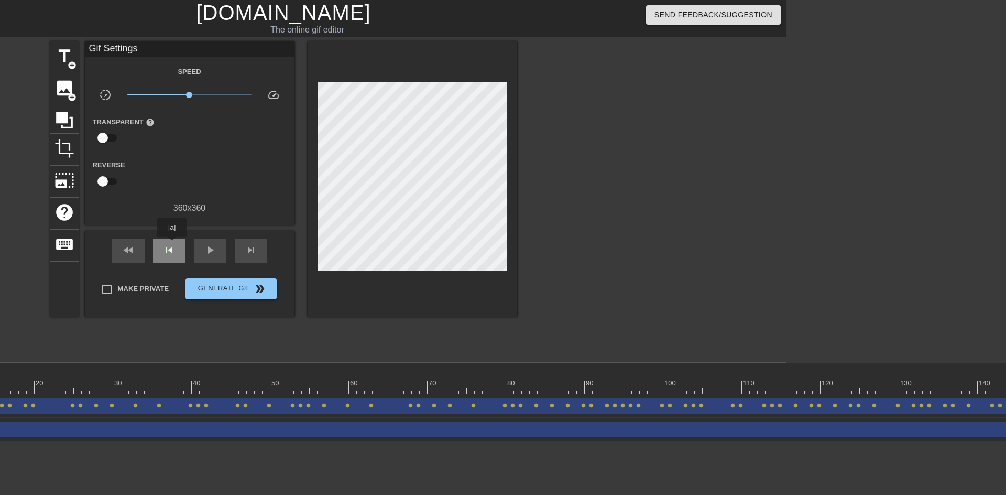
click at [172, 244] on span "skip_previous" at bounding box center [169, 250] width 13 height 13
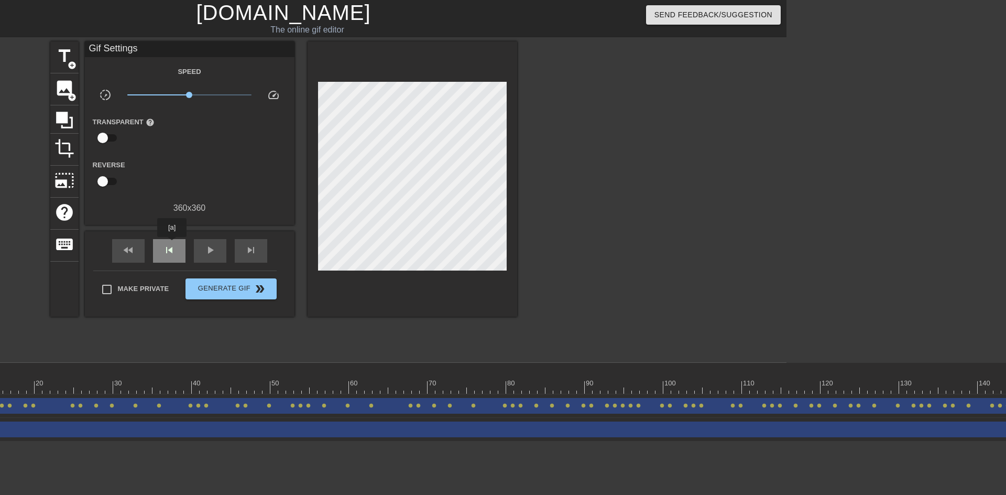
click at [172, 244] on span "skip_previous" at bounding box center [169, 250] width 13 height 13
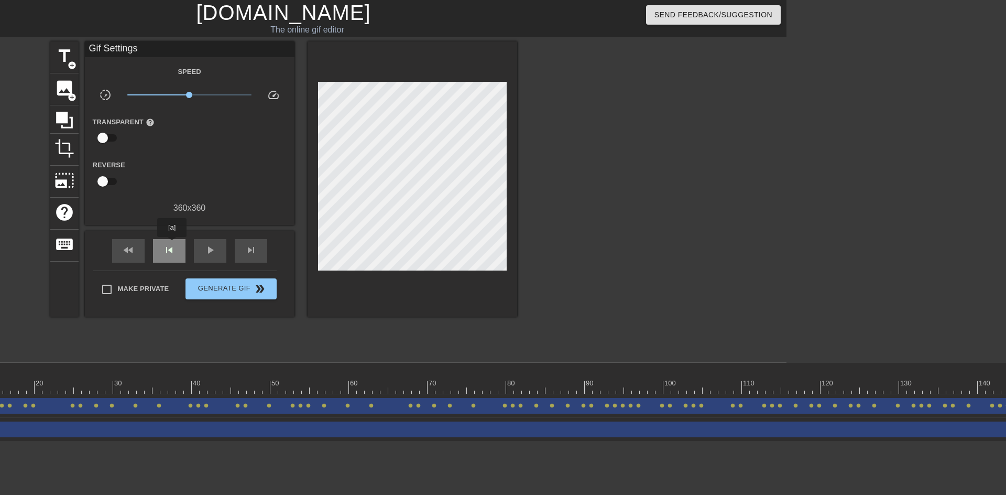
click at [172, 244] on span "skip_previous" at bounding box center [169, 250] width 13 height 13
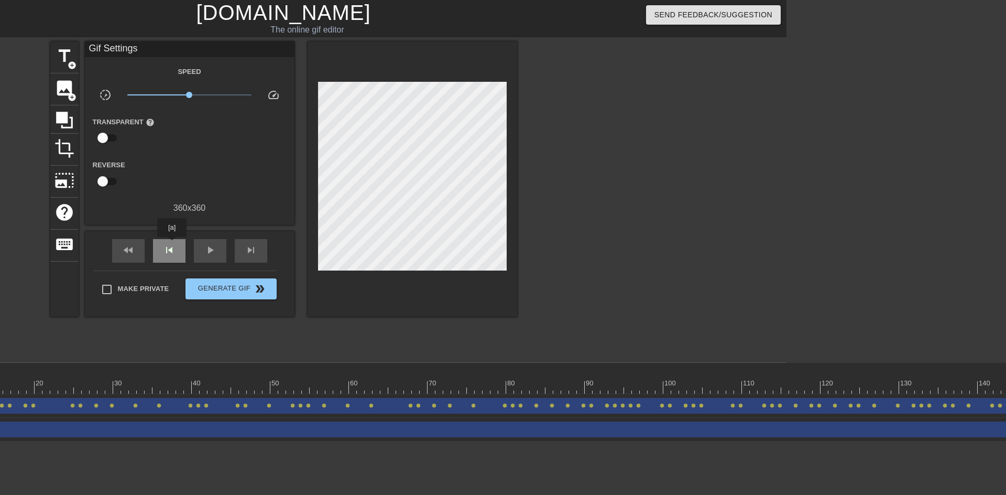
click at [172, 244] on span "skip_previous" at bounding box center [169, 250] width 13 height 13
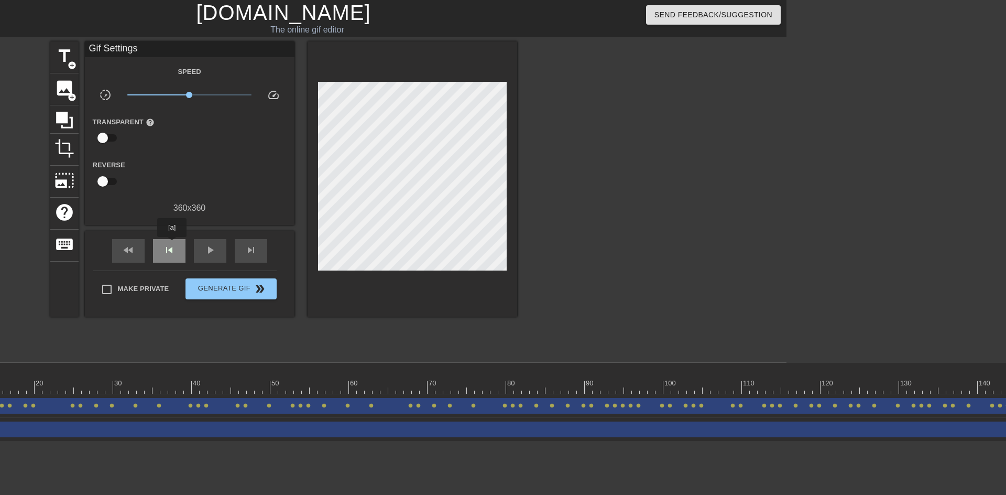
click at [172, 244] on span "skip_previous" at bounding box center [169, 250] width 13 height 13
click at [174, 245] on span "skip_previous" at bounding box center [169, 250] width 13 height 13
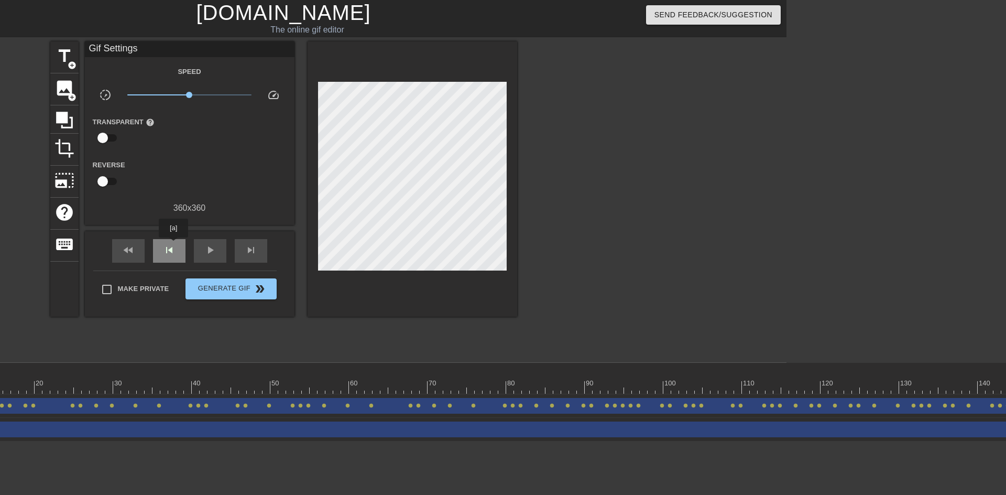
click at [174, 245] on span "skip_previous" at bounding box center [169, 250] width 13 height 13
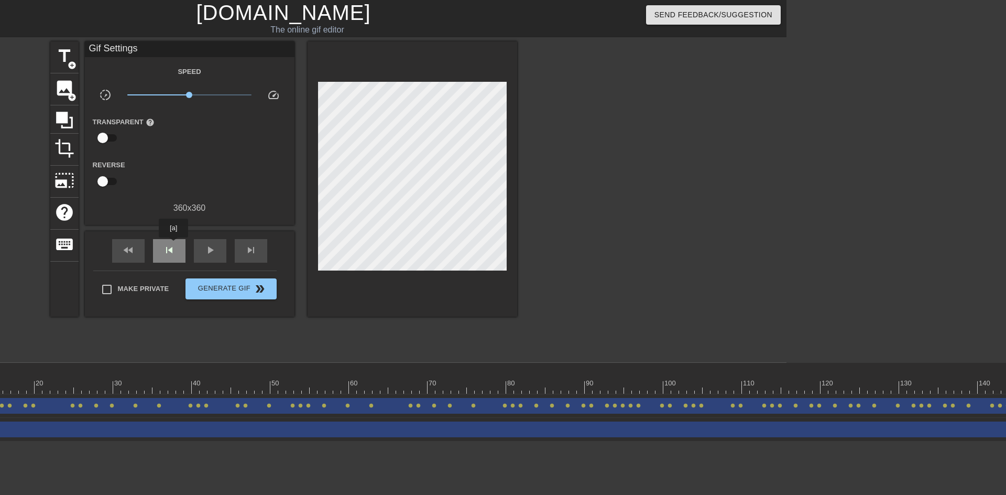
click at [174, 245] on span "skip_previous" at bounding box center [169, 250] width 13 height 13
click at [252, 245] on span "skip_next" at bounding box center [251, 250] width 13 height 13
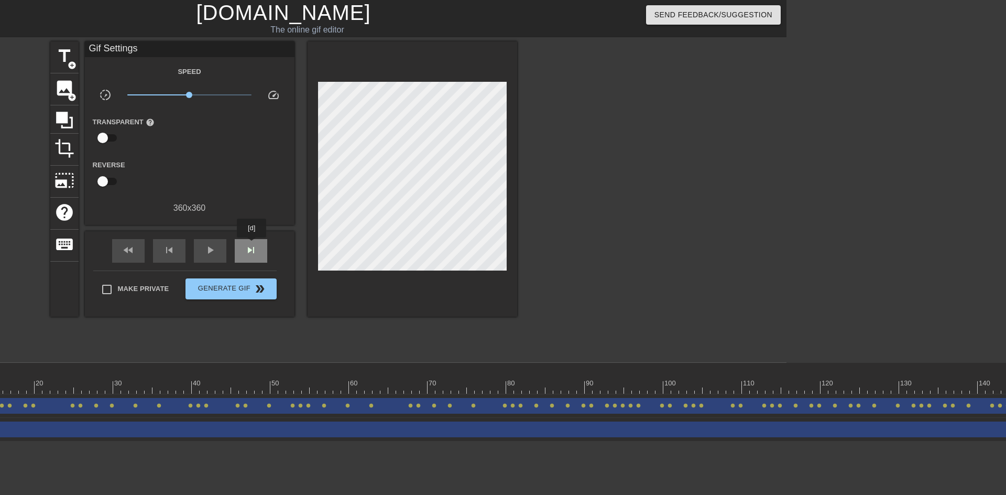
click at [252, 245] on span "skip_next" at bounding box center [251, 250] width 13 height 13
click at [158, 251] on div "skip_previous" at bounding box center [169, 251] width 33 height 24
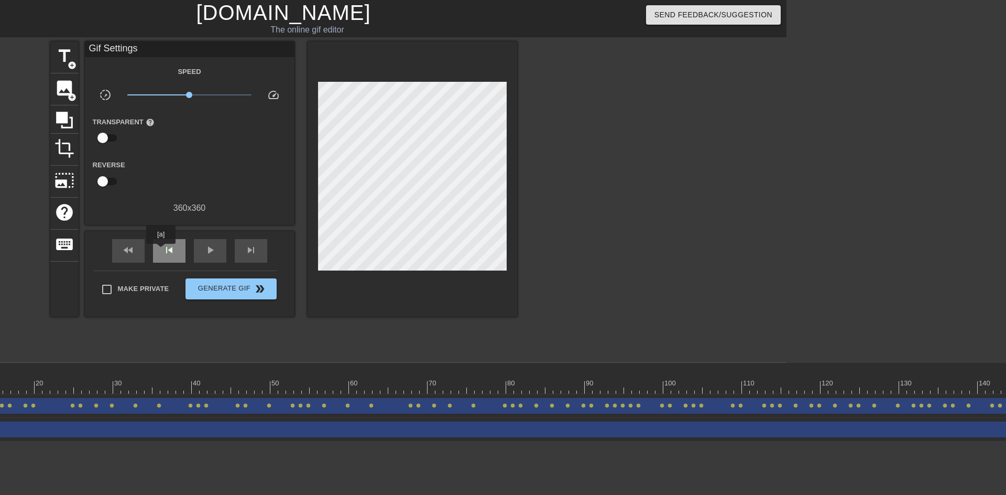
click at [161, 251] on div "skip_previous" at bounding box center [169, 251] width 33 height 24
click at [166, 249] on span "skip_previous" at bounding box center [169, 250] width 13 height 13
click at [167, 249] on span "skip_previous" at bounding box center [169, 250] width 13 height 13
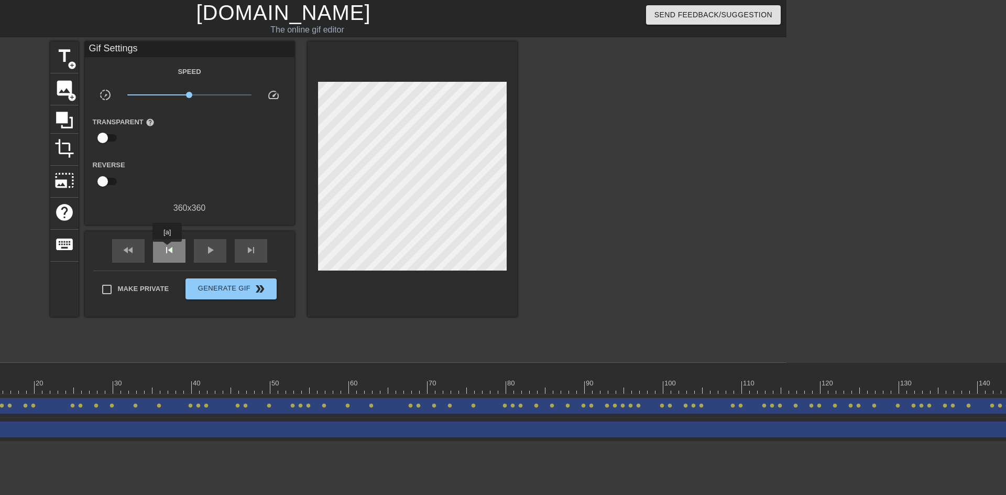
click at [167, 249] on span "skip_previous" at bounding box center [169, 250] width 13 height 13
click at [251, 257] on div "skip_next" at bounding box center [251, 251] width 33 height 24
click at [250, 257] on div "skip_next" at bounding box center [251, 251] width 33 height 24
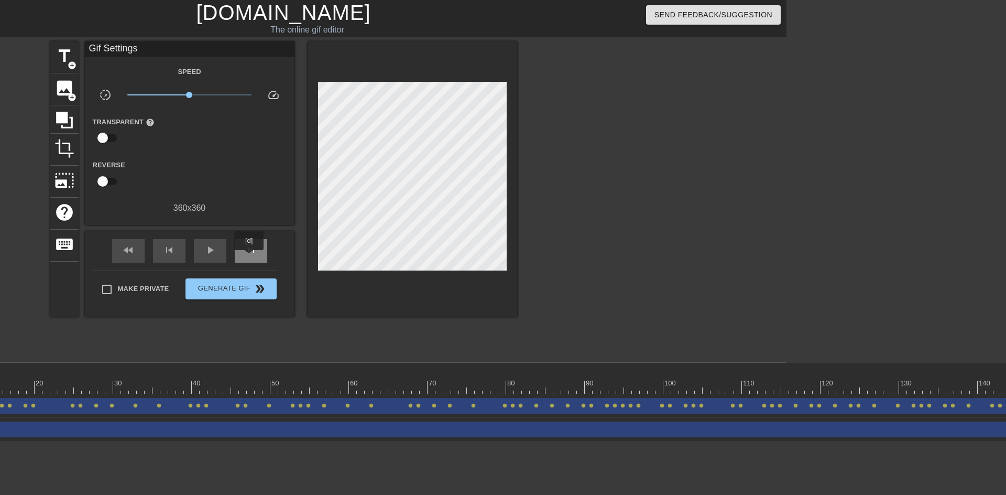
click at [250, 257] on div "skip_next" at bounding box center [251, 251] width 33 height 24
click at [253, 240] on div "skip_next" at bounding box center [251, 251] width 33 height 24
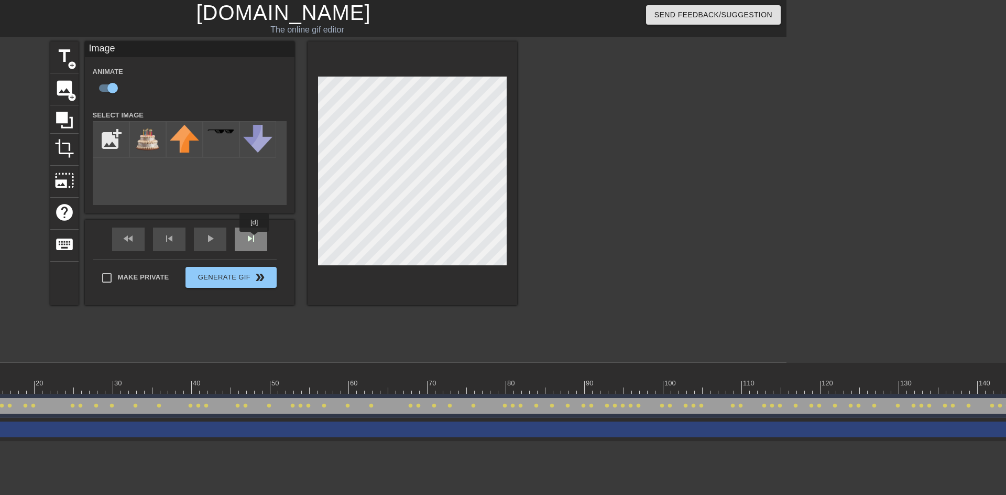
click at [255, 239] on div "skip_next" at bounding box center [251, 240] width 33 height 24
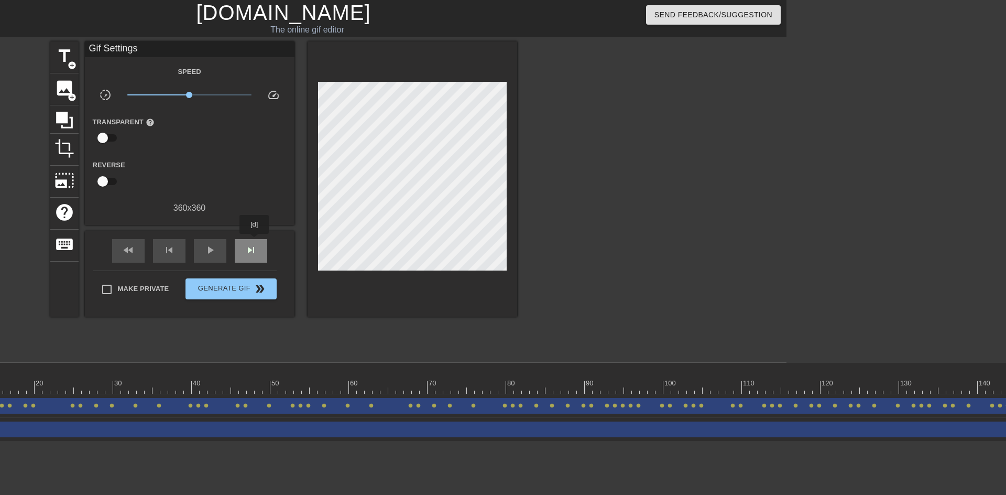
click at [255, 241] on div "skip_next" at bounding box center [251, 251] width 33 height 24
click at [251, 242] on div "skip_next" at bounding box center [251, 251] width 33 height 24
click at [255, 241] on div "skip_next" at bounding box center [251, 251] width 33 height 24
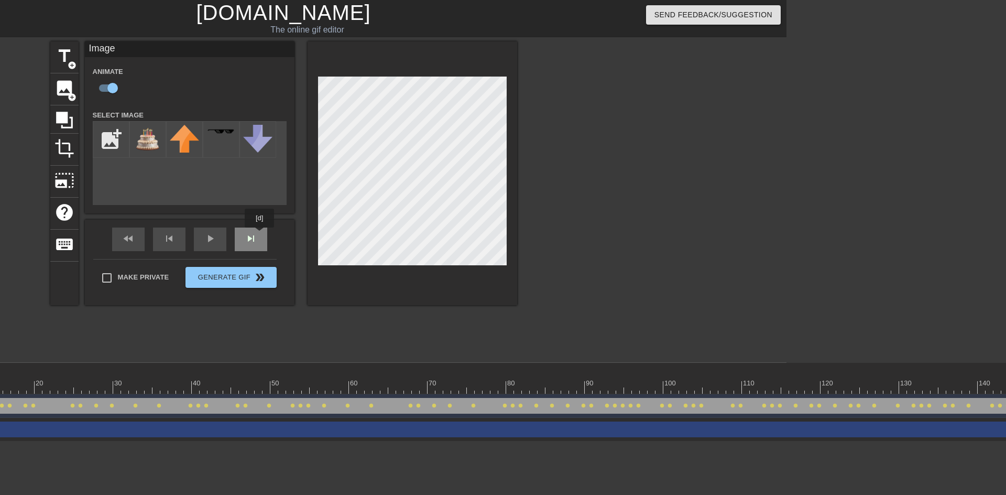
click at [260, 235] on div "fast_rewind skip_previous play_arrow skip_next" at bounding box center [189, 239] width 171 height 39
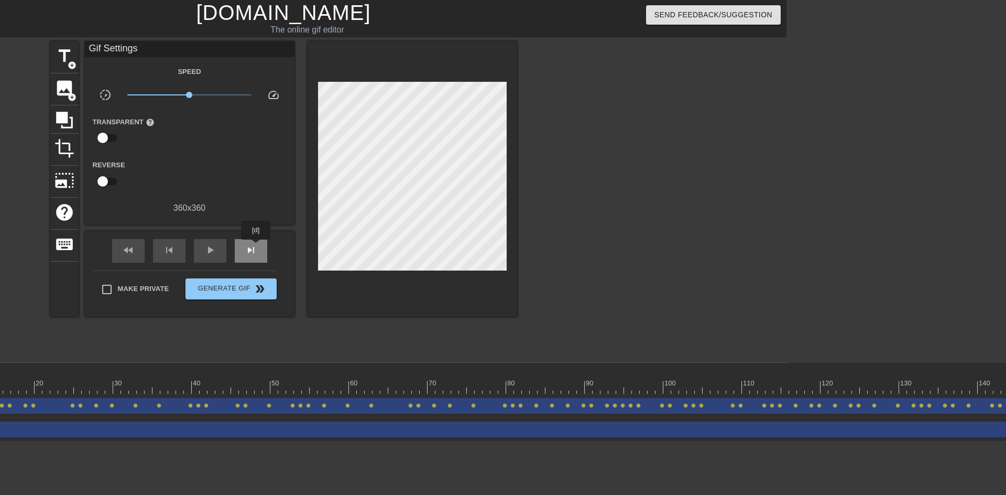
click at [256, 247] on span "skip_next" at bounding box center [251, 250] width 13 height 13
click at [257, 239] on div "skip_next" at bounding box center [251, 251] width 33 height 24
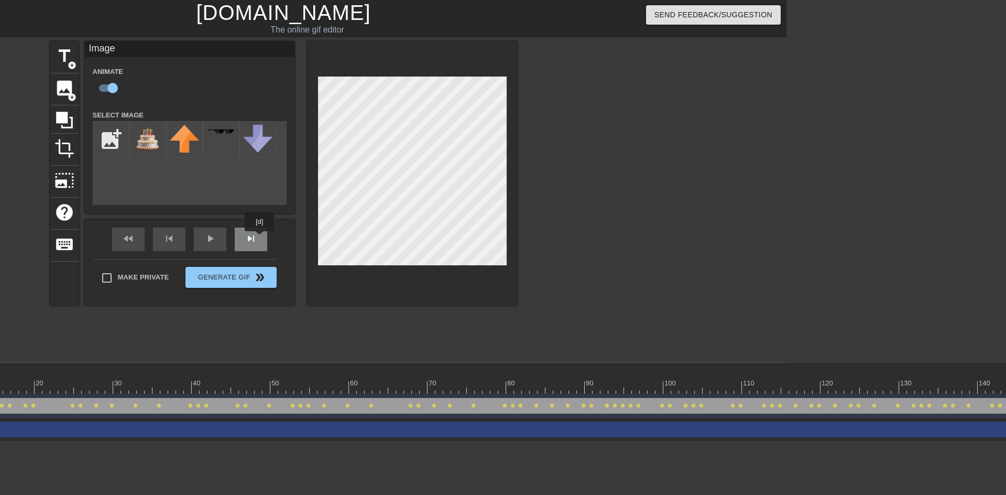
click at [260, 239] on div "skip_next" at bounding box center [251, 240] width 33 height 24
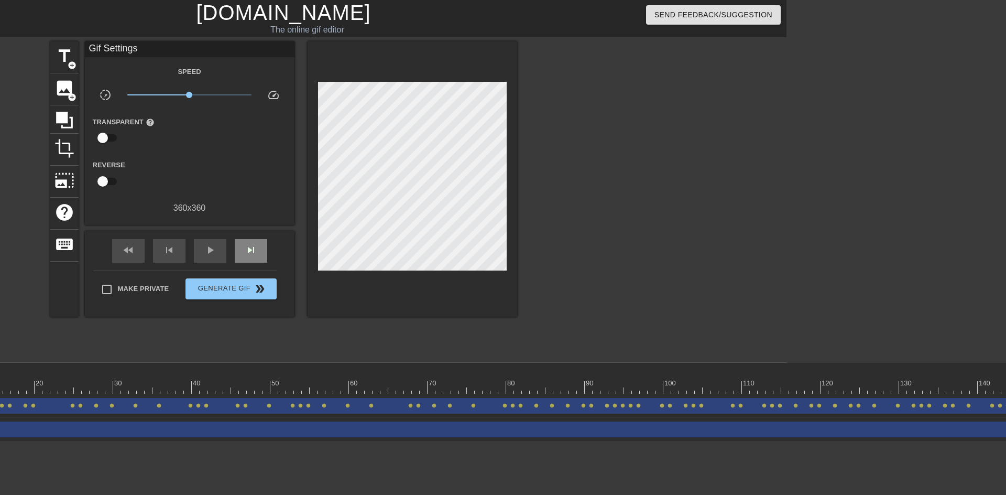
click at [262, 233] on div "fast_rewind skip_previous play_arrow skip_next" at bounding box center [189, 250] width 171 height 39
click at [258, 241] on div "skip_next" at bounding box center [251, 251] width 33 height 24
click at [257, 241] on div "skip_next" at bounding box center [251, 251] width 33 height 24
click at [253, 244] on span "skip_next" at bounding box center [251, 250] width 13 height 13
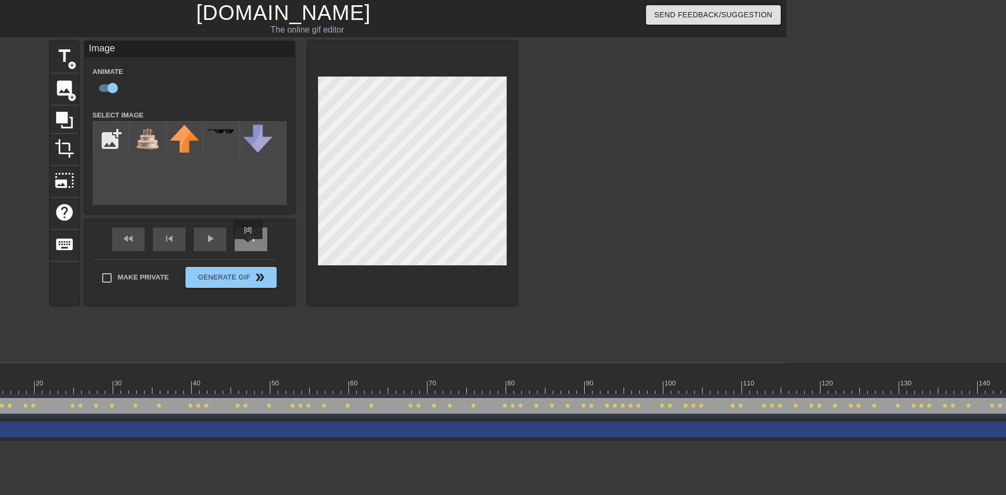
click at [248, 246] on div "skip_next" at bounding box center [251, 240] width 33 height 24
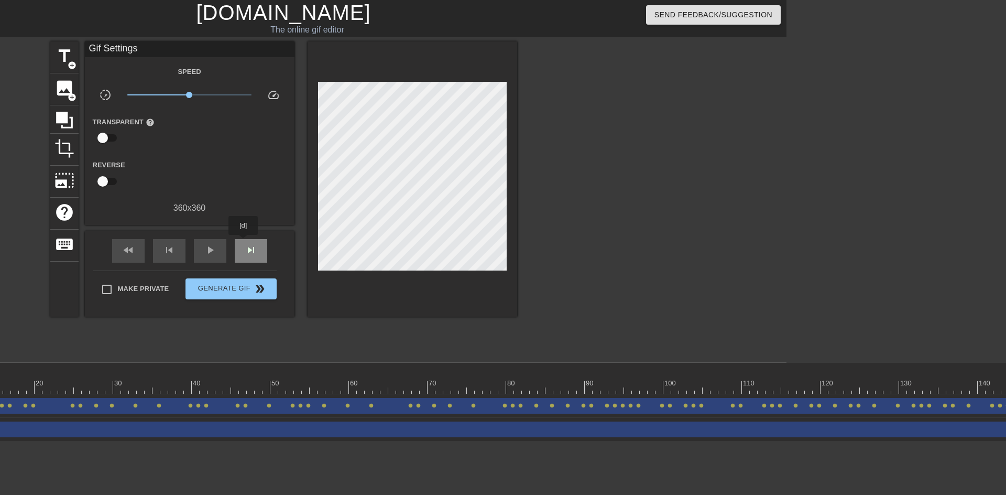
click at [244, 242] on div "skip_next" at bounding box center [251, 251] width 33 height 24
click at [243, 246] on div "skip_next" at bounding box center [251, 251] width 33 height 24
click at [248, 253] on span "skip_next" at bounding box center [251, 250] width 13 height 13
click at [250, 237] on div "fast_rewind skip_previous play_arrow skip_next" at bounding box center [189, 250] width 171 height 39
click at [250, 239] on div "skip_next" at bounding box center [251, 251] width 33 height 24
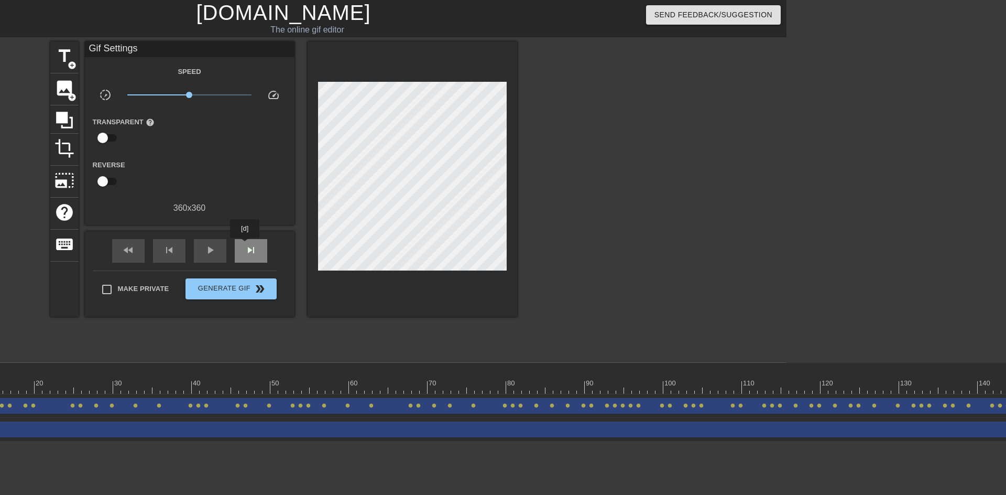
click at [245, 245] on span "skip_next" at bounding box center [251, 250] width 13 height 13
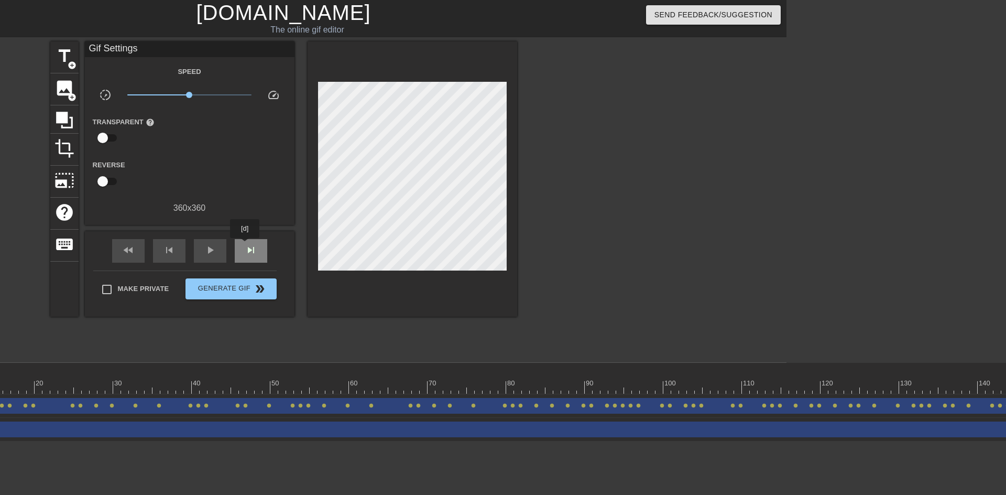
click at [245, 245] on span "skip_next" at bounding box center [251, 250] width 13 height 13
click at [246, 253] on span "skip_next" at bounding box center [251, 250] width 13 height 13
click at [163, 255] on span "skip_previous" at bounding box center [169, 250] width 13 height 13
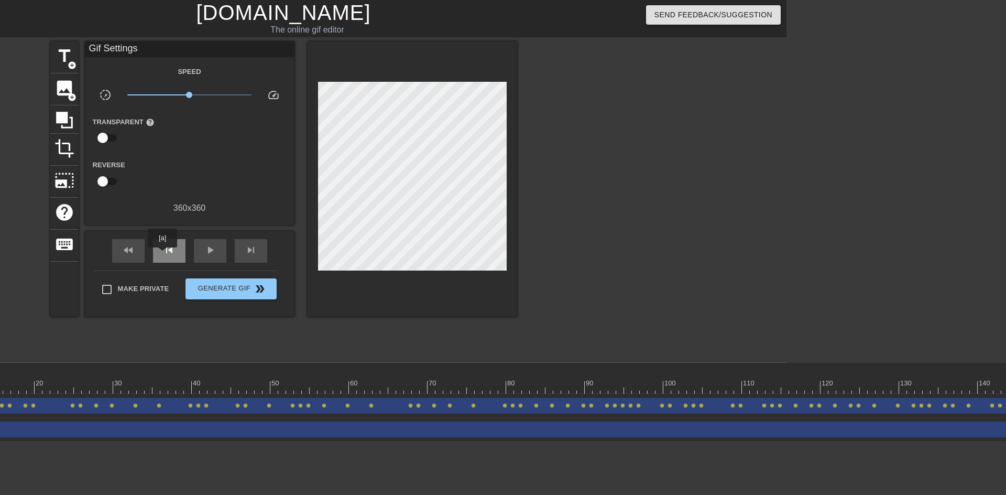
click at [163, 255] on span "skip_previous" at bounding box center [169, 250] width 13 height 13
click at [248, 255] on span "skip_next" at bounding box center [251, 250] width 13 height 13
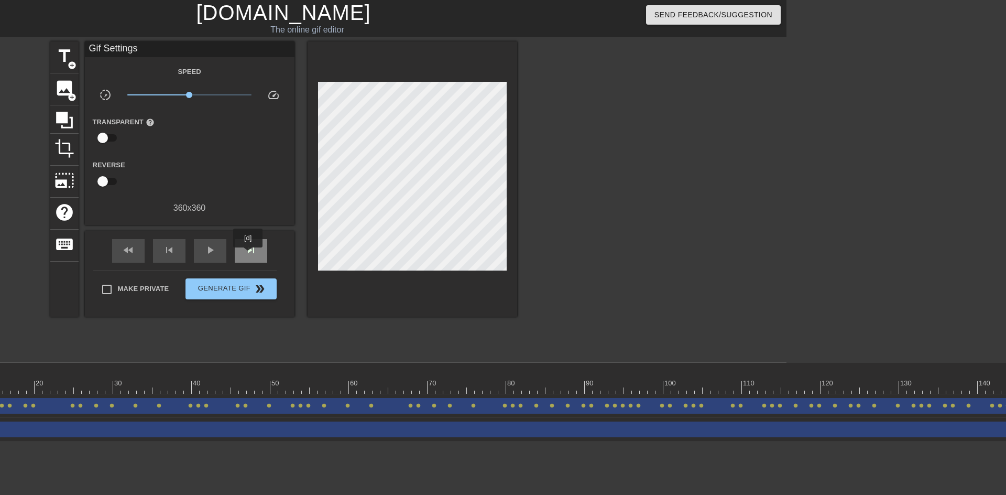
click at [248, 255] on span "skip_next" at bounding box center [251, 250] width 13 height 13
click at [172, 251] on span "skip_previous" at bounding box center [169, 250] width 13 height 13
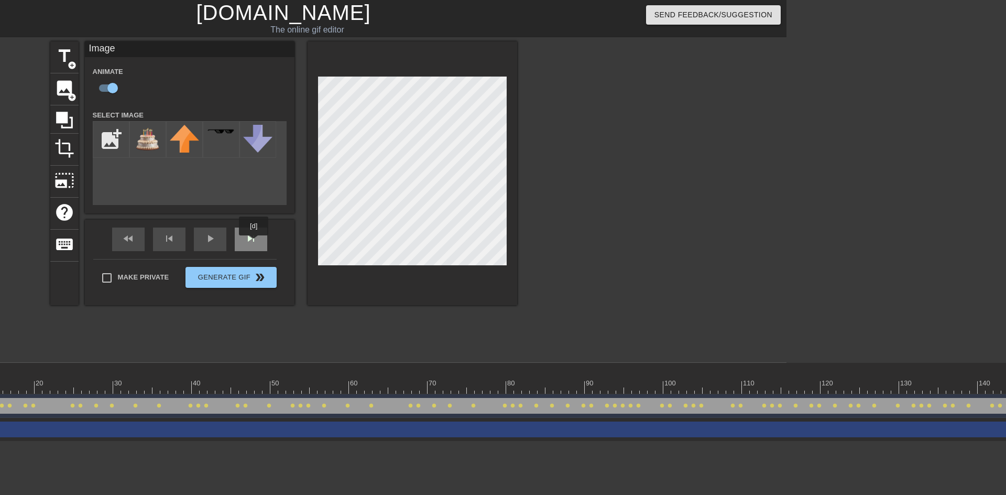
click at [254, 243] on span "skip_next" at bounding box center [251, 238] width 13 height 13
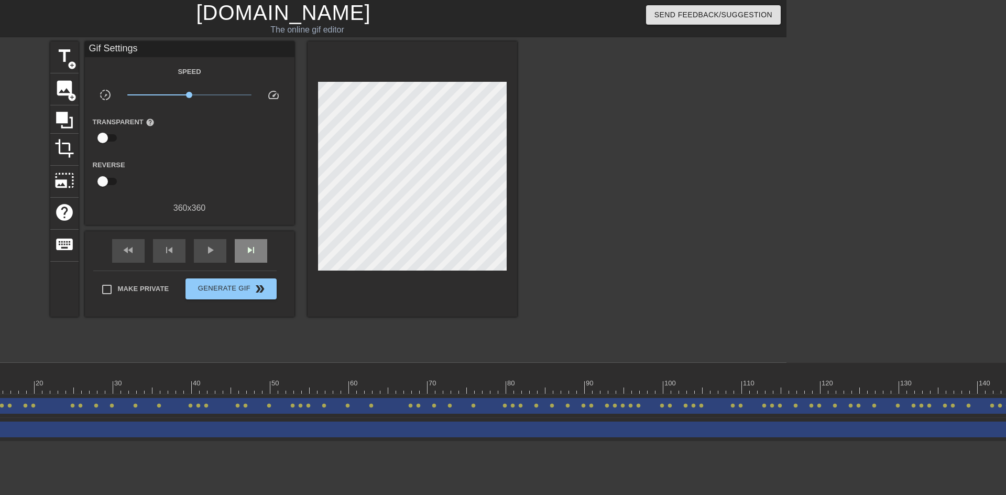
click at [257, 235] on div "fast_rewind skip_previous play_arrow skip_next" at bounding box center [189, 250] width 171 height 39
click at [260, 239] on div "skip_next" at bounding box center [251, 251] width 33 height 24
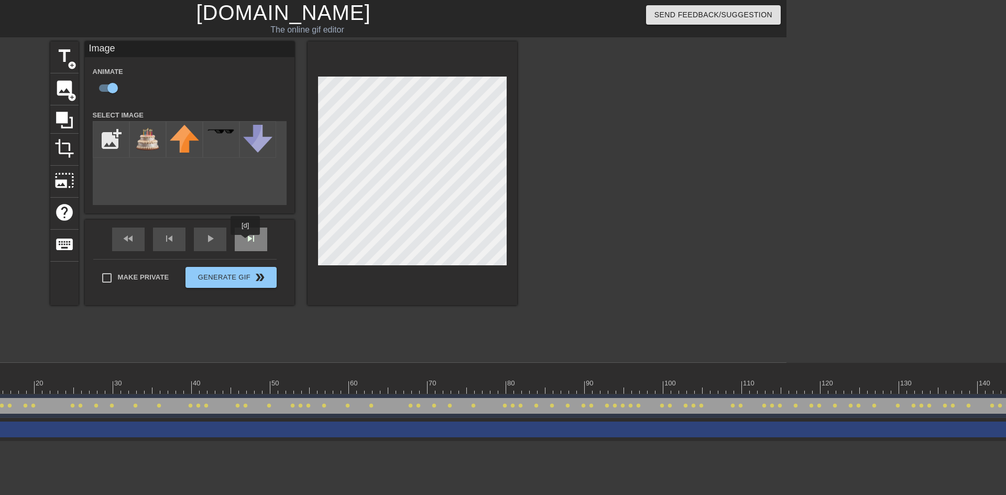
click at [246, 242] on div "skip_next" at bounding box center [251, 240] width 33 height 24
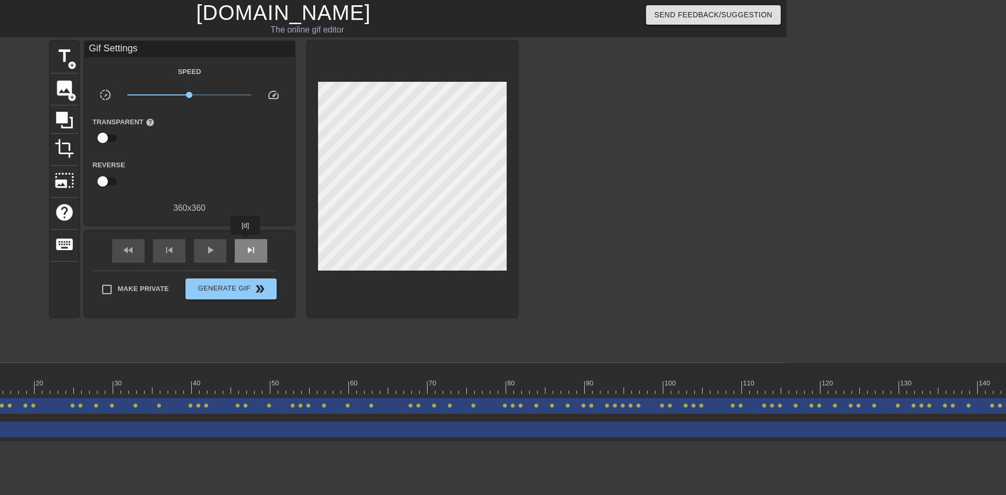
click at [246, 242] on div "skip_next" at bounding box center [251, 251] width 33 height 24
click at [252, 239] on div "skip_next" at bounding box center [251, 251] width 33 height 24
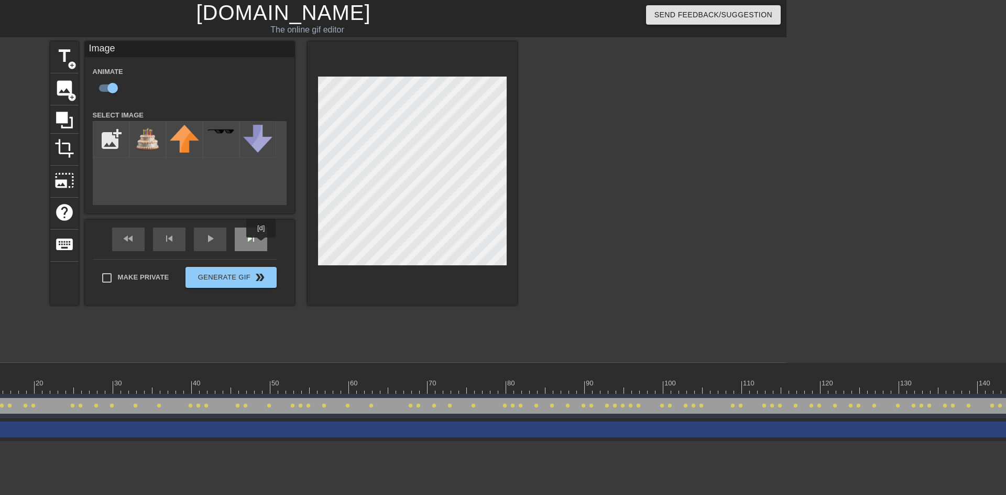
click at [262, 245] on div "skip_next" at bounding box center [251, 240] width 33 height 24
click at [263, 233] on div "fast_rewind skip_previous play_arrow skip_next" at bounding box center [189, 239] width 171 height 39
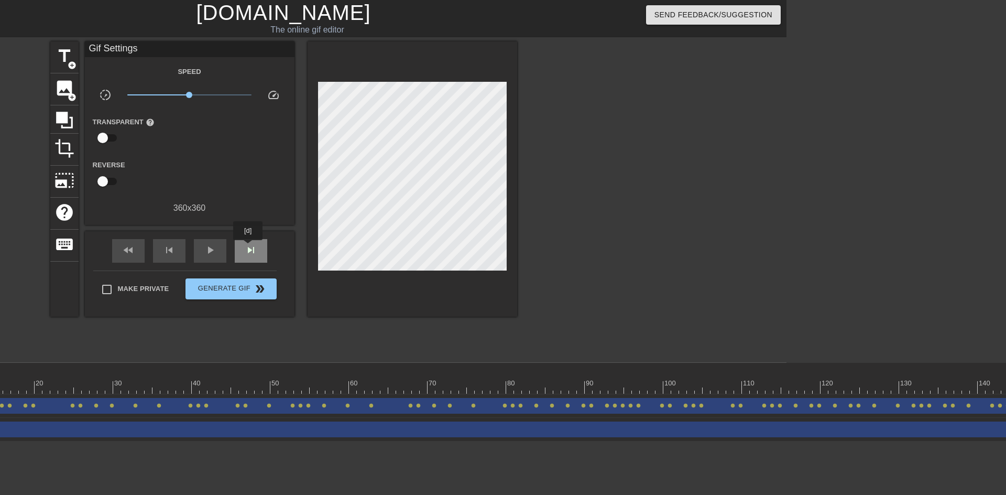
click at [248, 247] on div "skip_next" at bounding box center [251, 251] width 33 height 24
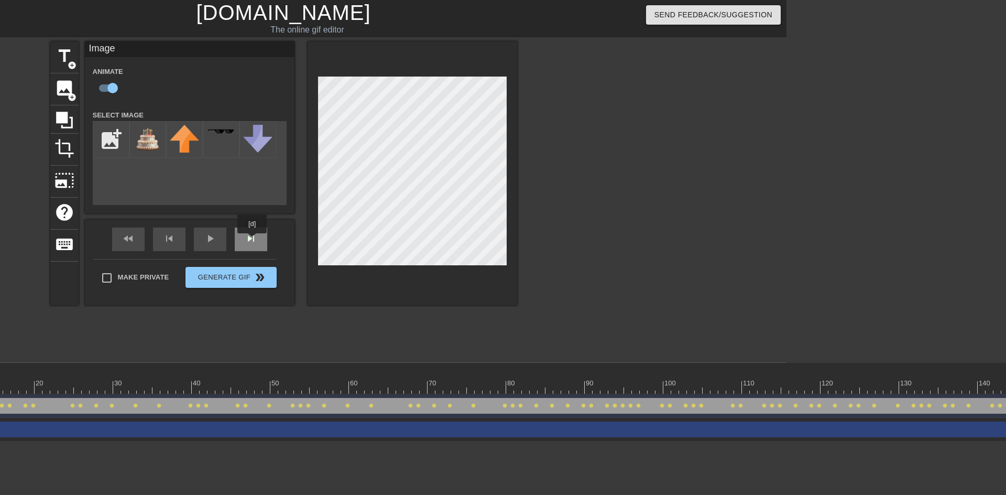
click at [252, 241] on div "skip_next" at bounding box center [251, 240] width 33 height 24
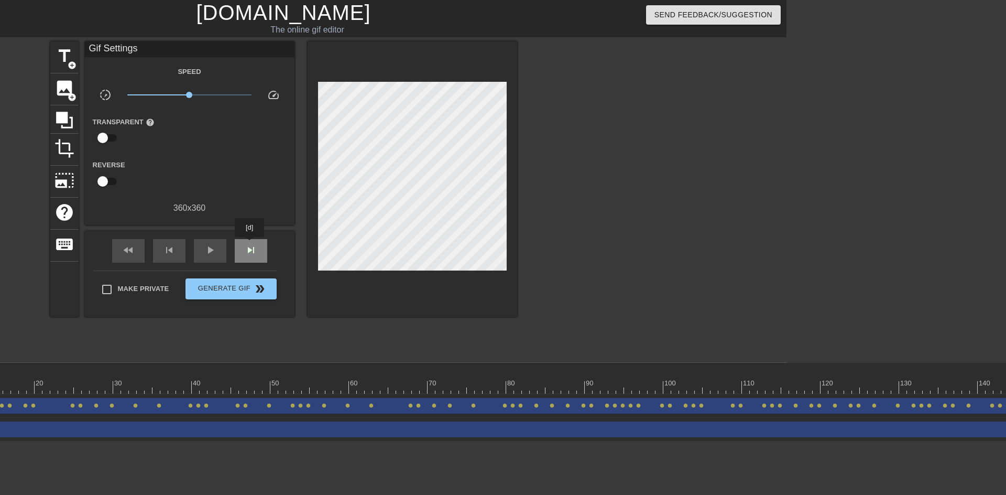
click at [250, 244] on span "skip_next" at bounding box center [251, 250] width 13 height 13
click at [166, 253] on span "skip_previous" at bounding box center [169, 250] width 13 height 13
click at [249, 255] on span "skip_next" at bounding box center [251, 250] width 13 height 13
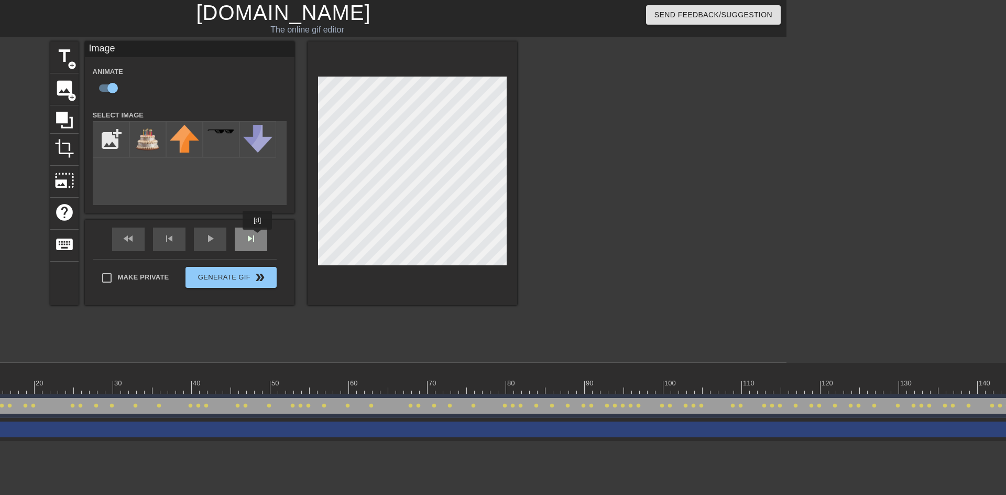
click at [258, 237] on div "fast_rewind skip_previous play_arrow skip_next" at bounding box center [189, 239] width 171 height 39
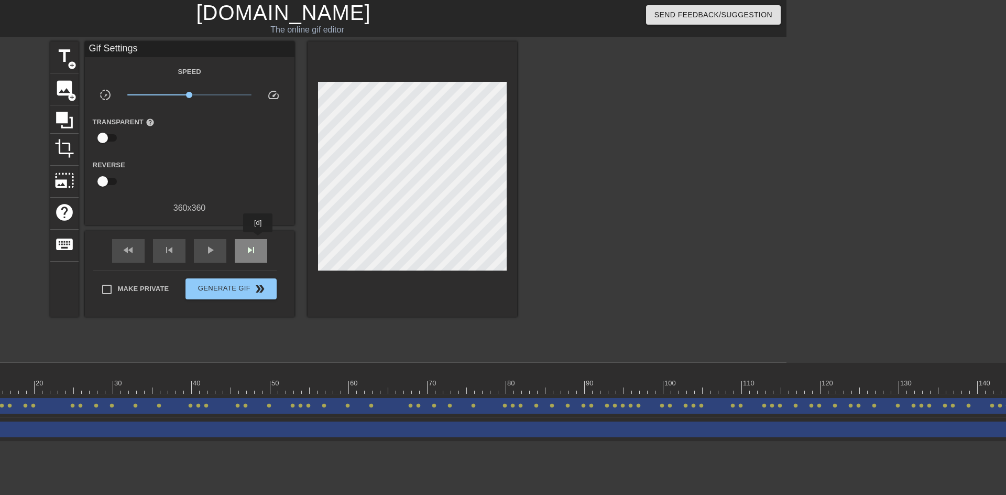
click at [258, 240] on div "skip_next" at bounding box center [251, 251] width 33 height 24
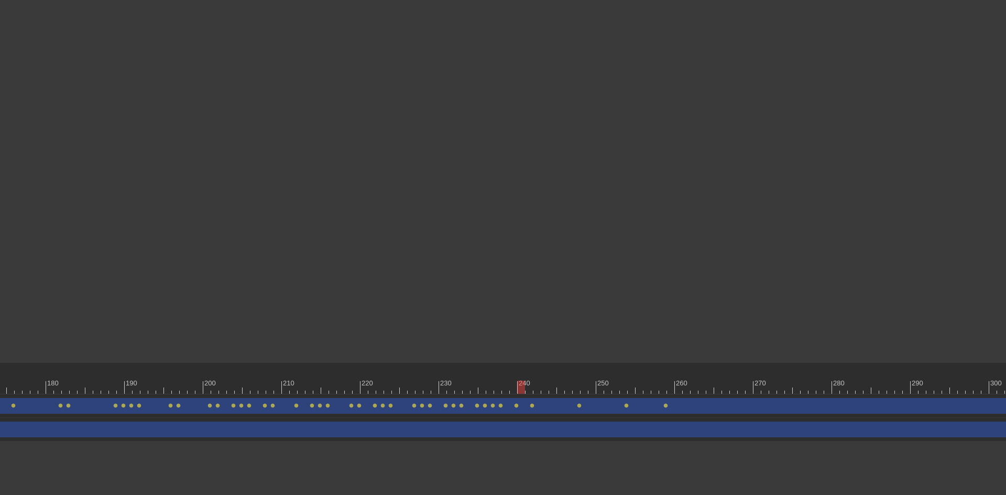
scroll to position [0, 1483]
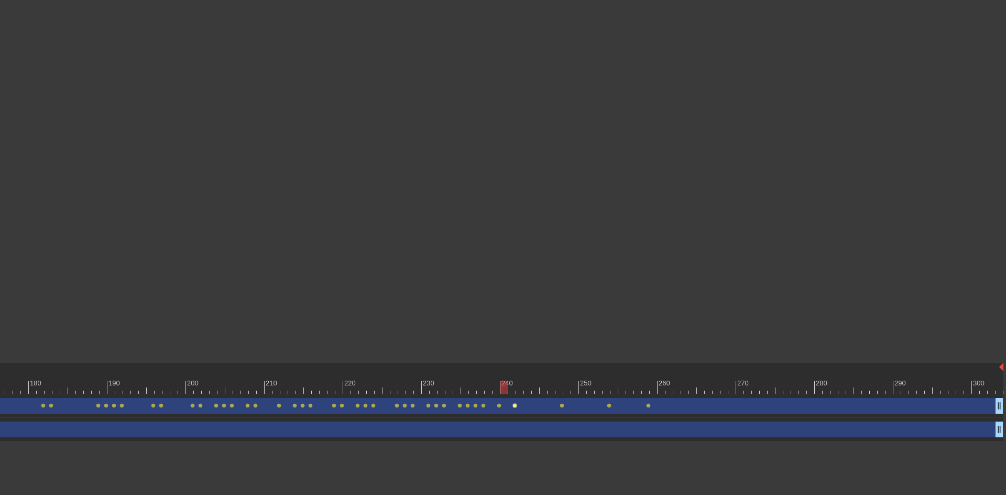
click at [516, 405] on span "lens" at bounding box center [515, 405] width 5 height 5
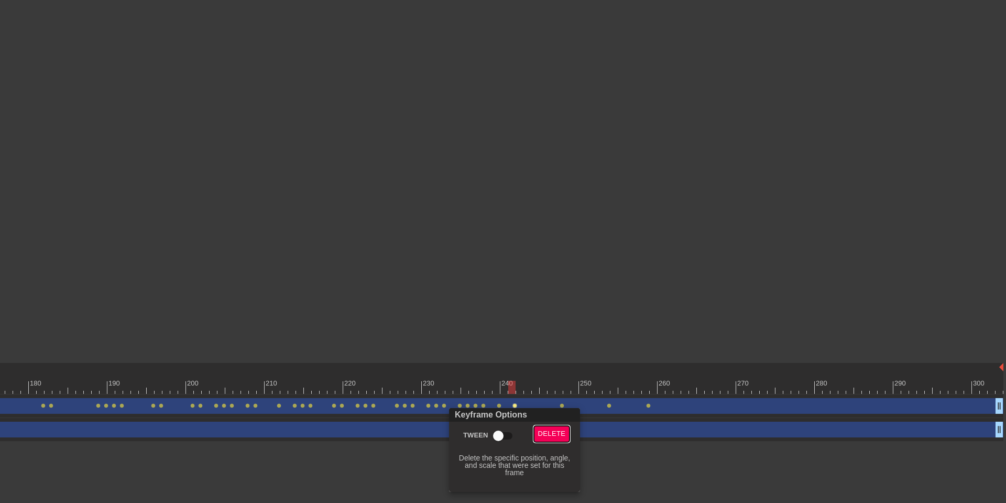
click at [564, 435] on span "Delete" at bounding box center [552, 434] width 28 height 12
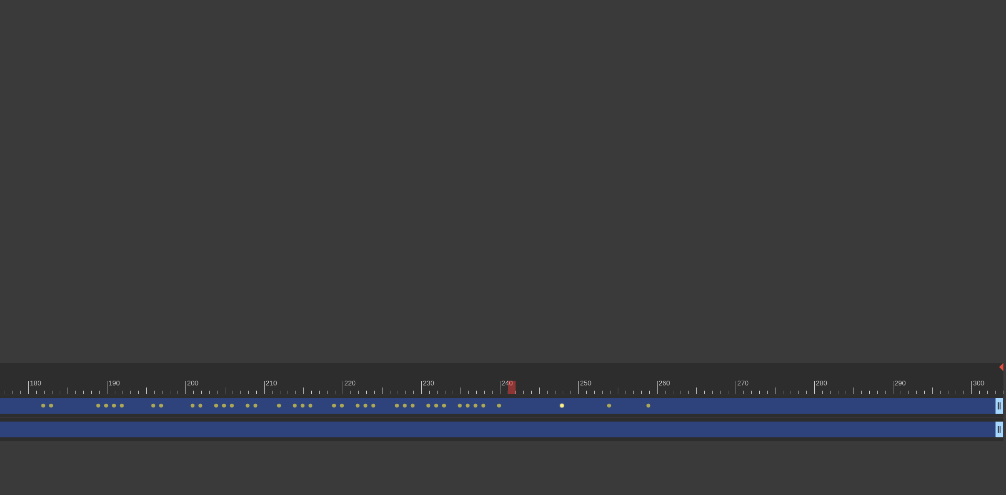
click at [562, 407] on span "lens" at bounding box center [562, 405] width 5 height 5
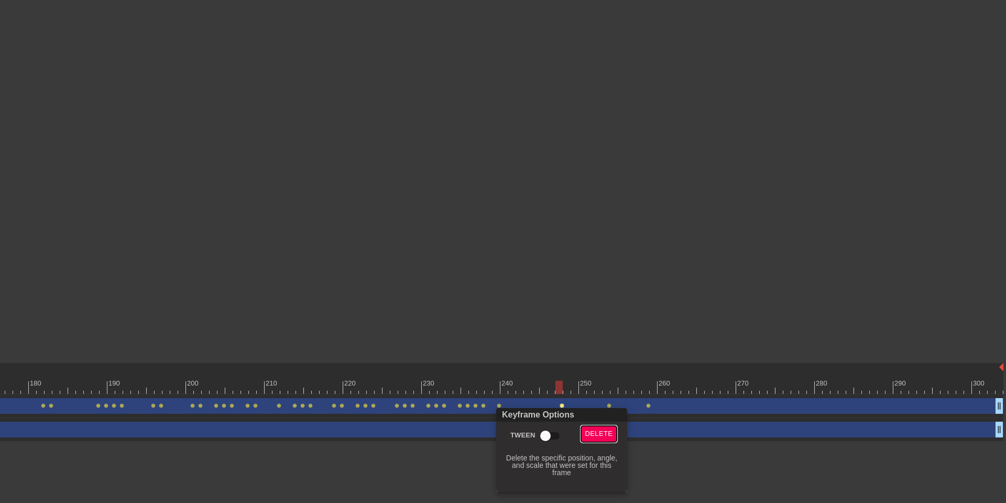
click at [603, 430] on span "Delete" at bounding box center [600, 434] width 28 height 12
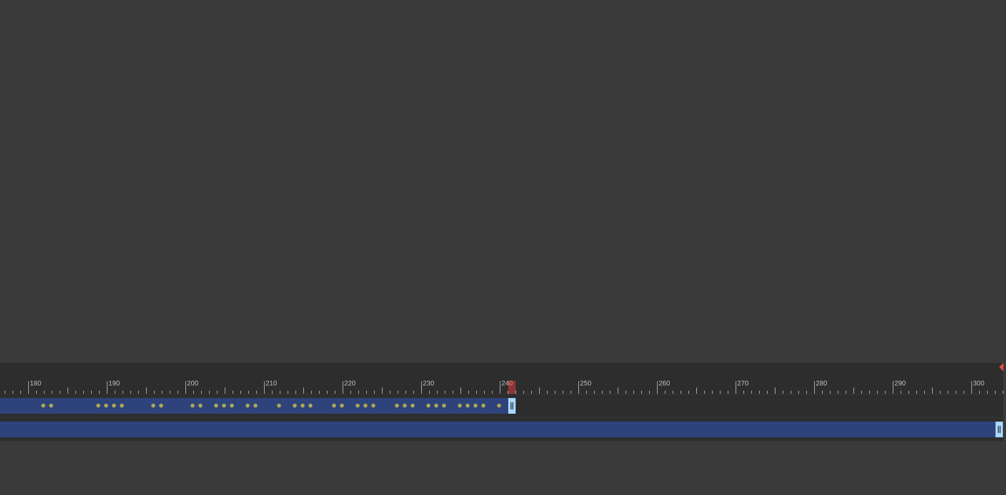
drag, startPoint x: 1002, startPoint y: 407, endPoint x: 515, endPoint y: 403, distance: 487.0
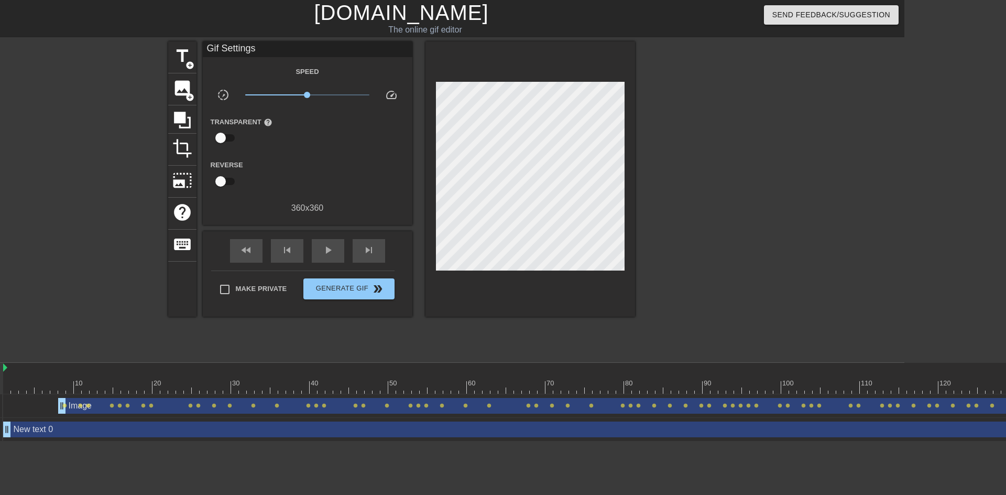
scroll to position [0, 66]
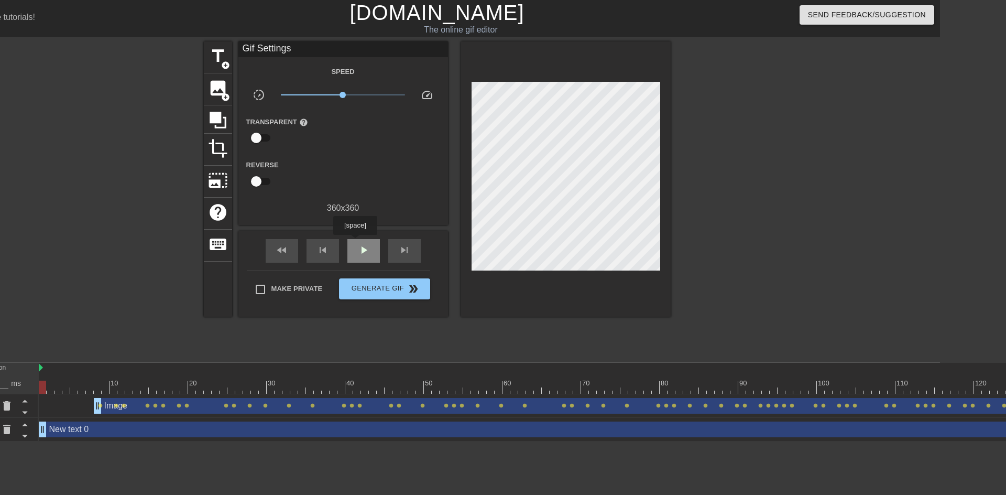
click at [355, 242] on div "play_arrow" at bounding box center [364, 251] width 33 height 24
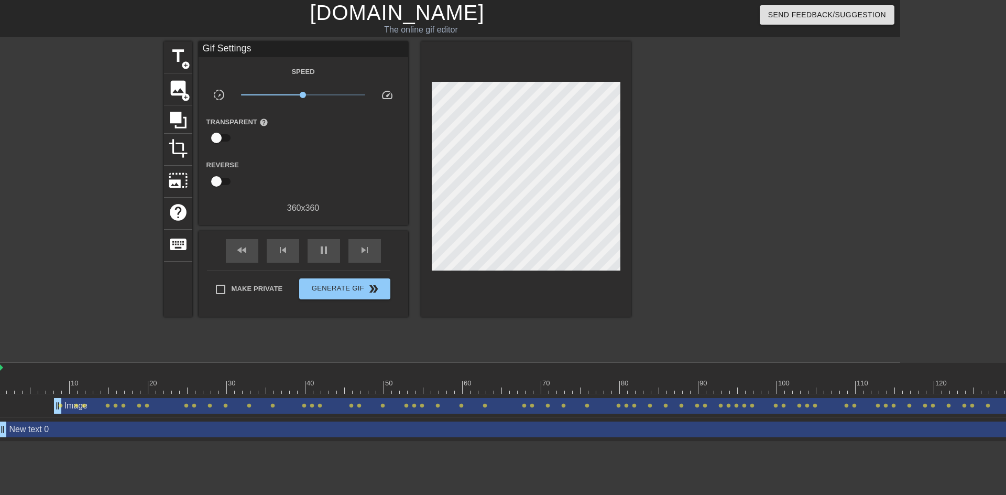
scroll to position [0, 0]
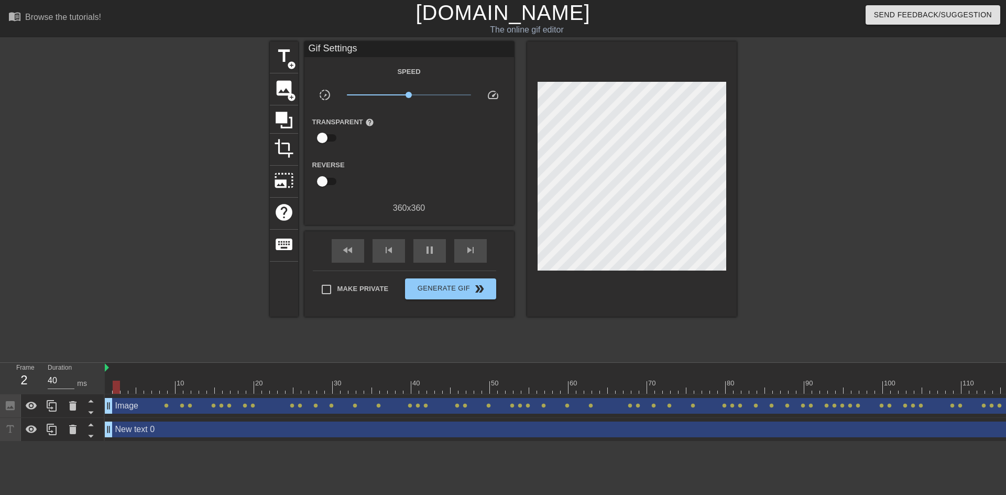
drag, startPoint x: 162, startPoint y: 410, endPoint x: 98, endPoint y: 415, distance: 64.1
click at [98, 415] on div "Frame 2 Duration 40 ms 10 20 30 40 50 60 70 80 90 100 110 120 130 140 150" at bounding box center [503, 402] width 1006 height 79
click at [417, 258] on div "pause" at bounding box center [430, 251] width 33 height 24
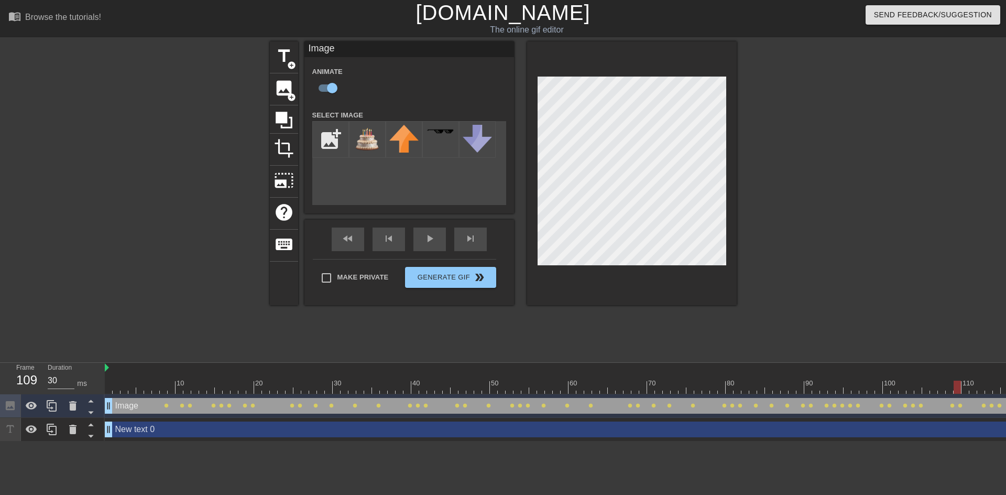
drag, startPoint x: 111, startPoint y: 405, endPoint x: 124, endPoint y: 407, distance: 13.2
click at [463, 235] on div "fast_rewind skip_previous play_arrow skip_next" at bounding box center [409, 239] width 171 height 39
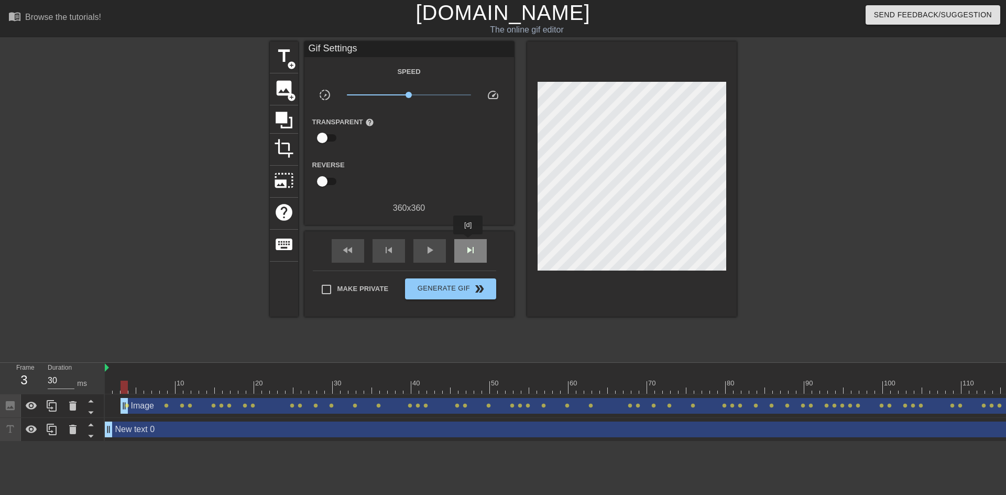
click at [469, 242] on div "skip_next" at bounding box center [470, 251] width 33 height 24
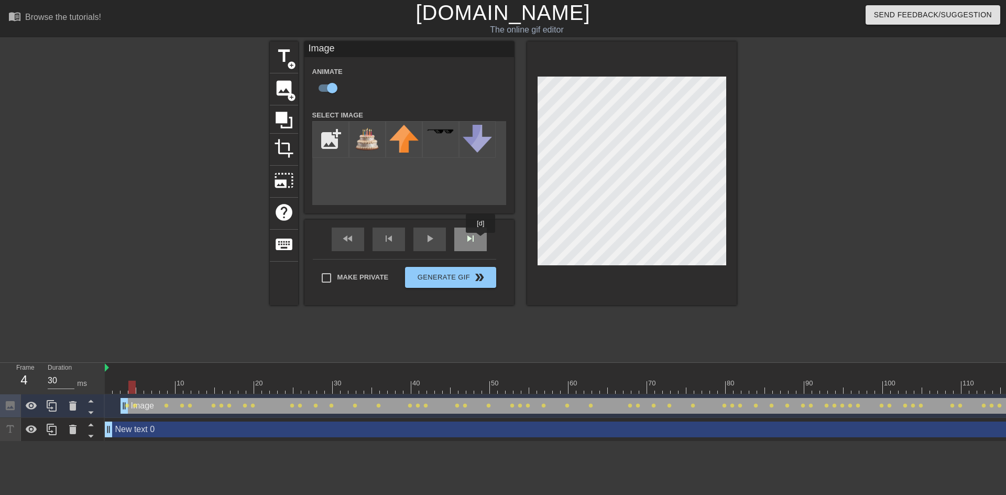
click
drag, startPoint x: 306, startPoint y: 389, endPoint x: 94, endPoint y: 414, distance: 213.2
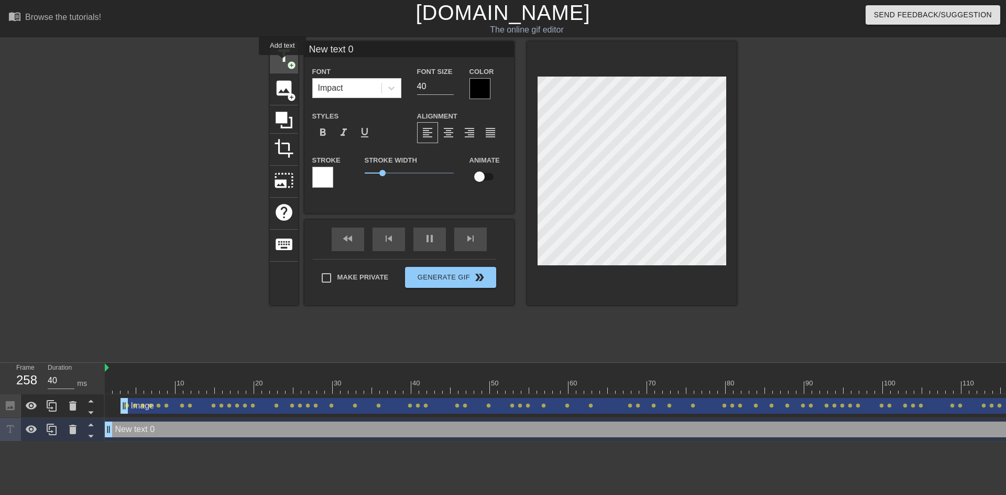
type input "30"
type input "New text 2"
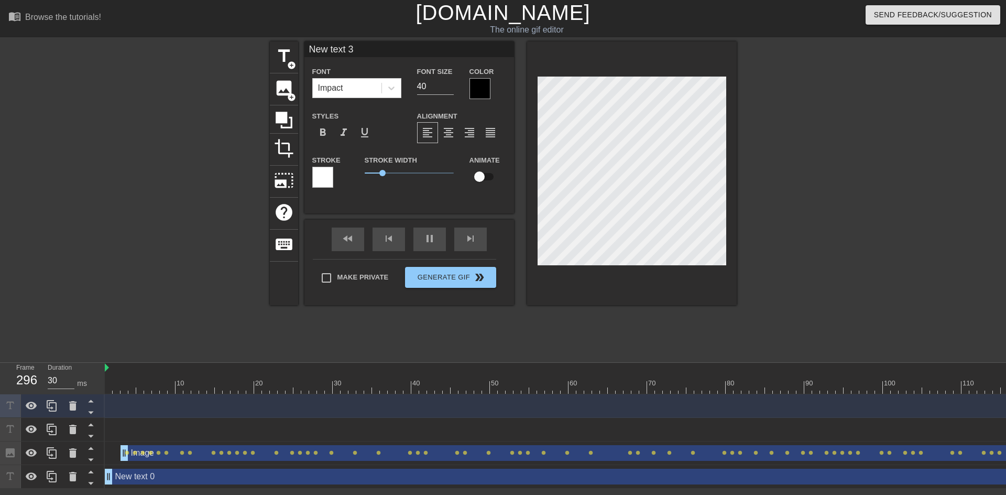
type input "40"
type input "h text 3"
type textarea "h text 3"
type input "hA text 3"
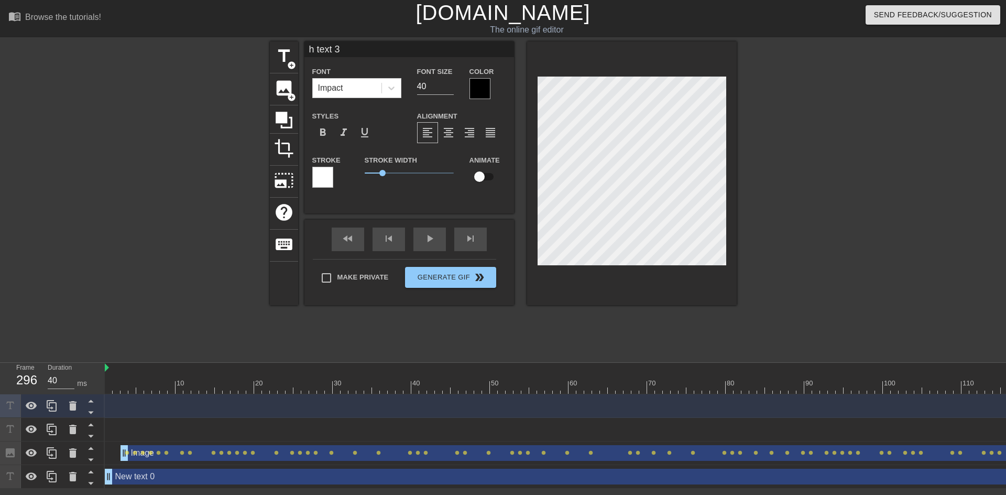
type textarea "hA text 3"
type input "hAP text 3"
type textarea "hAP text 3"
type input "hAPP text 3"
type textarea "hAPP text 3"
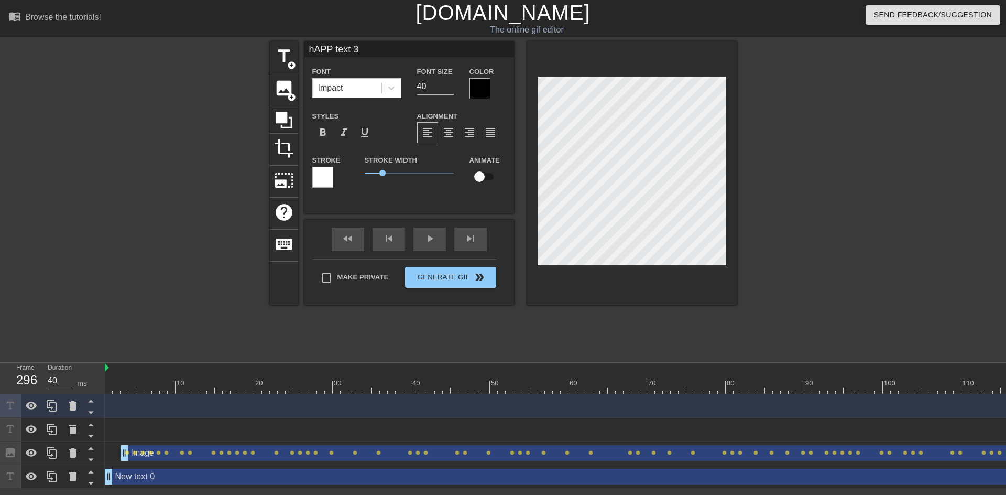
scroll to position [2, 2]
type input "hAPPY text 3"
type textarea "hAPPY text 3"
type input "hAPPYtext 3"
type textarea "hAPPYtext 3"
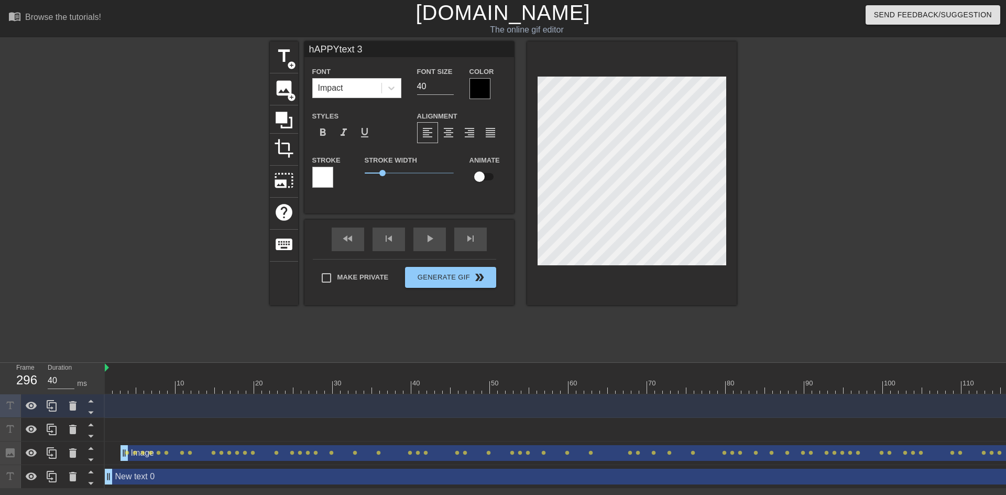
type input "hAPPYext 3"
type textarea "hAPPYext 3"
type input "hAPPYxt 3"
type textarea "hAPPYxt 3"
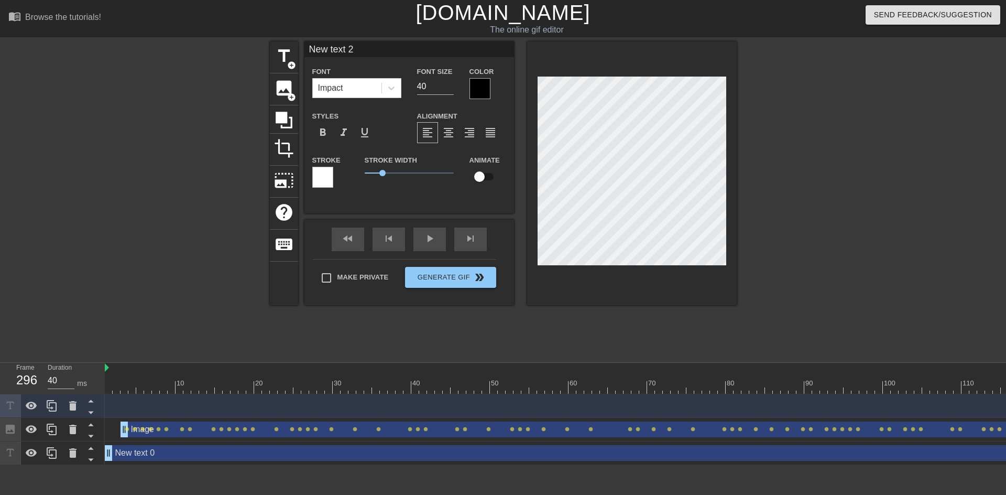
scroll to position [2, 3]
type input "h"
type textarea "h"
type input "hA"
type textarea "hA"
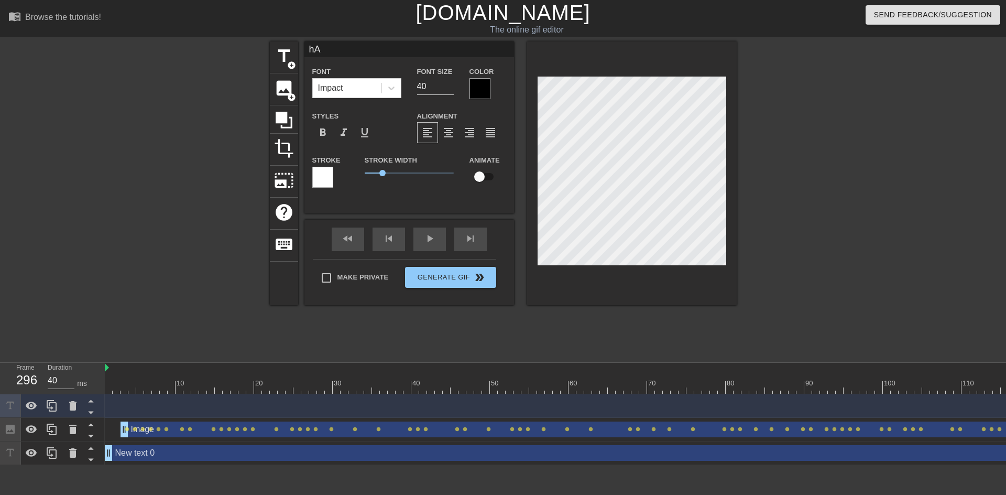
type input "hAP"
type textarea "hAP"
type input "hAPP"
type textarea "hAPP"
type input "hAPPY"
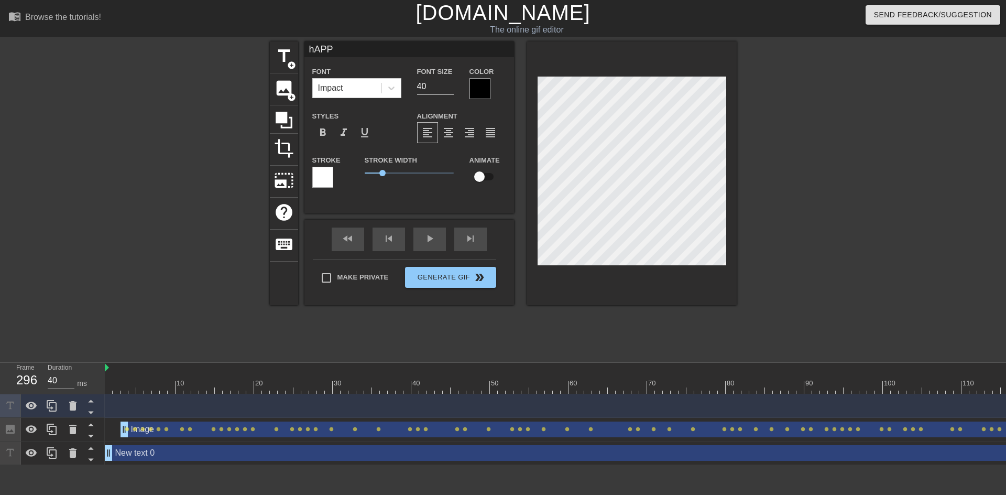
type textarea "hAPPY"
type input "hAPP"
type textarea "hAPP"
type input "hAP"
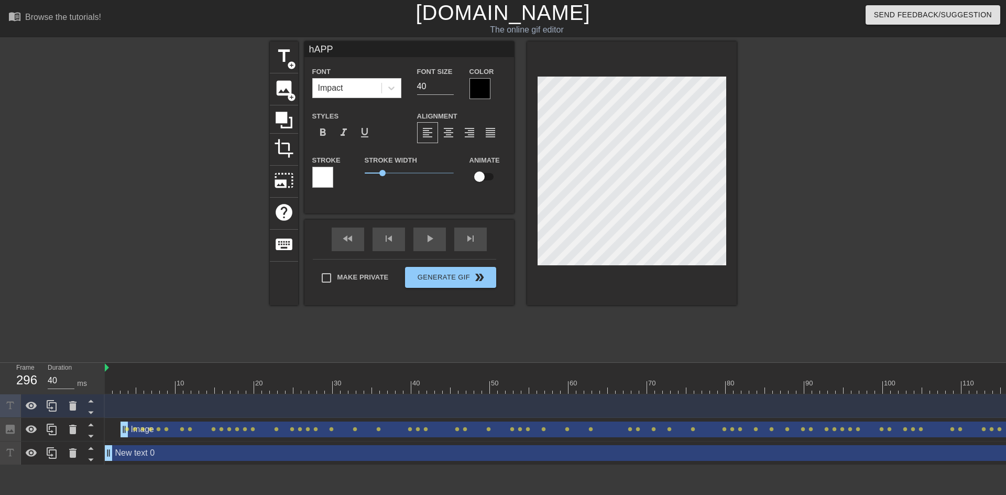
type textarea "hAP"
type input "hA"
type textarea "hA"
type input "h"
type textarea "h"
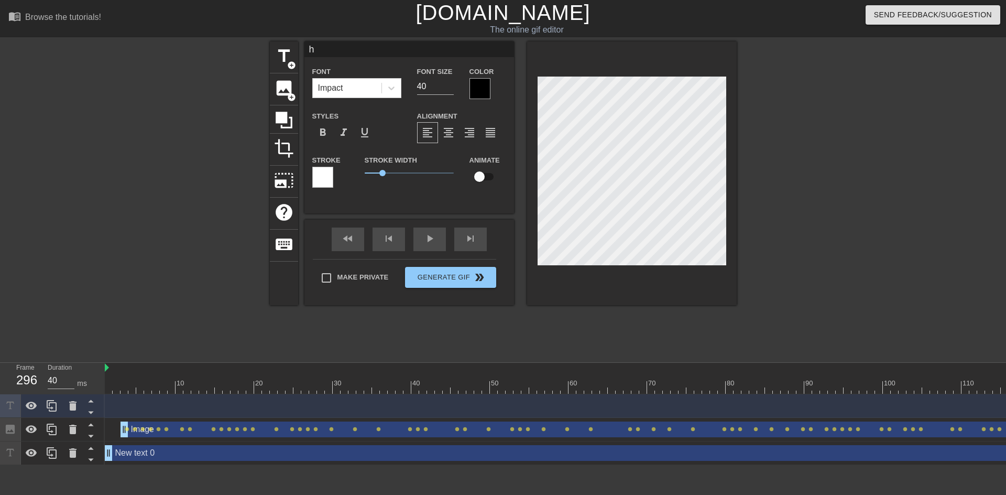
scroll to position [2, 1]
type input "y"
type textarea "y"
type input "yh"
type textarea "yh"
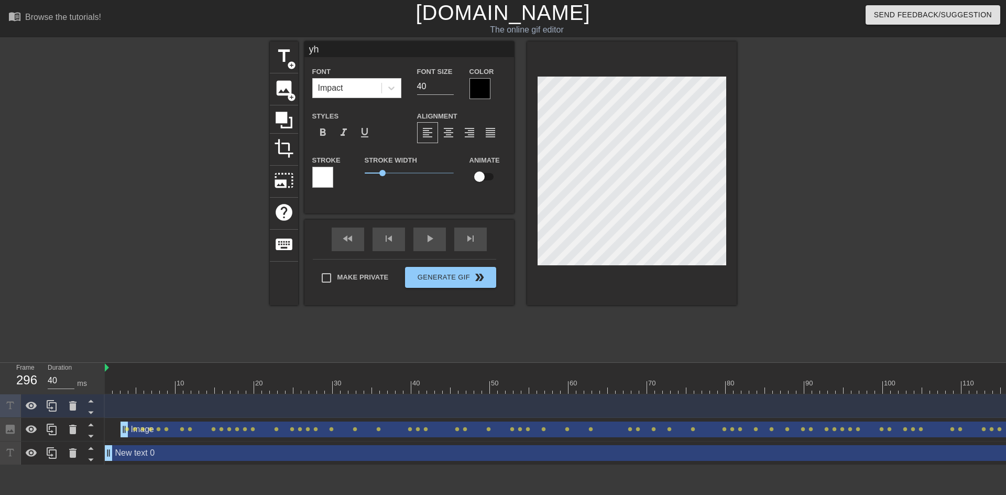
type input "y"
type textarea "y"
type input "h"
type textarea "h"
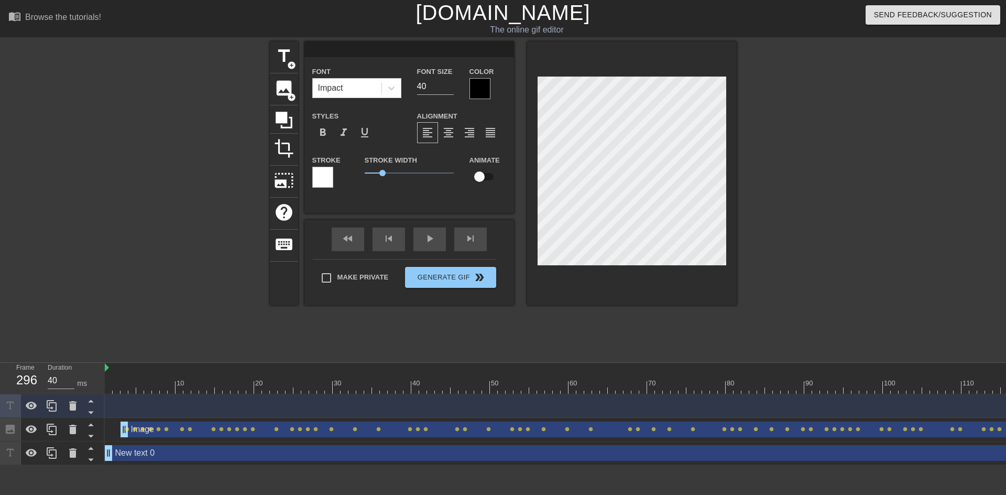
type input "H"
type textarea "H"
type input "Ha"
type textarea "Ha"
type input "Hap"
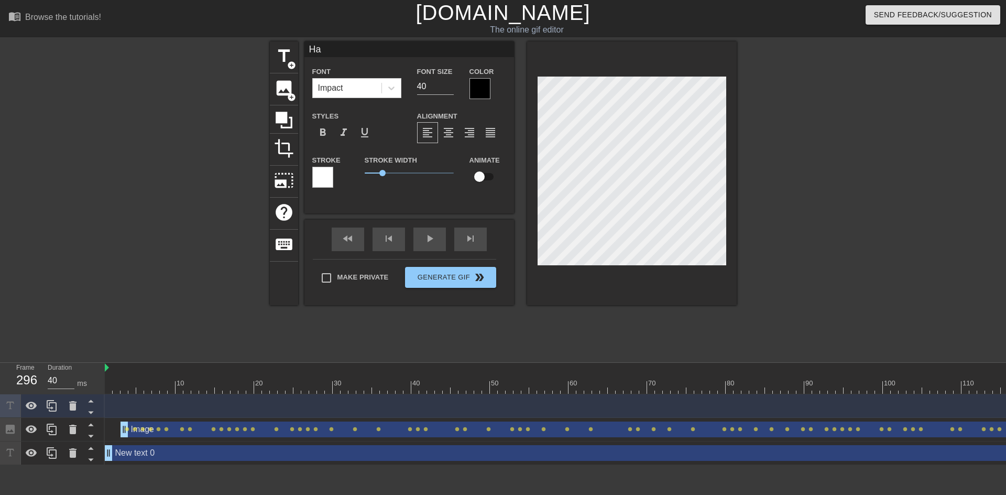
type textarea "Hap"
type input "Happ"
type textarea "Happ"
type input "Happy"
type textarea "Happy"
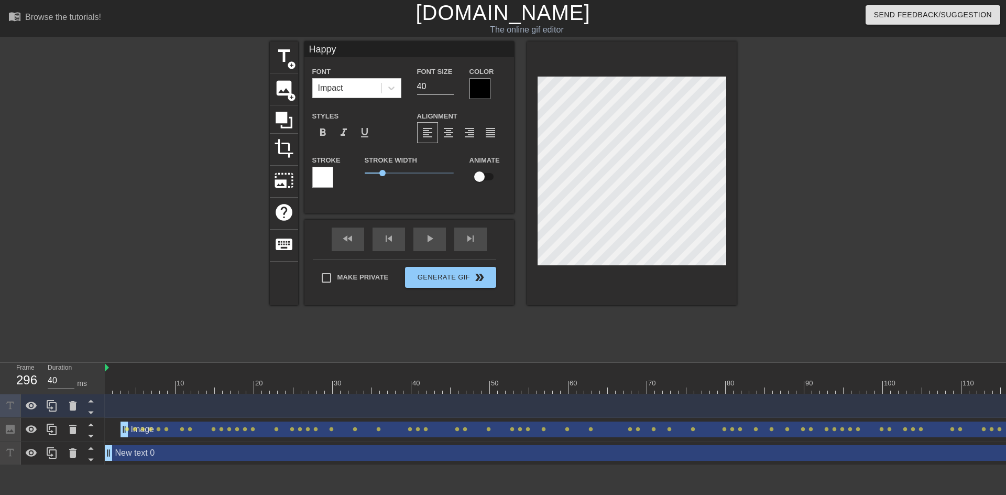
type input "Happy"
type textarea "Happy"
type input "Happy b"
type textarea "Happy b"
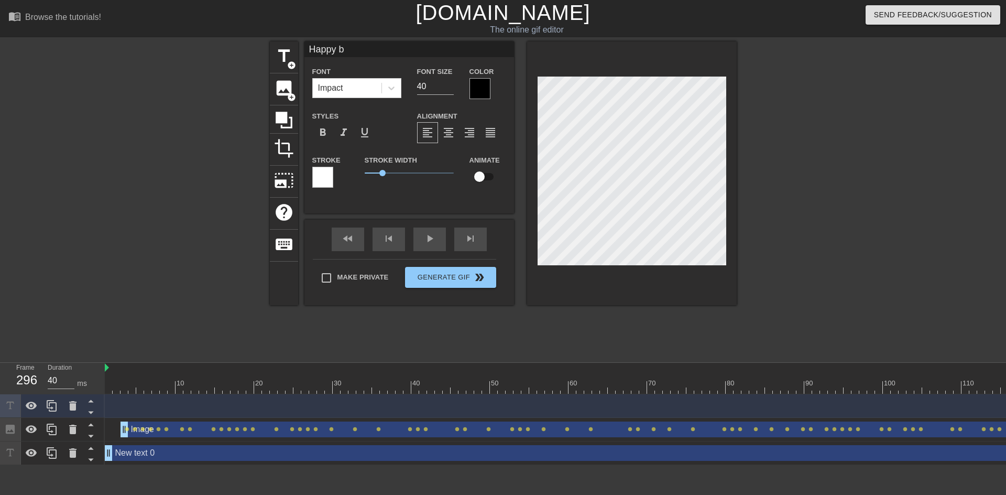
type input "Happy"
type textarea "Happy"
type input "Happy b"
type textarea "Happy b"
type input "Happy bI"
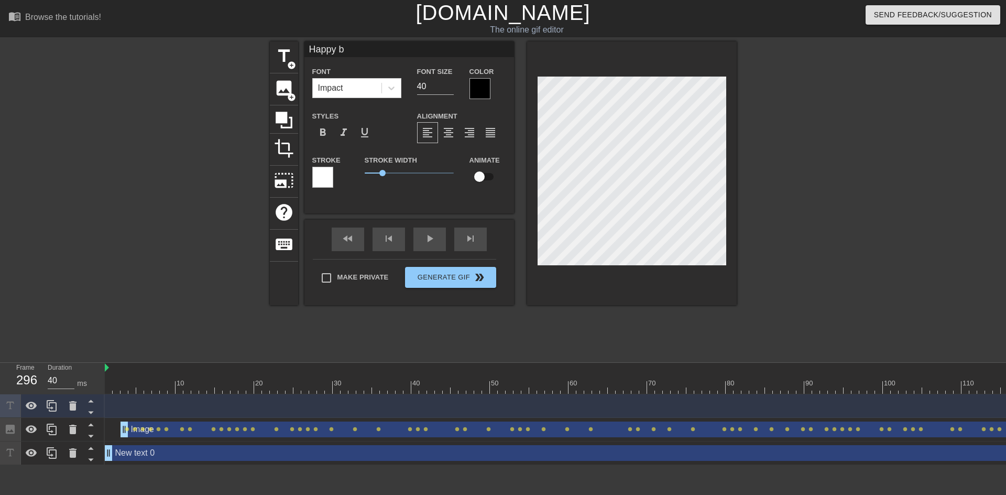
type textarea "Happy bI"
type input "Happy bIR"
type textarea "Happy bIR"
type input "Happy bI"
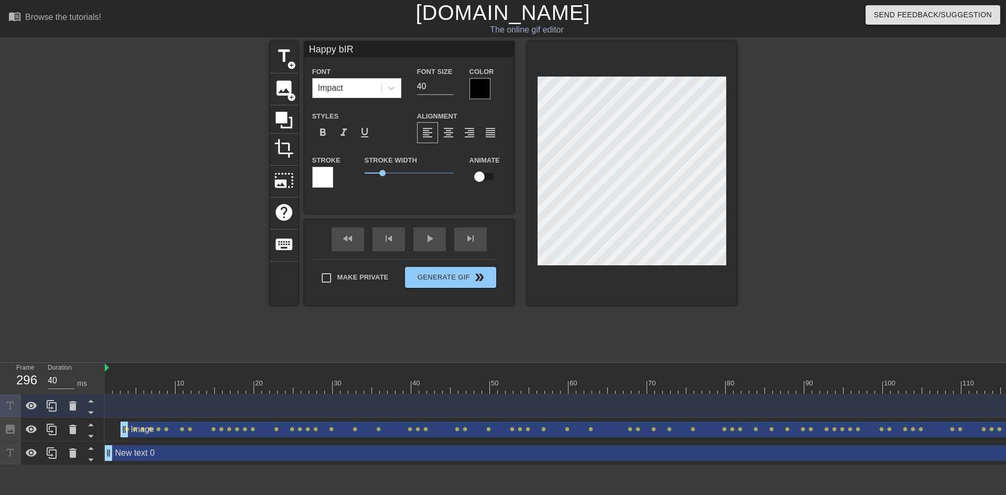
type textarea "Happy bI"
type input "Happy b"
type textarea "Happy b"
type input "Happy"
type textarea "Happy B"
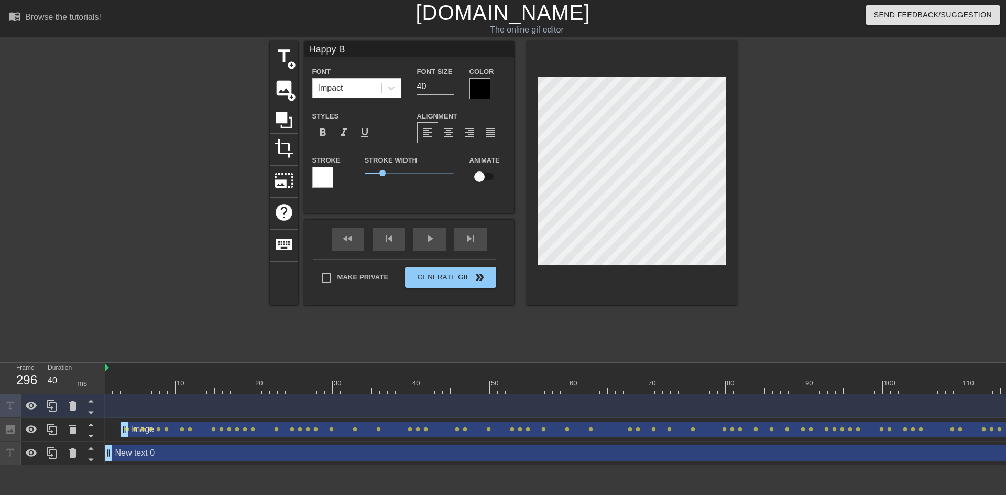
type input "Happy Bi"
type textarea "Happy Bi"
type input "Happy Bir"
type textarea "Happy Bir"
type input "Happy Birt"
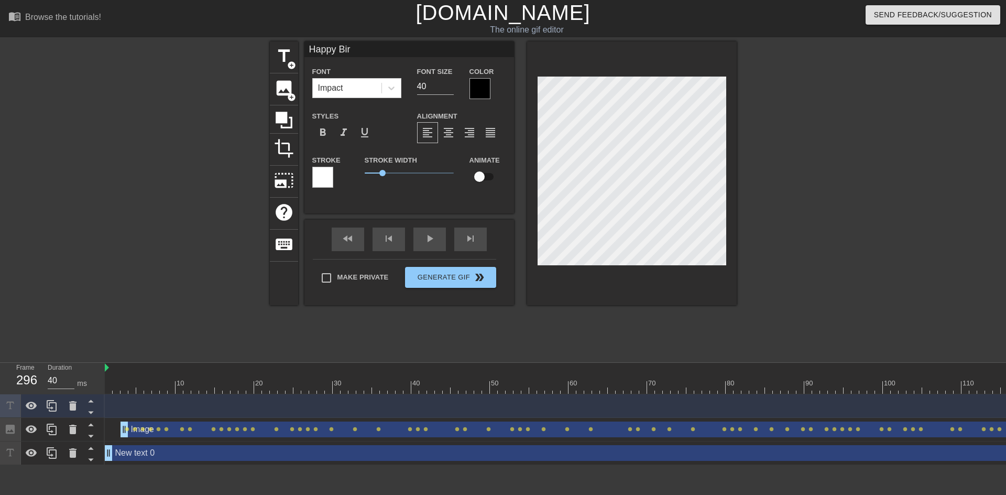
type textarea "Happy Birt"
type input "Happy Birth"
type textarea "Happy Birth"
type input "Happy Birthd"
type textarea "Happy Birthd"
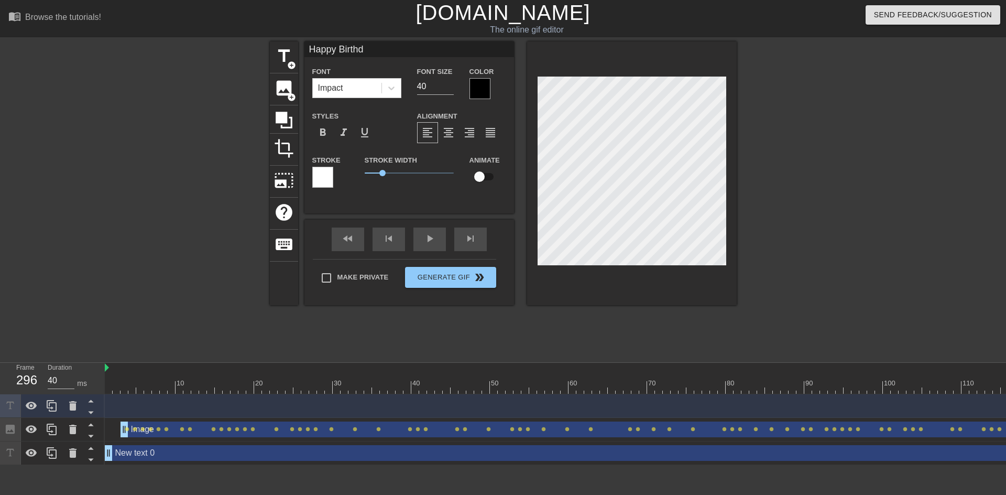
type input "Happy Birthda"
type textarea "Happy Birthda"
type input "Happy Birthday"
type textarea "Happy Birthday"
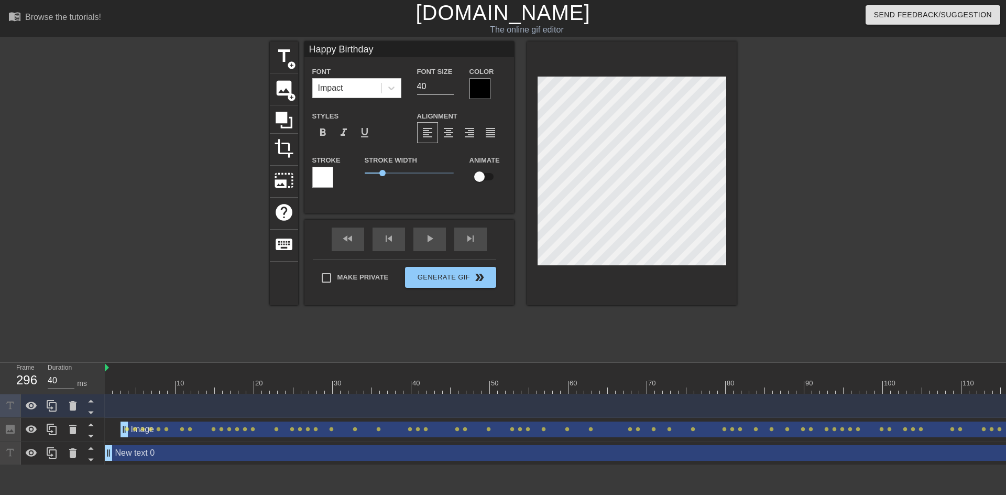
scroll to position [2, 3]
type input "Happy"
type textarea "Happy"
checkbox input "true"
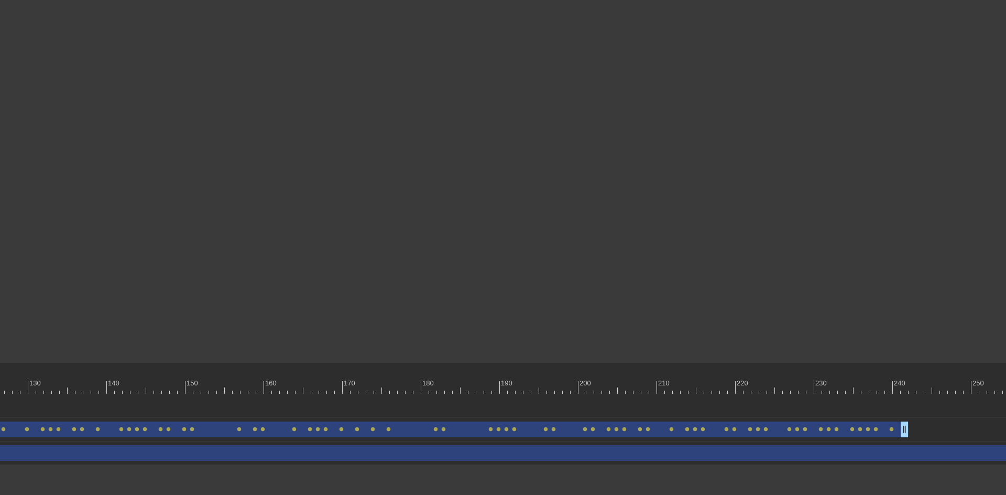
scroll to position [0, 1431]
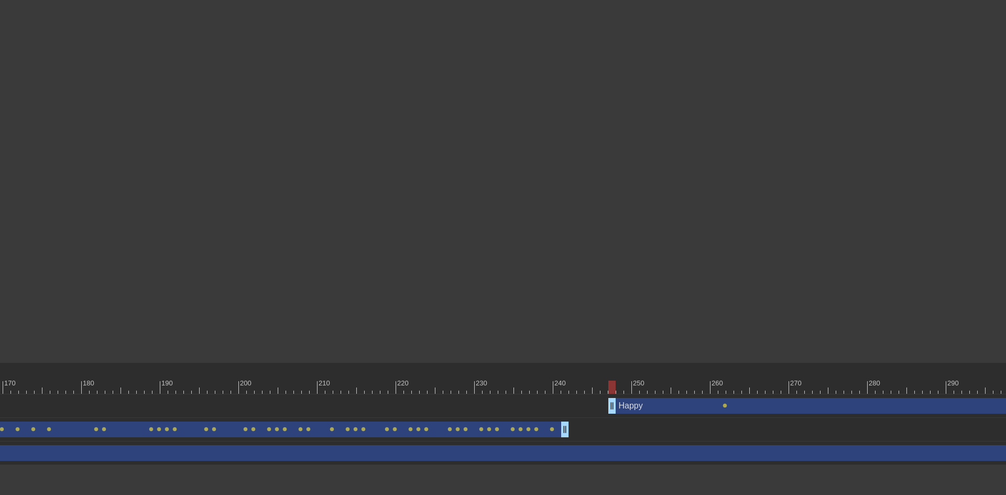
drag, startPoint x: 720, startPoint y: 411, endPoint x: 606, endPoint y: 414, distance: 113.8
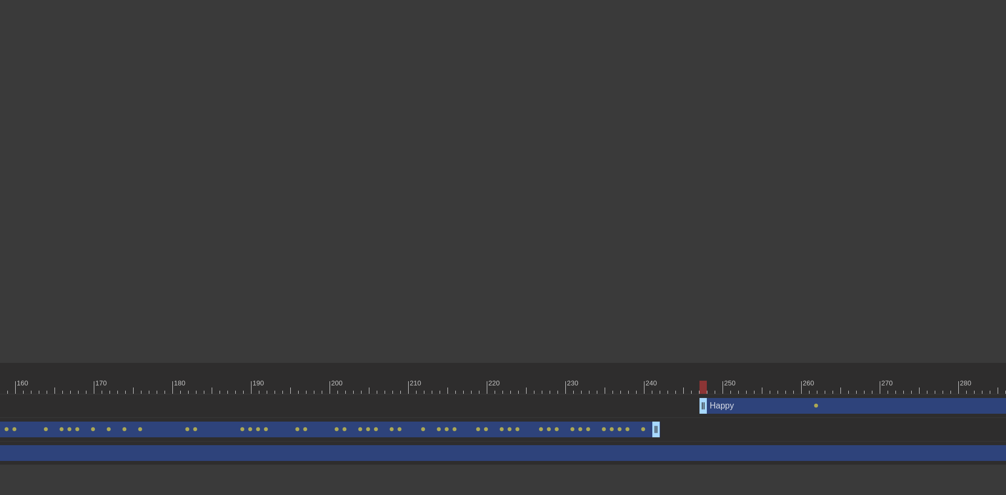
scroll to position [0, 1405]
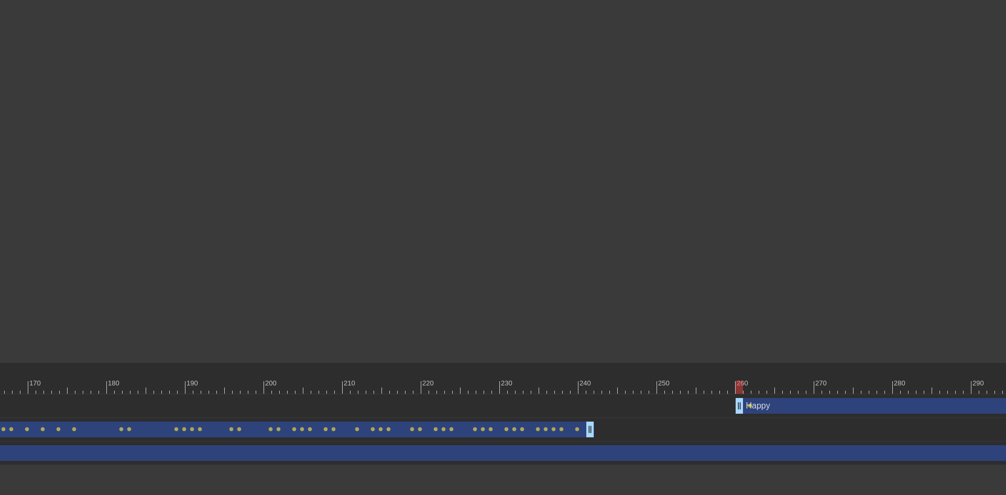
drag, startPoint x: 636, startPoint y: 406, endPoint x: 738, endPoint y: 409, distance: 101.2
drag, startPoint x: 678, startPoint y: 494, endPoint x: 646, endPoint y: 497, distance: 32.1
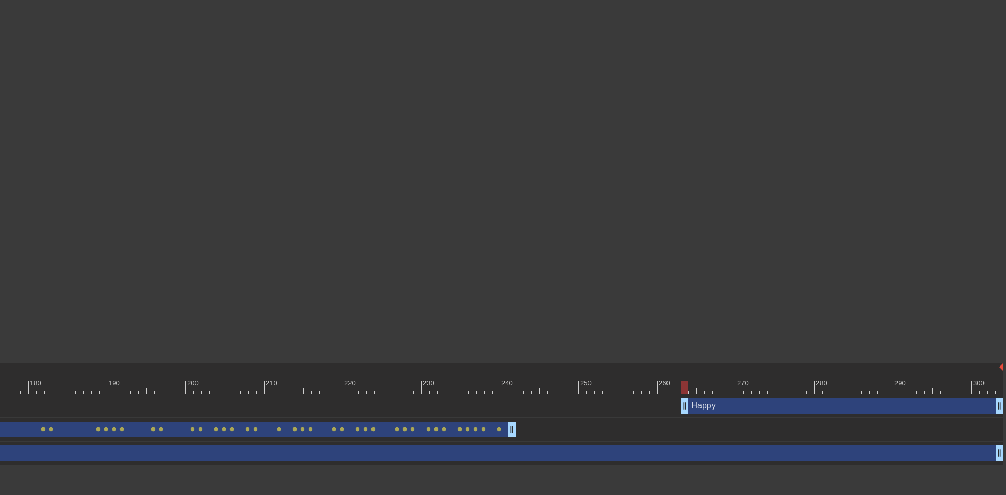
type input "40"
drag, startPoint x: 662, startPoint y: 408, endPoint x: 711, endPoint y: 406, distance: 49.3
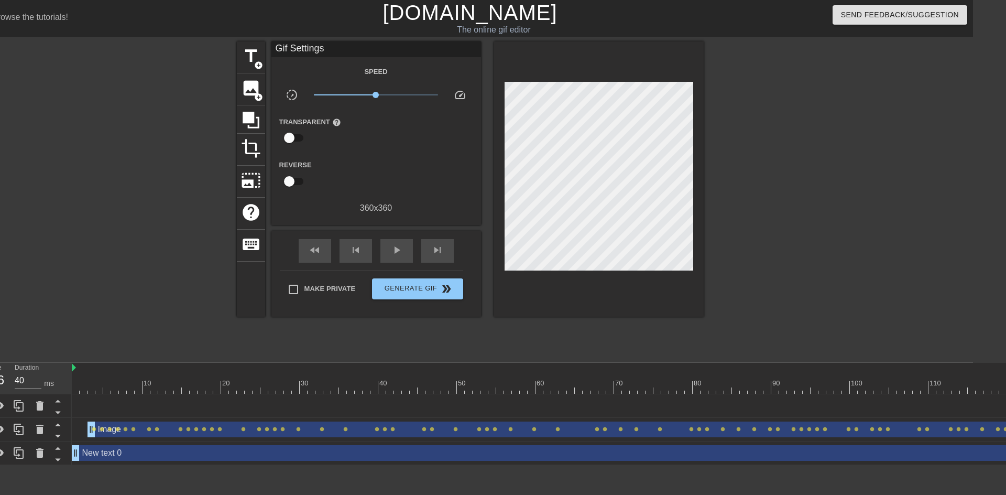
scroll to position [0, 0]
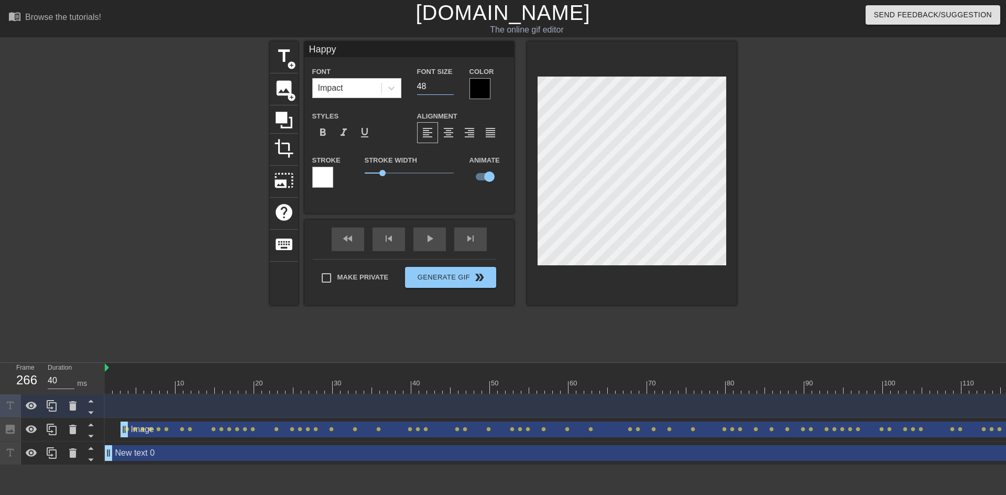
type input "48"
type input "New text 4"
type input "40"
checkbox input "false"
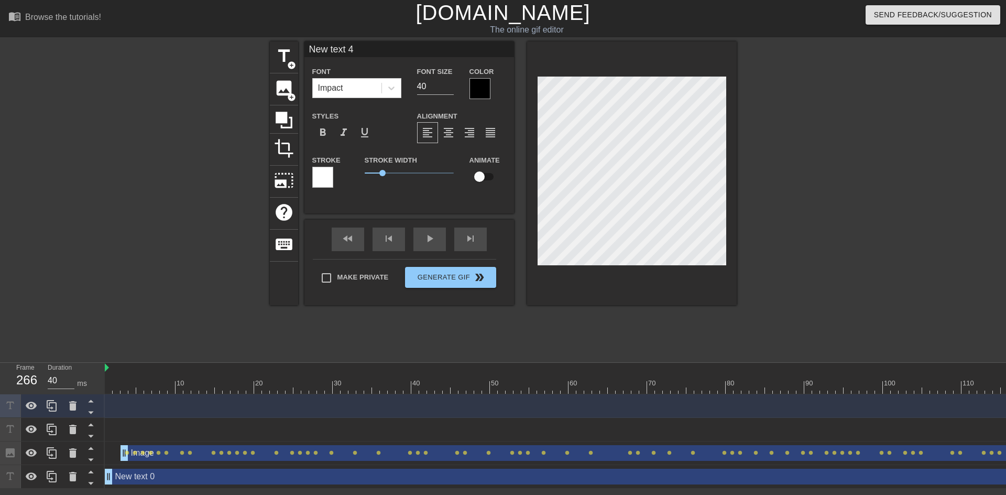
scroll to position [2, 1]
type input "b text 4"
type textarea "b text 4"
type input "text 4"
type textarea "text 4"
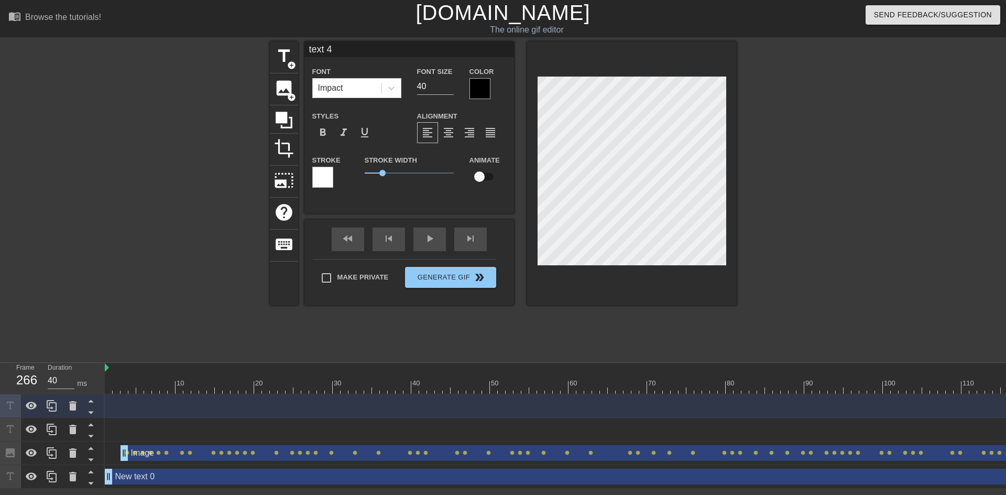
type input "B text 4"
type textarea "B text 4"
type input "BI text 4"
type textarea "BI text 4"
type input "BIR text 4"
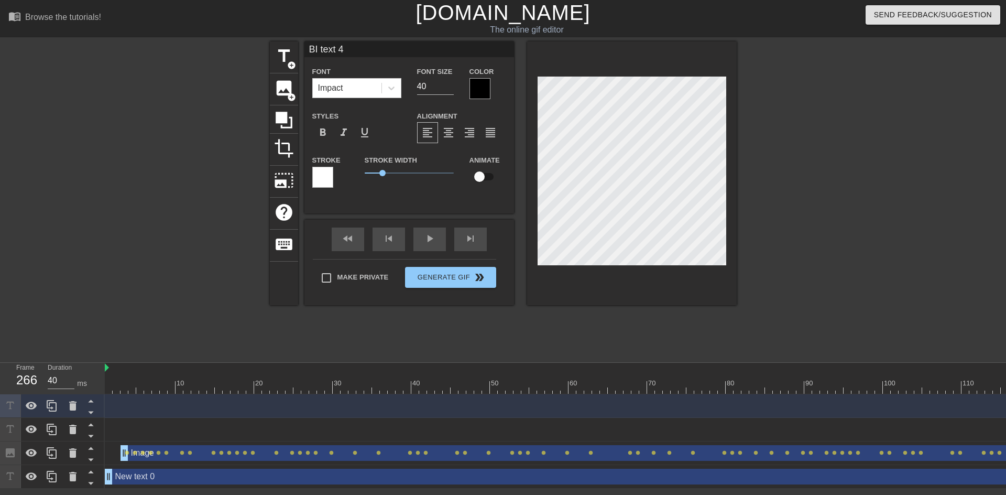
type textarea "BIR text 4"
type input "BI text 4"
type textarea "BI text 4"
type input "B text 4"
type textarea "B text 4"
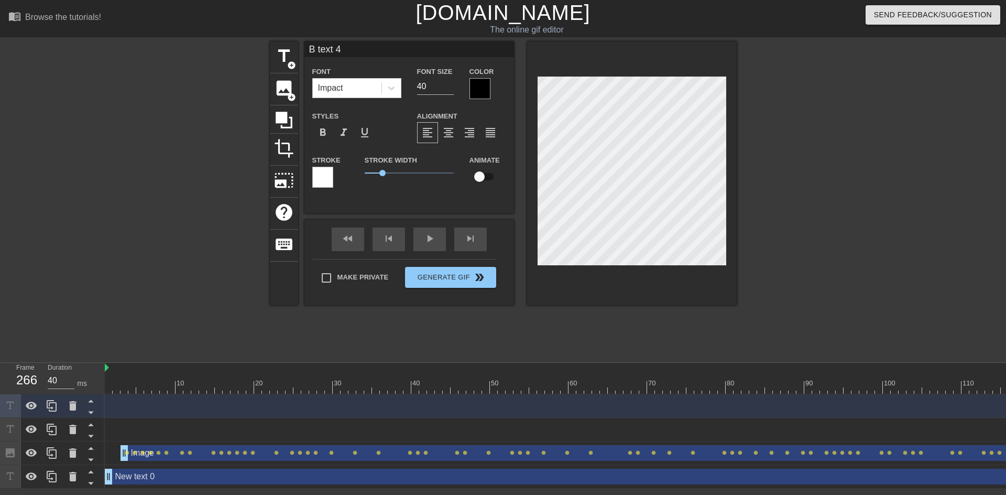
type input "Bi text 4"
type textarea "Bi text 4"
type input "Bir text 4"
type textarea "Bir text 4"
type input "Birt text 4"
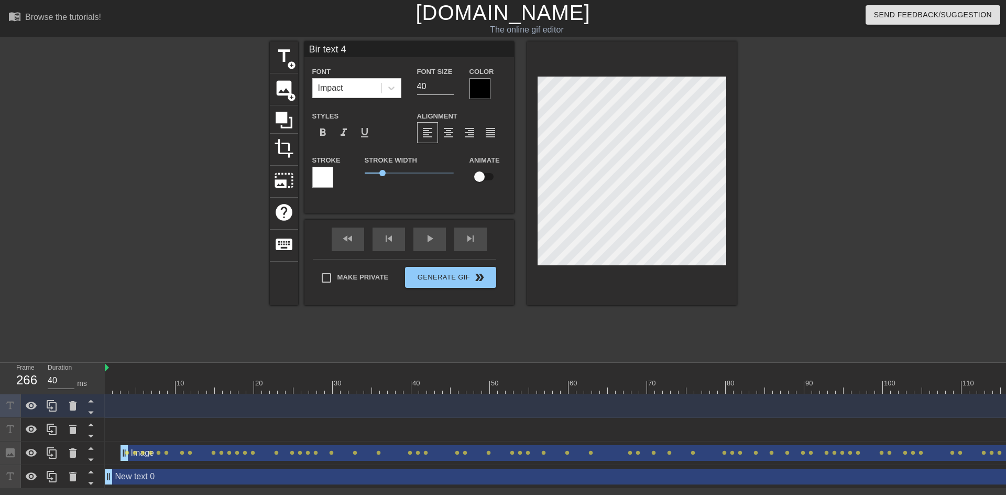
type textarea "Birt text 4"
type input "Birth text 4"
type textarea "Birth text 4"
type input "Birthd text 4"
type textarea "Birthd text 4"
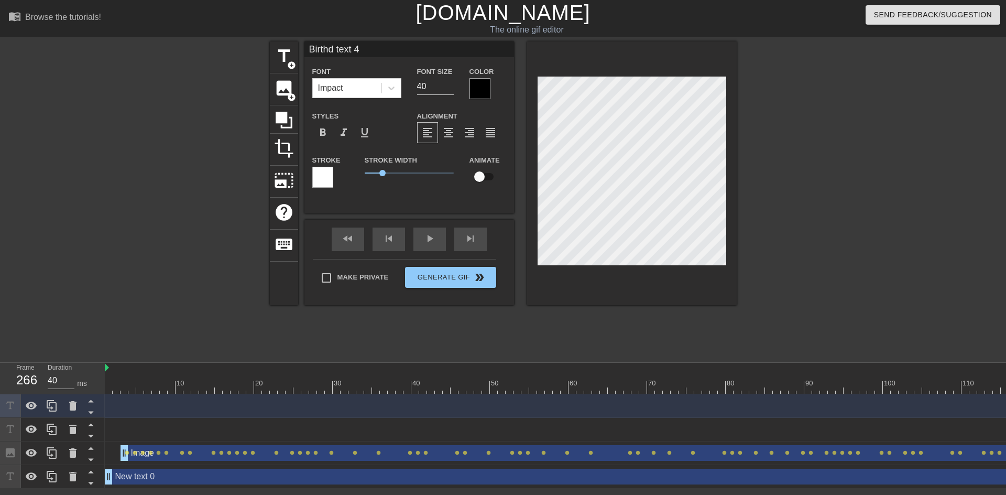
type input "Birthda text 4"
type textarea "Birthda text 4"
type input "Birthday text 4"
type textarea "Birthday text 4"
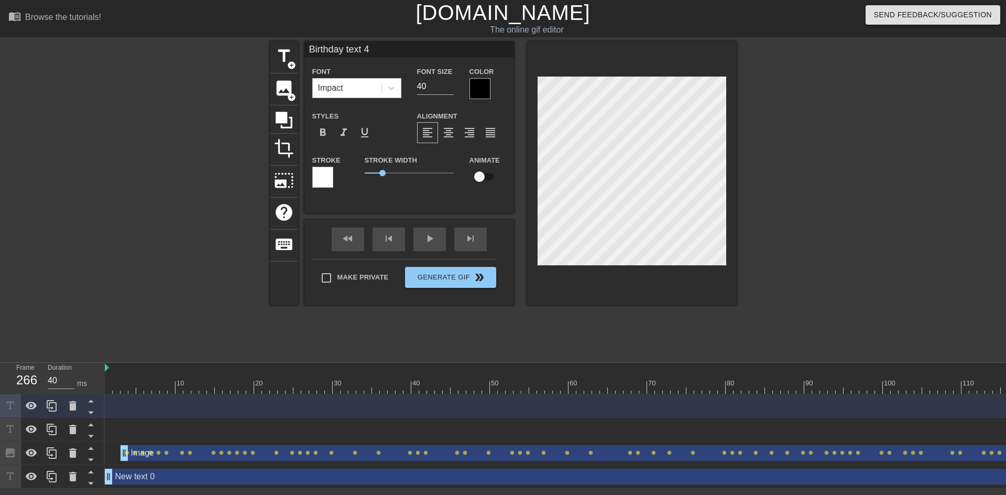
type input "Birthdaytext 4"
type textarea "Birthdaytext 4"
type input "Birthdayext 4"
type textarea "Birthdayext 4"
type input "Birthdayxt 4"
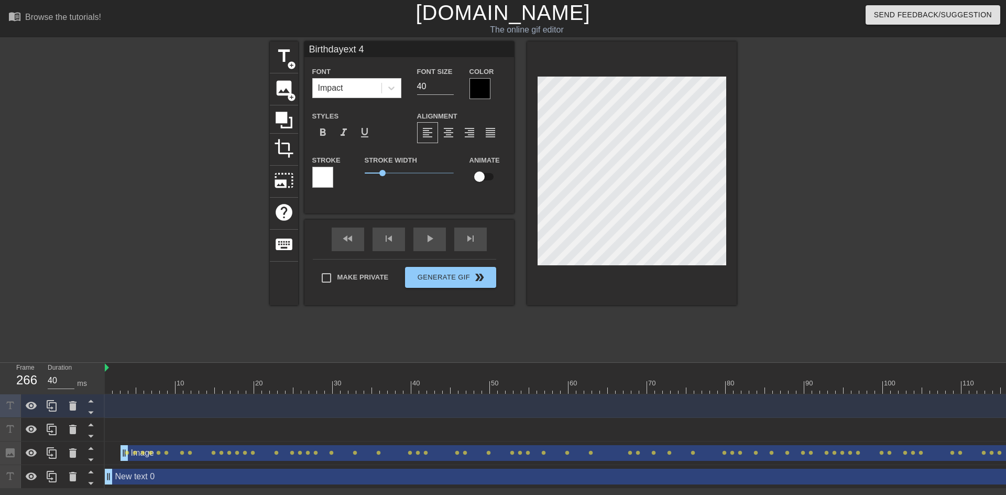
type textarea "Birthdayxt 4"
type input "Birthdayt 4"
type textarea "Birthdayt 4"
type input "Birthday 4"
type textarea "Birthday 4"
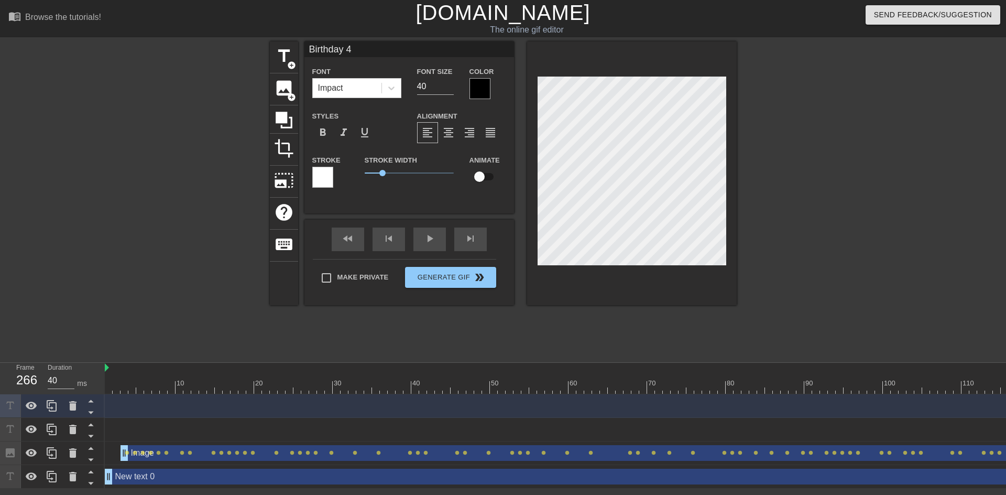
type input "Birthday4"
type textarea "Birthday4"
type input "Birthday"
type textarea "Birthday"
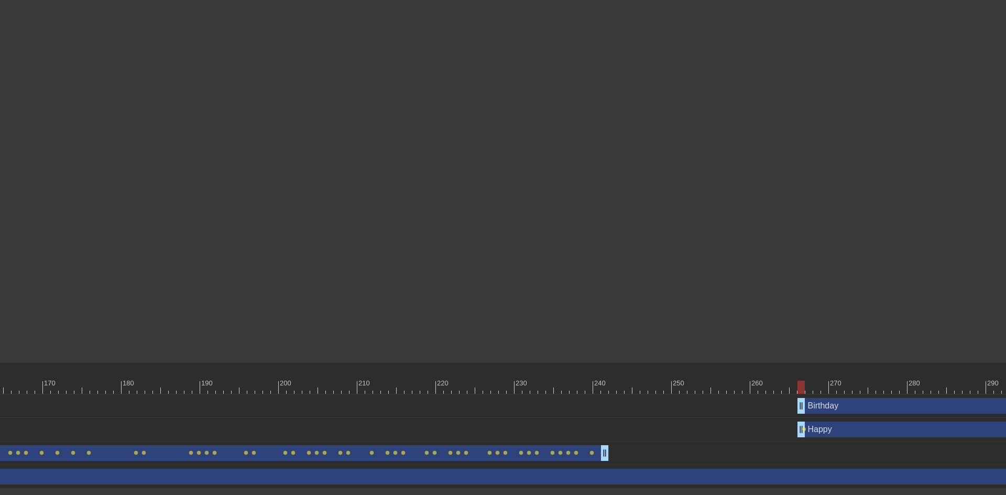
scroll to position [0, 1483]
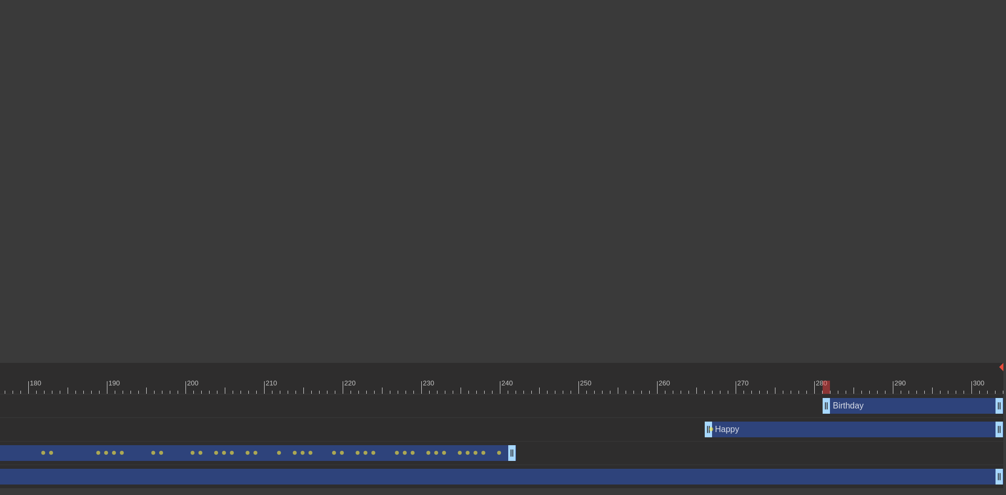
type input "30"
drag, startPoint x: 709, startPoint y: 405, endPoint x: 792, endPoint y: 418, distance: 83.9
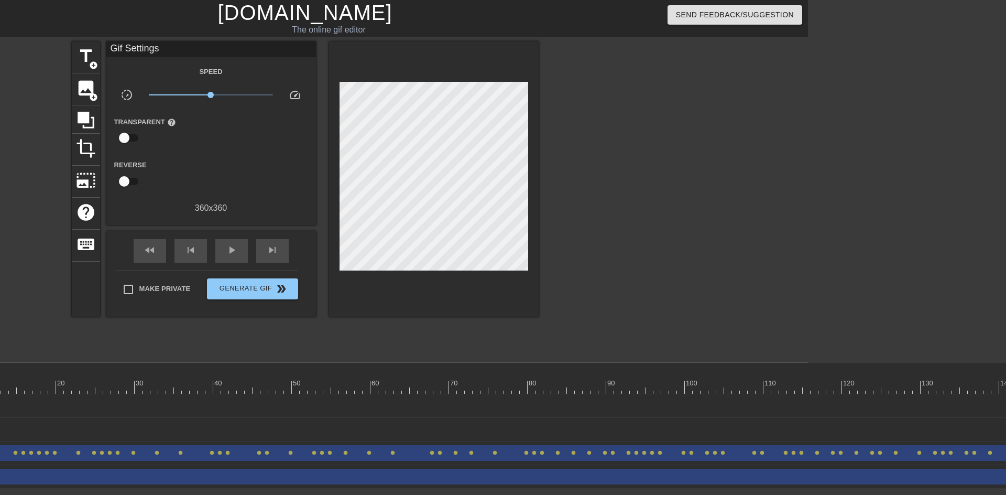
scroll to position [0, 123]
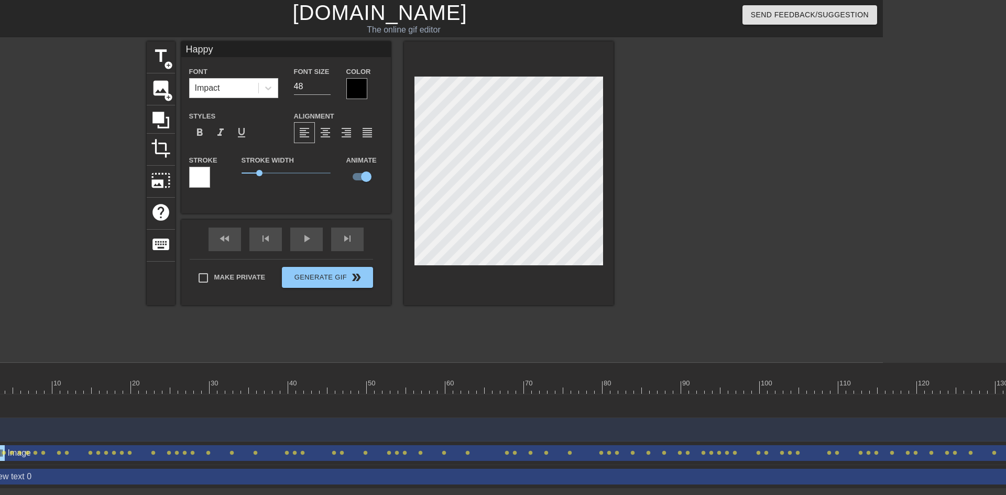
type input "Birthday"
type input "40"
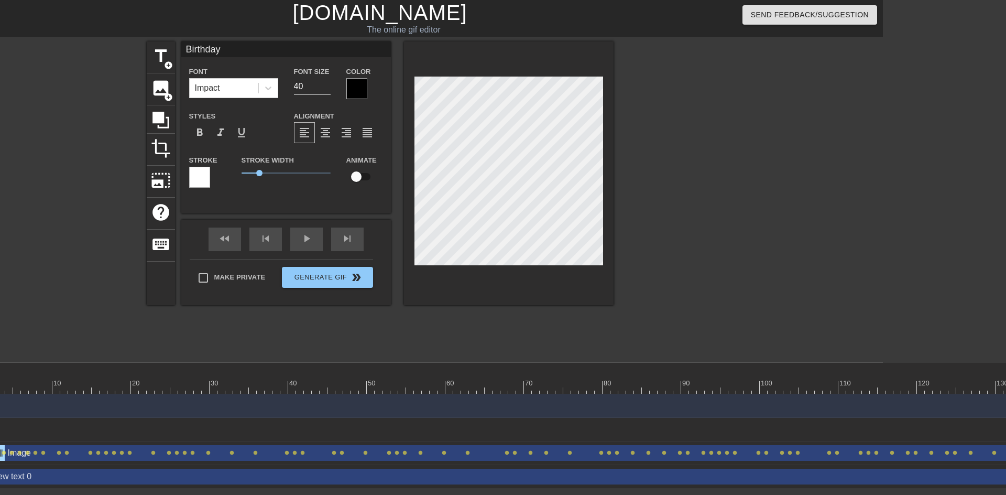
checkbox input "true"
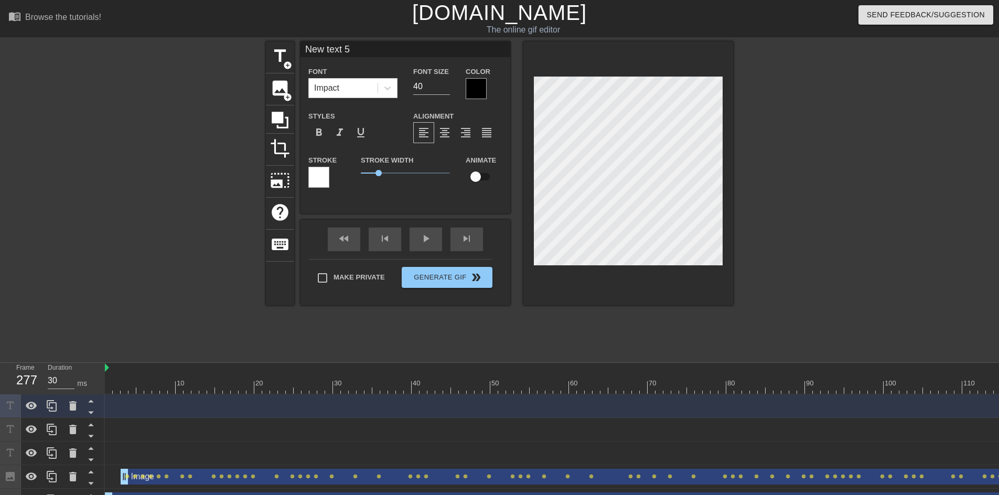
scroll to position [2, 2]
type input "k"
type textarea "k"
type input "kE"
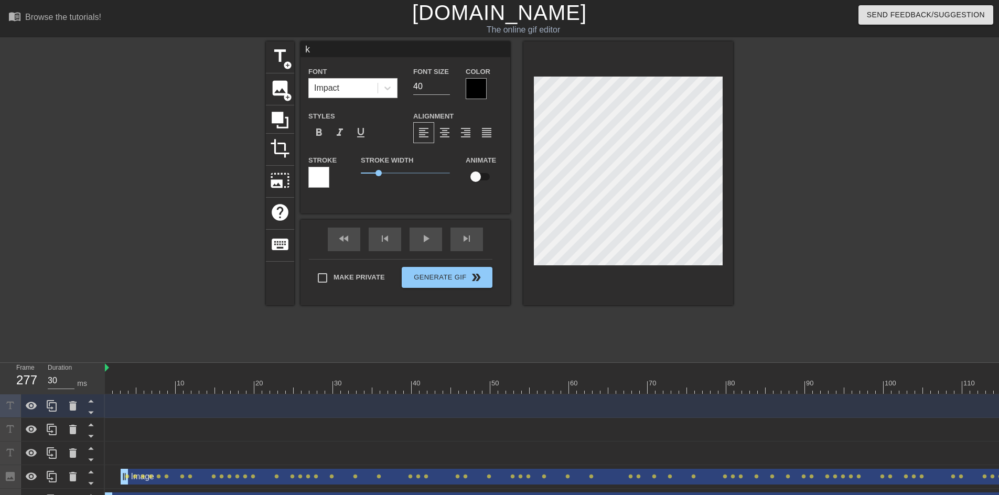
type textarea "kE"
type input "kEV"
type textarea "kEV"
type input "kEVI"
type textarea "kEVI"
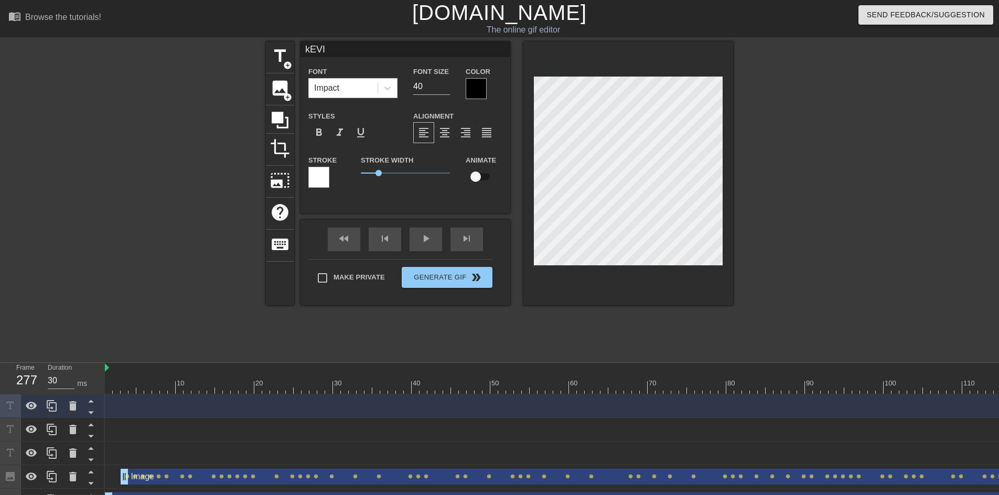
type input "[PERSON_NAME]"
type textarea "[PERSON_NAME]"
type input "kEVI"
type textarea "kEVI"
type input "kEV"
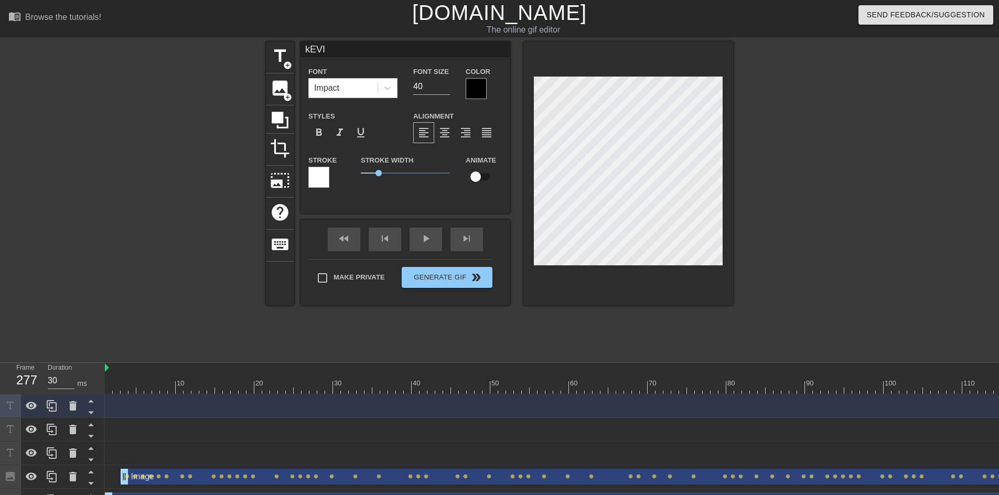
type textarea "kEV"
type input "kE"
type textarea "kE"
type input "k"
type textarea "k"
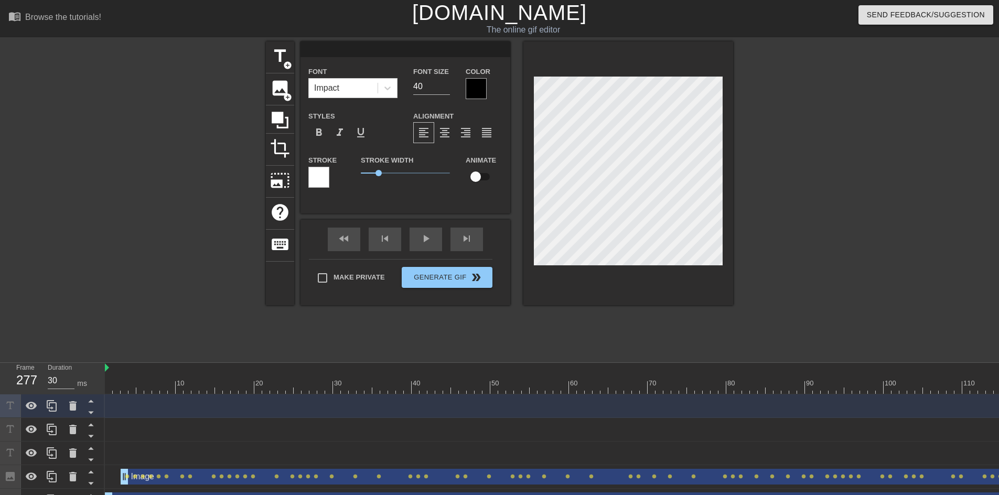
type input "K"
type textarea "K"
type input "Ke"
type textarea "Ke"
type input "Kev"
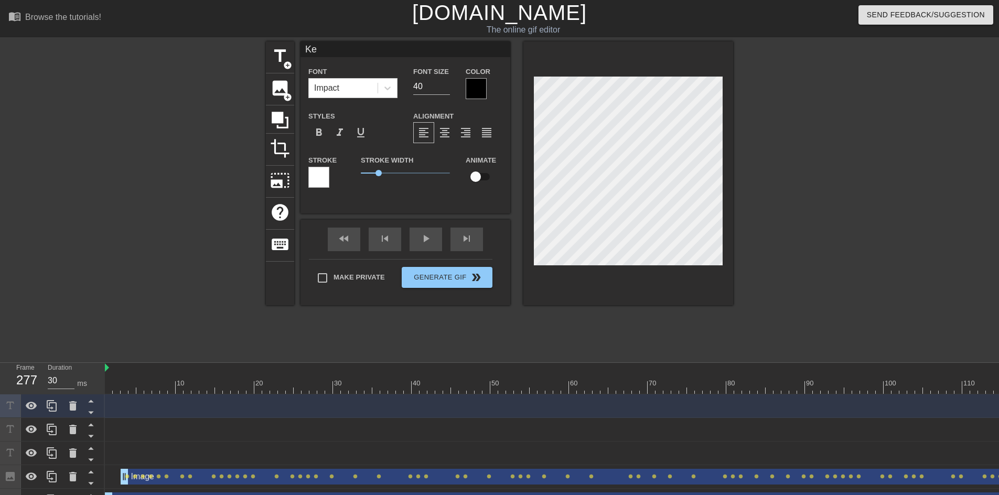
type textarea "Kev"
type input "Kevi"
type textarea "Kevi"
type input "[PERSON_NAME]"
type textarea "[PERSON_NAME]"
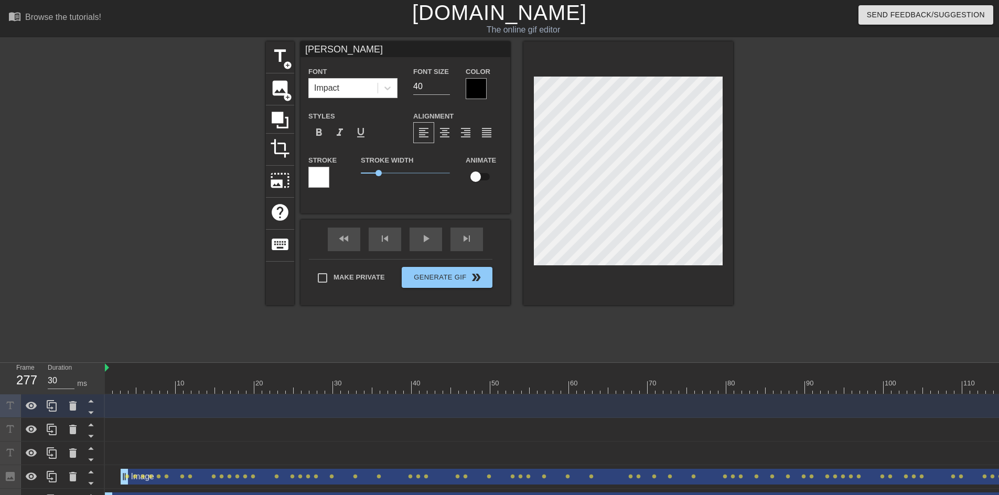
scroll to position [2, 2]
checkbox input "true"
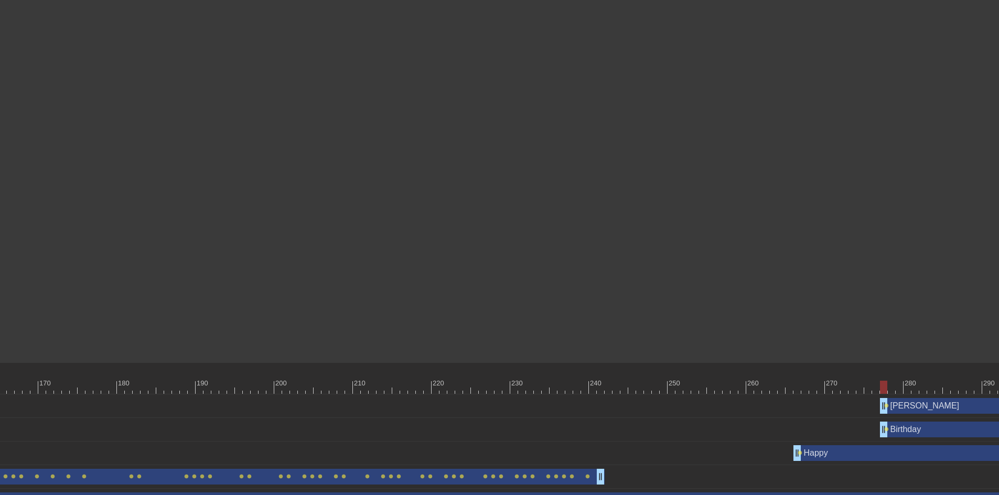
scroll to position [0, 1491]
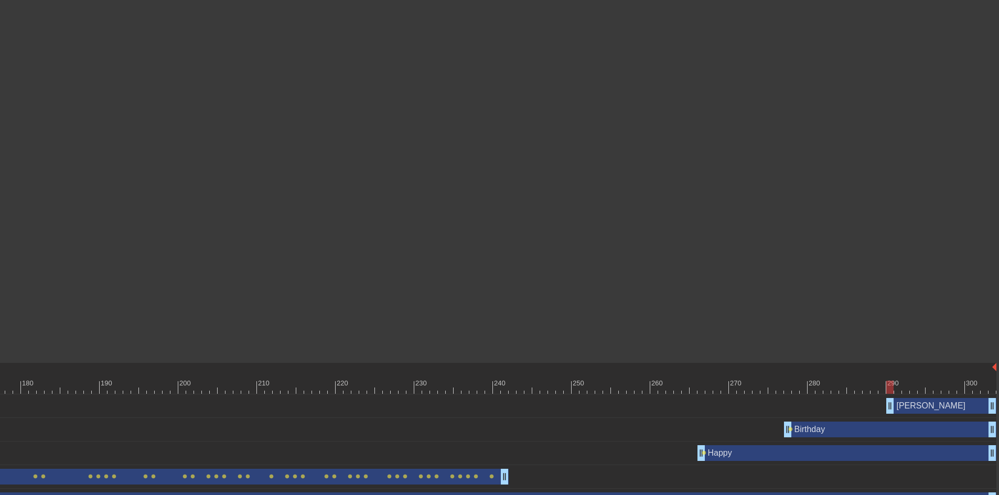
drag, startPoint x: 789, startPoint y: 403, endPoint x: 894, endPoint y: 399, distance: 105.4
drag, startPoint x: 701, startPoint y: 456, endPoint x: 663, endPoint y: 454, distance: 37.8
drag, startPoint x: 789, startPoint y: 426, endPoint x: 746, endPoint y: 432, distance: 43.4
drag, startPoint x: 890, startPoint y: 407, endPoint x: 855, endPoint y: 409, distance: 35.2
click at [703, 454] on span "lens" at bounding box center [703, 452] width 5 height 5
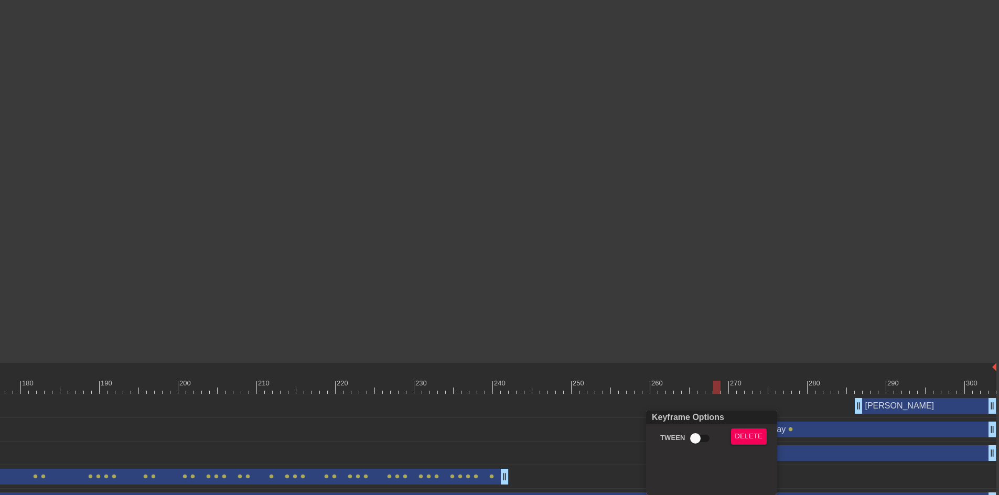
scroll to position [0, 1483]
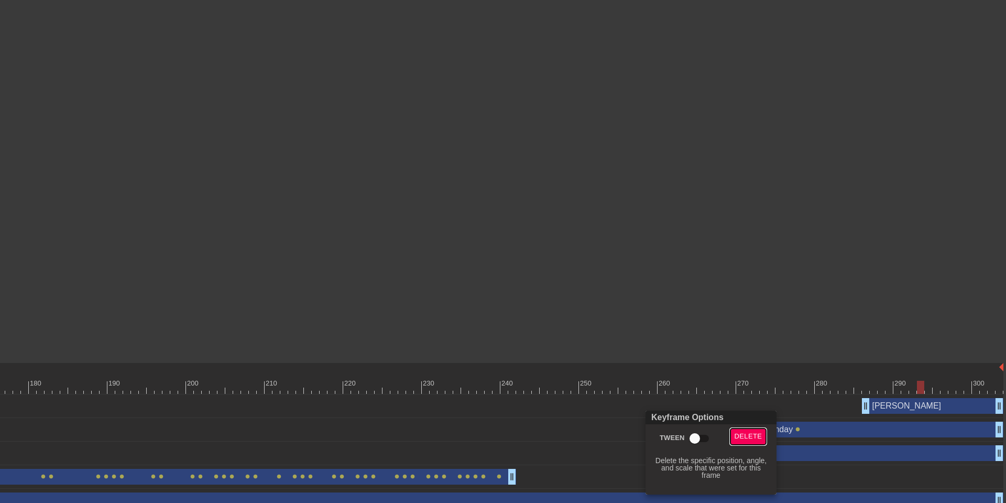
click at [756, 434] on span "Delete" at bounding box center [749, 436] width 28 height 12
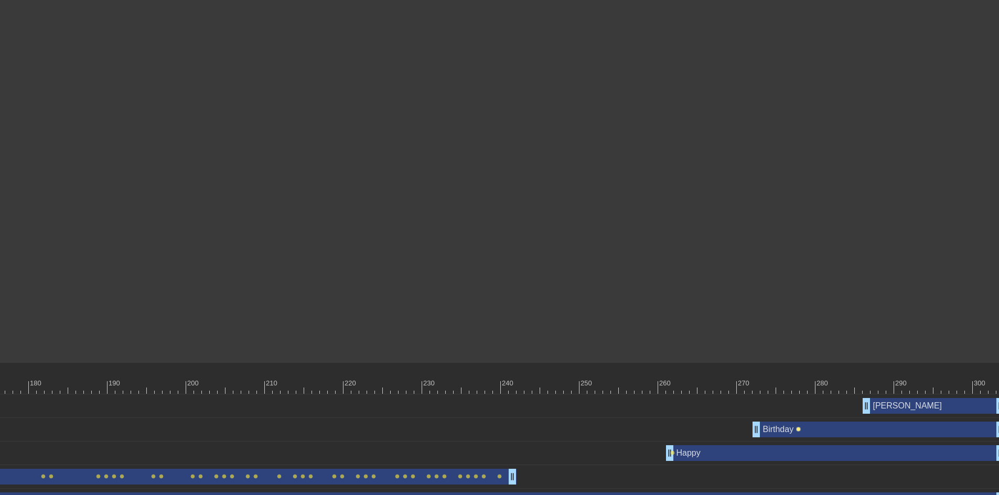
click at [796, 429] on span "lens" at bounding box center [798, 429] width 5 height 5
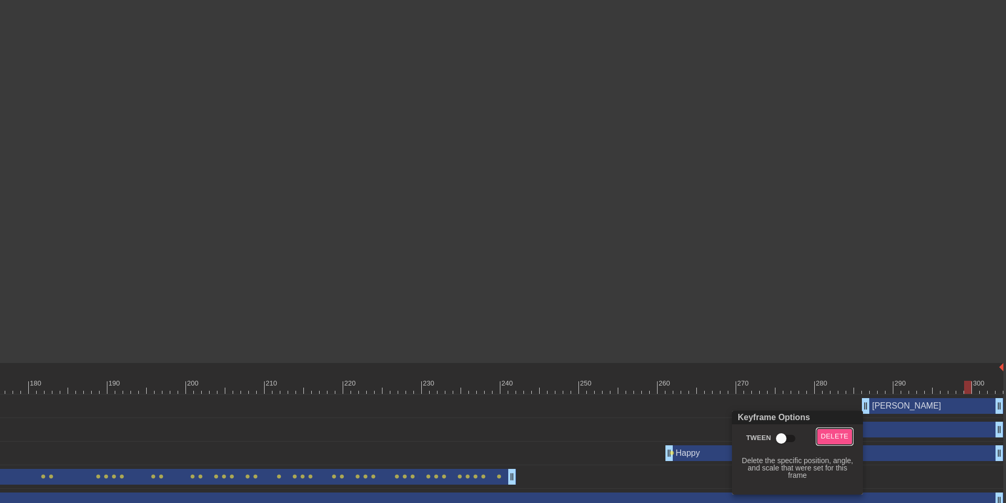
click at [823, 440] on span "Delete" at bounding box center [835, 436] width 28 height 12
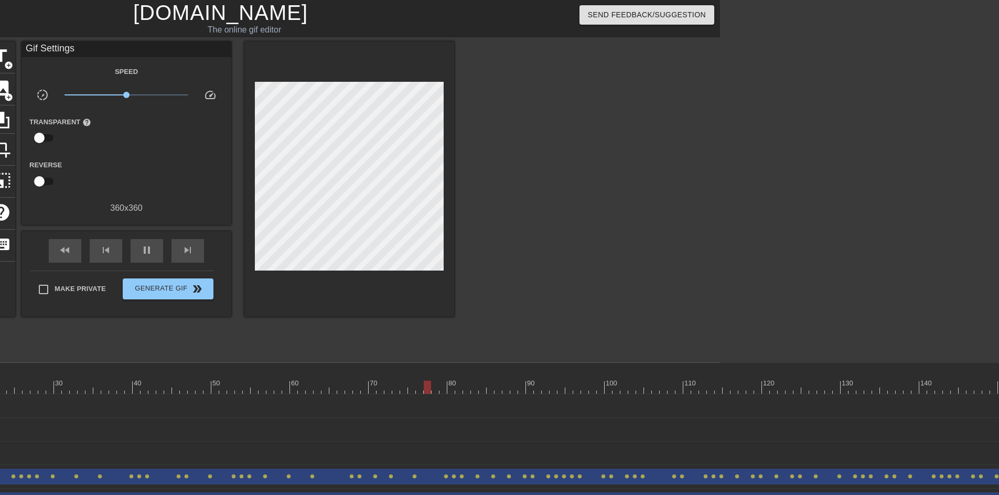
scroll to position [0, 83]
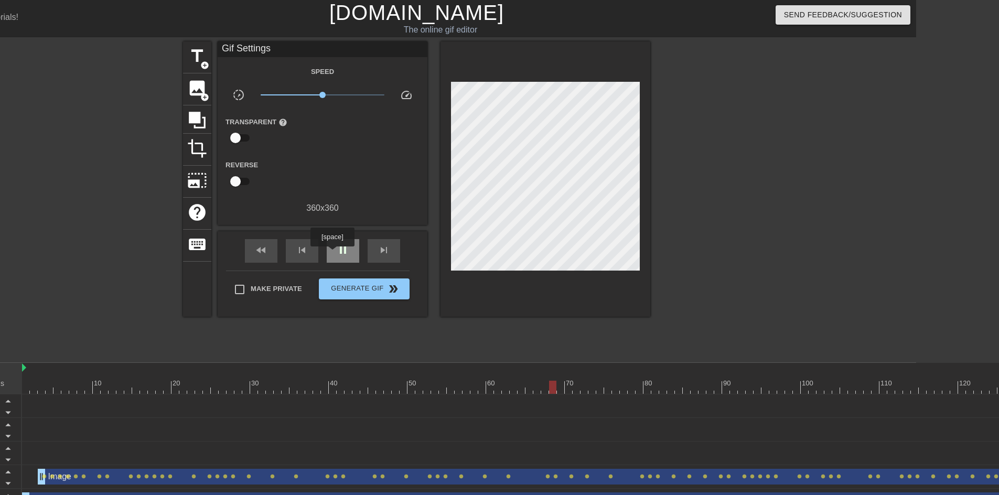
click at [332, 254] on div "pause" at bounding box center [343, 251] width 33 height 24
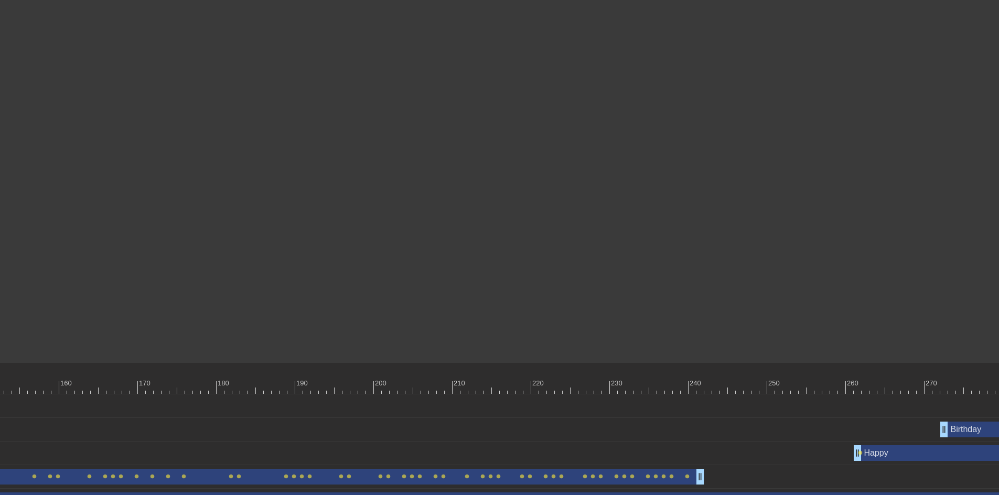
scroll to position [0, 1316]
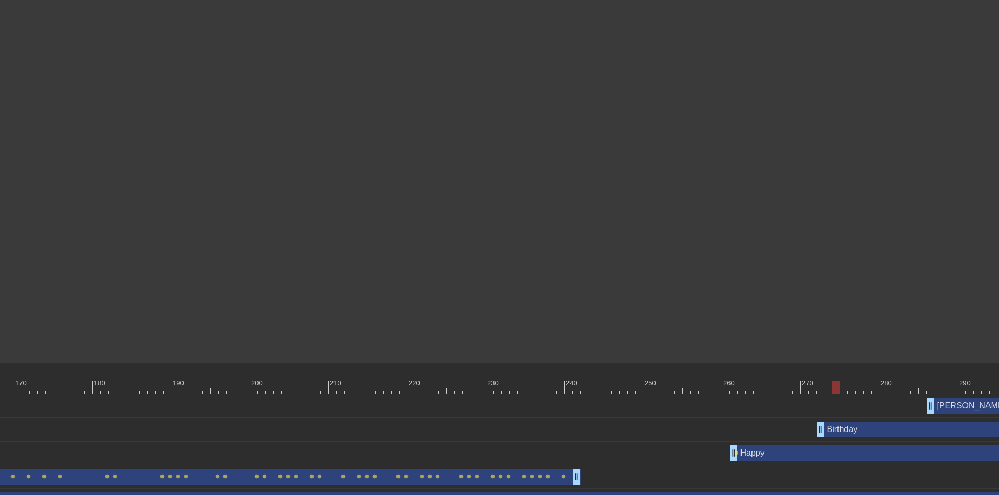
scroll to position [0, 1491]
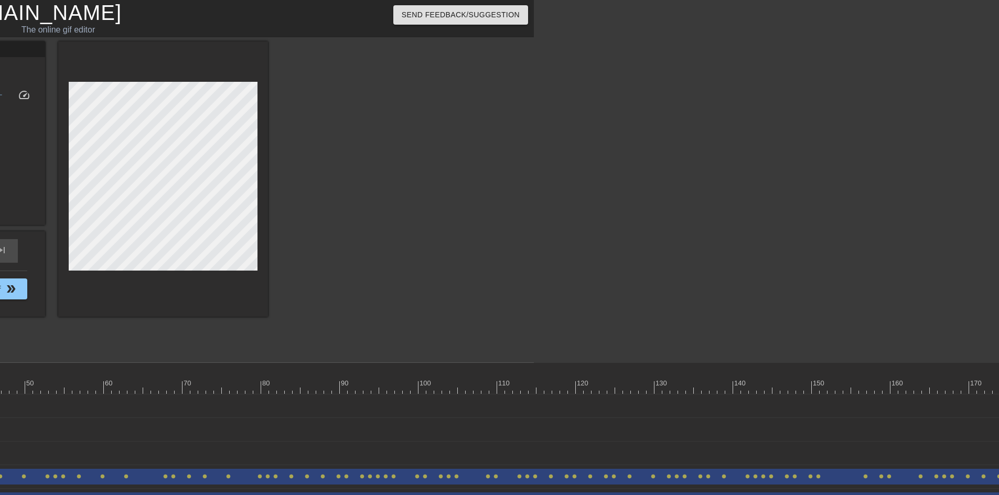
scroll to position [0, 457]
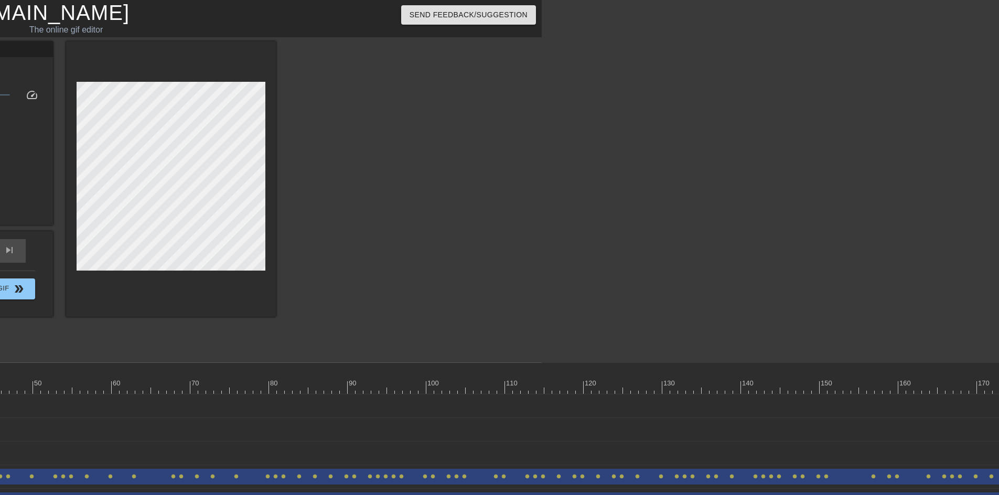
click at [526, 197] on div "title add_circle image add_circle crop photo_size_select_large help keyboard Gi…" at bounding box center [42, 198] width 999 height 315
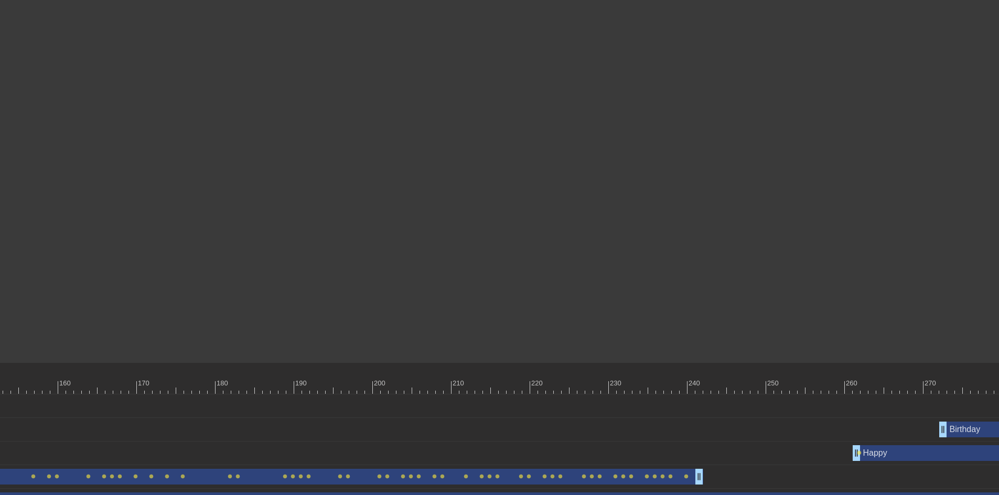
scroll to position [0, 1491]
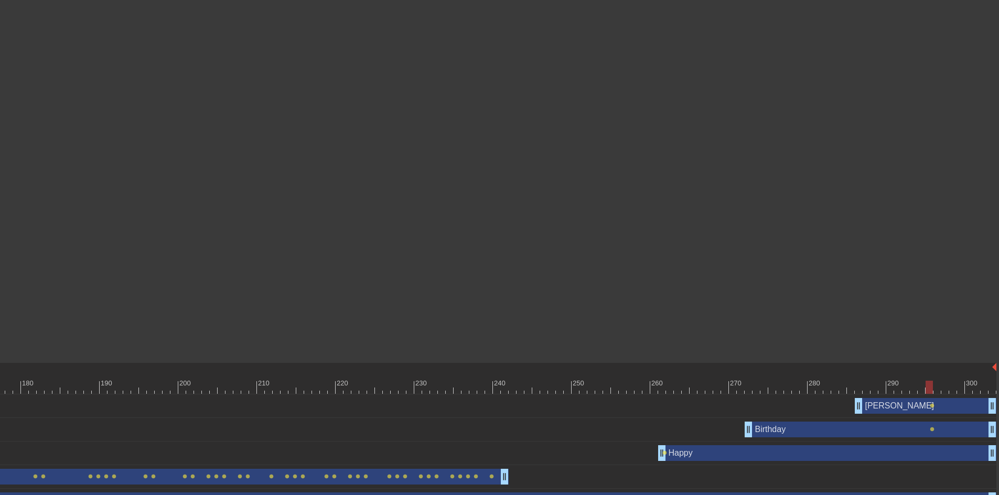
drag, startPoint x: 933, startPoint y: 403, endPoint x: 918, endPoint y: 404, distance: 14.2
click at [931, 406] on span "lens" at bounding box center [931, 405] width 5 height 5
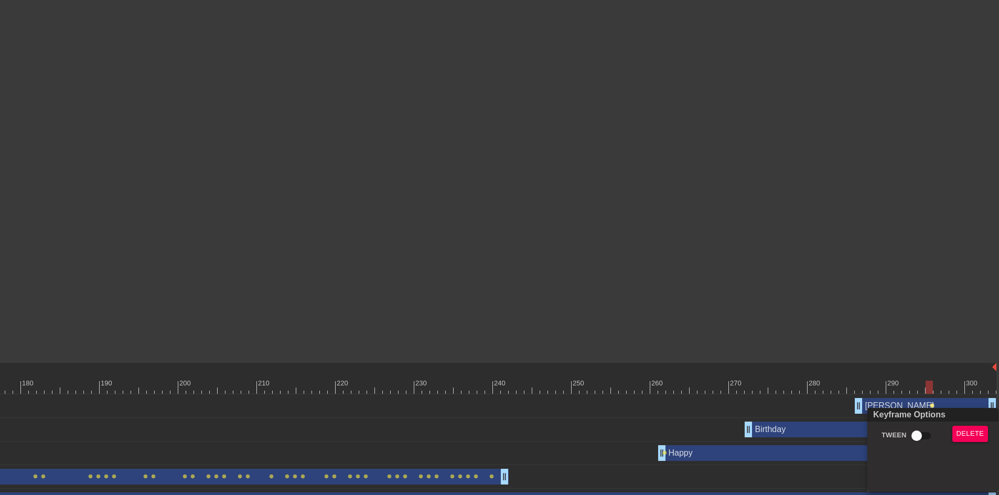
scroll to position [0, 1483]
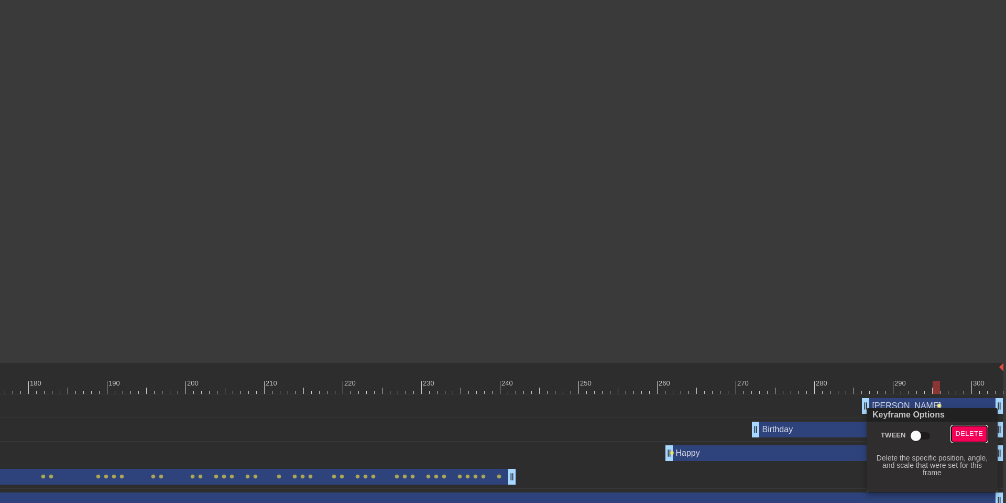
click at [961, 432] on span "Delete" at bounding box center [970, 434] width 28 height 12
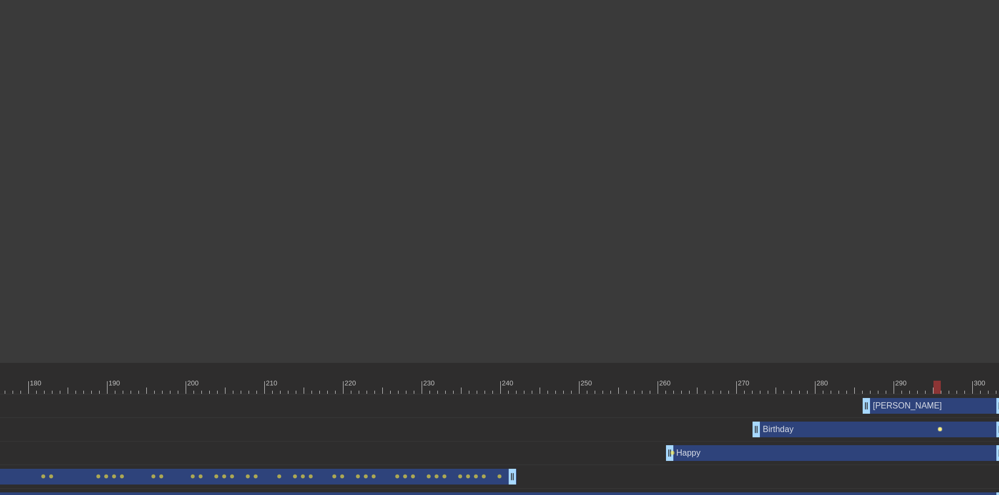
click at [941, 427] on span "lens" at bounding box center [939, 429] width 5 height 5
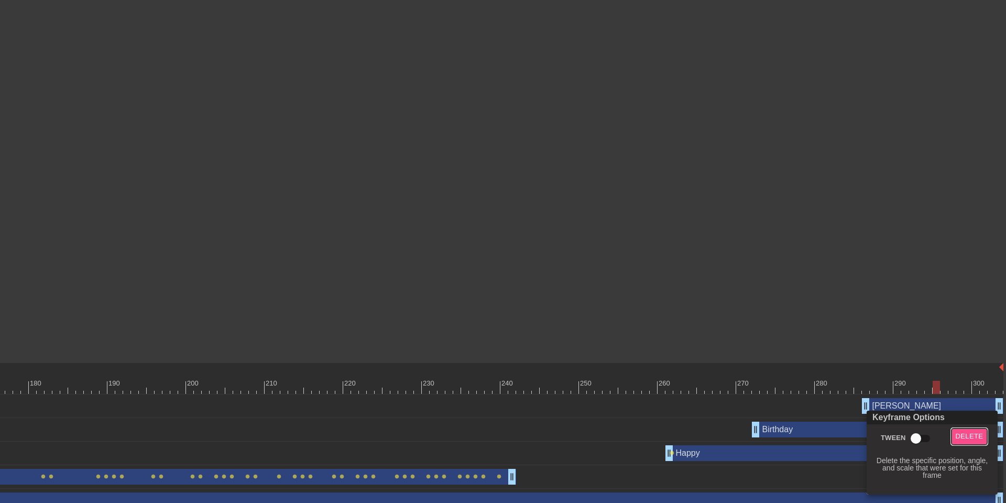
click at [962, 429] on button "Delete" at bounding box center [970, 436] width 36 height 16
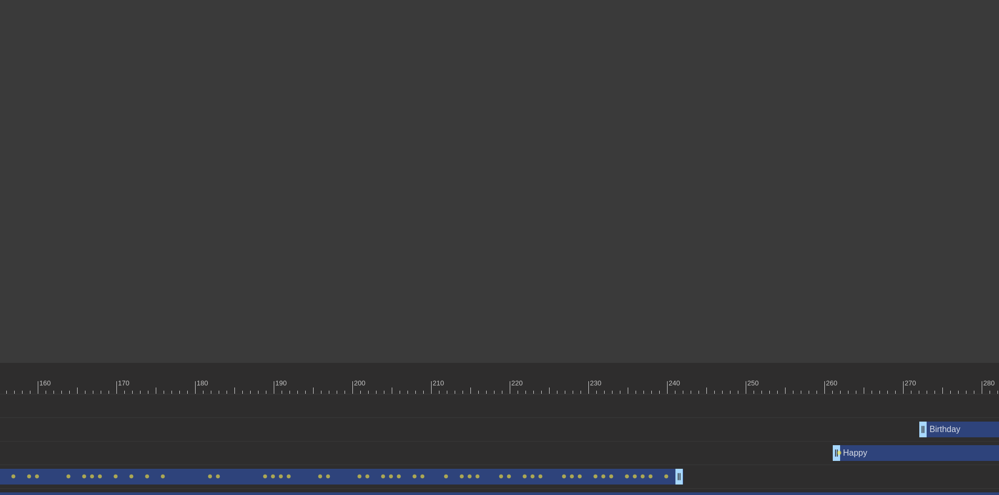
scroll to position [0, 1491]
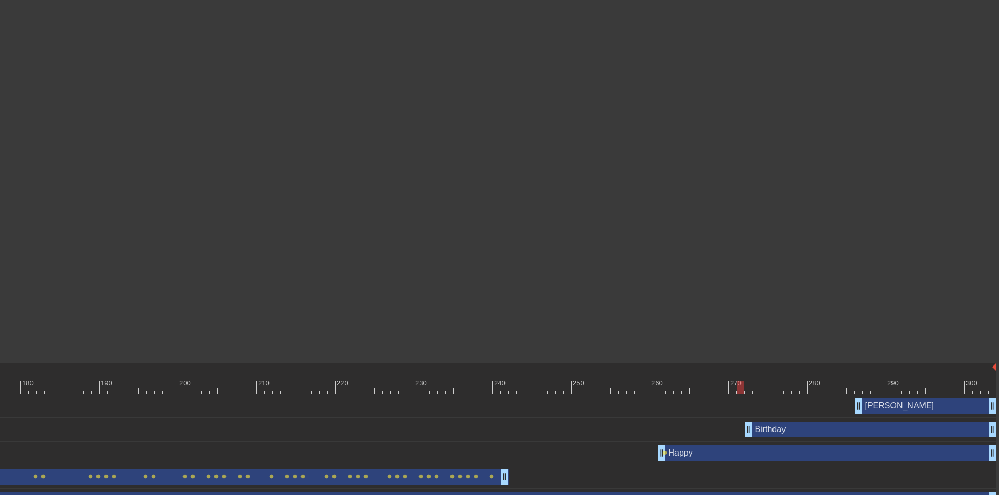
click at [751, 377] on div at bounding box center [748, 379] width 8 height 13
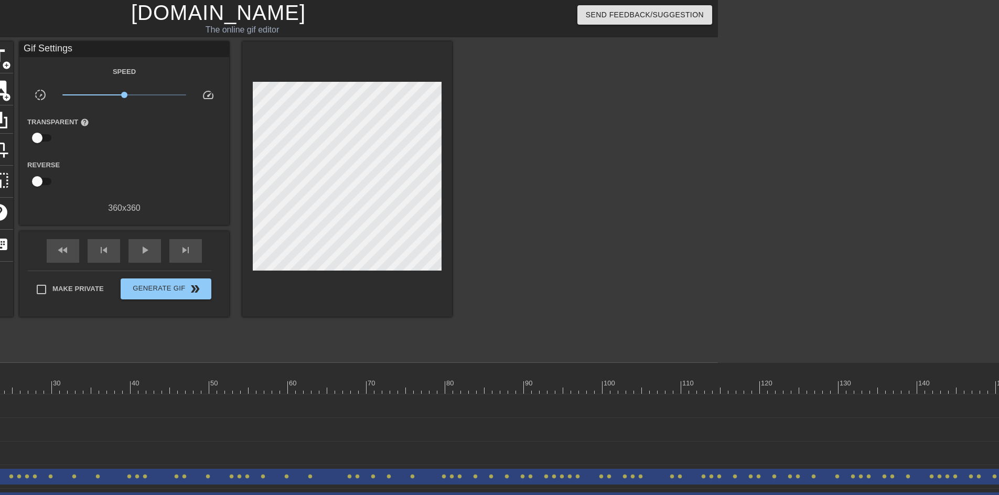
scroll to position [0, 277]
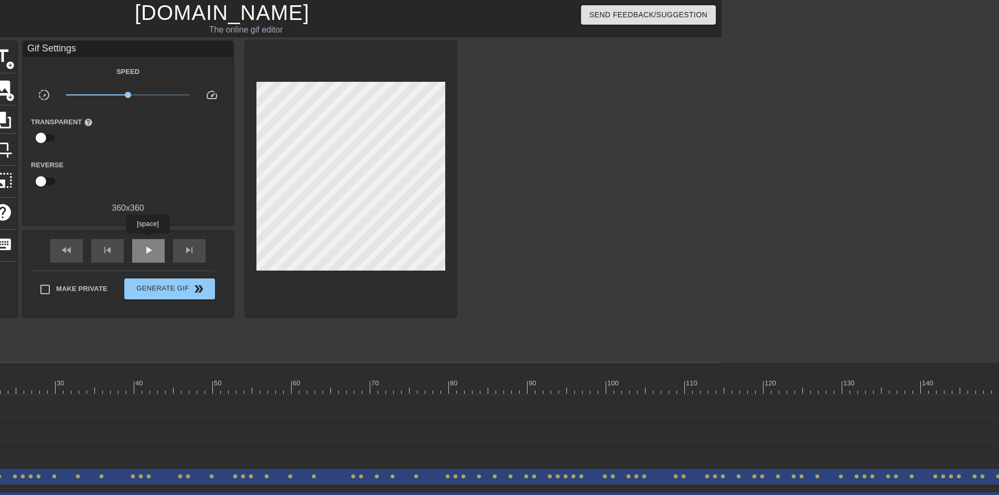
click at [147, 241] on div "play_arrow" at bounding box center [148, 251] width 33 height 24
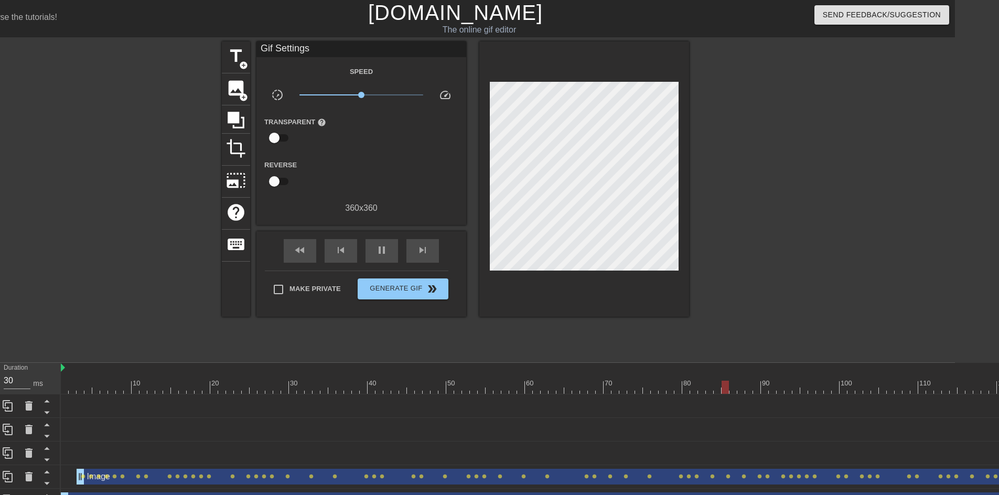
scroll to position [0, 0]
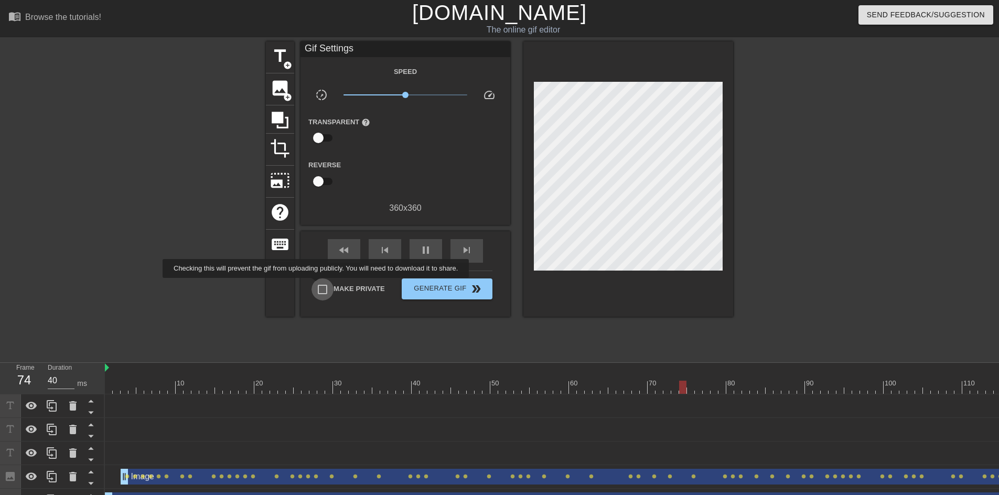
type input "30"
click at [318, 285] on input "Make Private" at bounding box center [322, 289] width 22 height 22
checkbox input "true"
type input "30"
click at [321, 288] on input "Make Private" at bounding box center [322, 289] width 22 height 22
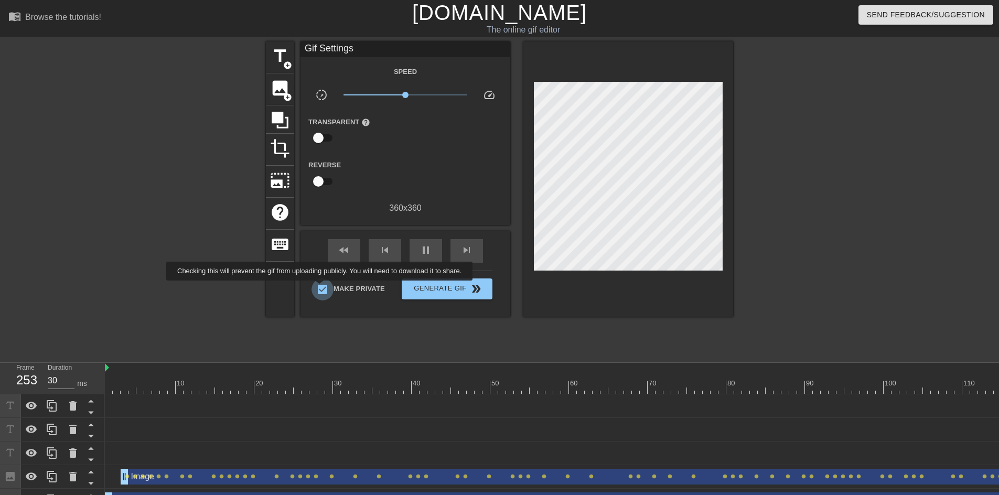
checkbox input "false"
type input "30"
click at [430, 247] on span "pause" at bounding box center [425, 250] width 13 height 13
click at [453, 294] on button "Generate Gif double_arrow" at bounding box center [447, 288] width 91 height 21
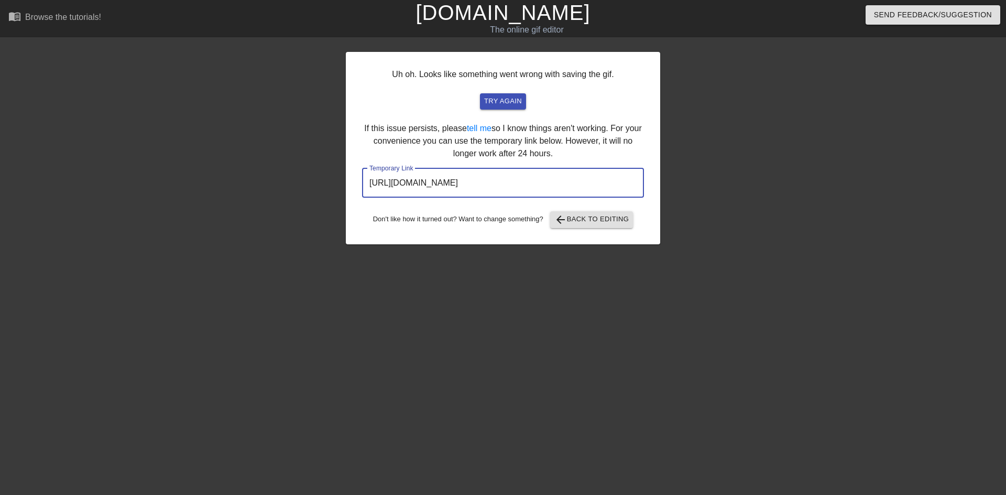
click at [498, 182] on input "[URL][DOMAIN_NAME]" at bounding box center [503, 182] width 282 height 29
